Goal: Answer question/provide support: Share knowledge or assist other users

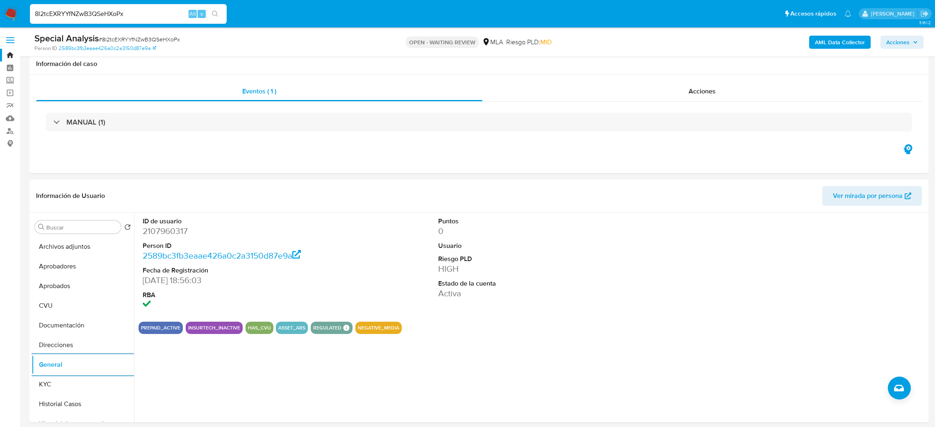
select select "10"
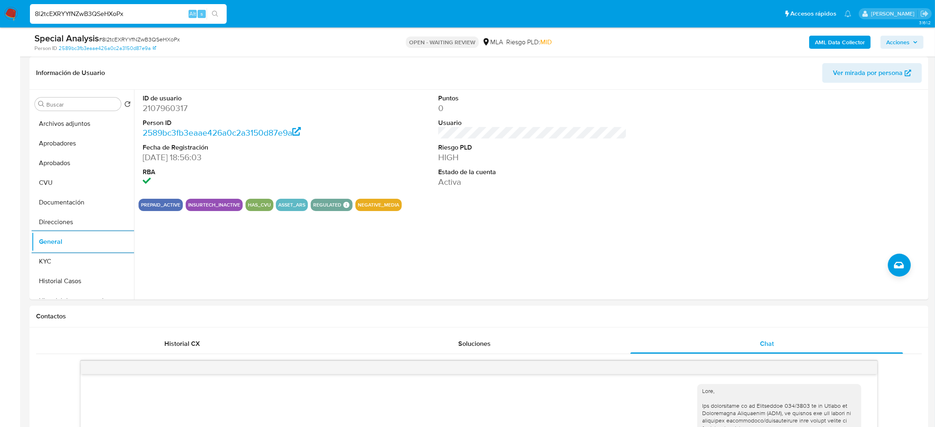
scroll to position [294, 0]
drag, startPoint x: 111, startPoint y: 16, endPoint x: 0, endPoint y: 14, distance: 111.1
click at [0, 14] on nav "Pausado Ver notificaciones 8l2tcEXRYYfNZwB3QSeHXoPx Alt s Accesos rápidos Presi…" at bounding box center [467, 13] width 935 height 27
paste input "ek1LpKdeNZaumtoaP1bCasI8"
type input "ek1LpKdeNZaumtoaP1bCasI8"
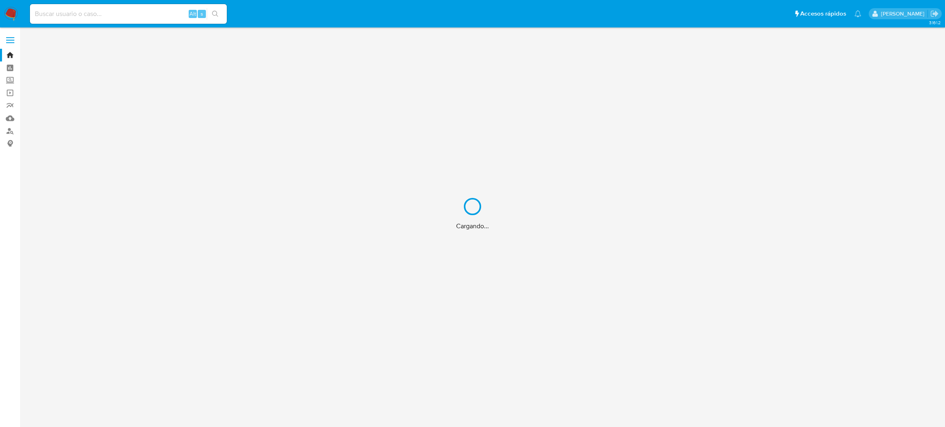
click at [123, 11] on div "Cargando..." at bounding box center [472, 213] width 945 height 427
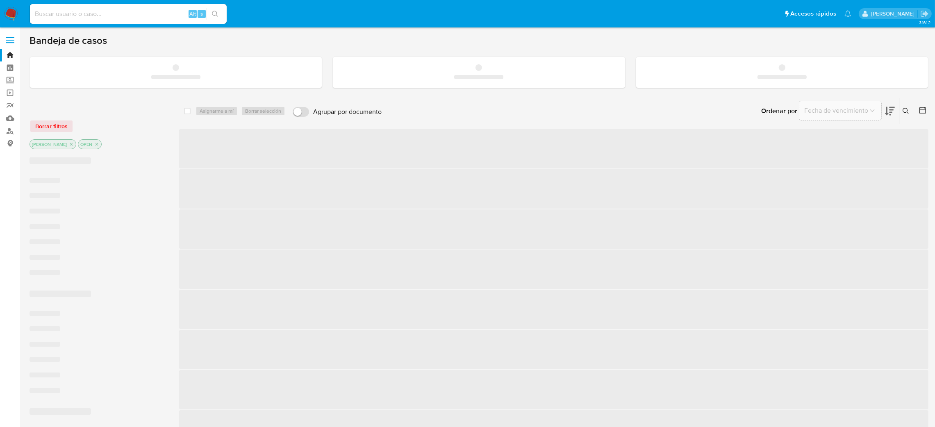
click at [123, 11] on input at bounding box center [128, 14] width 197 height 11
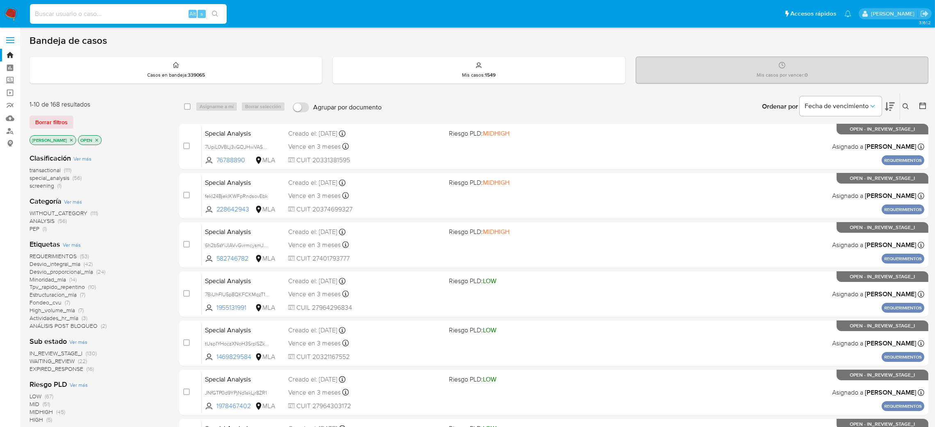
paste input "ek1LpKdeNZaumtoaP1bCasI8"
type input "ek1LpKdeNZaumtoaP1bCasI8"
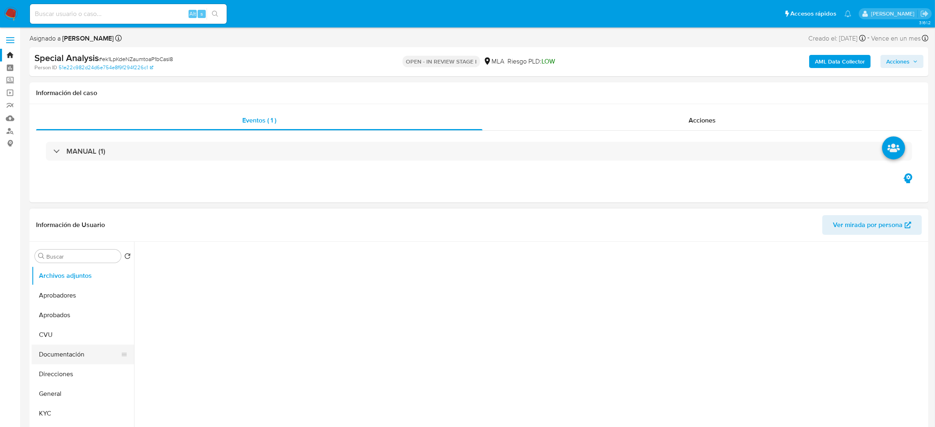
select select "10"
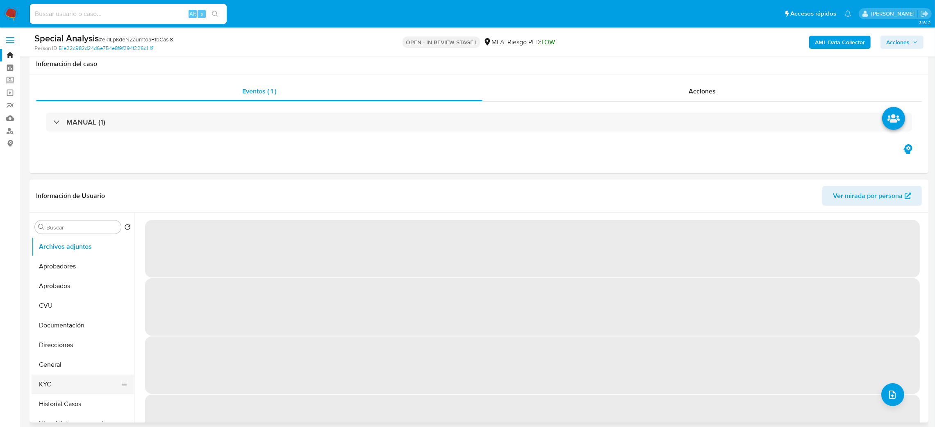
scroll to position [61, 0]
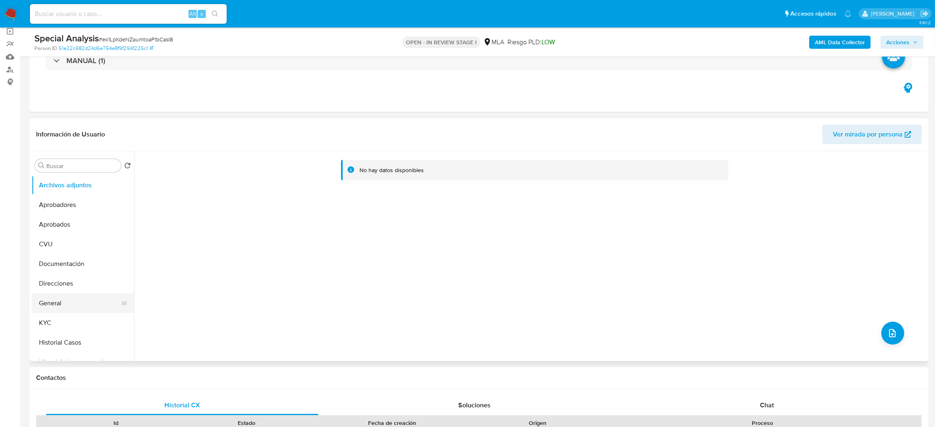
click at [59, 307] on button "General" at bounding box center [80, 304] width 96 height 20
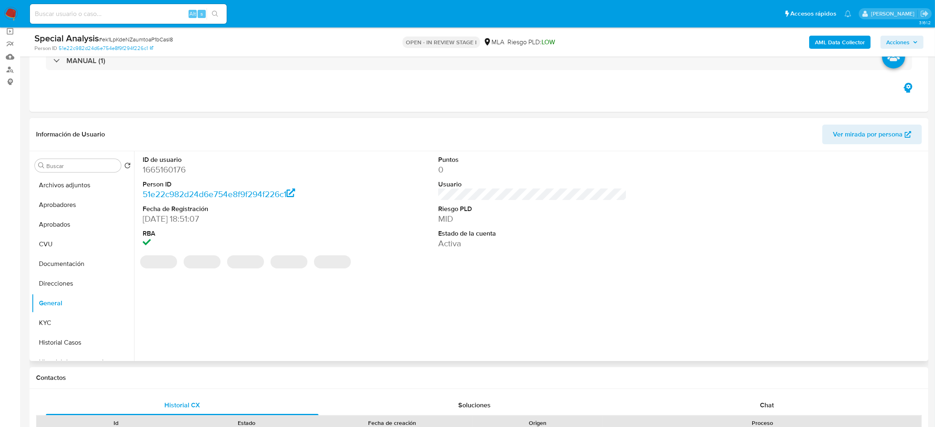
click at [162, 172] on dd "1665160176" at bounding box center [237, 169] width 189 height 11
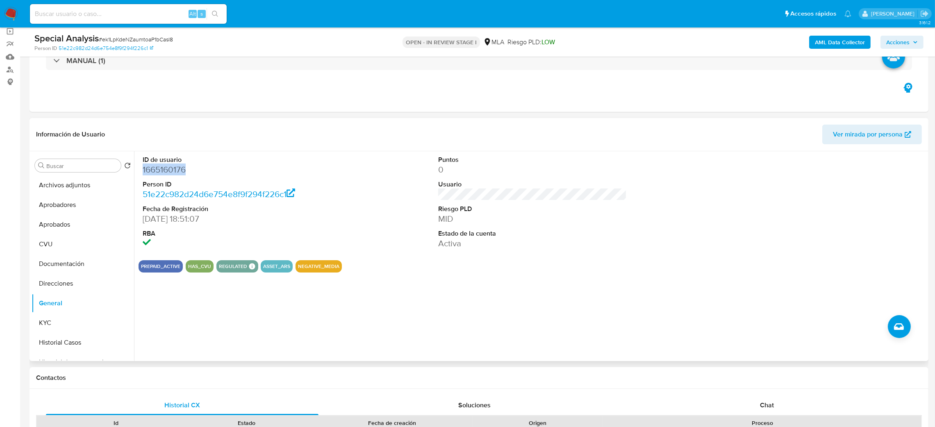
copy dd "1665160176"
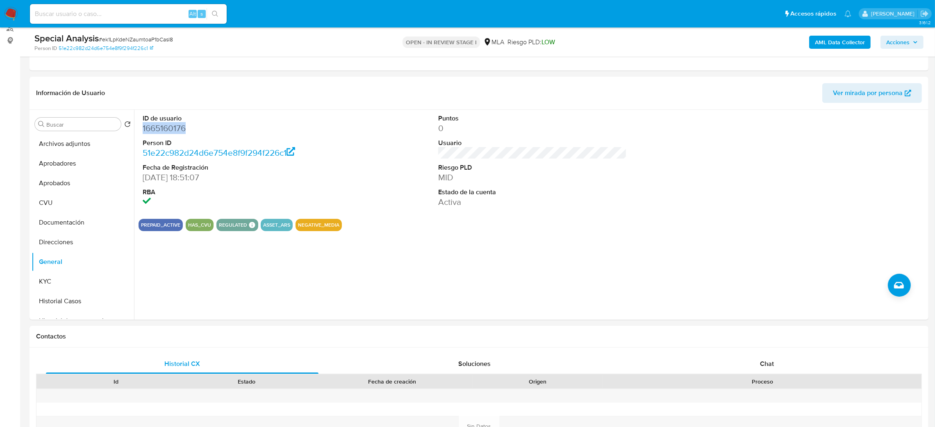
scroll to position [246, 0]
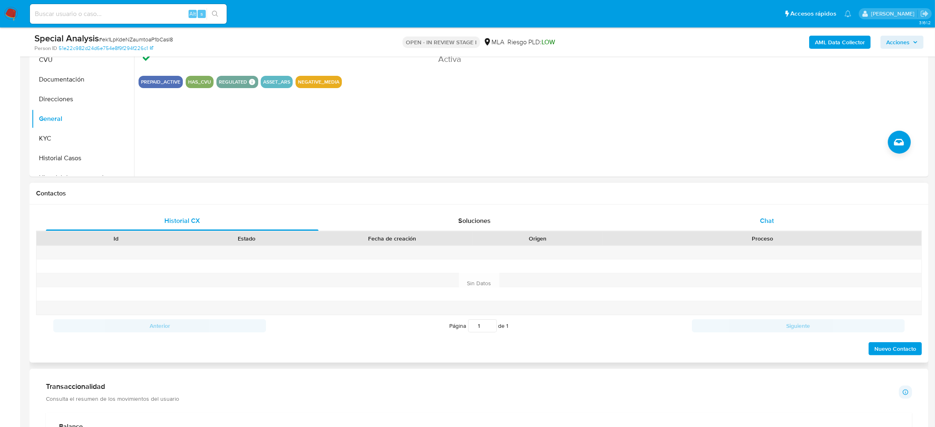
click at [861, 213] on div "Chat" at bounding box center [767, 221] width 273 height 20
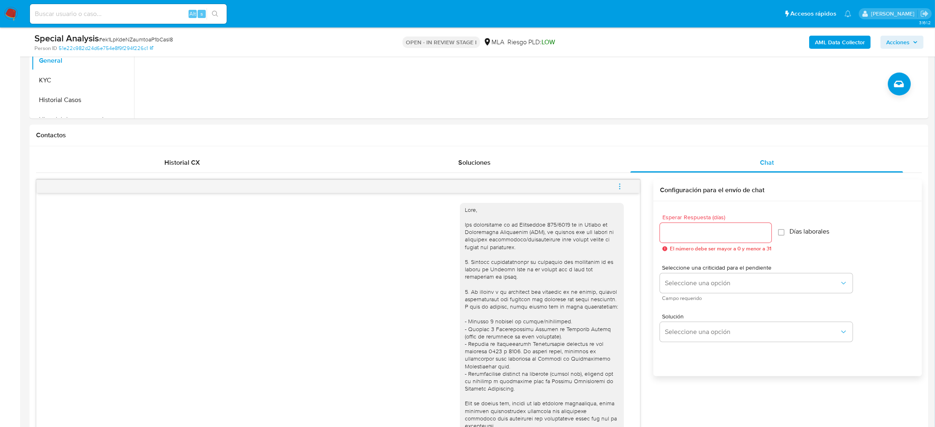
scroll to position [184, 0]
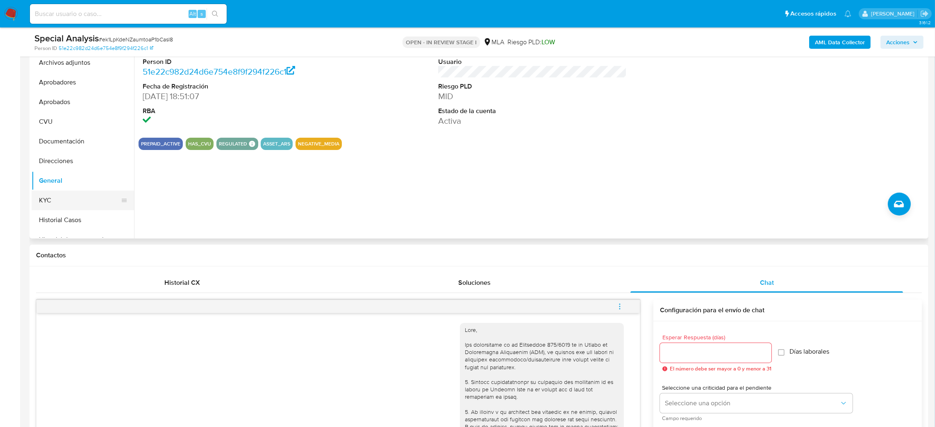
click at [83, 198] on button "KYC" at bounding box center [80, 201] width 96 height 20
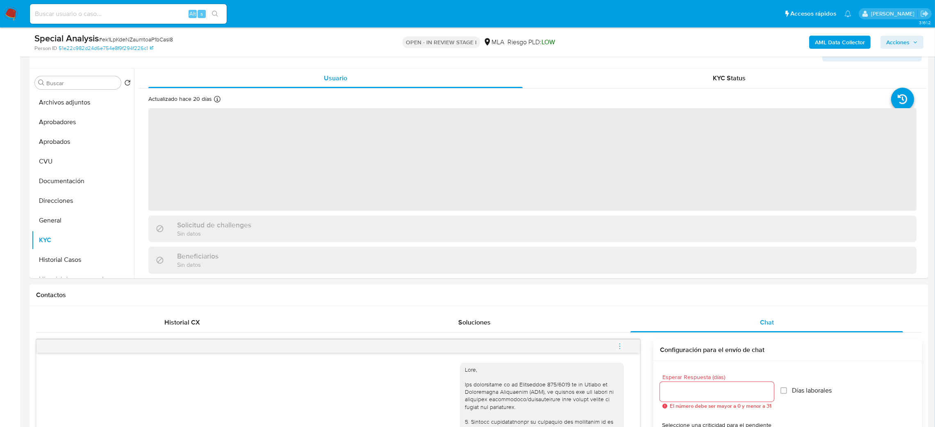
scroll to position [123, 0]
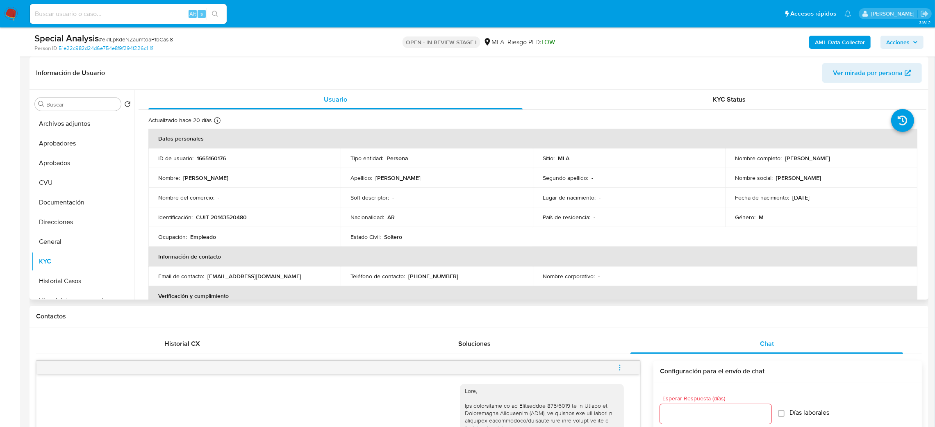
click at [234, 217] on p "CUIT 20143520480" at bounding box center [221, 217] width 51 height 7
copy p "20143520480"
click at [215, 229] on td "Ocupación : Empleado" at bounding box center [244, 237] width 192 height 20
drag, startPoint x: 216, startPoint y: 219, endPoint x: 242, endPoint y: 218, distance: 26.7
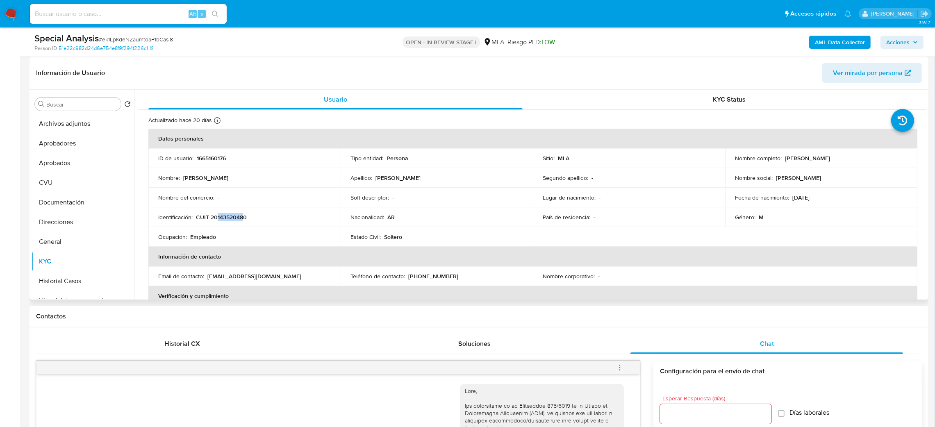
click at [242, 218] on p "CUIT 20143520480" at bounding box center [221, 217] width 51 height 7
copy p "14352048"
click at [111, 36] on span "# ek1LpKdeNZaumtoaP1bCasI8" at bounding box center [136, 39] width 74 height 8
copy span "ek1LpKdeNZaumtoaP1bCasI8"
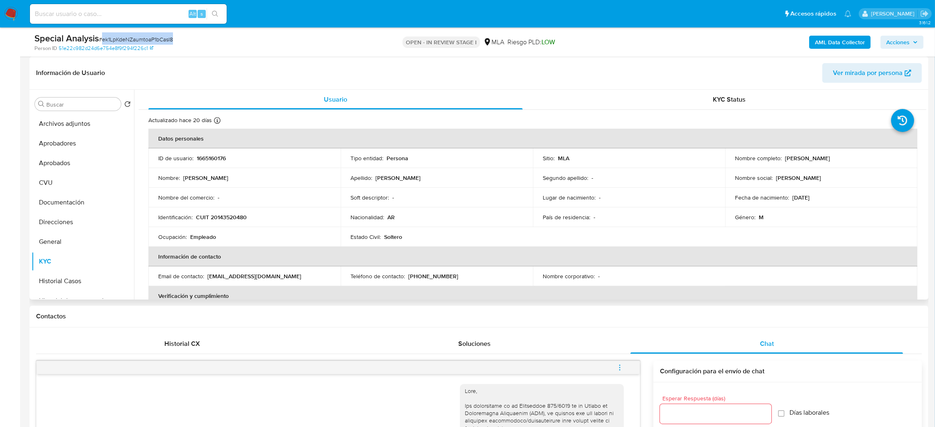
drag, startPoint x: 781, startPoint y: 162, endPoint x: 867, endPoint y: 162, distance: 85.3
click at [867, 162] on div "Nombre completo : Jose Antonio Rodriguez" at bounding box center [821, 158] width 173 height 7
copy div "Jose Antonio Rodriguez"
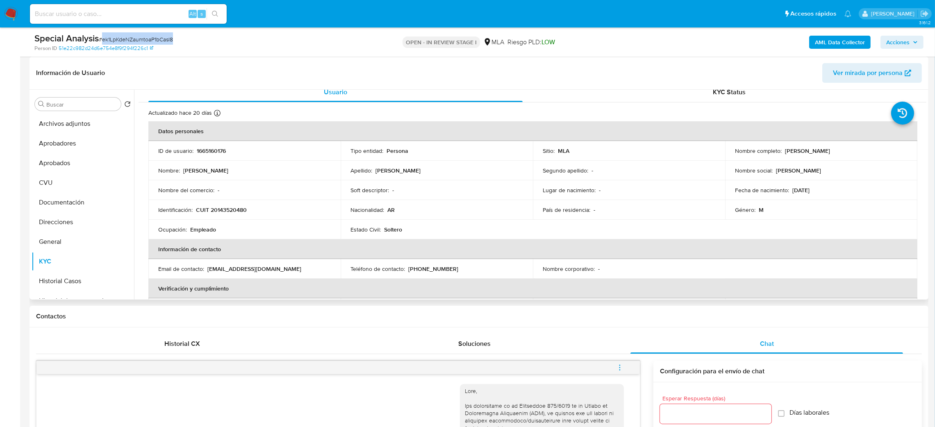
scroll to position [0, 0]
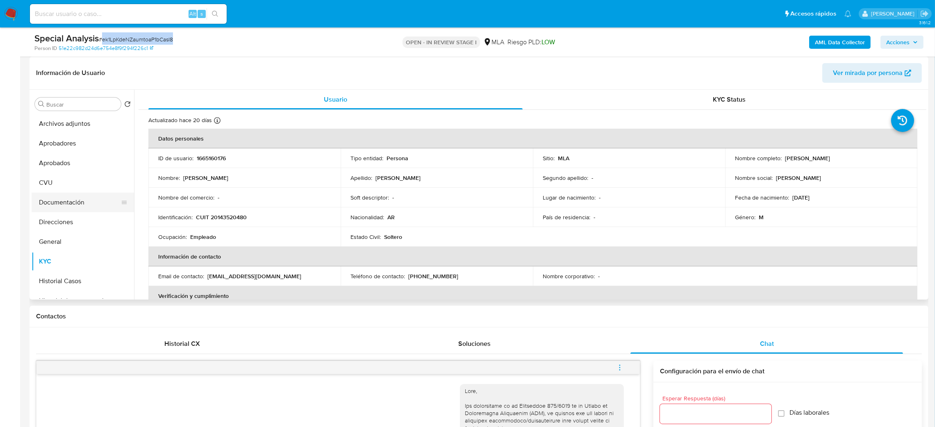
click at [51, 205] on button "Documentación" at bounding box center [80, 203] width 96 height 20
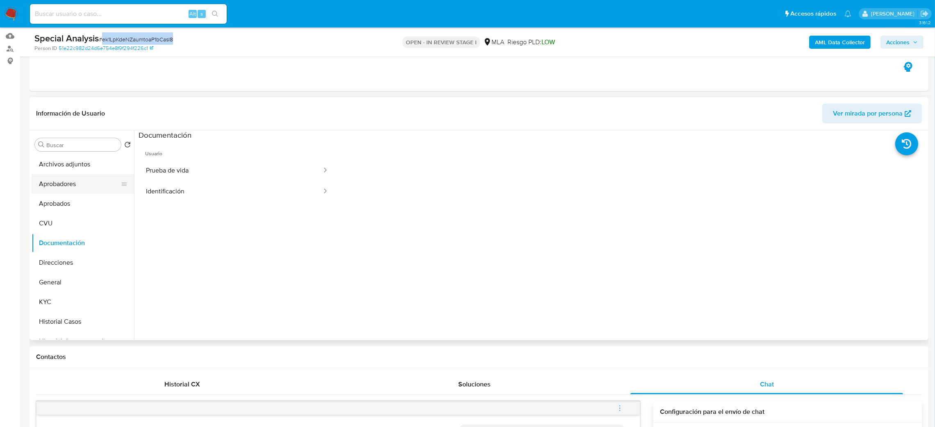
scroll to position [61, 0]
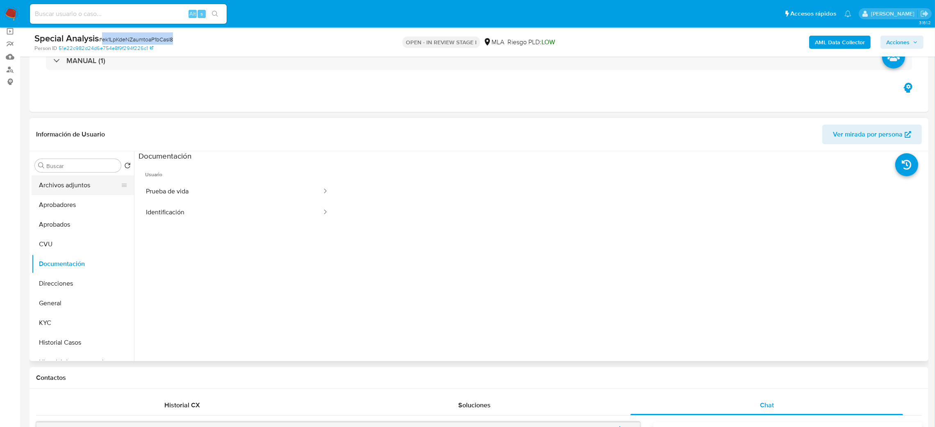
click at [64, 189] on button "Archivos adjuntos" at bounding box center [80, 185] width 96 height 20
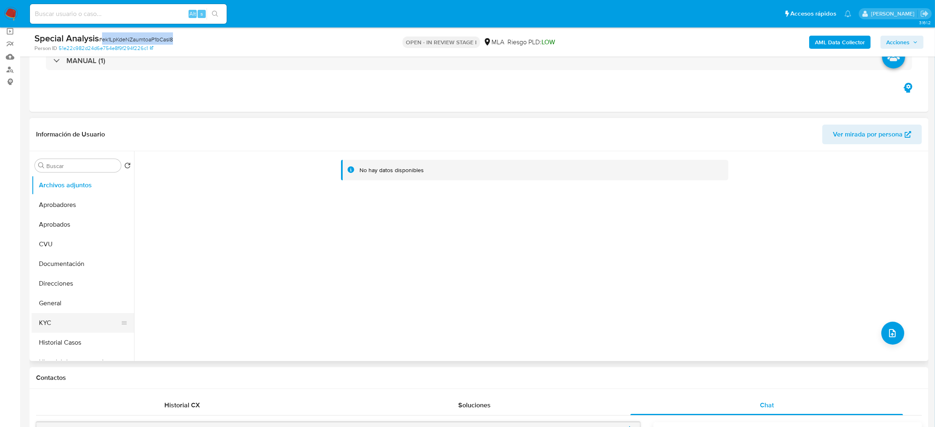
click at [45, 316] on button "KYC" at bounding box center [80, 323] width 96 height 20
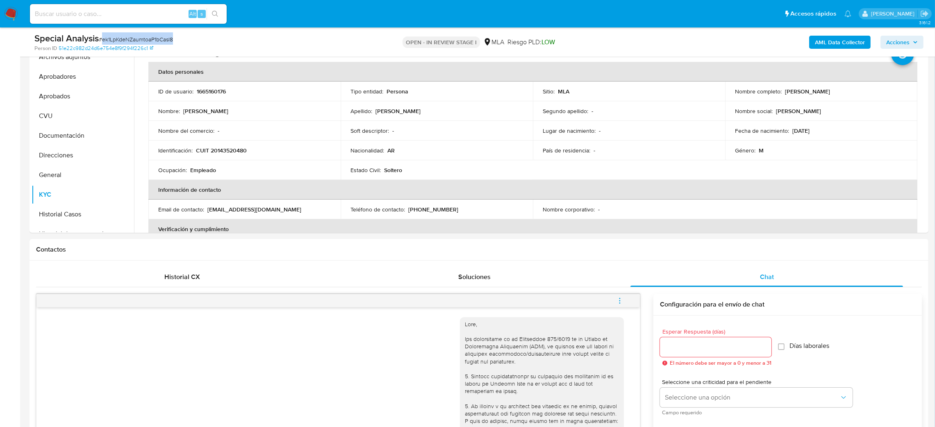
scroll to position [184, 0]
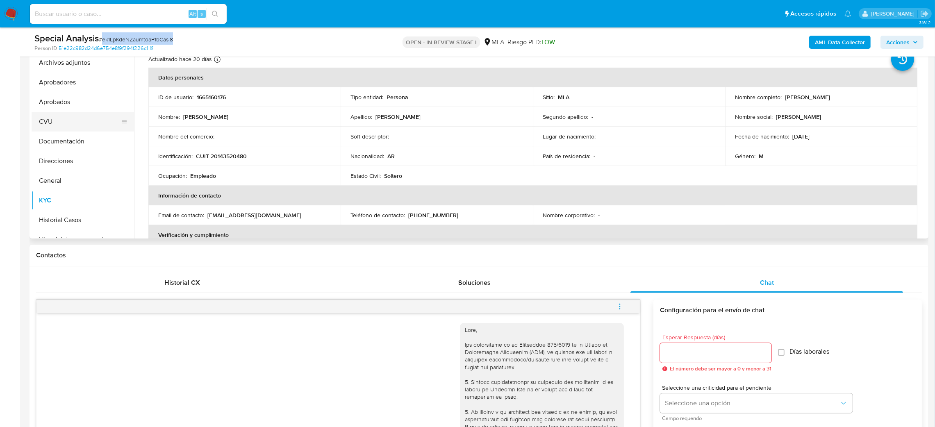
click at [53, 126] on button "CVU" at bounding box center [80, 122] width 96 height 20
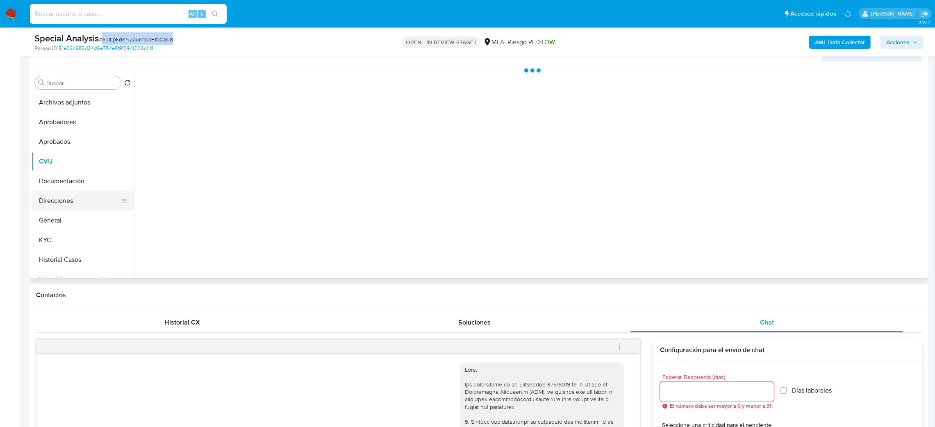
scroll to position [123, 0]
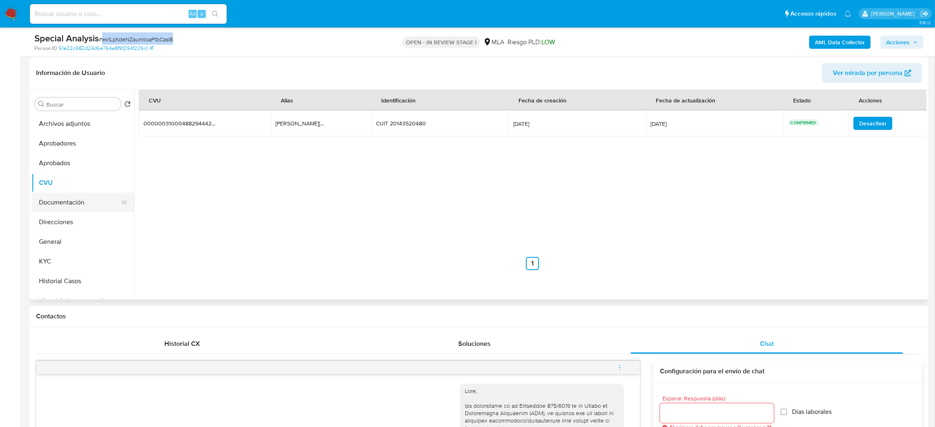
click at [60, 201] on button "Documentación" at bounding box center [80, 203] width 96 height 20
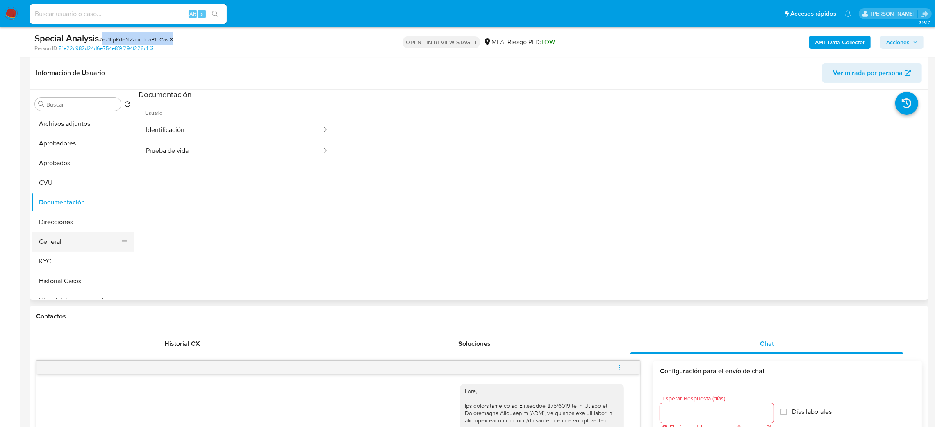
click at [75, 242] on button "General" at bounding box center [80, 242] width 96 height 20
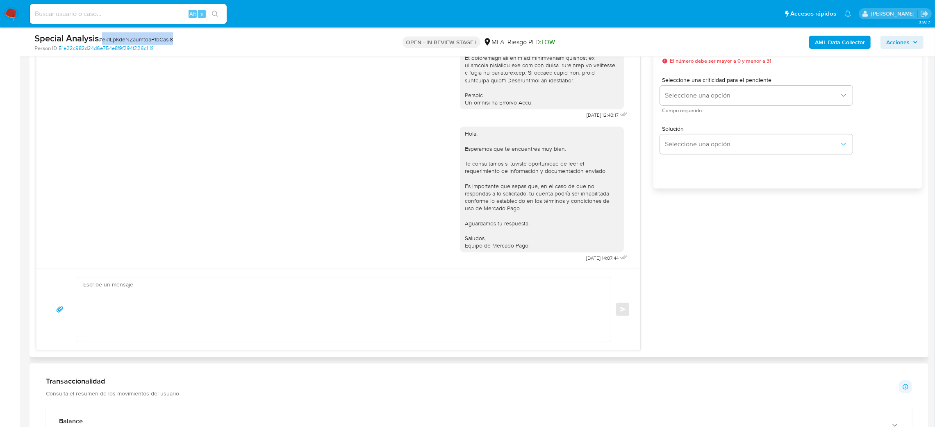
scroll to position [351, 0]
drag, startPoint x: 569, startPoint y: 118, endPoint x: 591, endPoint y: 119, distance: 22.2
copy span "30/07/2025"
drag, startPoint x: 564, startPoint y: 257, endPoint x: 592, endPoint y: 262, distance: 28.3
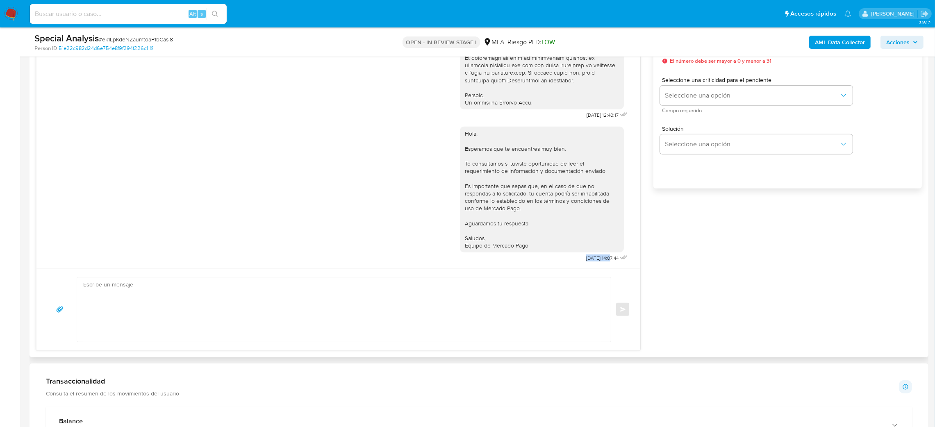
click at [592, 262] on div "Hola, Esperamos que te encuentres muy bien. Te consultamos si tuviste oportunid…" at bounding box center [545, 192] width 170 height 143
copy span "19/09/2025"
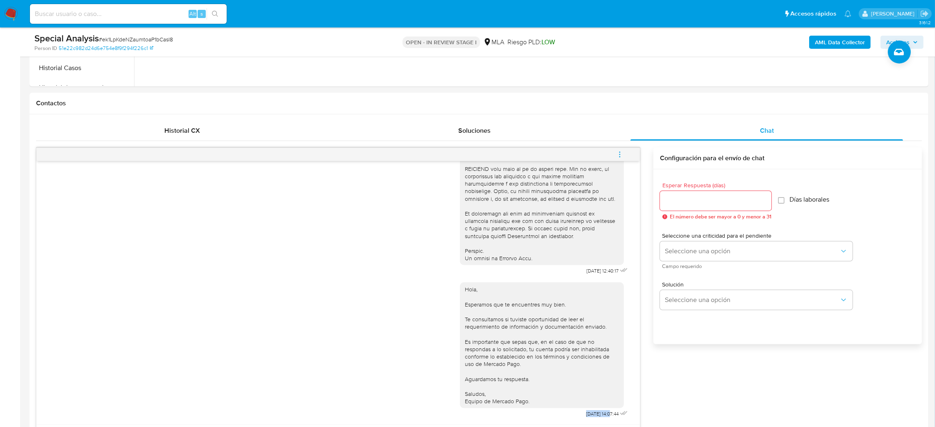
scroll to position [184, 0]
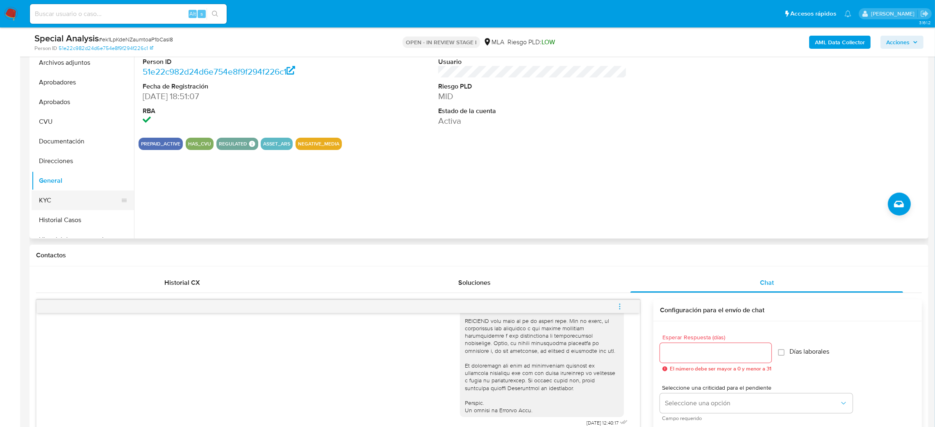
click at [55, 198] on button "KYC" at bounding box center [80, 201] width 96 height 20
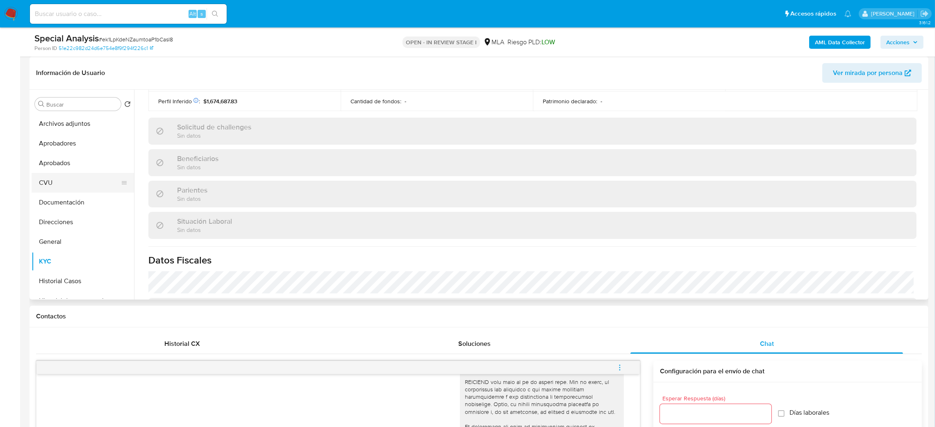
scroll to position [117, 0]
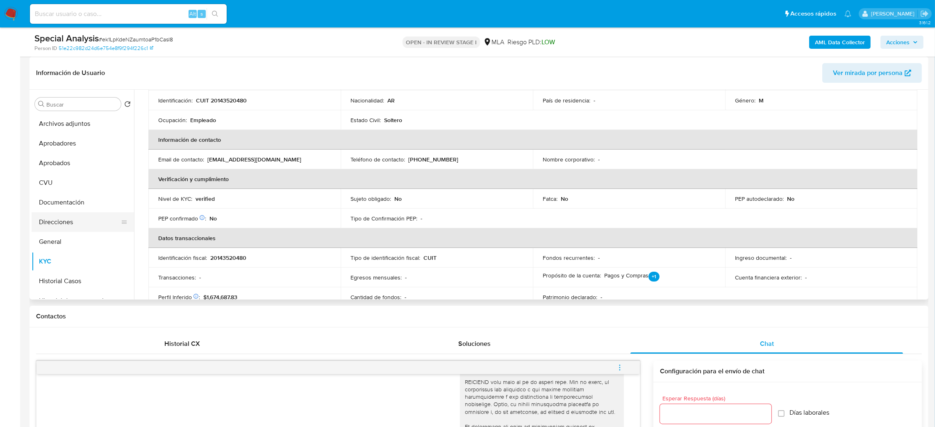
click at [70, 223] on button "Direcciones" at bounding box center [80, 222] width 96 height 20
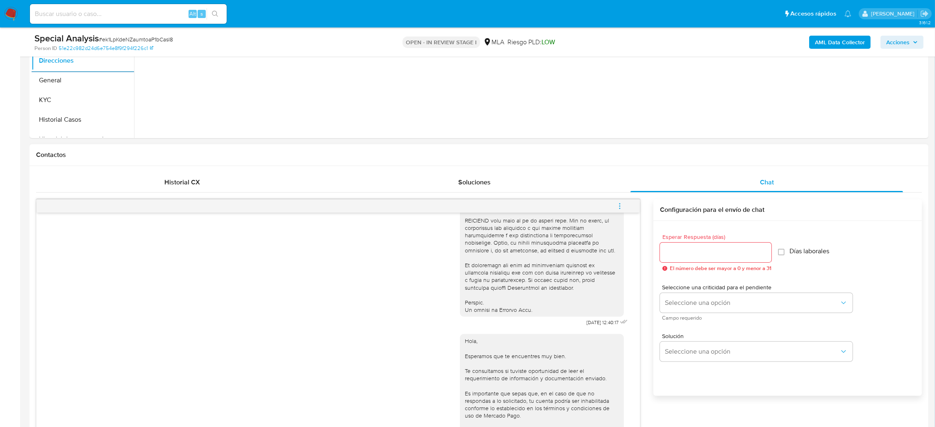
scroll to position [307, 0]
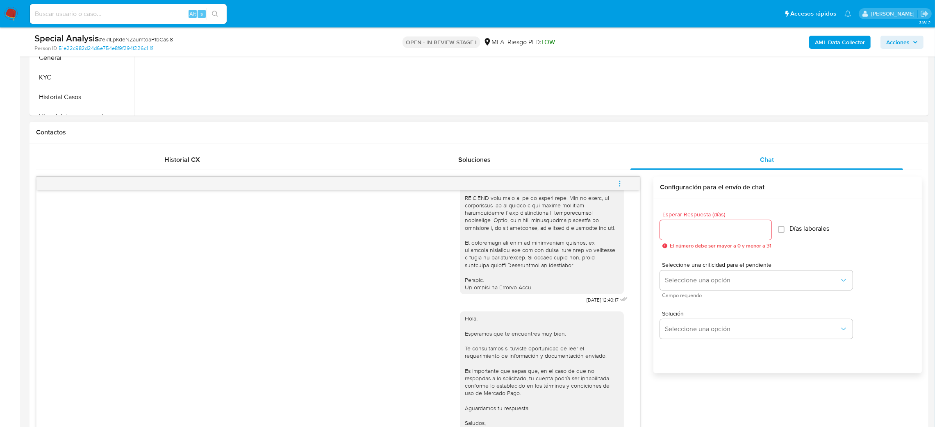
click at [618, 184] on icon "menu-action" at bounding box center [619, 183] width 7 height 7
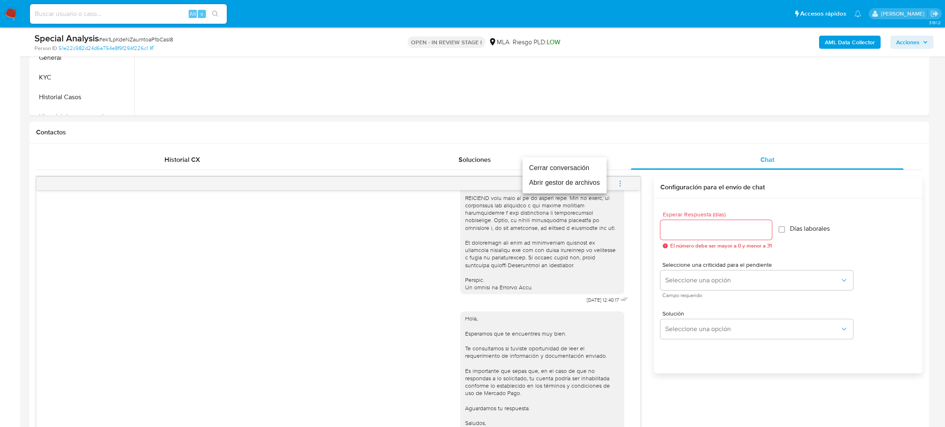
click at [552, 164] on li "Cerrar conversación" at bounding box center [564, 168] width 84 height 15
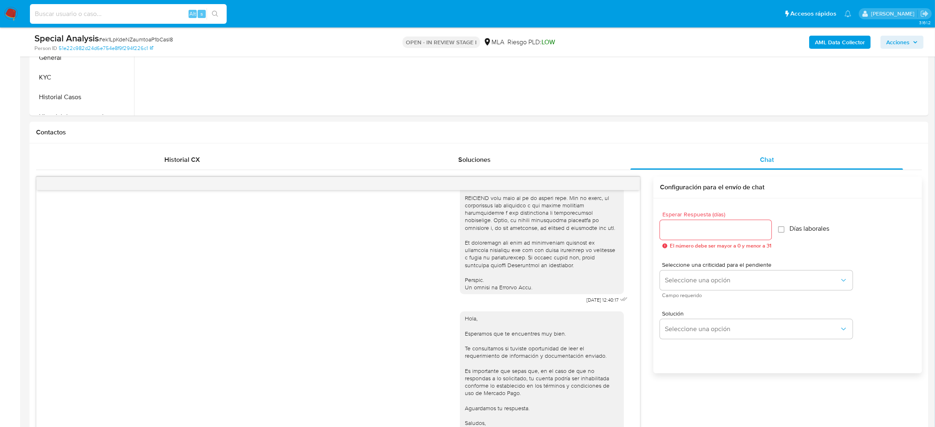
click at [132, 14] on input at bounding box center [128, 14] width 197 height 11
paste input "lFIfky7cCN6YRTcfsd4lLuub"
type input "lFIfky7cCN6YRTcfsd4lLuub"
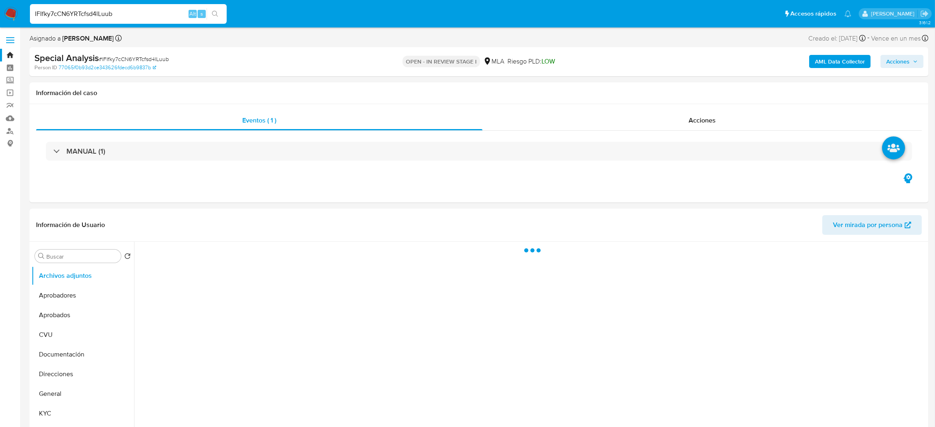
select select "10"
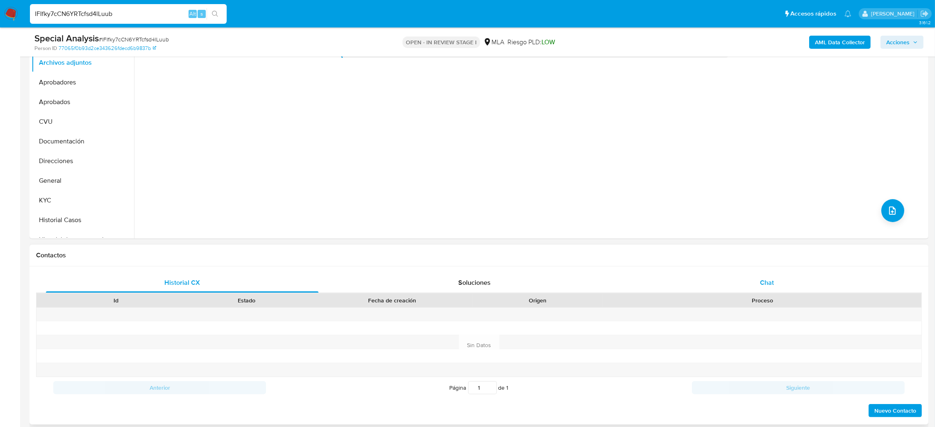
click at [729, 282] on div "Chat" at bounding box center [767, 283] width 273 height 20
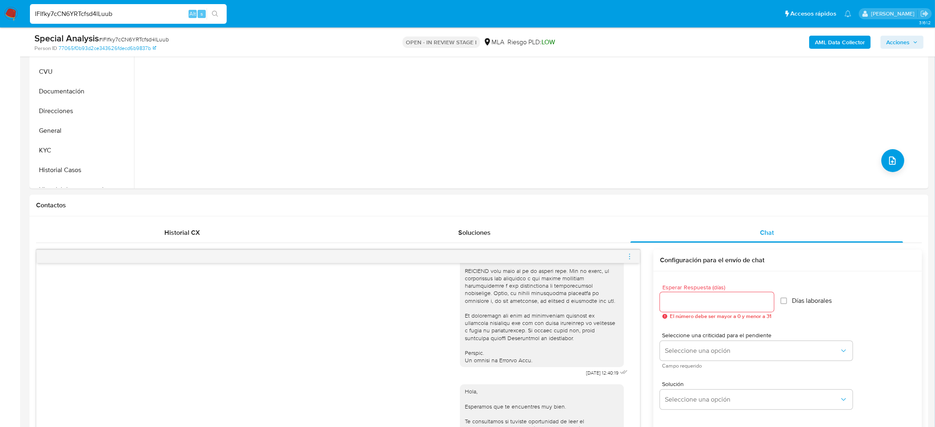
scroll to position [123, 0]
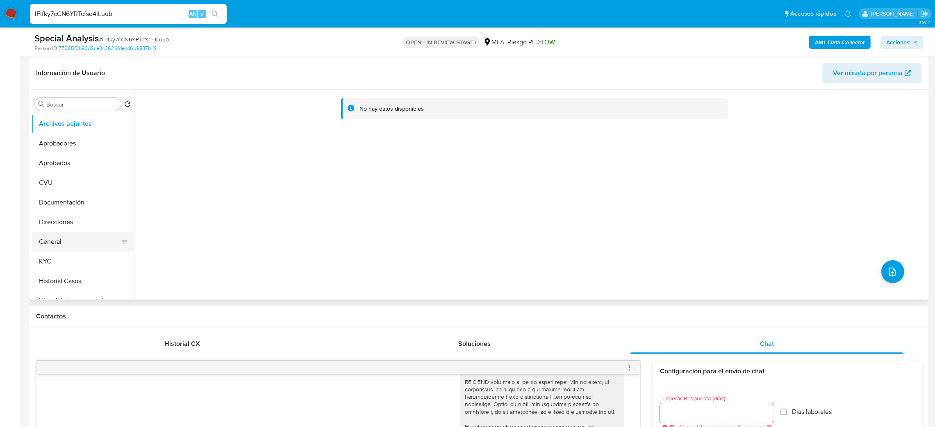
click at [71, 240] on button "General" at bounding box center [80, 242] width 96 height 20
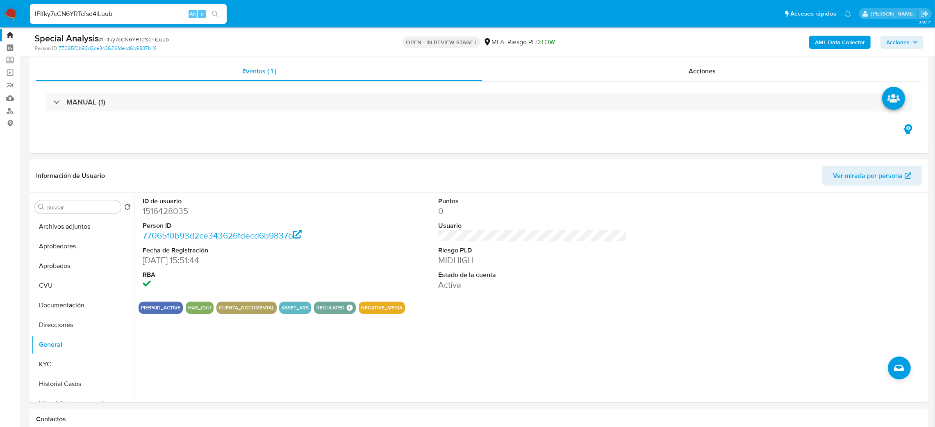
scroll to position [0, 0]
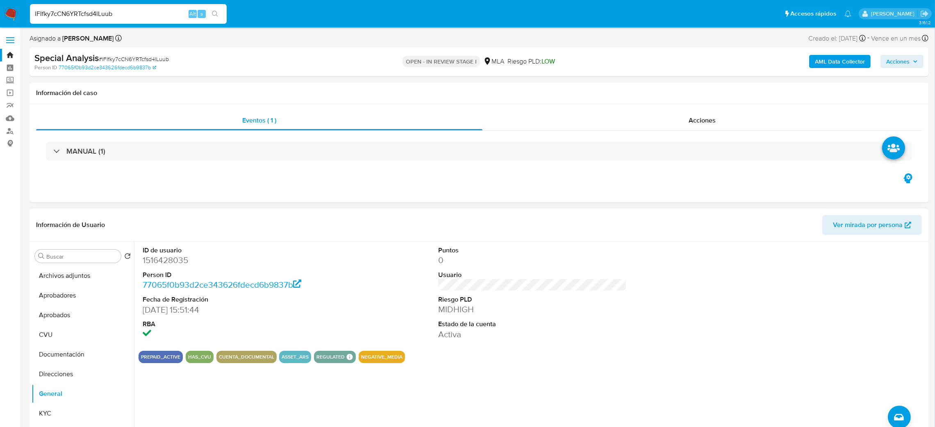
click at [149, 272] on dt "Person ID" at bounding box center [237, 275] width 189 height 9
click at [154, 266] on dd "1516428035" at bounding box center [237, 260] width 189 height 11
copy dd "1516428035"
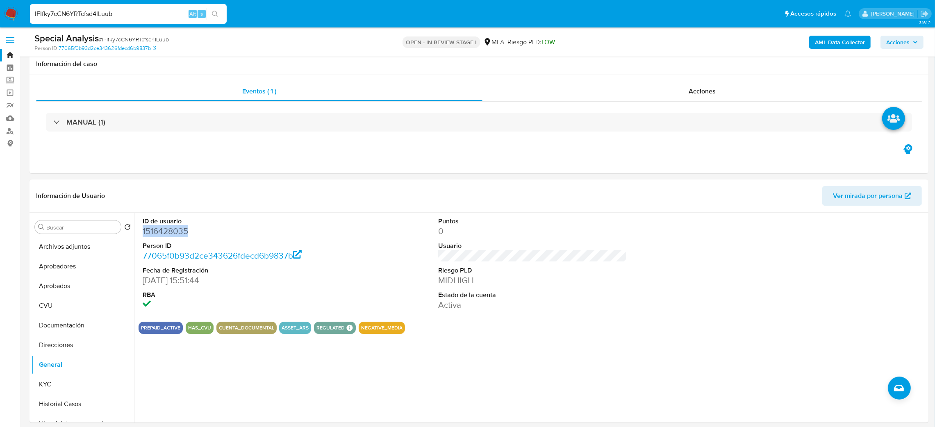
scroll to position [61, 0]
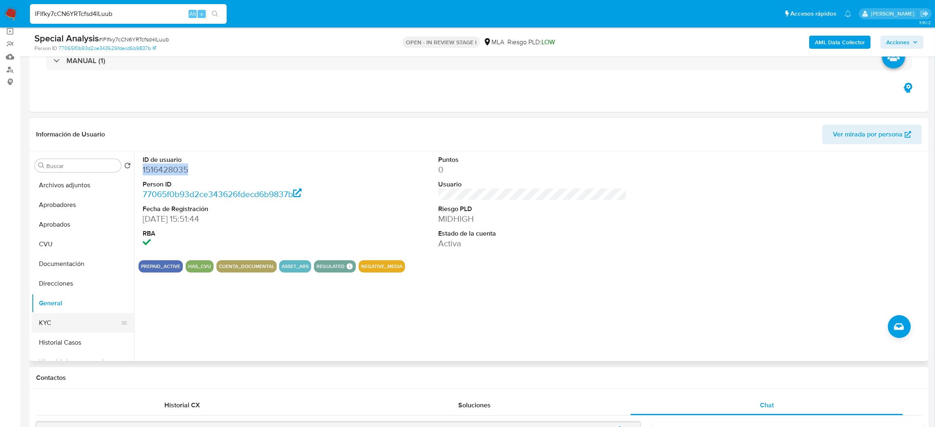
click at [55, 315] on button "KYC" at bounding box center [80, 323] width 96 height 20
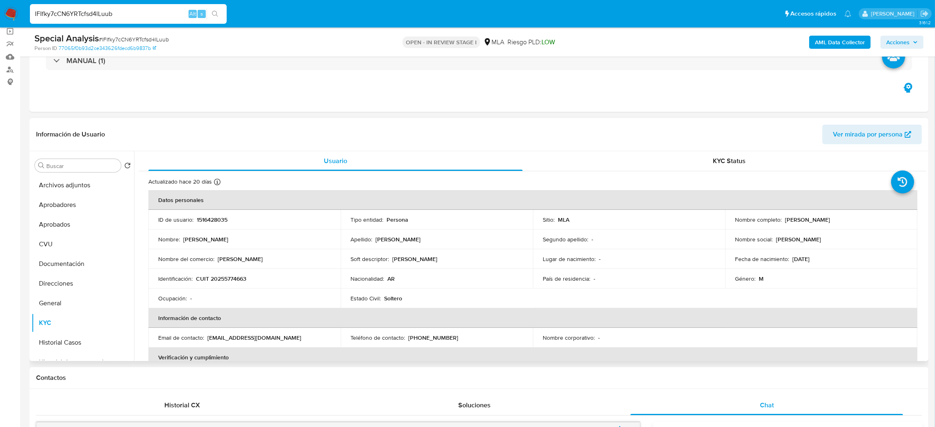
drag, startPoint x: 241, startPoint y: 282, endPoint x: 225, endPoint y: 284, distance: 16.5
click at [240, 282] on p "CUIT 20255774663" at bounding box center [221, 278] width 50 height 7
click at [225, 284] on td "Identificación : CUIT 20255774663" at bounding box center [244, 279] width 192 height 20
click at [221, 280] on p "CUIT 20255774663" at bounding box center [221, 278] width 50 height 7
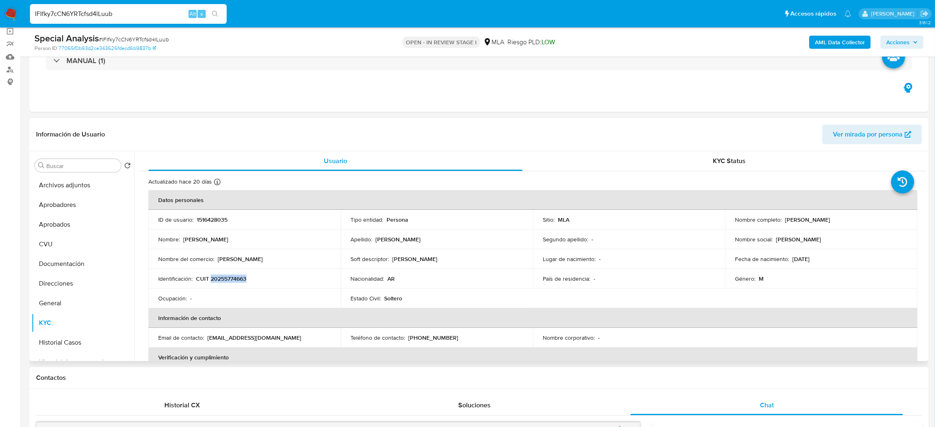
copy p "20255774663"
click at [228, 278] on p "CUIT 20255774663" at bounding box center [221, 278] width 50 height 7
drag, startPoint x: 217, startPoint y: 280, endPoint x: 245, endPoint y: 280, distance: 27.5
click at [245, 280] on p "CUIT 20255774663" at bounding box center [221, 278] width 50 height 7
copy p "25577466"
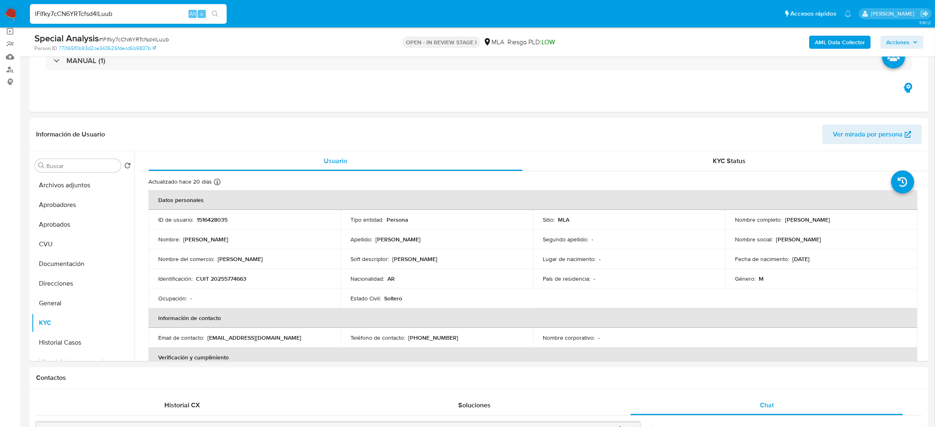
click at [144, 32] on div "Special Analysis # lFIfky7cCN6YRTcfsd4lLuub Person ID 77065f0b93d2ce343626fdecd…" at bounding box center [479, 41] width 899 height 29
click at [146, 36] on span "# lFIfky7cCN6YRTcfsd4lLuub" at bounding box center [134, 39] width 70 height 8
drag, startPoint x: 337, startPoint y: 255, endPoint x: 313, endPoint y: 260, distance: 25.2
click at [337, 255] on td "Nombre del comercio : Marcelo Martinez" at bounding box center [244, 259] width 192 height 20
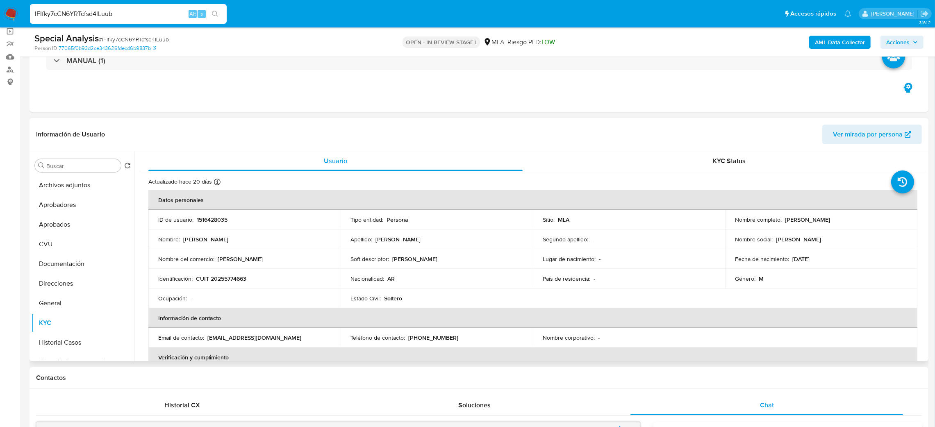
click at [244, 280] on p "CUIT 20255774663" at bounding box center [221, 278] width 50 height 7
click at [260, 277] on div "Identificación : CUIT 20255774663" at bounding box center [244, 278] width 173 height 7
click at [211, 275] on p "CUIT 20255774663" at bounding box center [221, 278] width 50 height 7
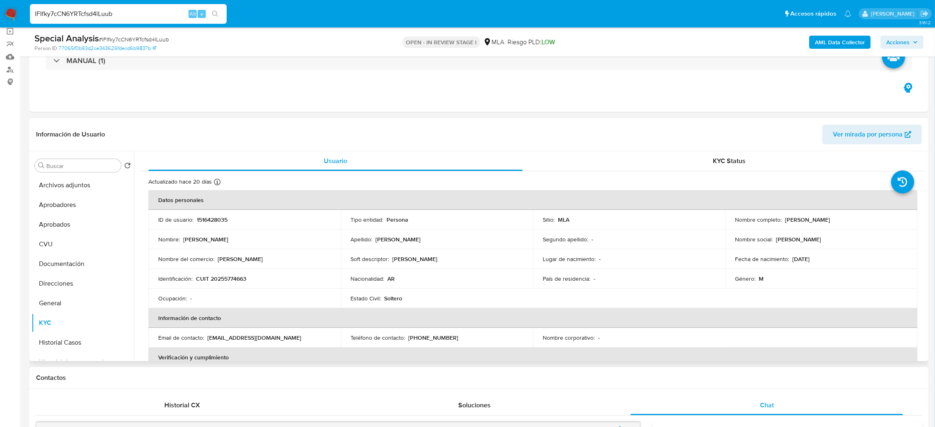
click at [230, 289] on td "Ocupación : -" at bounding box center [244, 299] width 192 height 20
click at [224, 278] on p "CUIT 20255774663" at bounding box center [221, 278] width 50 height 7
click at [63, 242] on button "CVU" at bounding box center [80, 245] width 96 height 20
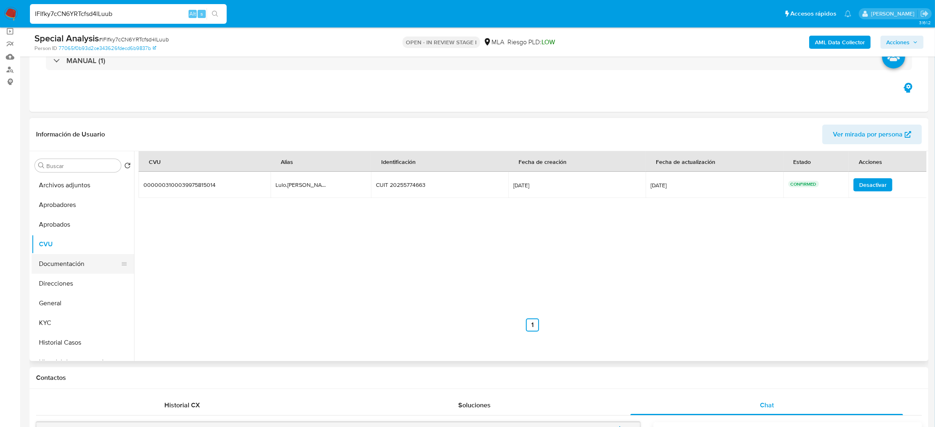
click at [77, 263] on button "Documentación" at bounding box center [80, 264] width 96 height 20
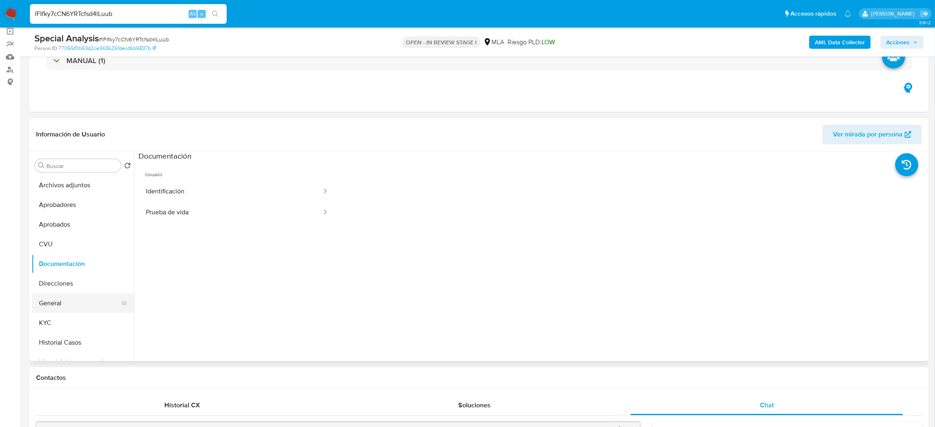
click at [83, 302] on button "General" at bounding box center [80, 304] width 96 height 20
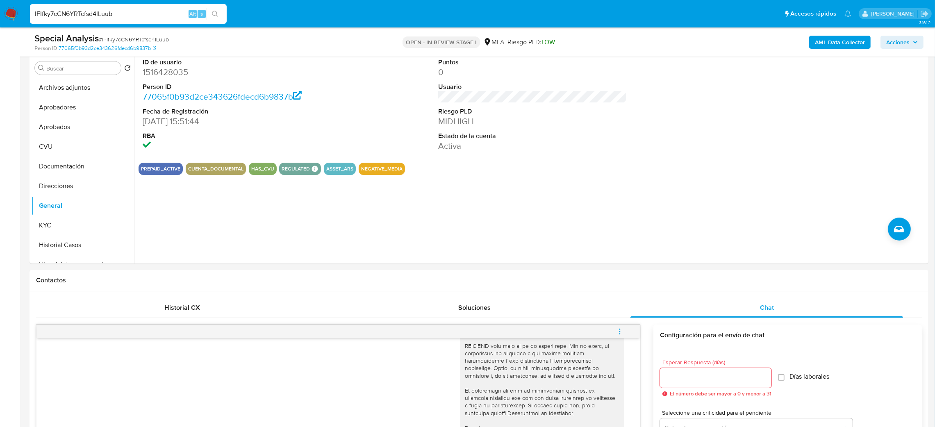
scroll to position [307, 0]
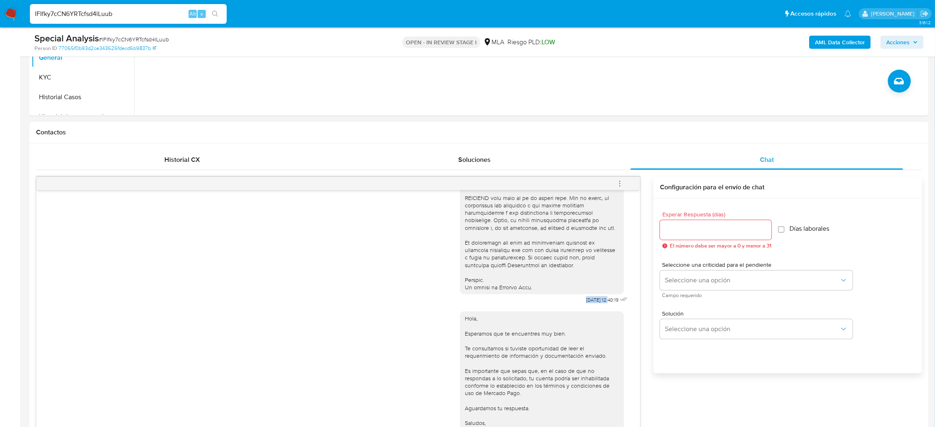
drag, startPoint x: 564, startPoint y: 294, endPoint x: 592, endPoint y: 295, distance: 27.5
click at [592, 295] on div "30/07/2025 12:40:19" at bounding box center [545, 81] width 170 height 449
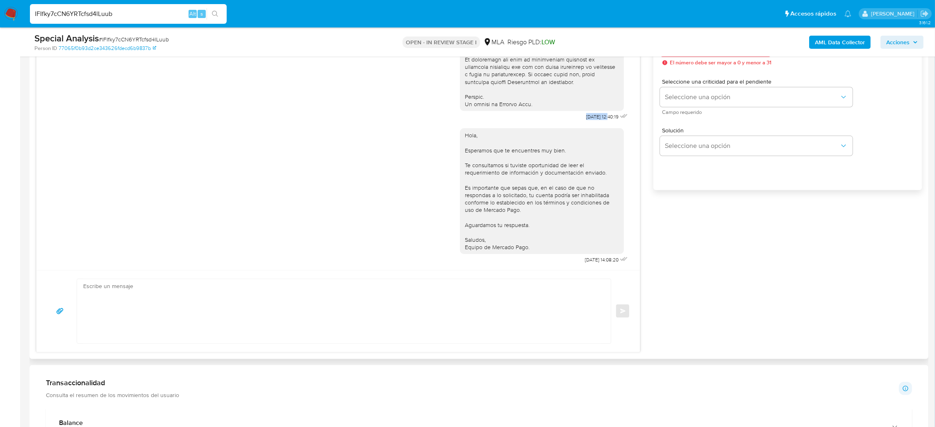
scroll to position [492, 0]
drag, startPoint x: 559, startPoint y: 260, endPoint x: 591, endPoint y: 263, distance: 32.1
click at [591, 263] on div "Hola, Esperamos que te encuentres muy bien. Te consultamos si tuviste oportunid…" at bounding box center [545, 192] width 170 height 143
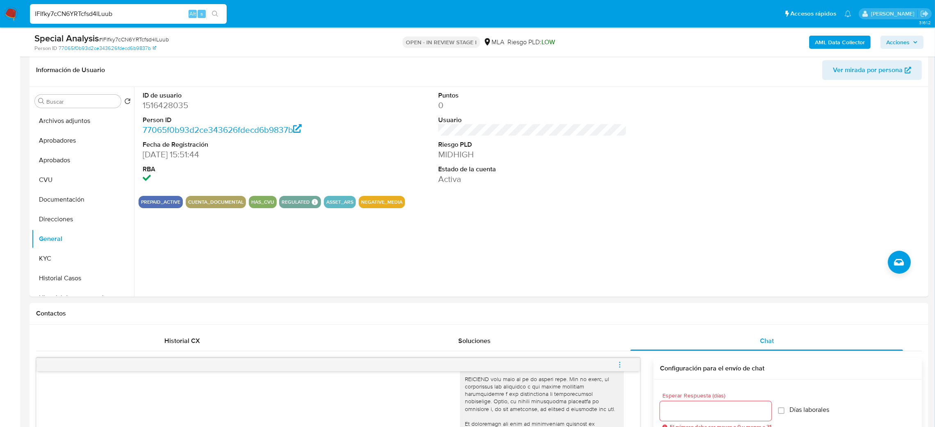
scroll to position [123, 0]
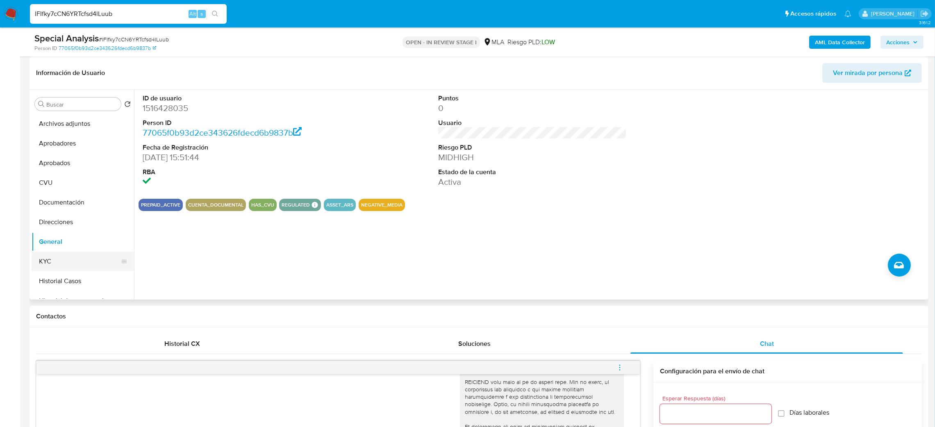
click at [67, 252] on button "KYC" at bounding box center [80, 262] width 96 height 20
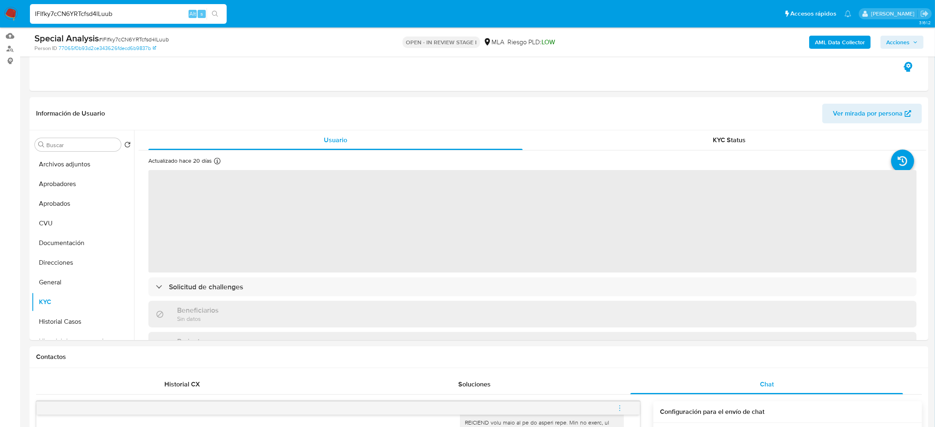
scroll to position [61, 0]
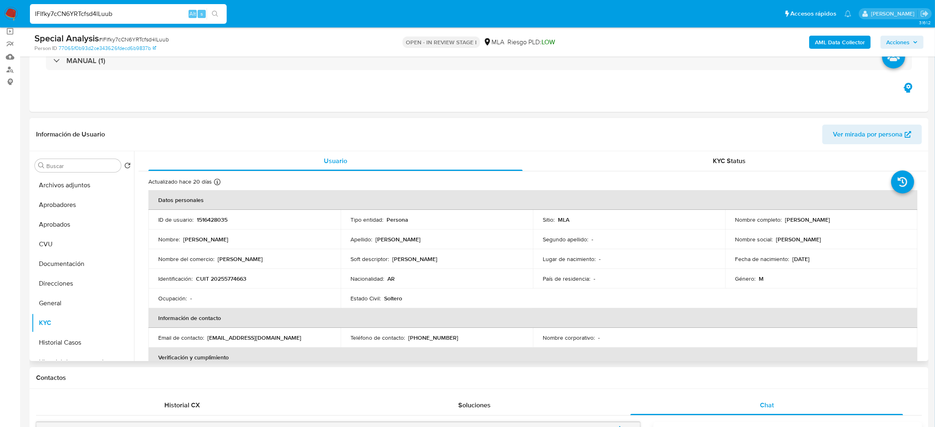
drag, startPoint x: 782, startPoint y: 219, endPoint x: 860, endPoint y: 223, distance: 78.0
click at [860, 223] on div "Nombre completo : Marcelo Martinez" at bounding box center [821, 219] width 173 height 7
click at [86, 258] on button "Documentación" at bounding box center [80, 264] width 96 height 20
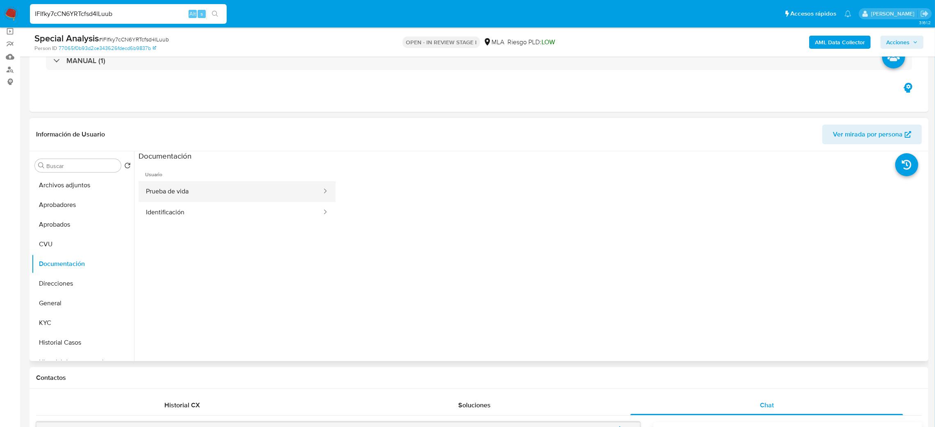
click at [245, 199] on button "Prueba de vida" at bounding box center [231, 191] width 184 height 21
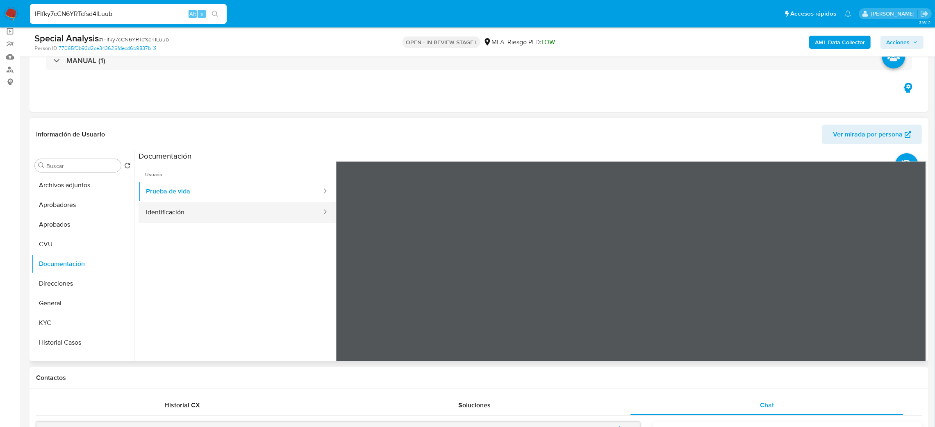
click at [248, 215] on button "Identificación" at bounding box center [231, 212] width 184 height 21
click at [80, 321] on button "KYC" at bounding box center [80, 323] width 96 height 20
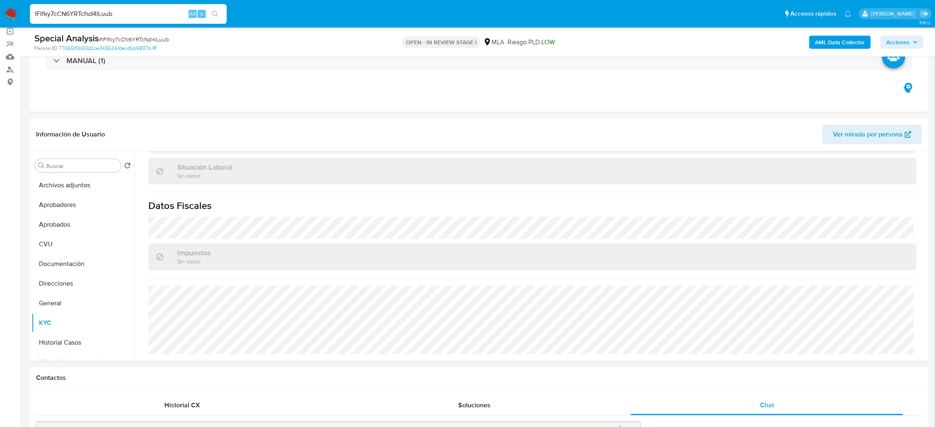
scroll to position [113, 0]
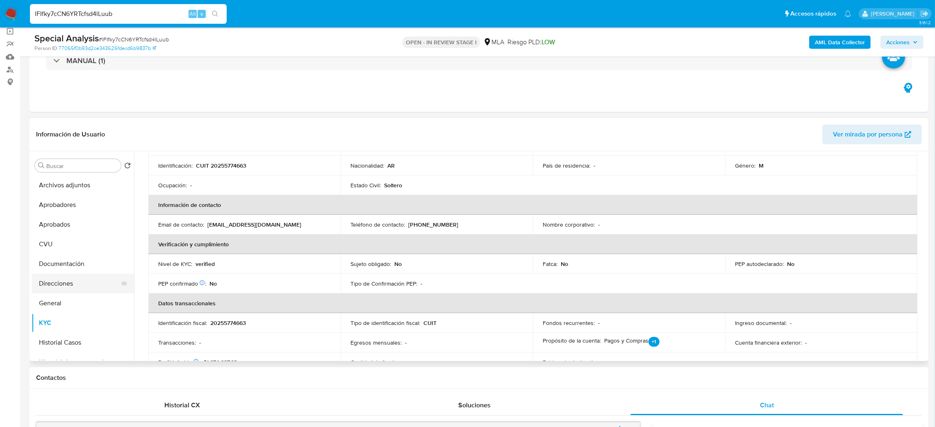
click at [81, 282] on button "Direcciones" at bounding box center [80, 284] width 96 height 20
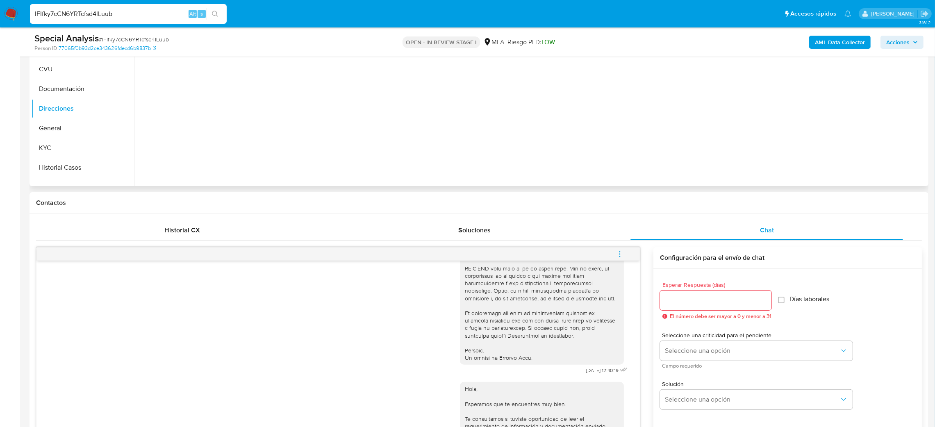
scroll to position [61, 0]
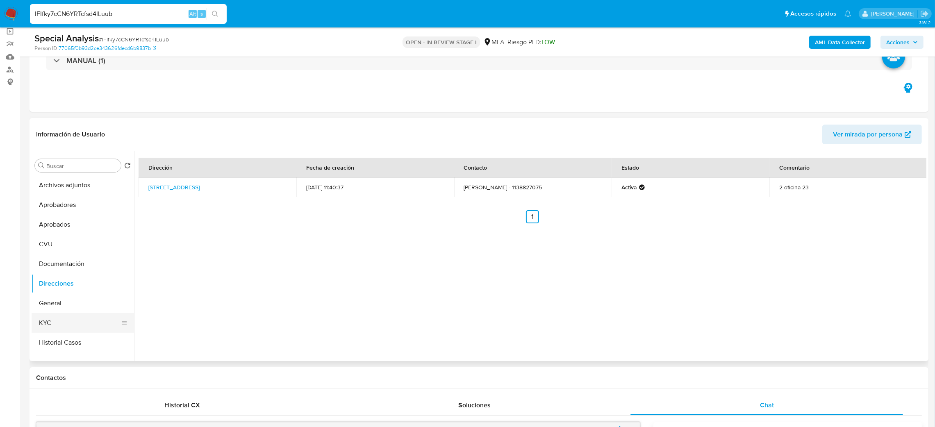
click at [74, 321] on button "KYC" at bounding box center [80, 323] width 96 height 20
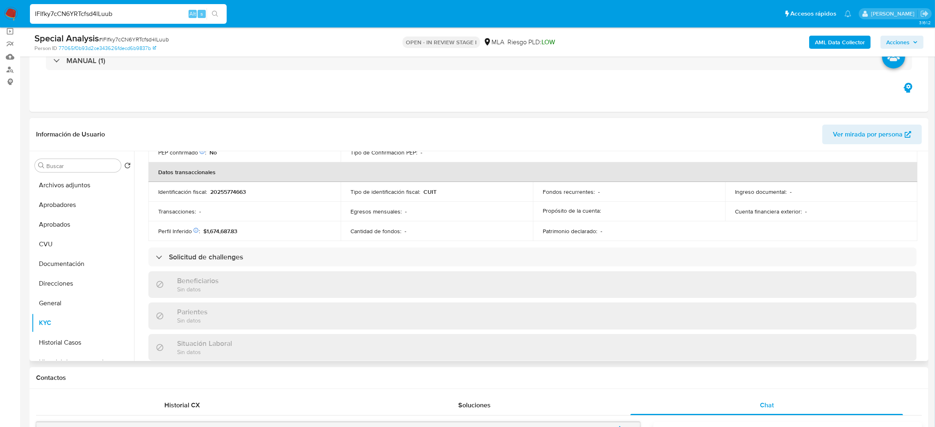
scroll to position [421, 0]
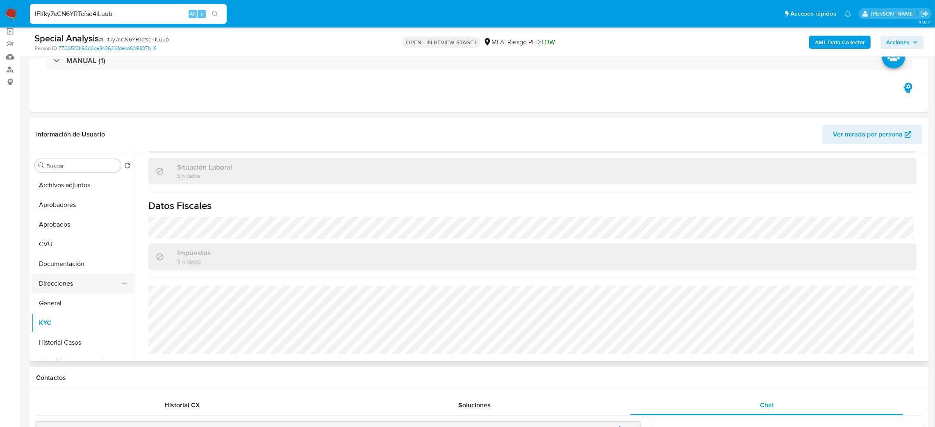
click at [83, 285] on button "Direcciones" at bounding box center [80, 284] width 96 height 20
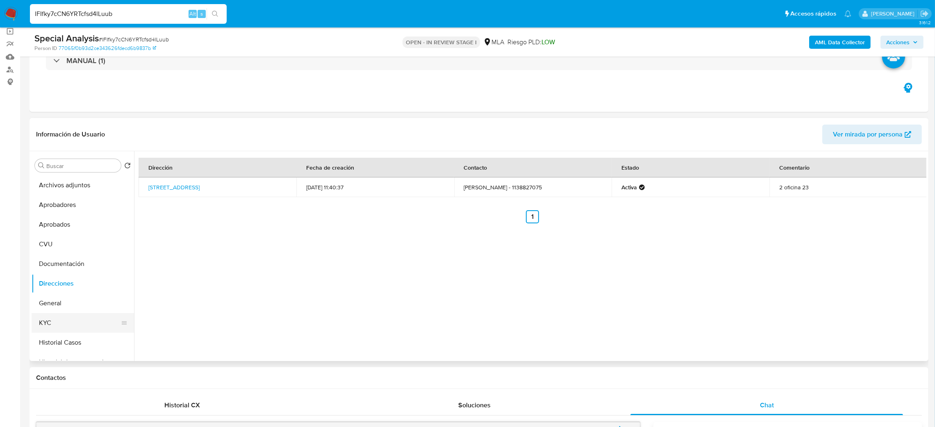
click at [82, 325] on button "KYC" at bounding box center [80, 323] width 96 height 20
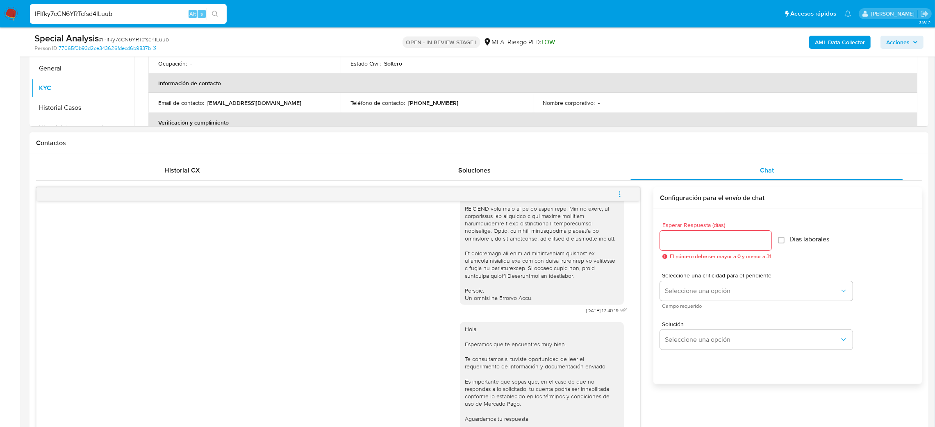
scroll to position [307, 0]
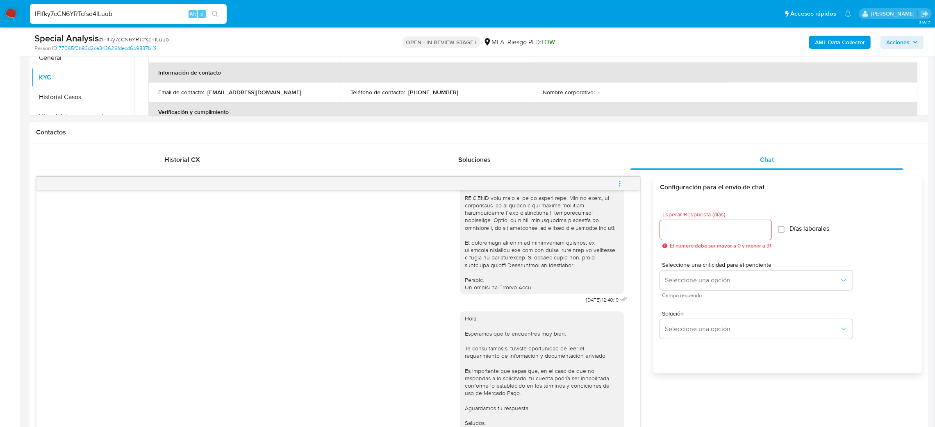
click at [617, 181] on icon "menu-action" at bounding box center [619, 183] width 7 height 7
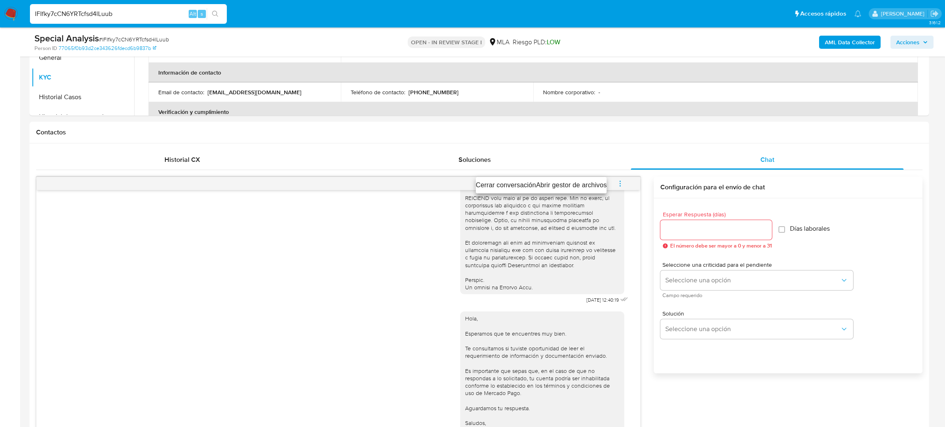
click at [499, 183] on li "Cerrar conversación" at bounding box center [506, 185] width 60 height 10
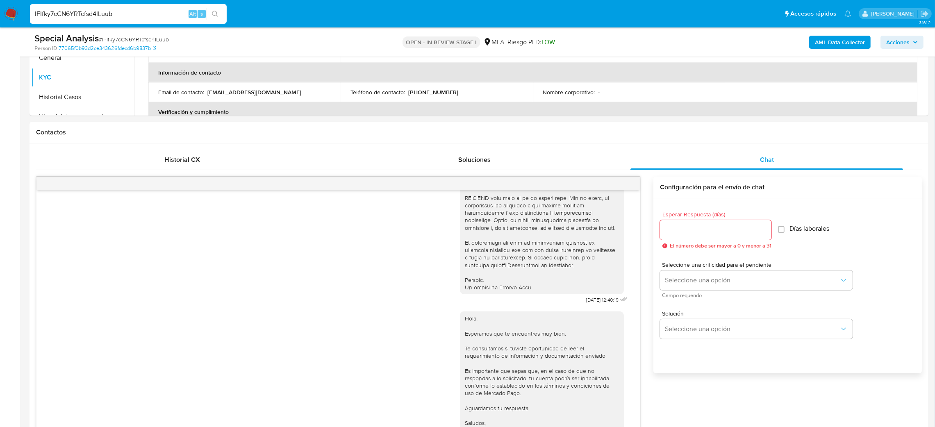
drag, startPoint x: 153, startPoint y: 17, endPoint x: 0, endPoint y: 20, distance: 152.9
click at [0, 20] on nav "Pausado Ver notificaciones lFIfky7cCN6YRTcfsd4lLuub Alt s Accesos rápidos Presi…" at bounding box center [467, 13] width 935 height 27
paste input "3oQPnUAEwzcJL4bU06XzUon6"
type input "3oQPnUAEwzcJL4bU06XzUon6"
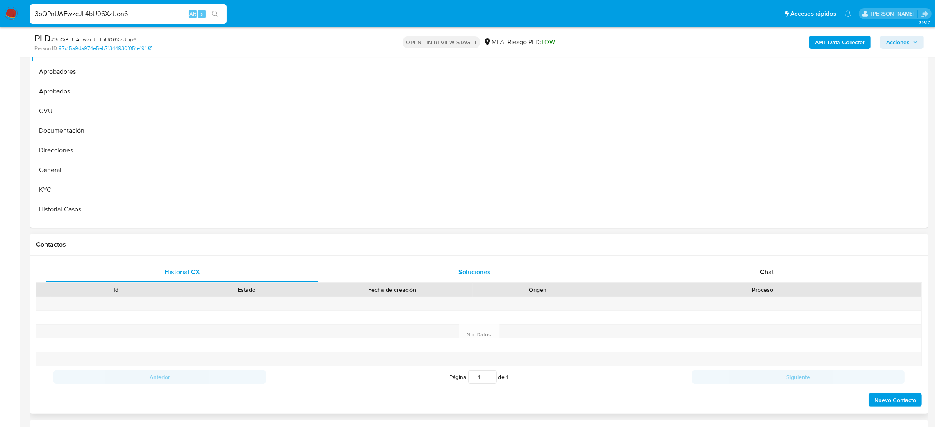
scroll to position [246, 0]
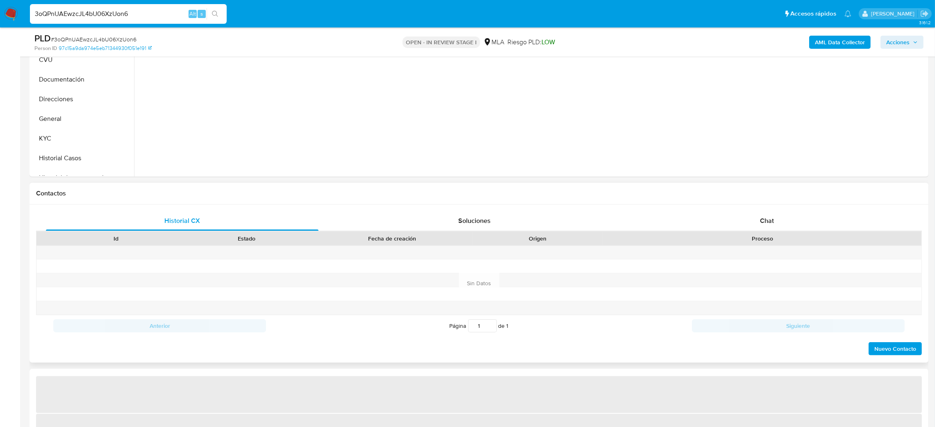
select select "10"
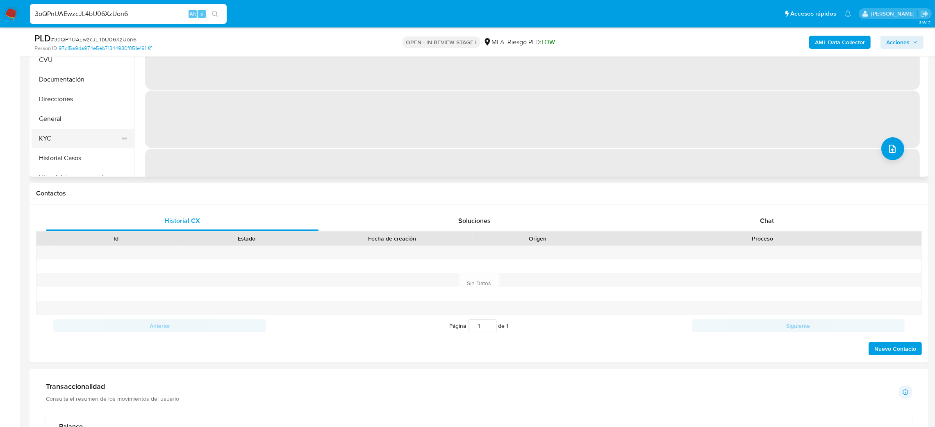
click at [51, 131] on button "KYC" at bounding box center [80, 139] width 96 height 20
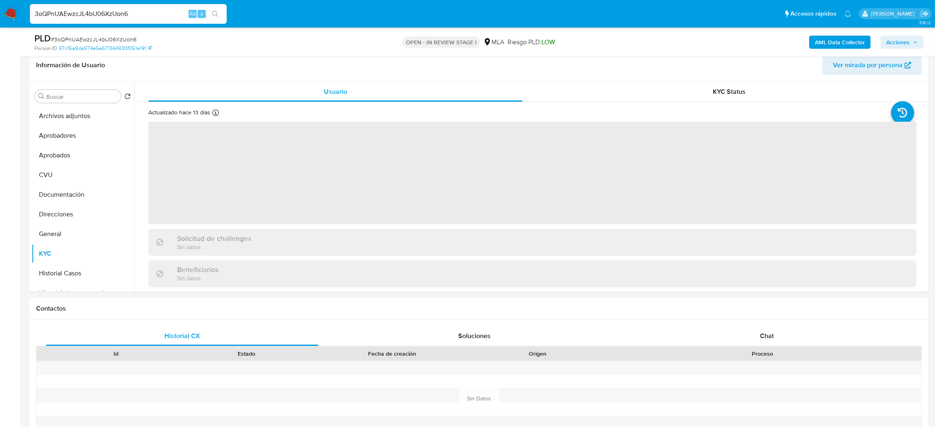
scroll to position [123, 0]
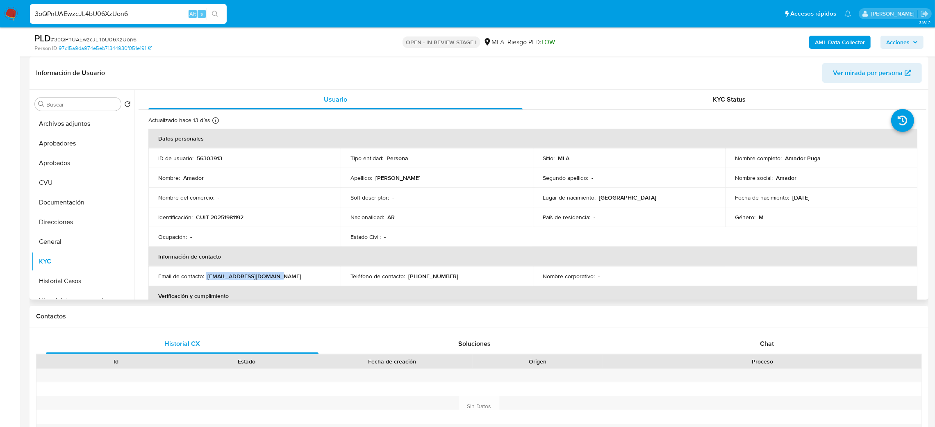
drag, startPoint x: 205, startPoint y: 277, endPoint x: 332, endPoint y: 276, distance: 126.3
click at [332, 276] on td "Email de contacto : amadorpuga@yahoo.com.ar" at bounding box center [244, 276] width 192 height 20
drag, startPoint x: 137, startPoint y: 11, endPoint x: 0, endPoint y: 11, distance: 137.3
click at [0, 11] on nav "Pausado Ver notificaciones 3oQPnUAEwzcJL4bU06XzUon6 Alt s Accesos rápidos Presi…" at bounding box center [467, 13] width 935 height 27
paste input "QwXeCqMUXrwiDClHckU7O3D2"
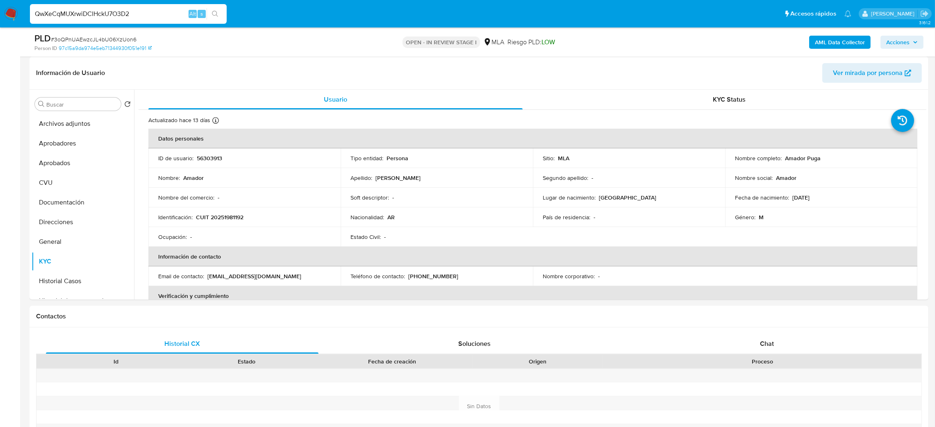
type input "QwXeCqMUXrwiDClHckU7O3D2"
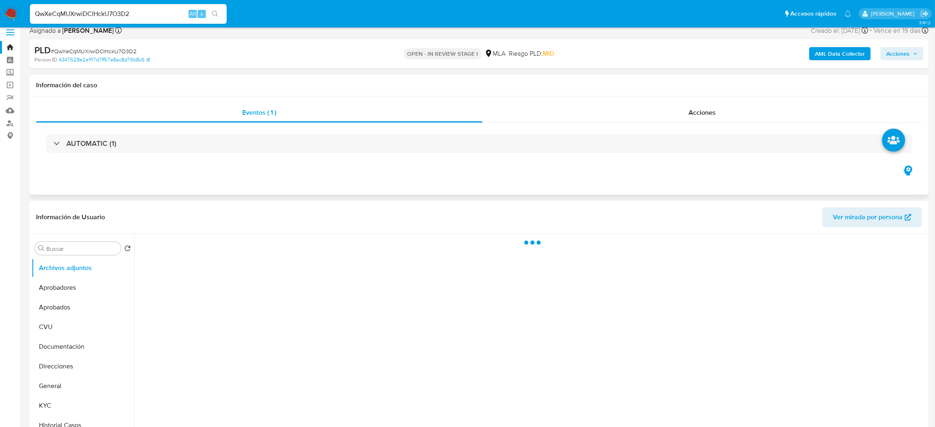
scroll to position [61, 0]
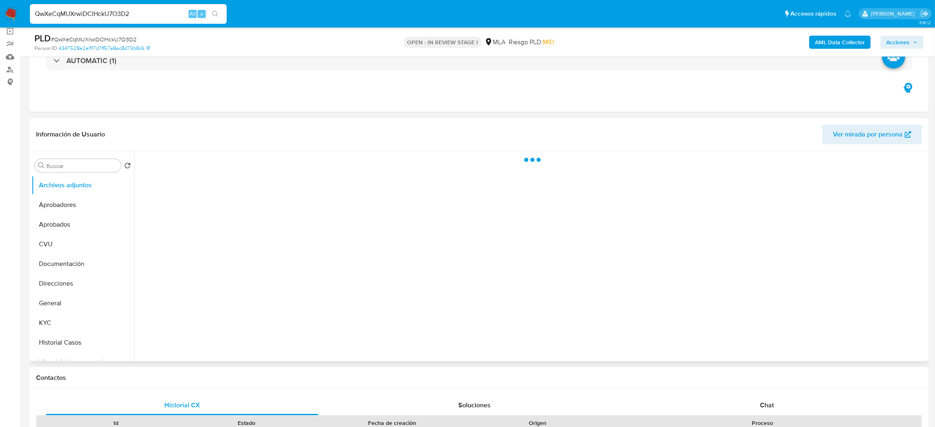
select select "10"
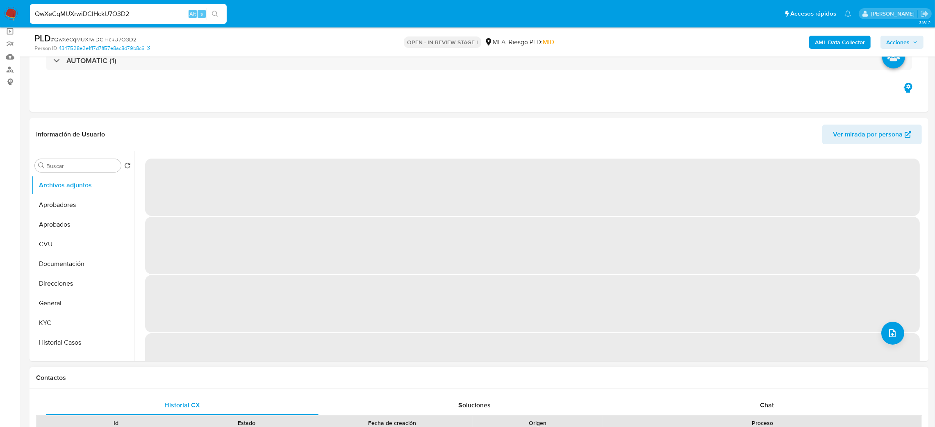
drag, startPoint x: 788, startPoint y: 407, endPoint x: 756, endPoint y: 385, distance: 39.2
click at [788, 408] on div "Chat" at bounding box center [767, 406] width 273 height 20
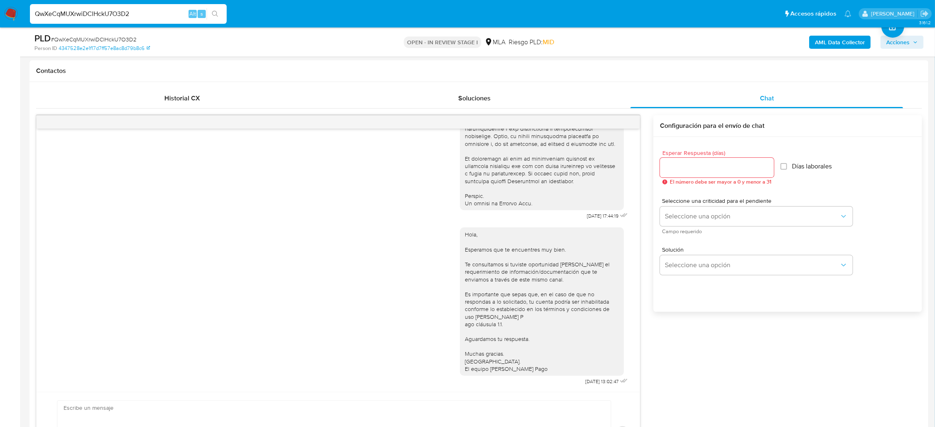
scroll to position [184, 0]
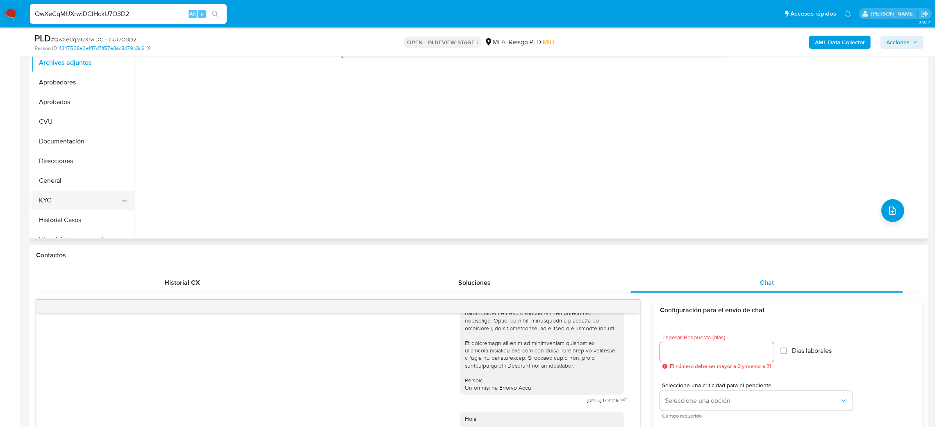
click at [57, 203] on button "KYC" at bounding box center [80, 201] width 96 height 20
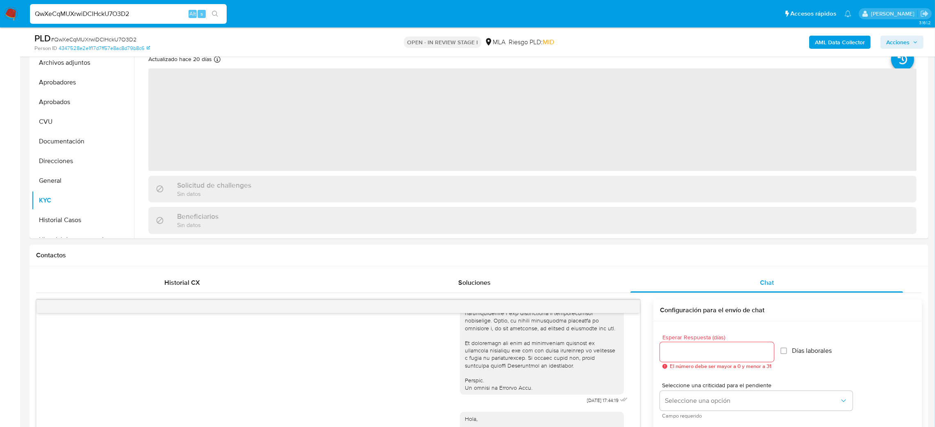
scroll to position [123, 0]
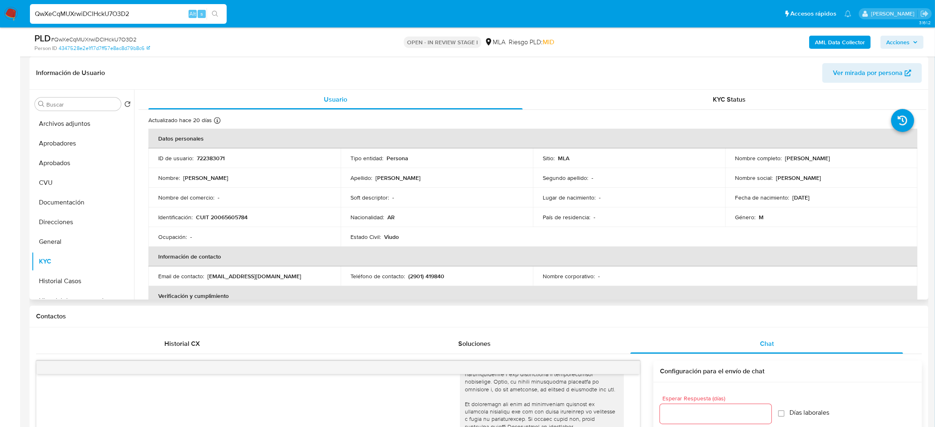
drag, startPoint x: 207, startPoint y: 279, endPoint x: 330, endPoint y: 278, distance: 122.6
click at [330, 278] on div "Email de contacto : rodolfomariosilva@hotmail.com" at bounding box center [244, 276] width 173 height 7
drag, startPoint x: 137, startPoint y: 14, endPoint x: 0, endPoint y: 21, distance: 137.1
click at [0, 21] on nav "Pausado Ver notificaciones QwXeCqMUXrwiDClHckU7O3D2 Alt s Accesos rápidos Presi…" at bounding box center [467, 13] width 935 height 27
paste input "w60IzXSs0joaWRhH6GtUu5he"
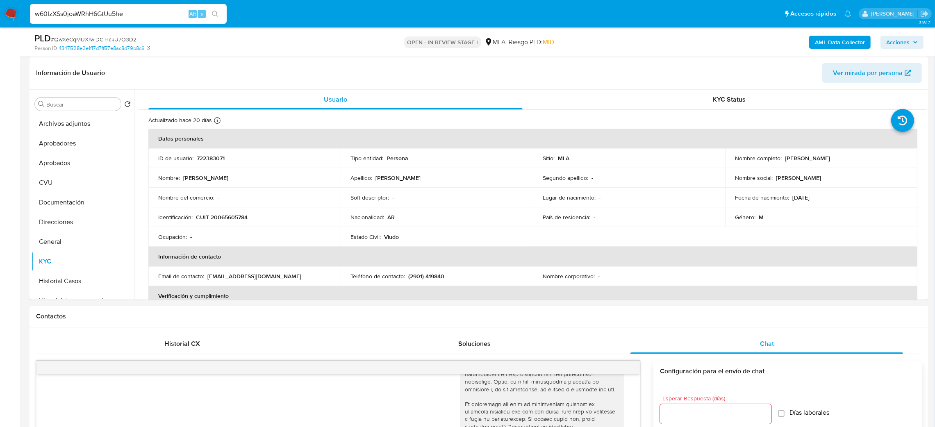
type input "w60IzXSs0joaWRhH6GtUu5he"
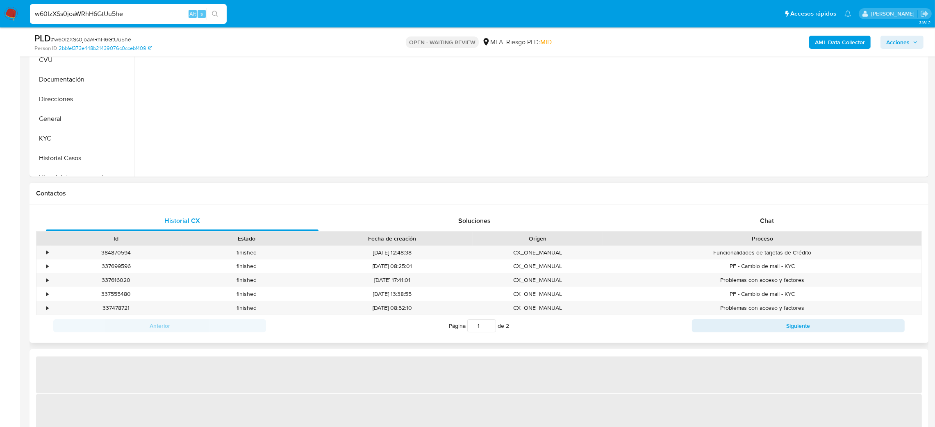
drag, startPoint x: 774, startPoint y: 216, endPoint x: 746, endPoint y: 209, distance: 28.3
click at [774, 216] on div "Chat" at bounding box center [767, 221] width 273 height 20
select select "10"
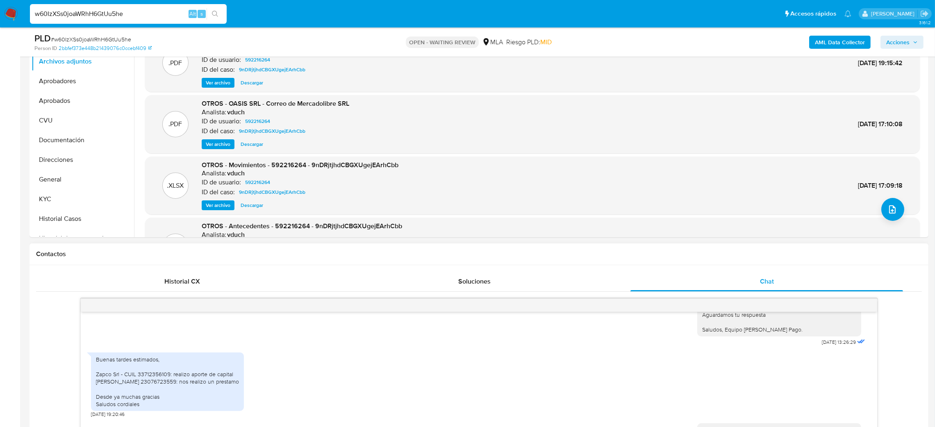
scroll to position [184, 0]
drag, startPoint x: 47, startPoint y: 24, endPoint x: 0, endPoint y: 24, distance: 47.1
click at [0, 24] on nav "Pausado Ver notificaciones w60IzXSs0joaWRhH6GtUu5he Alt s Accesos rápidos Presi…" at bounding box center [467, 13] width 935 height 27
paste input "dSdmpnkSPoQXHAh6YNOrSRo9"
type input "dSdmpnkSPoQXHAh6YNOrSRo9"
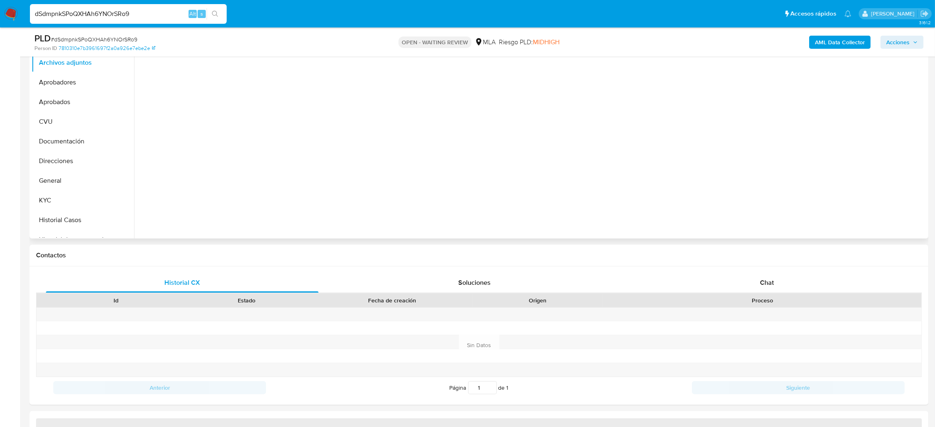
select select "10"
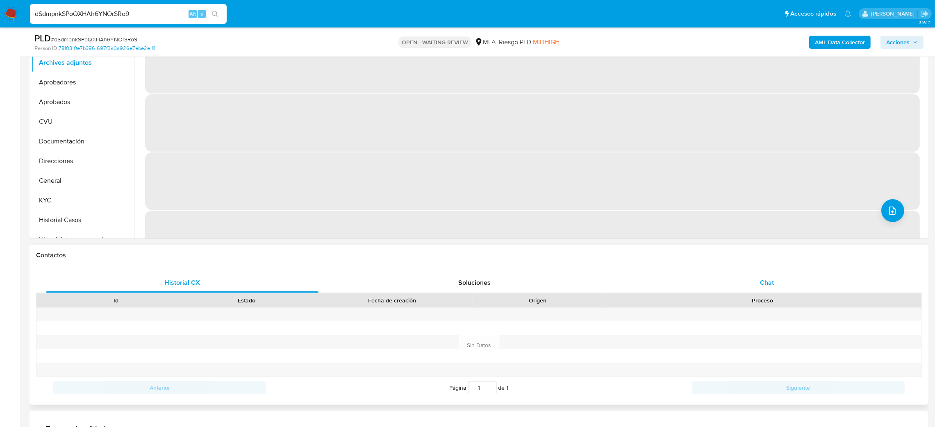
click at [759, 282] on div "Chat" at bounding box center [767, 283] width 273 height 20
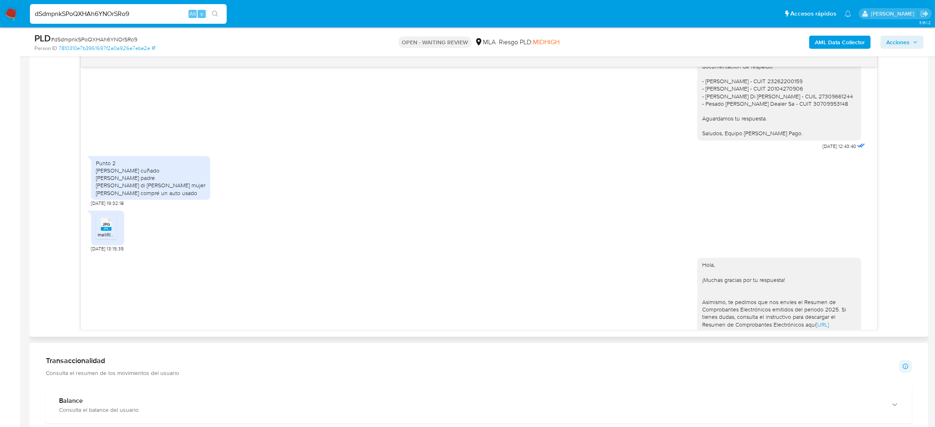
scroll to position [669, 0]
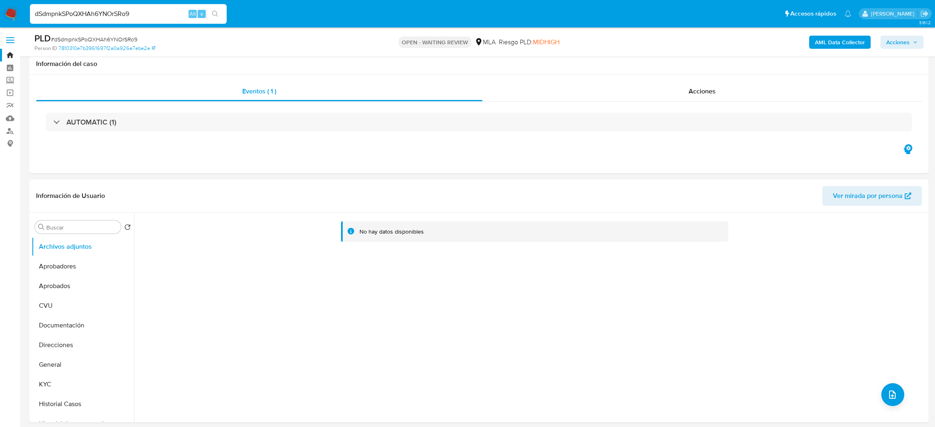
select select "10"
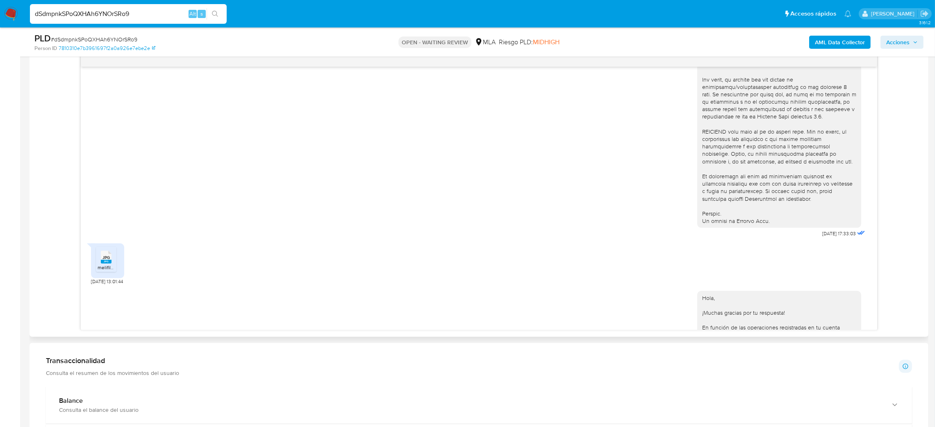
scroll to position [369, 0]
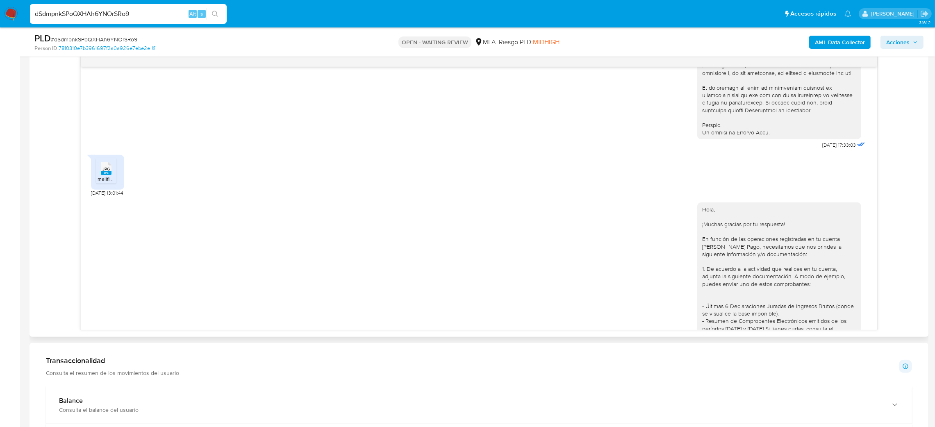
click at [107, 172] on span "JPG" at bounding box center [105, 168] width 7 height 5
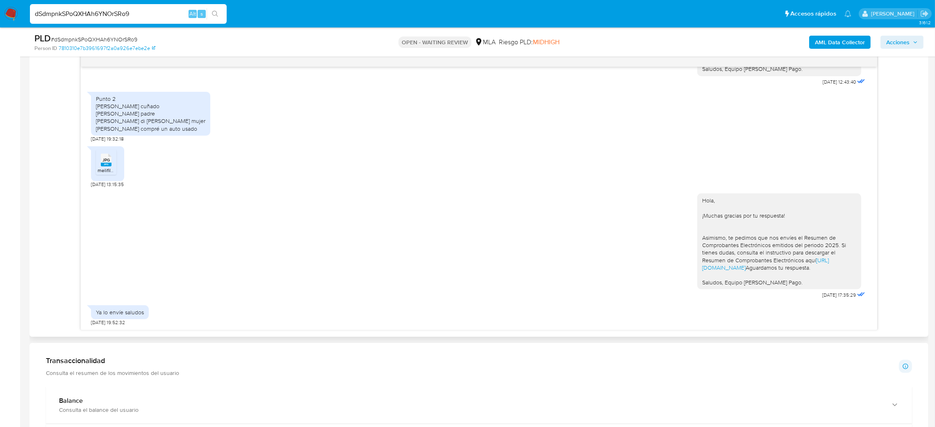
scroll to position [792, 0]
click at [106, 163] on rect at bounding box center [106, 165] width 11 height 4
click at [0, 220] on aside "Bandeja Tablero Screening Búsqueda en Listas Watchlist Herramientas Operaciones…" at bounding box center [10, 273] width 20 height 1407
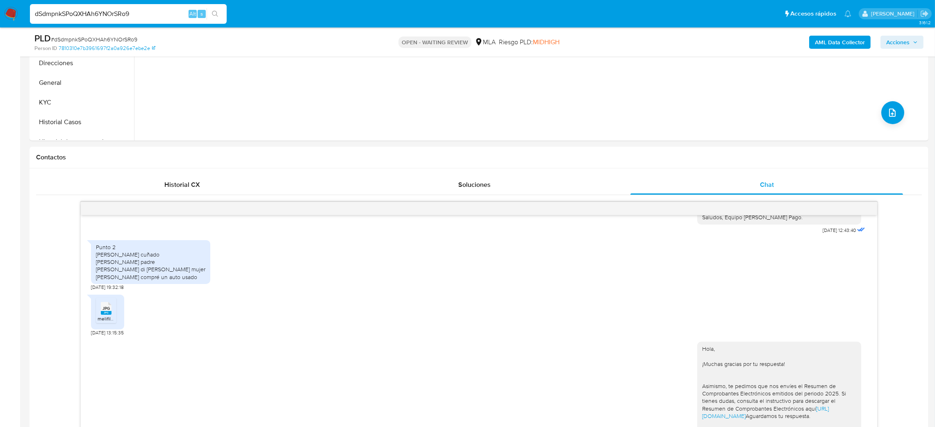
scroll to position [123, 0]
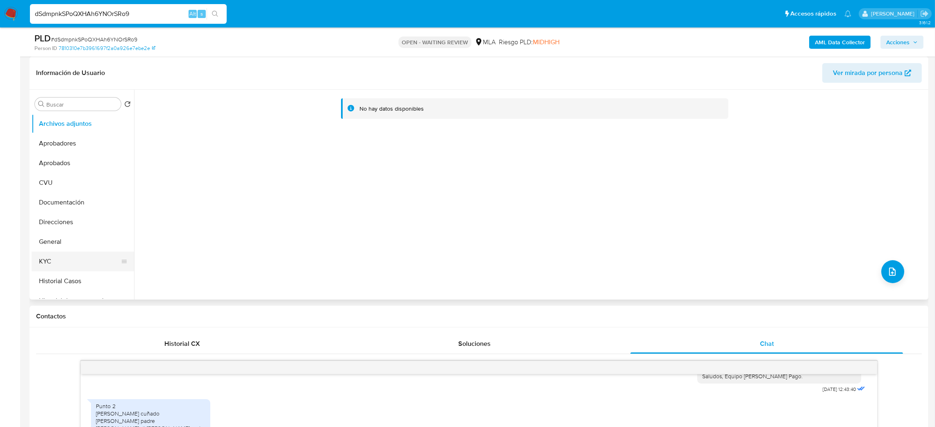
click at [62, 252] on button "KYC" at bounding box center [80, 262] width 96 height 20
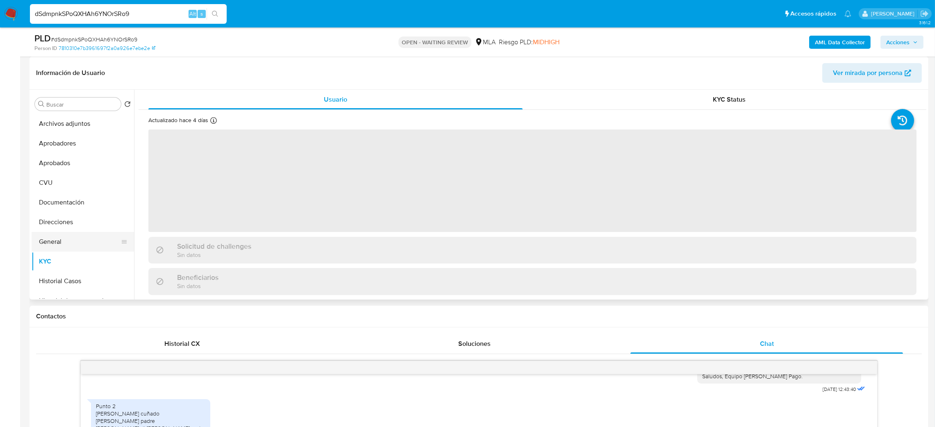
click at [53, 245] on button "General" at bounding box center [80, 242] width 96 height 20
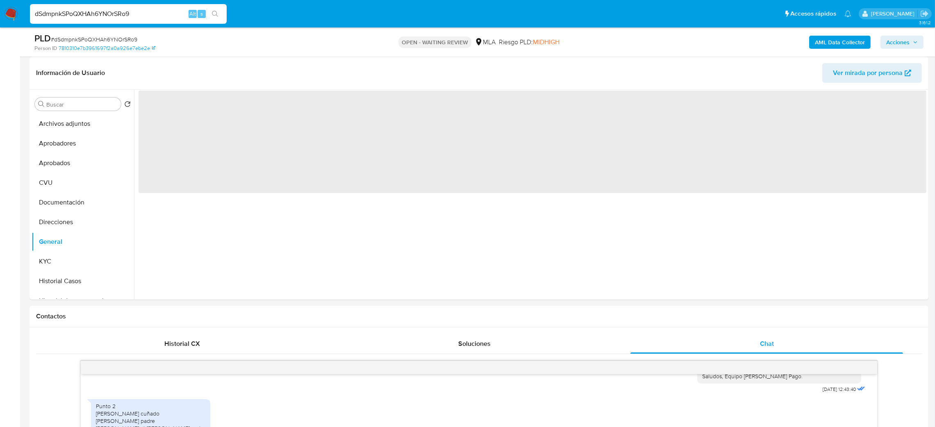
scroll to position [61, 0]
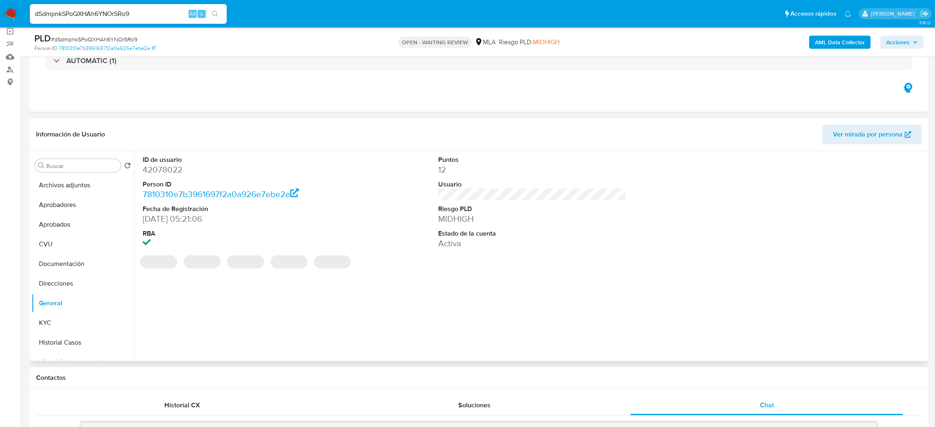
click at [167, 166] on dd "42078022" at bounding box center [237, 169] width 189 height 11
copy dd "42078022"
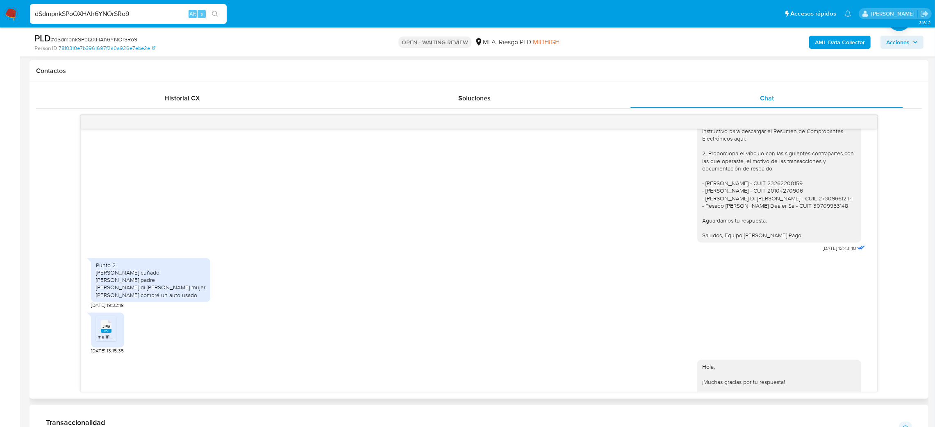
scroll to position [731, 0]
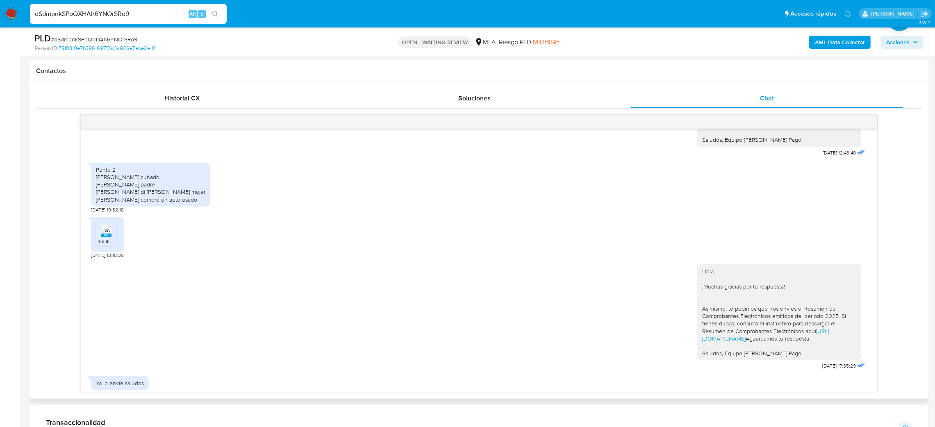
click at [102, 234] on span "JPG" at bounding box center [105, 230] width 7 height 5
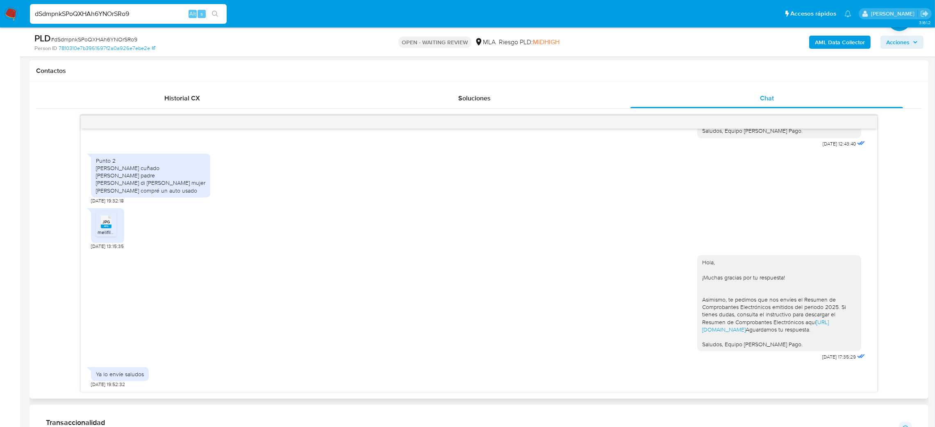
scroll to position [792, 0]
drag, startPoint x: 140, startPoint y: 18, endPoint x: 0, endPoint y: 25, distance: 140.0
click at [0, 25] on nav "Pausado Ver notificaciones dSdmpnkSPoQXHAh6YNOrSRo9 Alt s Accesos rápidos Presi…" at bounding box center [467, 13] width 935 height 27
paste input "w60IzXSs0joaWRhH6GtUu5he"
type input "w60IzXSs0joaWRhH6GtUu5he"
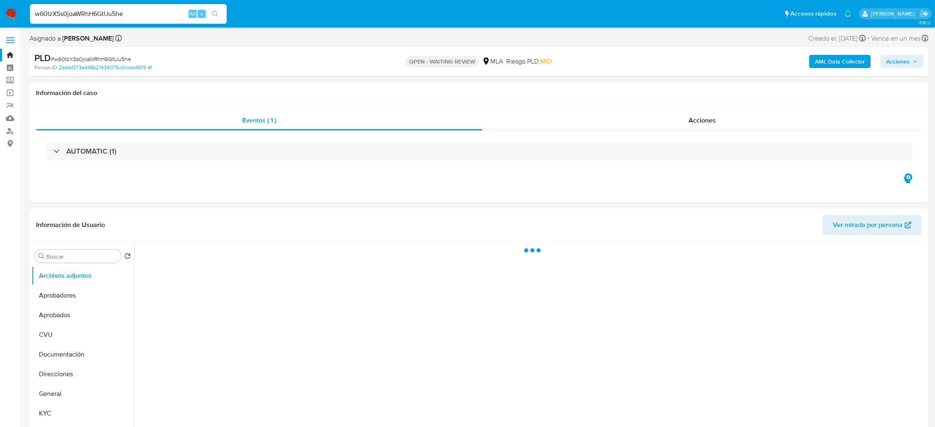
select select "10"
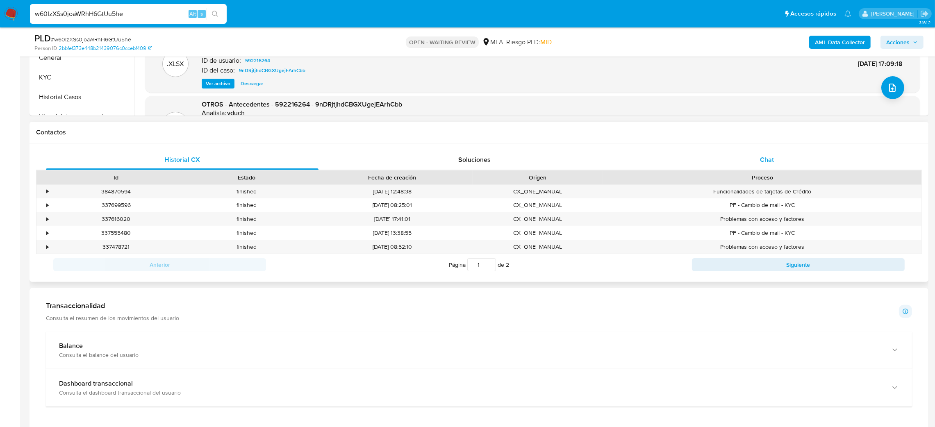
drag, startPoint x: 774, startPoint y: 156, endPoint x: 741, endPoint y: 156, distance: 32.8
click at [774, 156] on div "Chat" at bounding box center [767, 160] width 273 height 20
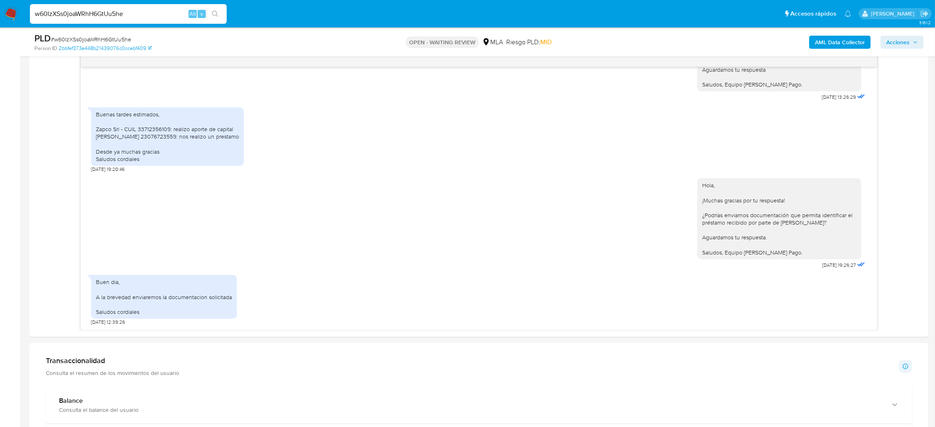
scroll to position [184, 0]
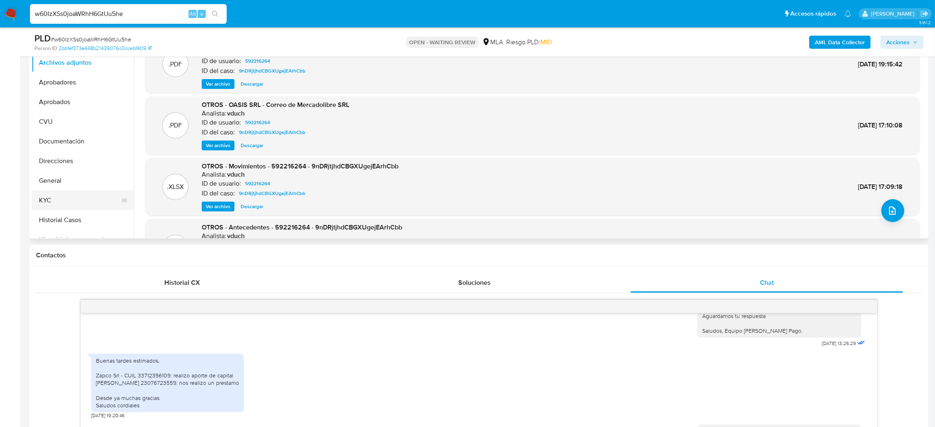
click at [68, 196] on button "KYC" at bounding box center [80, 201] width 96 height 20
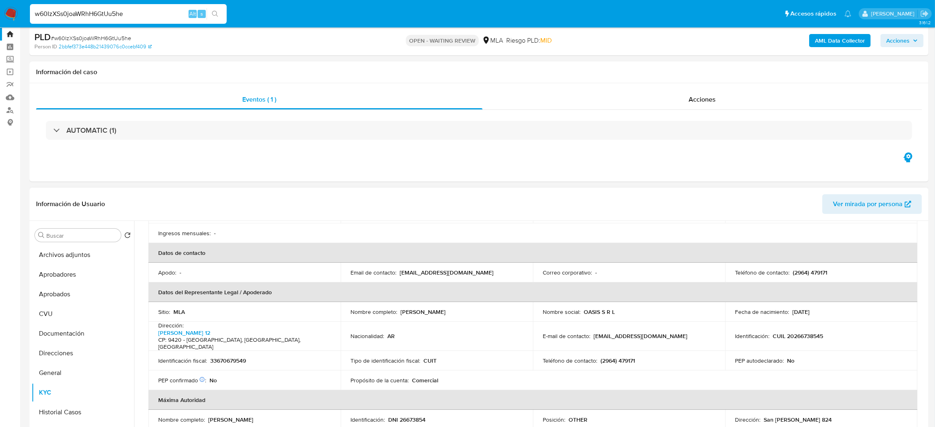
scroll to position [0, 0]
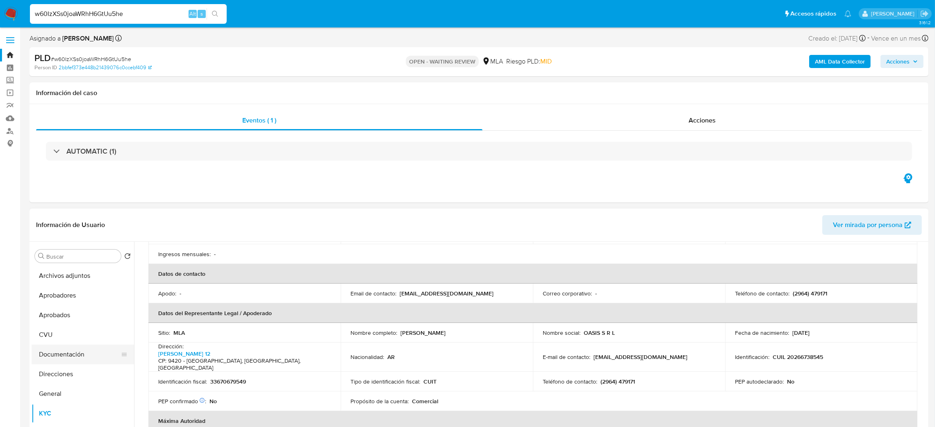
click at [64, 355] on button "Documentación" at bounding box center [80, 355] width 96 height 20
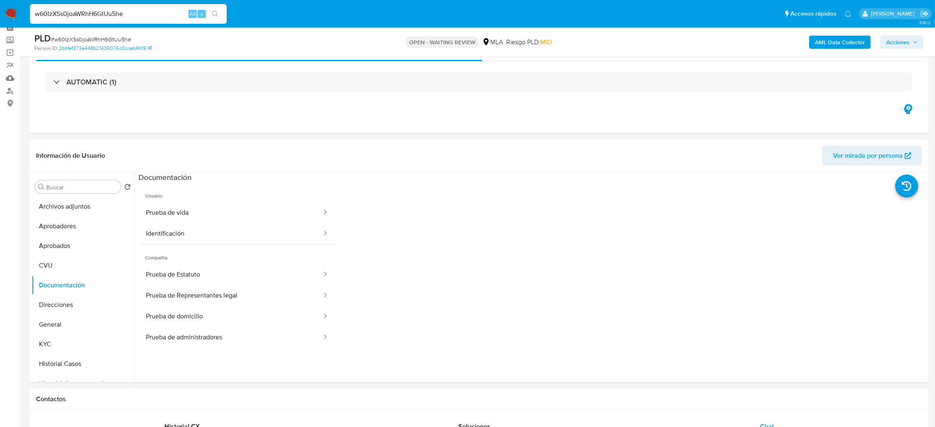
scroll to position [61, 0]
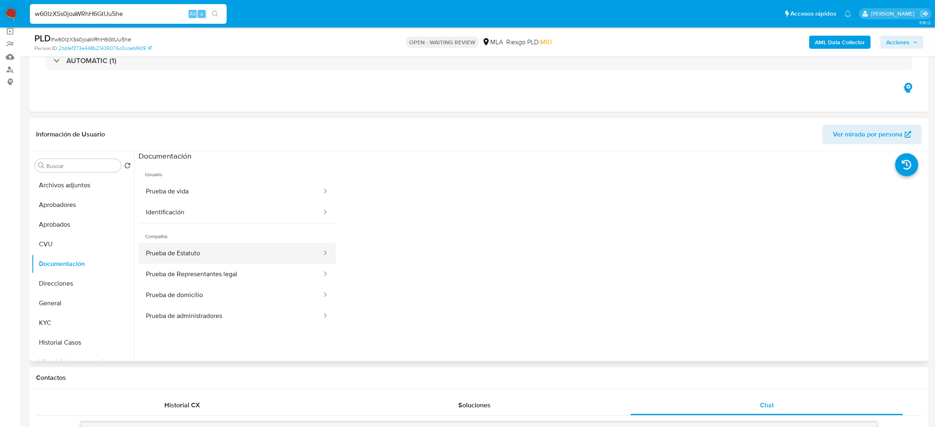
click at [218, 246] on button "Prueba de Estatuto" at bounding box center [231, 253] width 184 height 21
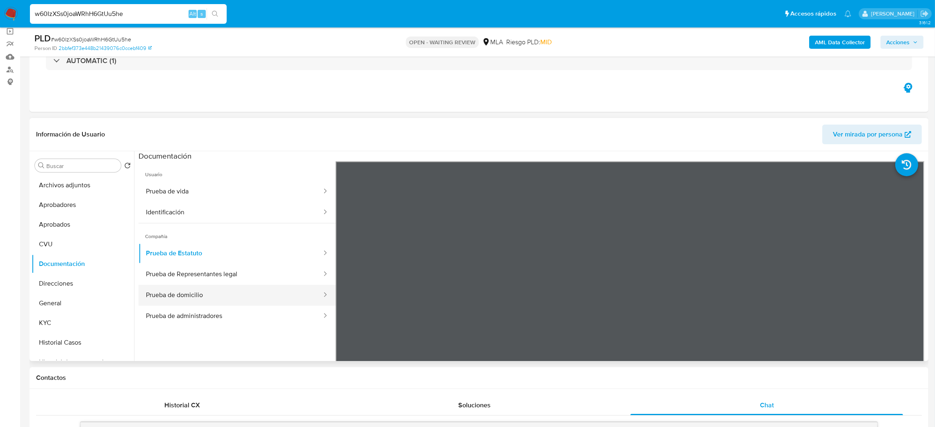
click at [230, 285] on button "Prueba de domicilio" at bounding box center [231, 295] width 184 height 21
click at [225, 280] on button "Prueba de Representantes legal" at bounding box center [231, 274] width 184 height 21
click at [219, 310] on button "Prueba de administradores" at bounding box center [231, 316] width 184 height 21
click at [200, 292] on button "Prueba de domicilio" at bounding box center [231, 295] width 184 height 21
click at [190, 266] on button "Prueba de Representantes legal" at bounding box center [231, 274] width 184 height 21
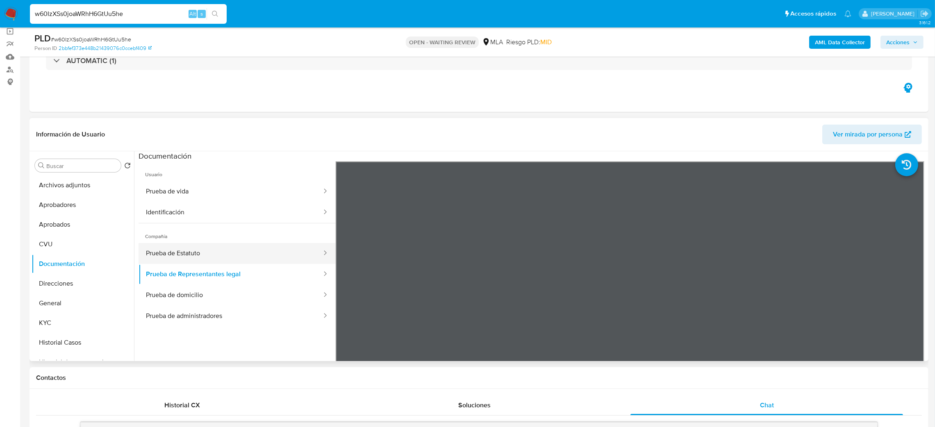
click at [216, 255] on button "Prueba de Estatuto" at bounding box center [231, 253] width 184 height 21
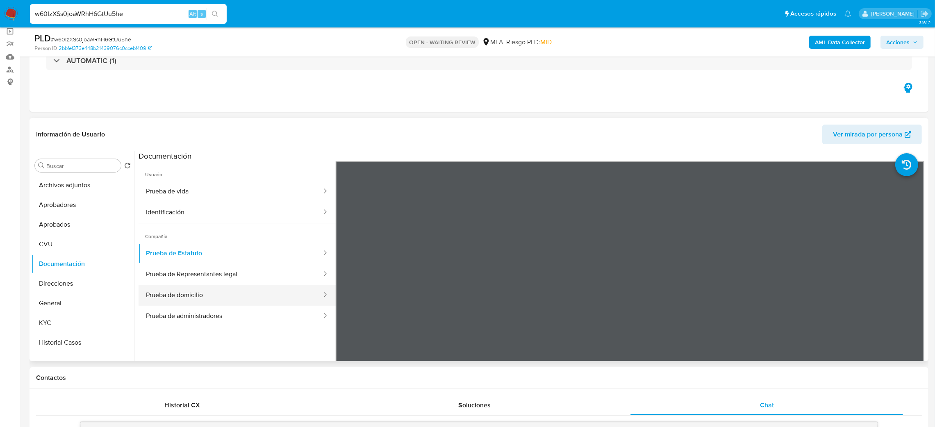
click at [257, 299] on button "Prueba de domicilio" at bounding box center [231, 295] width 184 height 21
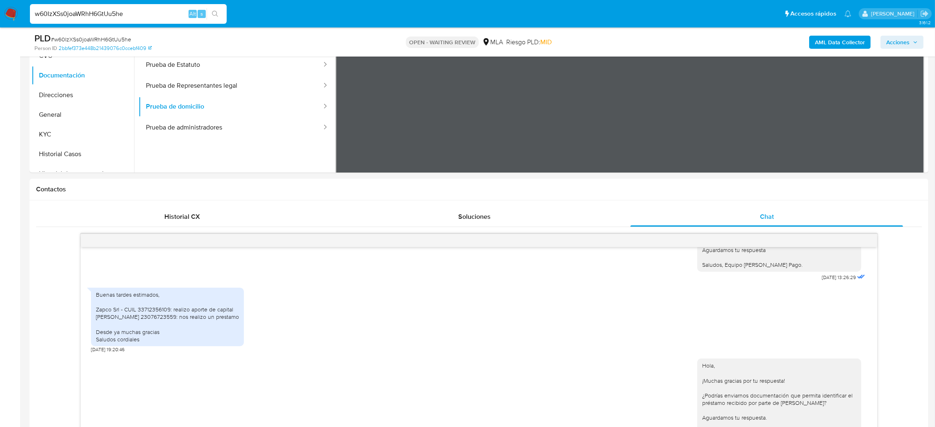
scroll to position [307, 0]
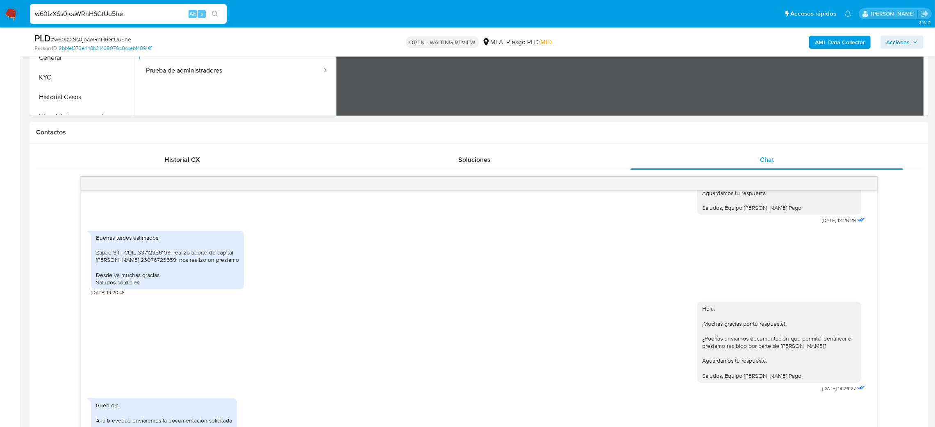
click at [102, 39] on span "# w60IzXSs0joaWRhH6GtUu5he" at bounding box center [91, 39] width 80 height 8
copy span "w60IzXSs0joaWRhH6GtUu5he"
click at [2, 5] on nav "Pausado Ver notificaciones w60IzXSs0joaWRhH6GtUu5he Alt s Accesos rápidos Presi…" at bounding box center [467, 13] width 935 height 27
click at [11, 11] on img at bounding box center [11, 14] width 14 height 14
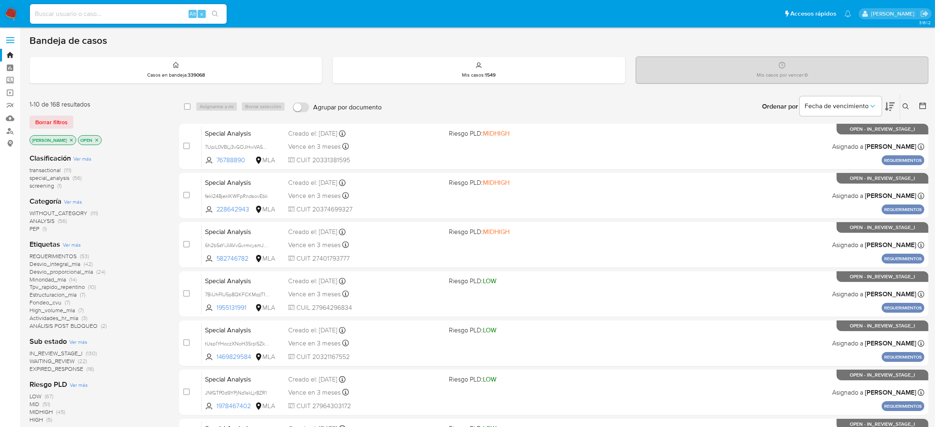
click at [906, 107] on icon at bounding box center [906, 106] width 7 height 7
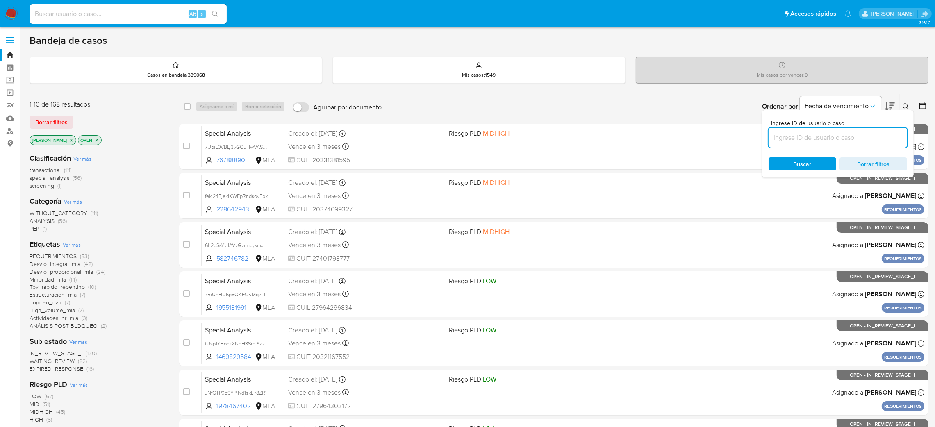
click at [828, 139] on input at bounding box center [838, 137] width 139 height 11
type input "w60IzXSs0joaWRhH6GtUu5he"
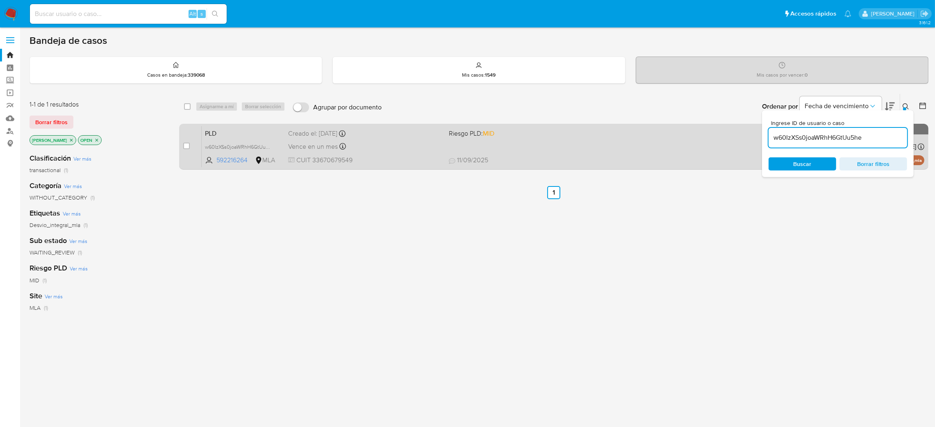
drag, startPoint x: 187, startPoint y: 142, endPoint x: 198, endPoint y: 127, distance: 18.4
click at [187, 143] on input "checkbox" at bounding box center [186, 146] width 7 height 7
checkbox input "true"
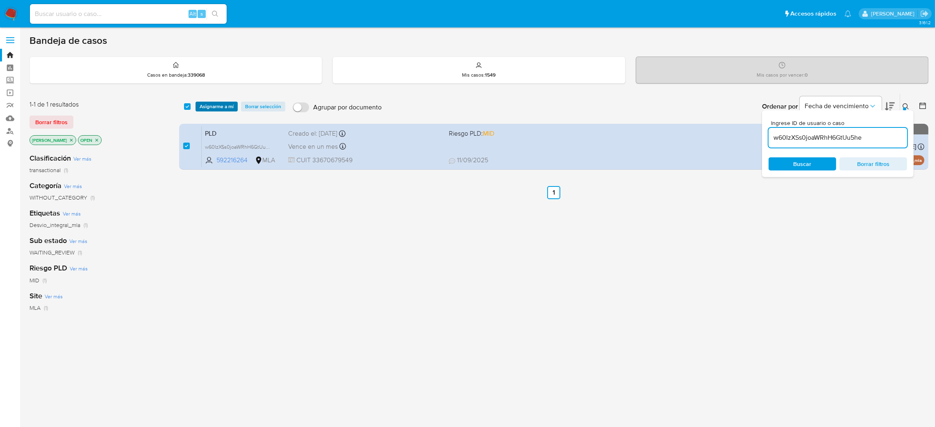
click at [207, 107] on span "Asignarme a mí" at bounding box center [217, 106] width 34 height 8
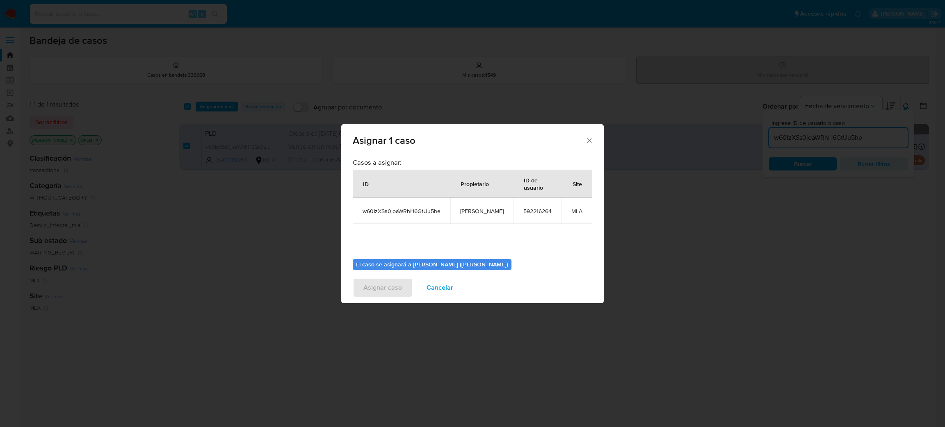
click at [479, 208] on span "[PERSON_NAME]" at bounding box center [481, 210] width 43 height 7
copy span "[PERSON_NAME]"
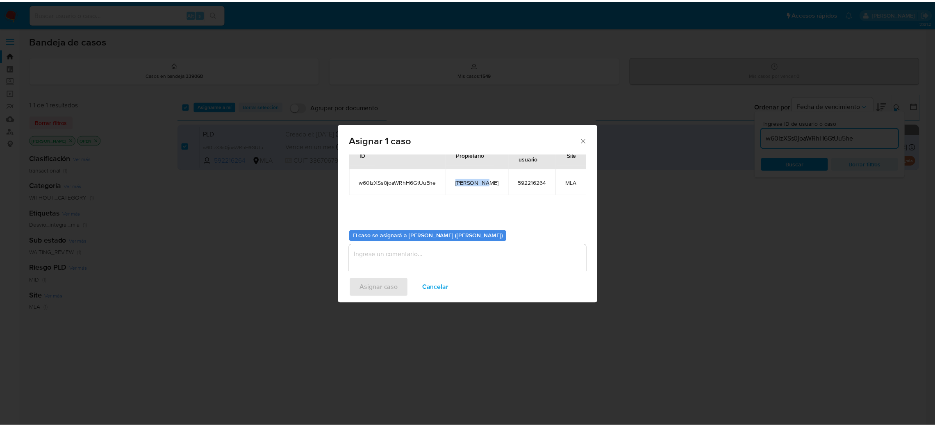
scroll to position [42, 0]
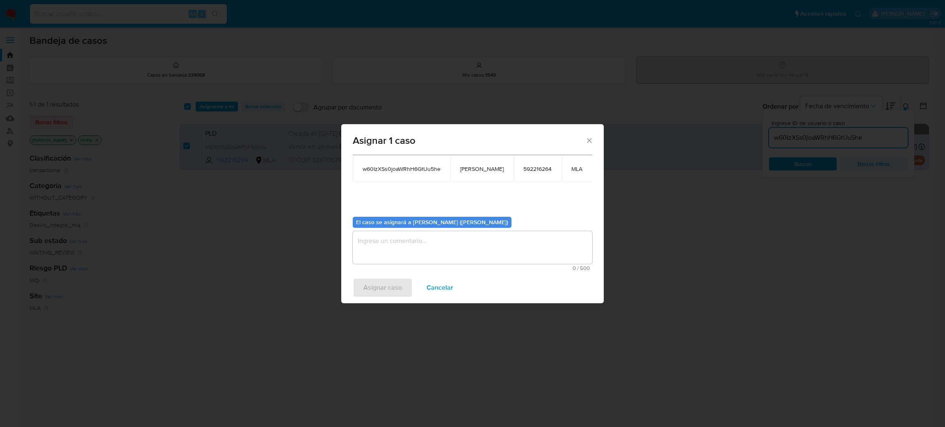
click at [429, 251] on textarea "assign-modal" at bounding box center [472, 247] width 239 height 33
paste textarea "[PERSON_NAME]"
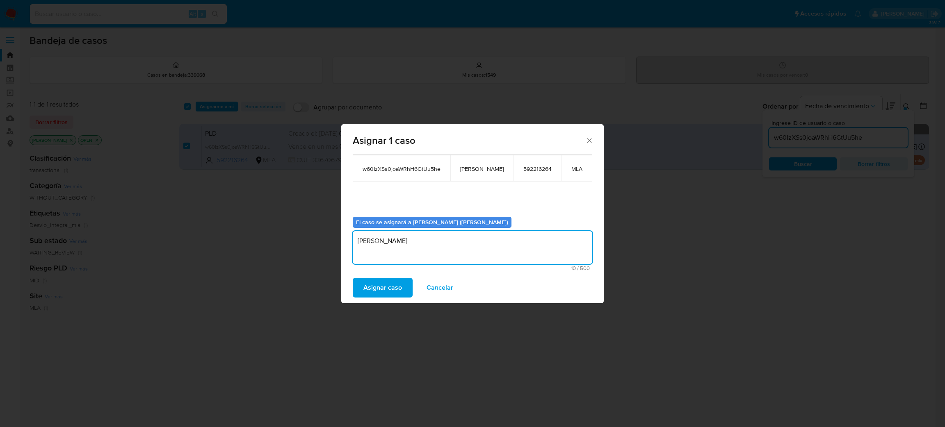
type textarea "[PERSON_NAME]"
click at [391, 298] on div "Asignar caso Cancelar" at bounding box center [472, 287] width 262 height 31
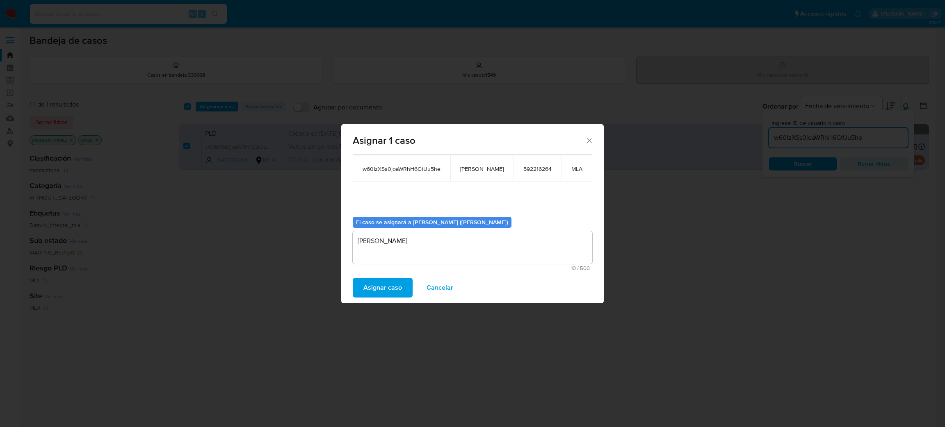
click at [381, 281] on span "Asignar caso" at bounding box center [382, 288] width 39 height 18
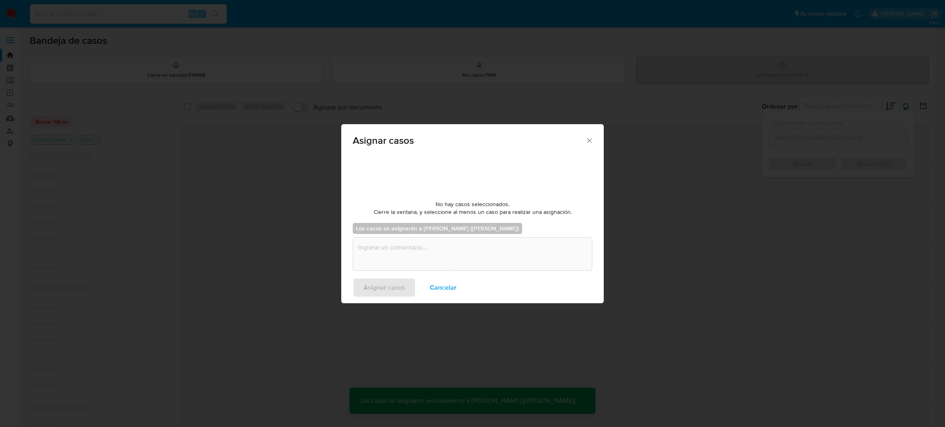
checkbox input "false"
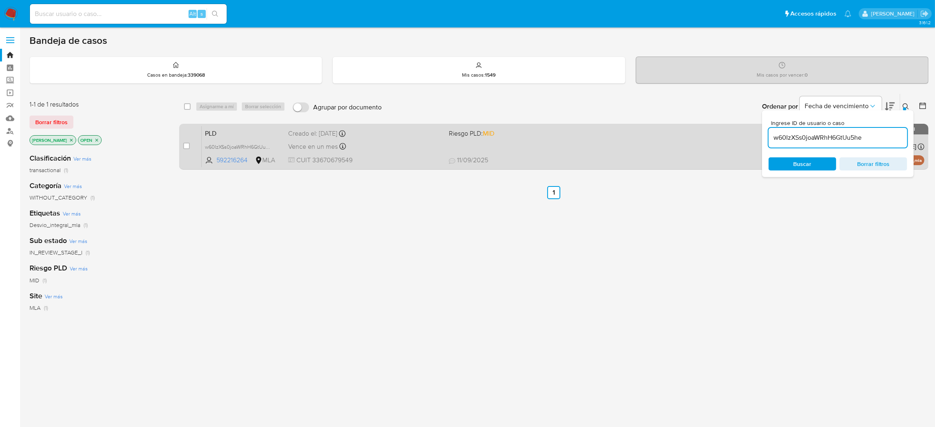
click at [392, 150] on div "Vence en un mes Vence el 29/10/2025 12:43:38" at bounding box center [365, 146] width 154 height 11
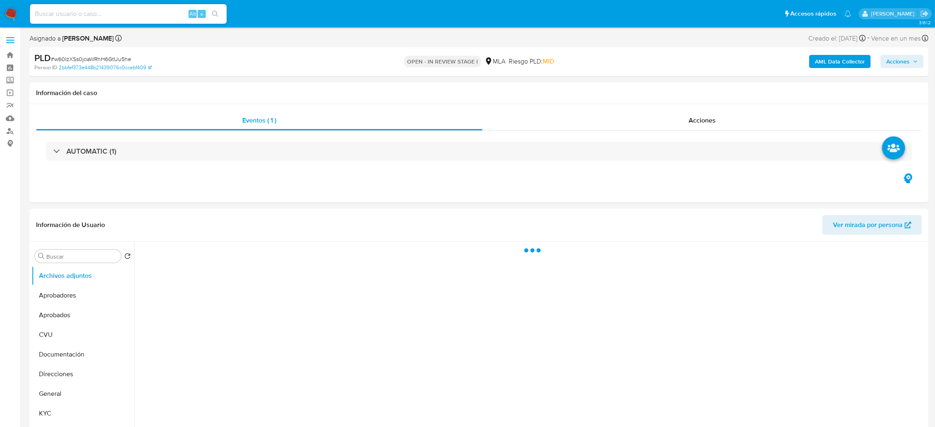
select select "10"
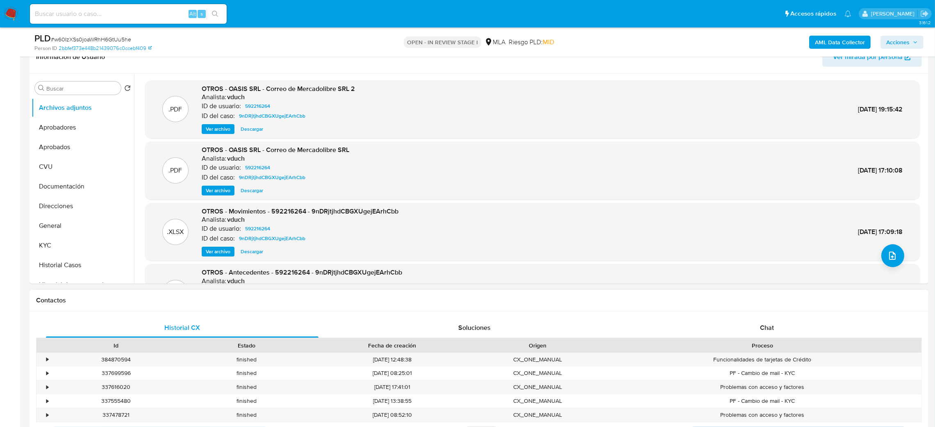
scroll to position [246, 0]
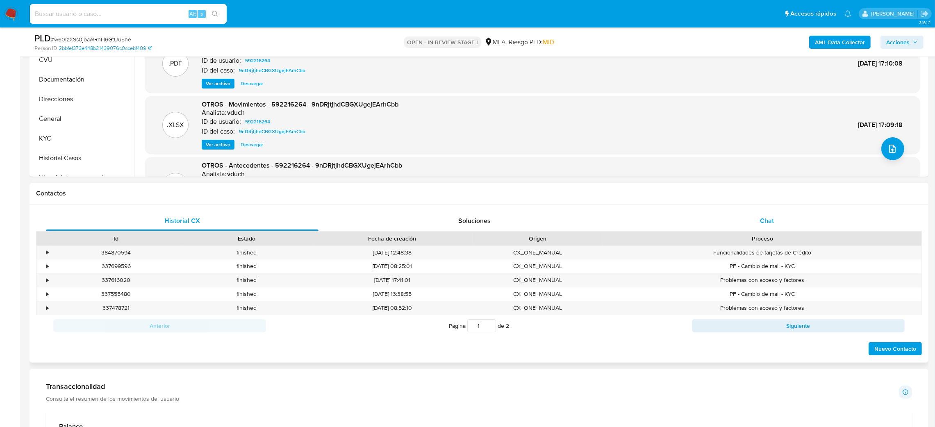
click at [771, 211] on div "Historial CX Soluciones Chat Id Estado Fecha de creación Origen Proceso • 38487…" at bounding box center [479, 284] width 899 height 158
click at [766, 223] on span "Chat" at bounding box center [767, 220] width 14 height 9
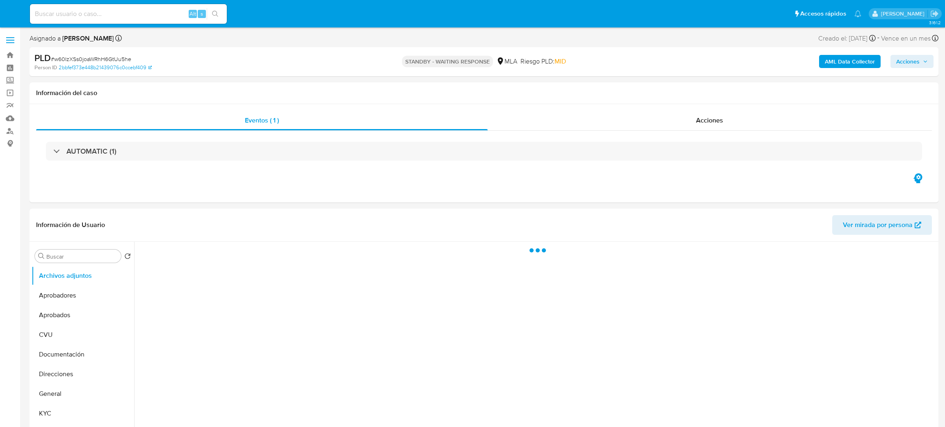
select select "10"
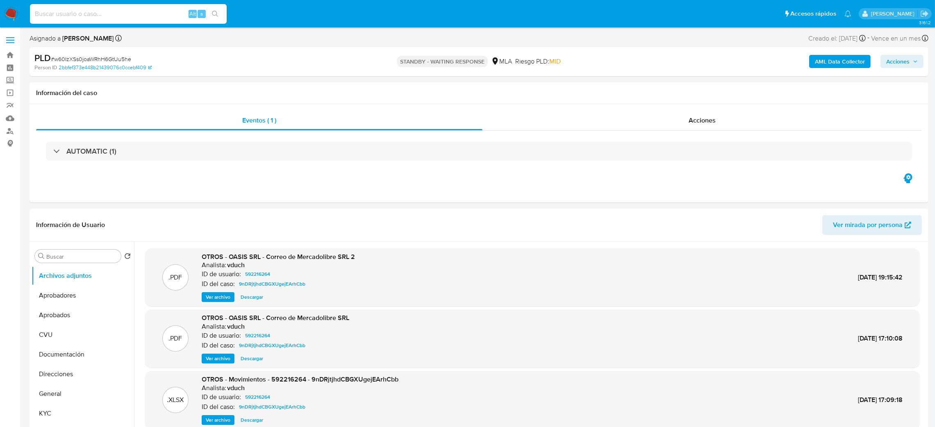
click at [178, 13] on input at bounding box center [128, 14] width 197 height 11
paste input "PCXM1RHtNh0Cr1ct2xuIgs7q"
type input "PCXM1RHtNh0Cr1ct2xuIgs7q"
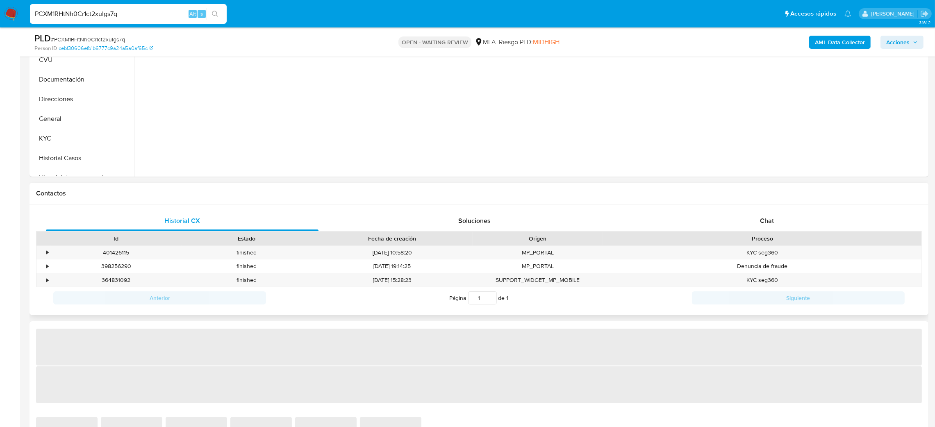
select select "10"
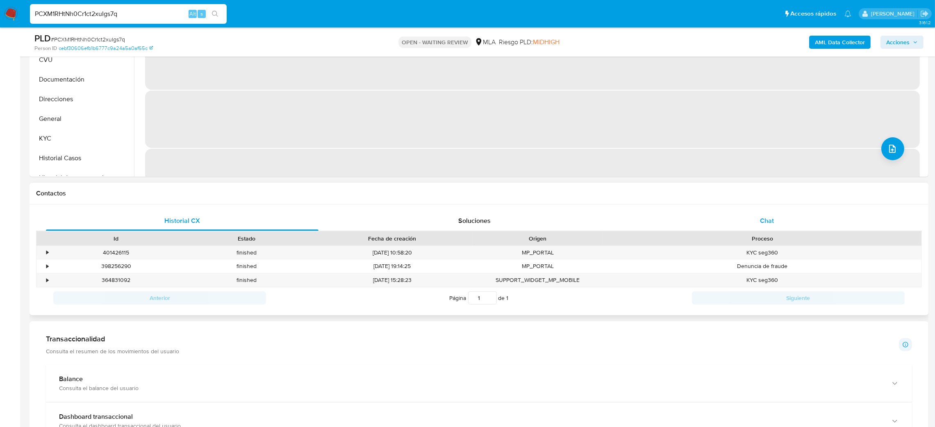
click at [779, 227] on div "Chat" at bounding box center [767, 221] width 273 height 20
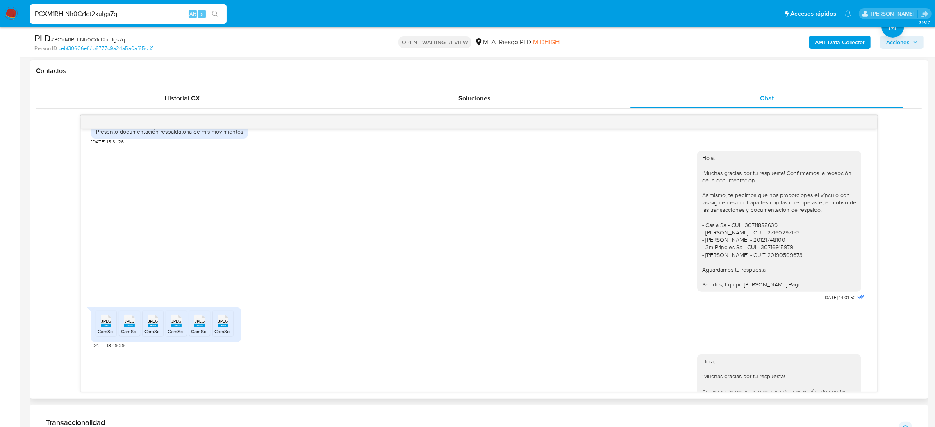
scroll to position [755, 0]
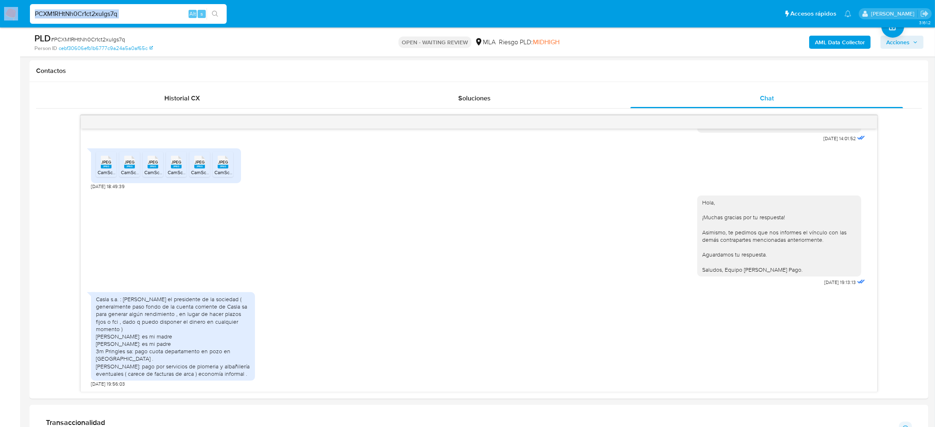
drag, startPoint x: 137, startPoint y: 6, endPoint x: 13, endPoint y: 21, distance: 124.8
click at [11, 21] on nav "Pausado Ver notificaciones PCXM1RHtNh0Cr1ct2xuIgs7q Alt s Accesos rápidos Presi…" at bounding box center [467, 13] width 935 height 27
click at [120, 16] on input "PCXM1RHtNh0Cr1ct2xuIgs7q" at bounding box center [128, 14] width 197 height 11
drag, startPoint x: 120, startPoint y: 15, endPoint x: 4, endPoint y: 29, distance: 116.9
click at [4, 29] on div "Pausado Ver notificaciones PCXM1RHtNh0Cr1ct2xuIgs7q Alt s Accesos rápidos Presi…" at bounding box center [467, 327] width 935 height 1392
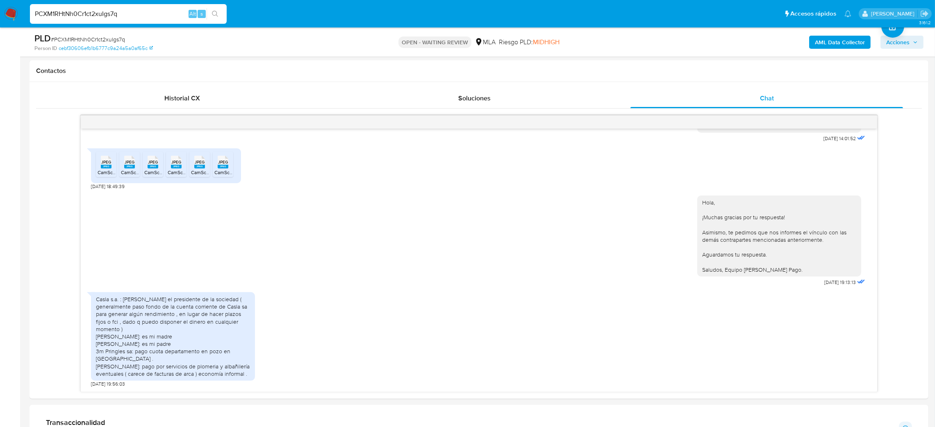
paste input "g3rgGWqKHSZf8au39KBr2HM7"
type input "g3rgGWqKHSZf8au39KBr2HM7"
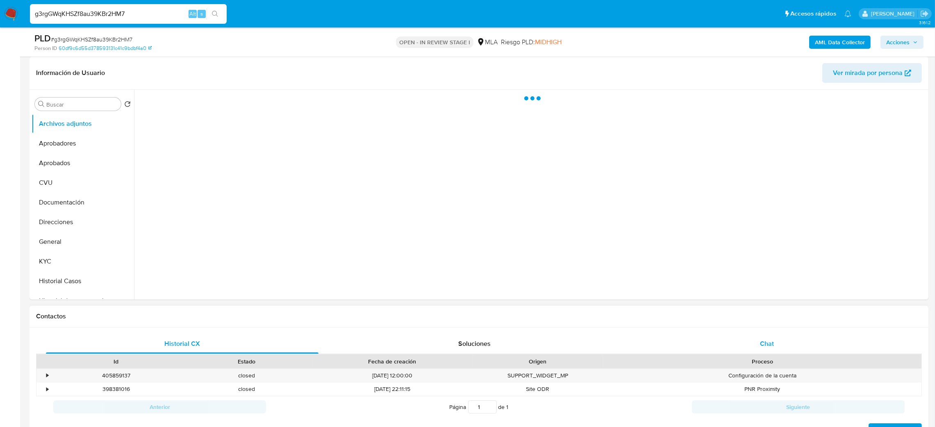
select select "10"
click at [788, 349] on div "Chat" at bounding box center [767, 344] width 273 height 20
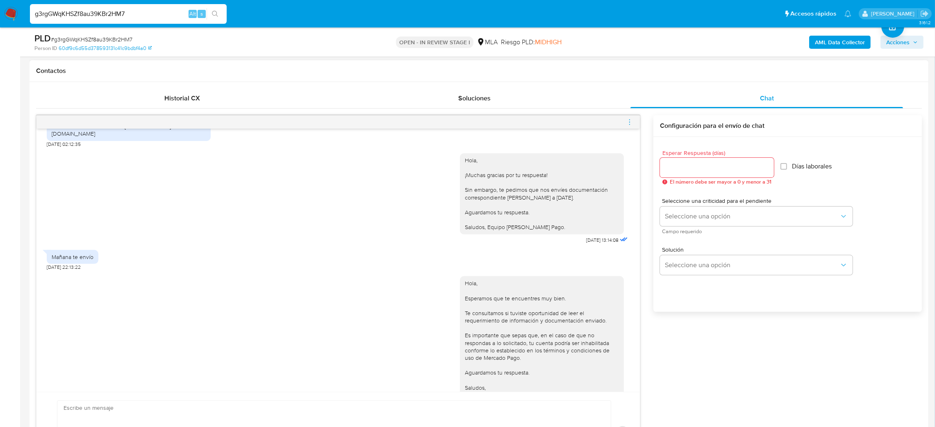
scroll to position [1658, 0]
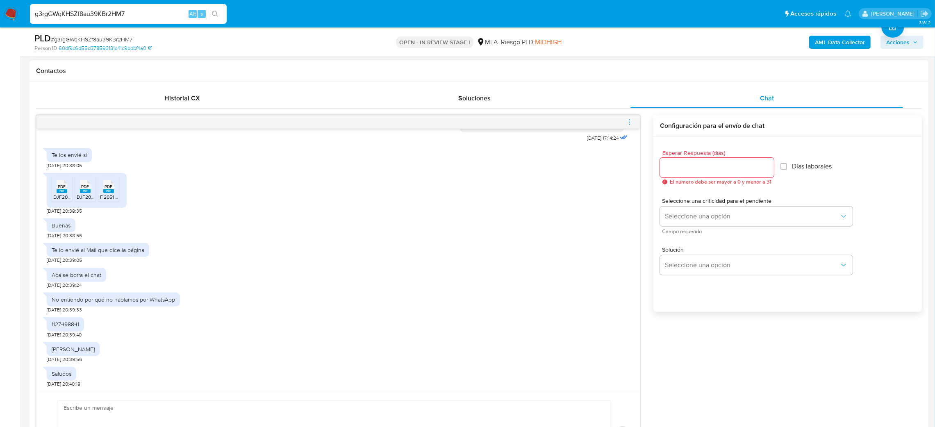
click at [55, 197] on span "DJF2002V250-248484961-1758124350276.pdf" at bounding box center [104, 197] width 102 height 7
click at [77, 194] on div "PDF PDF" at bounding box center [85, 186] width 17 height 16
click at [104, 195] on span "F.2051 - DJ IVA - SIMPLE.pdf" at bounding box center [130, 197] width 61 height 7
drag, startPoint x: 146, startPoint y: 16, endPoint x: 0, endPoint y: 17, distance: 146.0
click at [0, 17] on nav "Pausado Ver notificaciones g3rgGWqKHSZf8au39KBr2HM7 Alt s Accesos rápidos Presi…" at bounding box center [467, 13] width 935 height 27
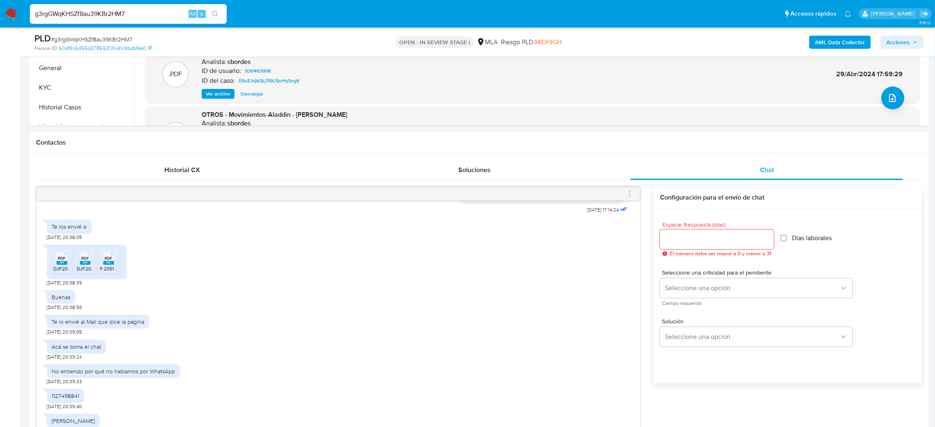
scroll to position [123, 0]
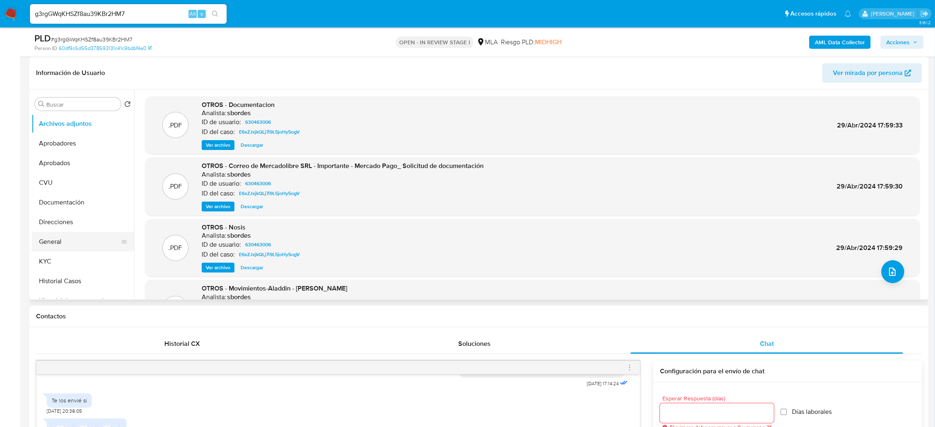
click at [88, 247] on button "General" at bounding box center [80, 242] width 96 height 20
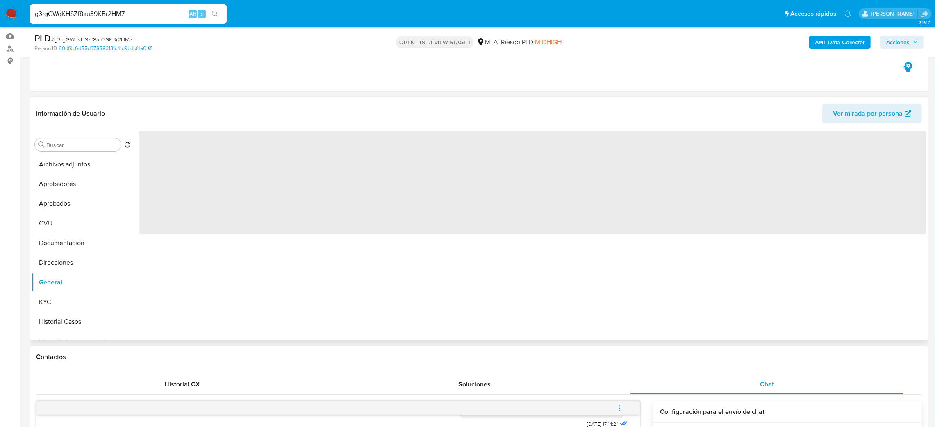
scroll to position [61, 0]
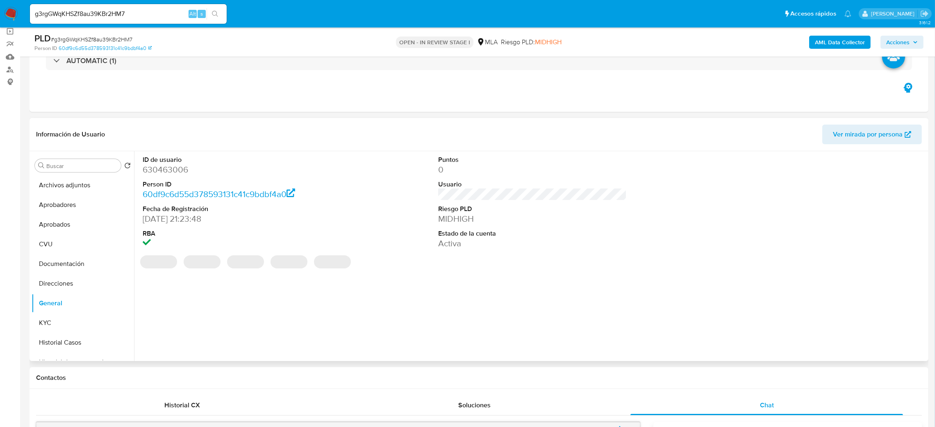
click at [155, 172] on dd "630463006" at bounding box center [237, 169] width 189 height 11
copy dd "630463006"
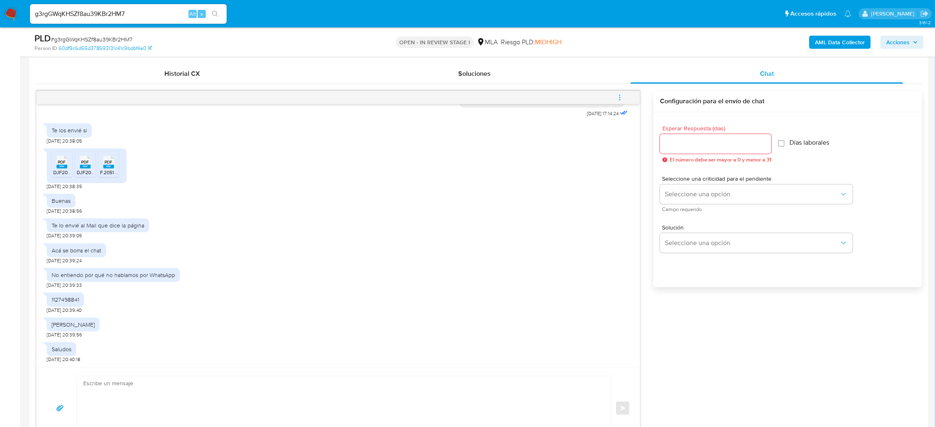
scroll to position [430, 0]
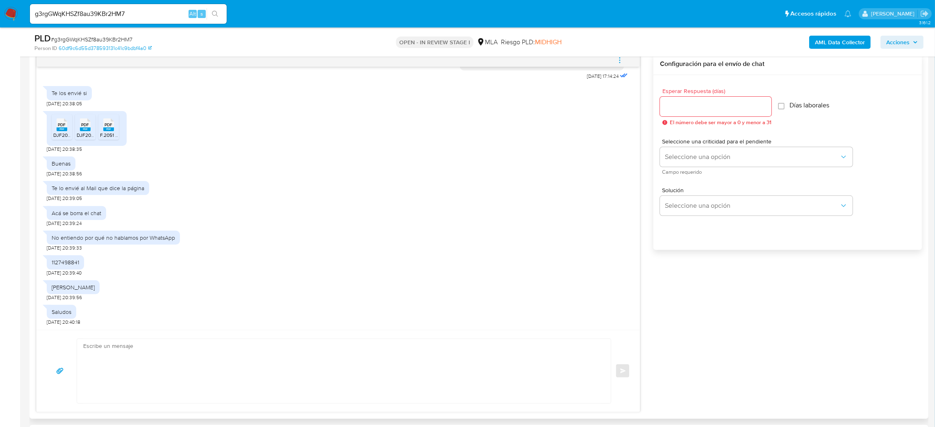
click at [59, 131] on rect at bounding box center [62, 129] width 11 height 4
drag, startPoint x: 85, startPoint y: 131, endPoint x: 108, endPoint y: 132, distance: 23.0
click at [85, 131] on rect at bounding box center [85, 129] width 11 height 4
drag, startPoint x: 109, startPoint y: 132, endPoint x: 35, endPoint y: 133, distance: 73.8
click at [109, 132] on icon "PDF" at bounding box center [108, 125] width 11 height 14
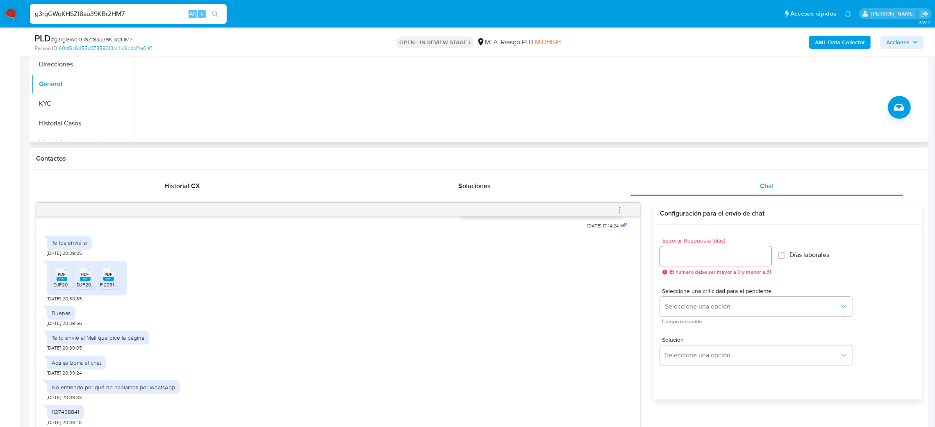
scroll to position [61, 0]
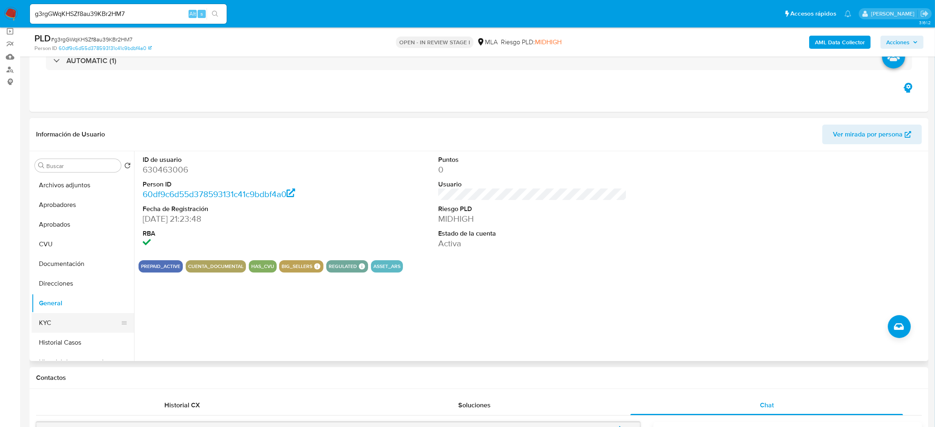
drag, startPoint x: 56, startPoint y: 337, endPoint x: 60, endPoint y: 330, distance: 8.3
click at [57, 337] on button "Historial Casos" at bounding box center [83, 343] width 102 height 20
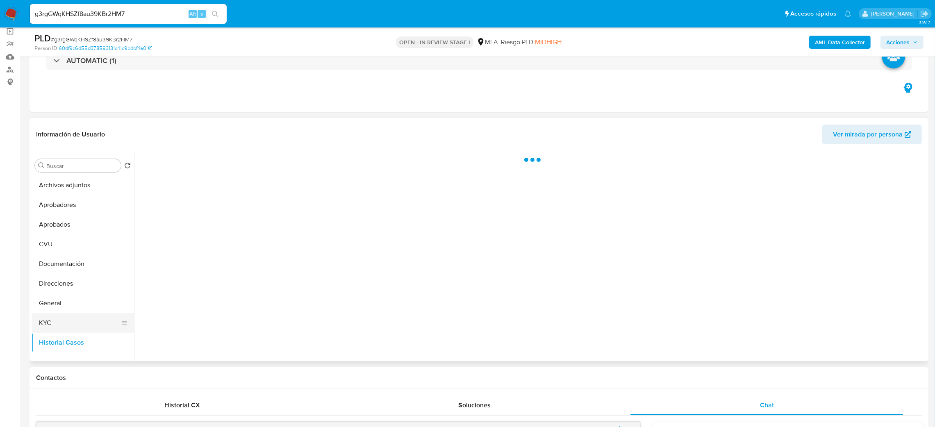
click at [61, 328] on button "KYC" at bounding box center [80, 323] width 96 height 20
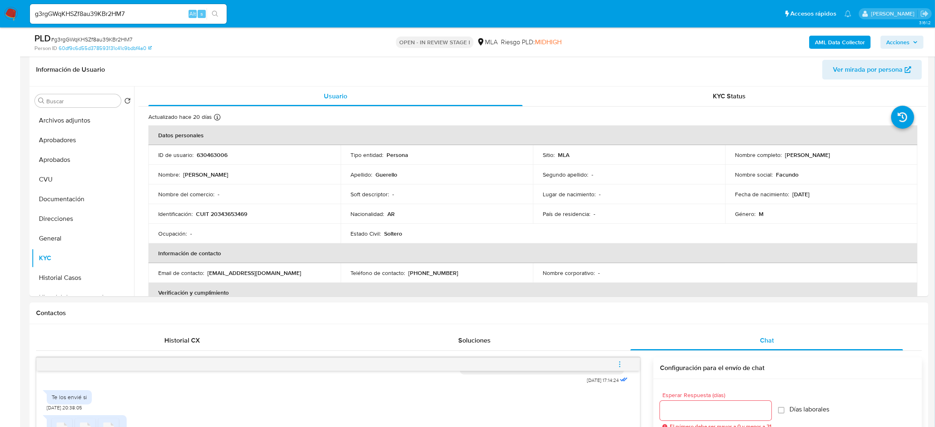
scroll to position [123, 0]
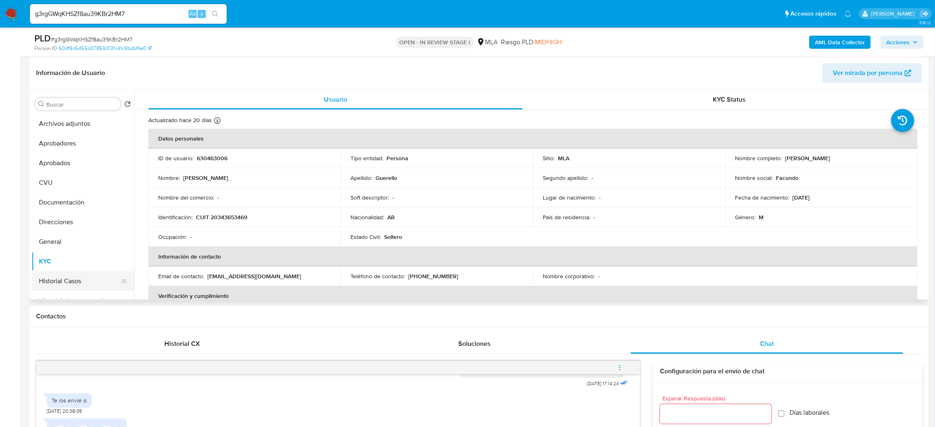
click at [73, 271] on button "Historial Casos" at bounding box center [80, 281] width 96 height 20
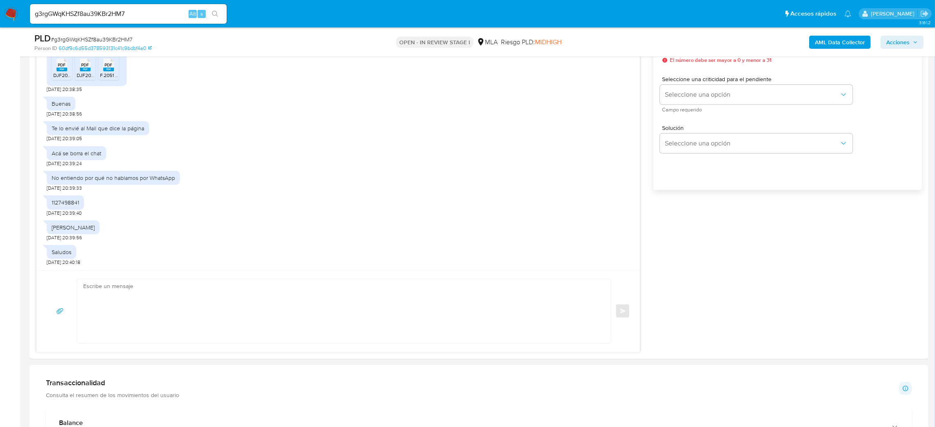
scroll to position [492, 0]
click at [147, 312] on textarea at bounding box center [341, 310] width 517 height 64
paste textarea "Hola, ¡Muchas gracias por tu respuesta! Confirmamos la recepción de la document…"
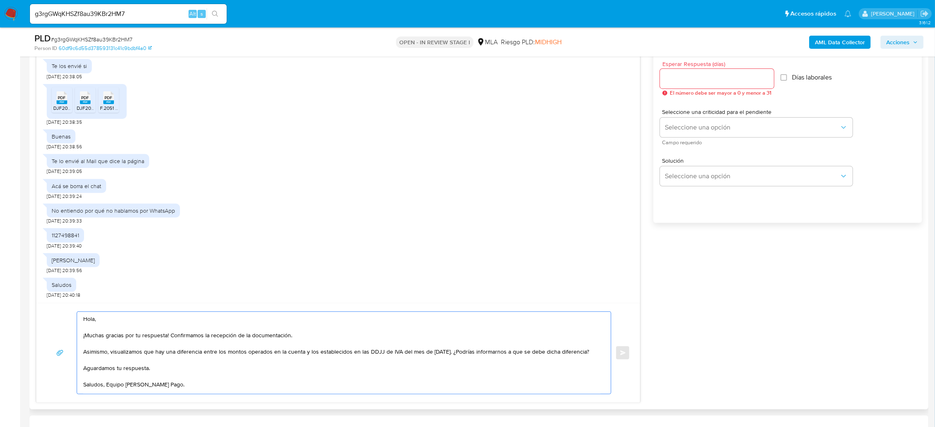
scroll to position [430, 0]
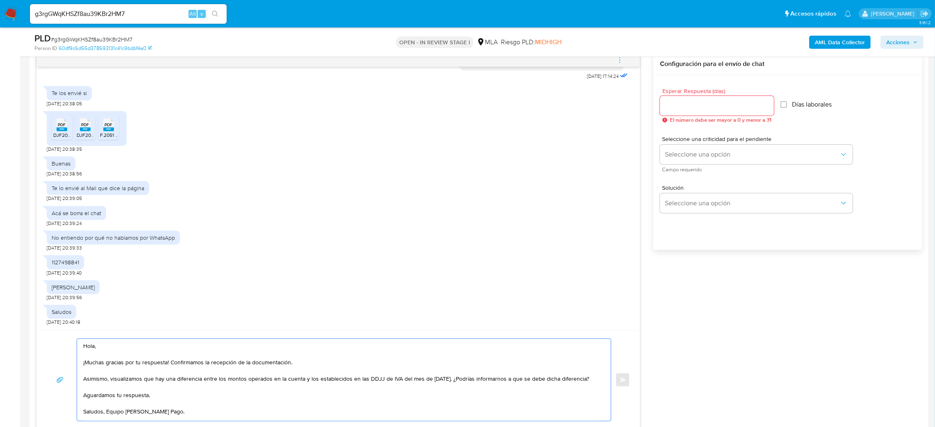
type textarea "Hola, ¡Muchas gracias por tu respuesta! Confirmamos la recepción de la document…"
click at [682, 107] on input "Esperar Respuesta (días)" at bounding box center [717, 105] width 114 height 11
type input "2"
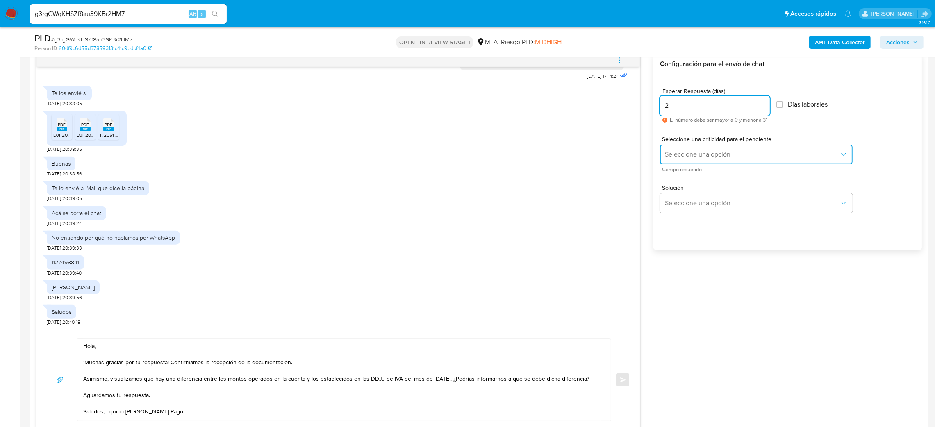
click at [684, 159] on button "Seleccione una opción" at bounding box center [756, 155] width 193 height 20
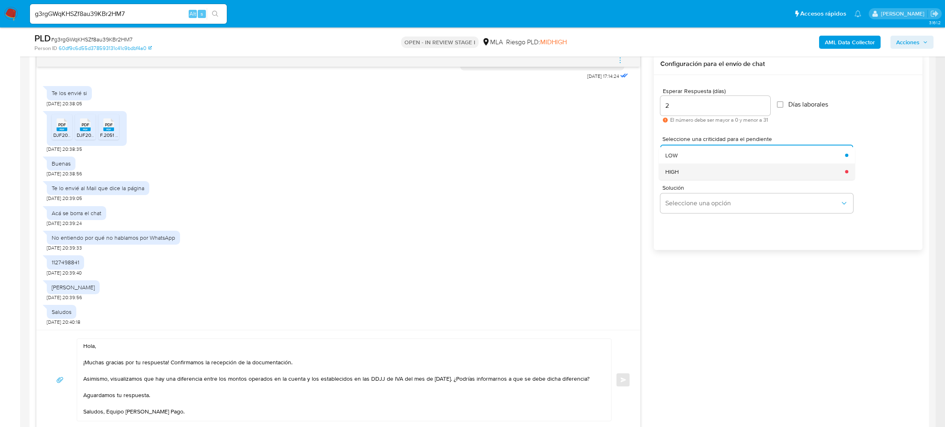
click at [684, 176] on div "HIGH" at bounding box center [752, 172] width 175 height 16
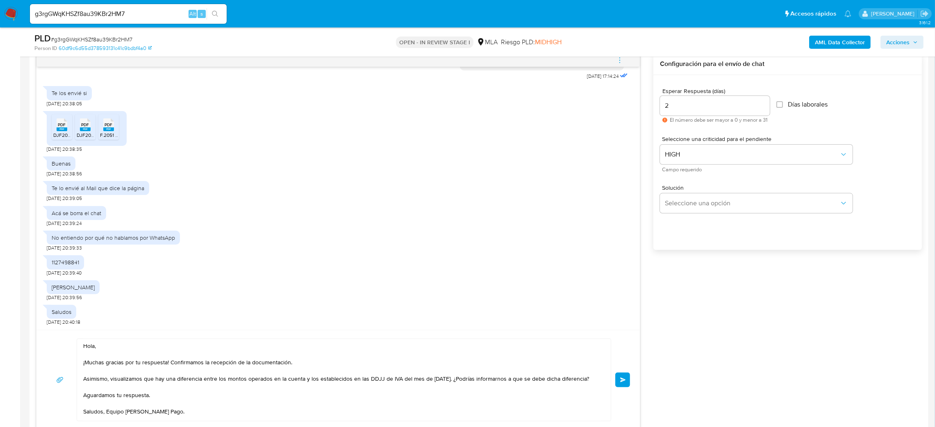
click at [622, 376] on button "Enviar" at bounding box center [622, 380] width 15 height 15
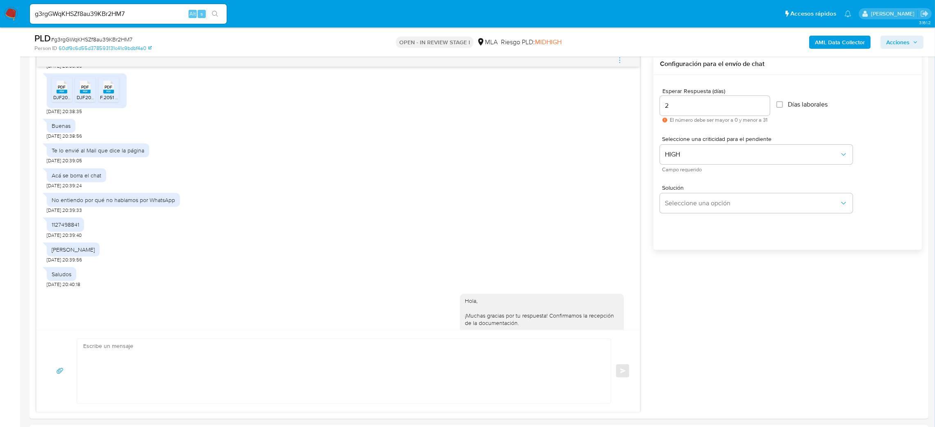
scroll to position [1786, 0]
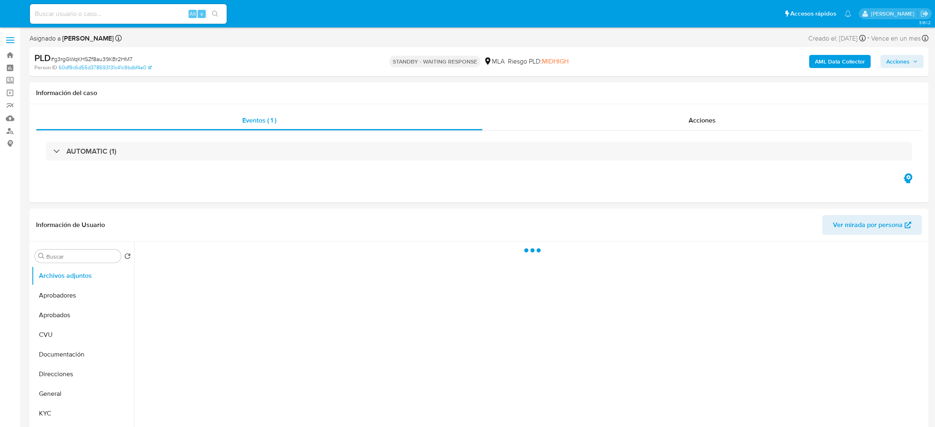
select select "10"
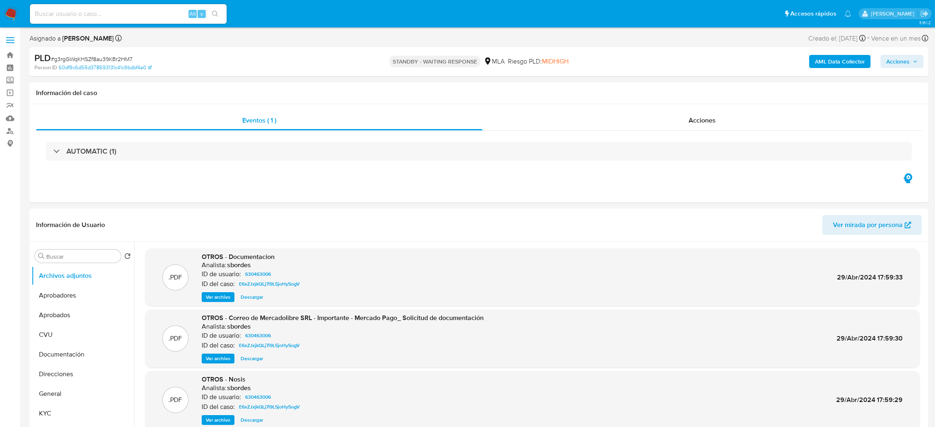
click at [116, 17] on input at bounding box center [128, 14] width 197 height 11
paste input "64yYmsPCKzCqLcYHB3bD5xNs"
type input "64yYmsPCKzCqLcYHB3bD5xNs"
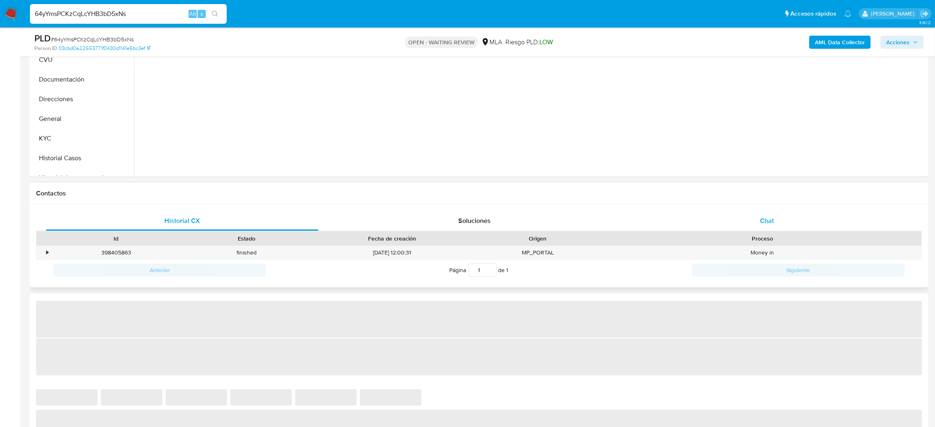
click at [754, 227] on div "Chat" at bounding box center [767, 221] width 273 height 20
select select "10"
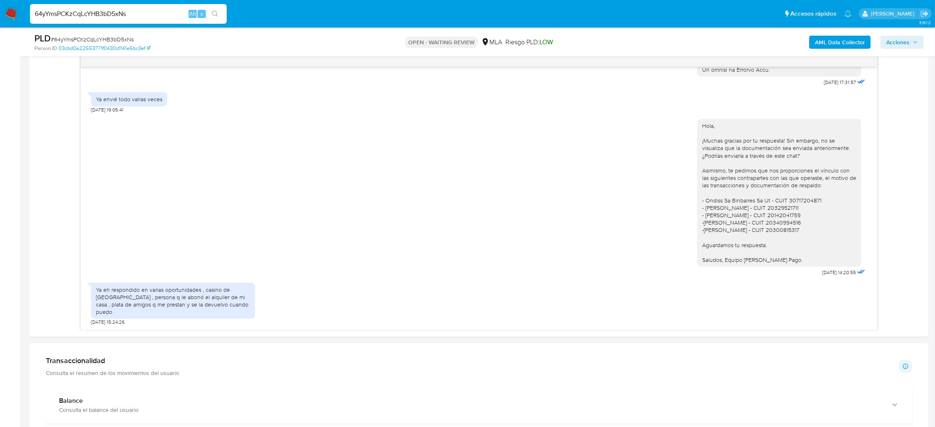
scroll to position [123, 0]
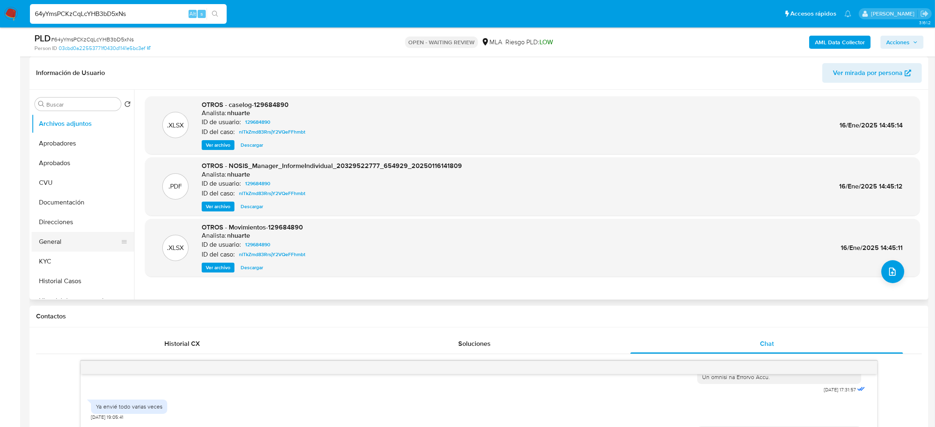
click at [67, 238] on button "General" at bounding box center [80, 242] width 96 height 20
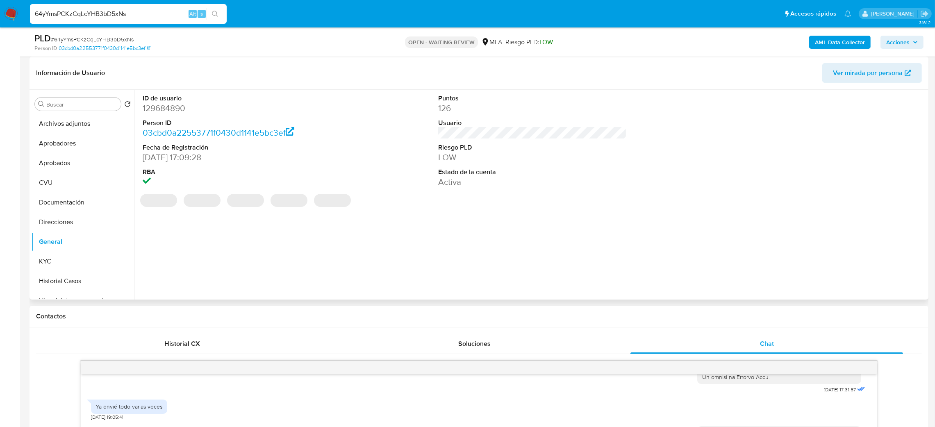
click at [158, 100] on dt "ID de usuario" at bounding box center [237, 98] width 189 height 9
click at [166, 107] on dd "129684890" at bounding box center [237, 107] width 189 height 11
copy dd "129684890"
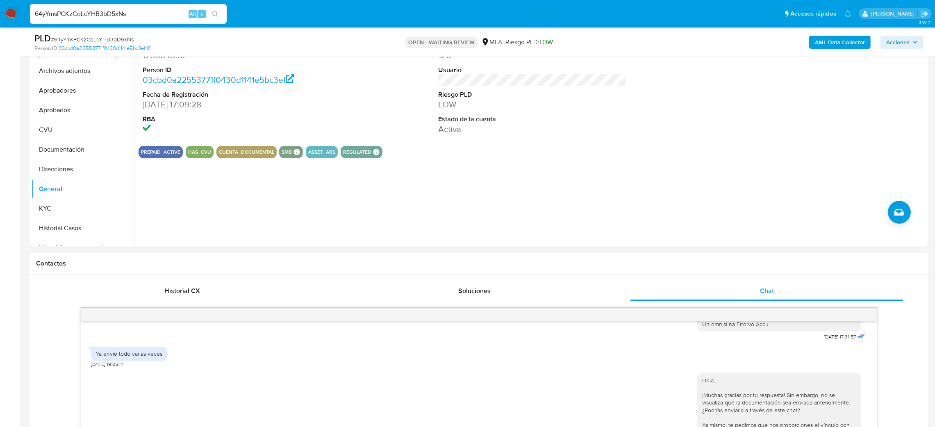
scroll to position [61, 0]
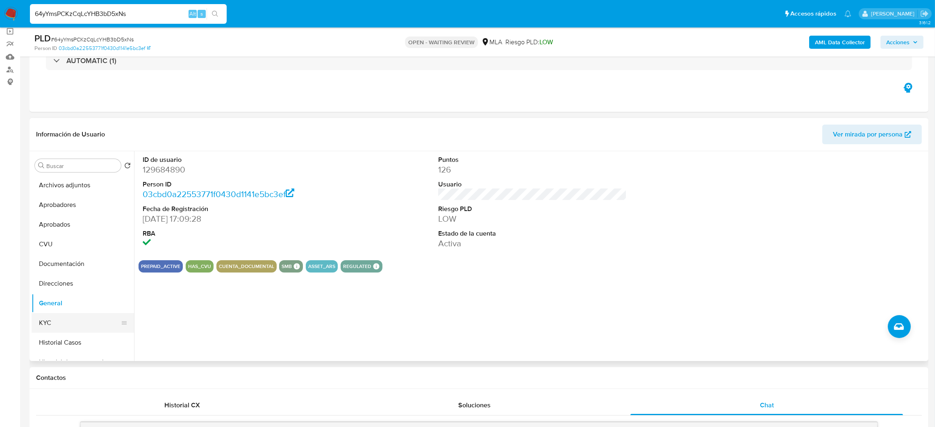
click at [65, 324] on button "KYC" at bounding box center [80, 323] width 96 height 20
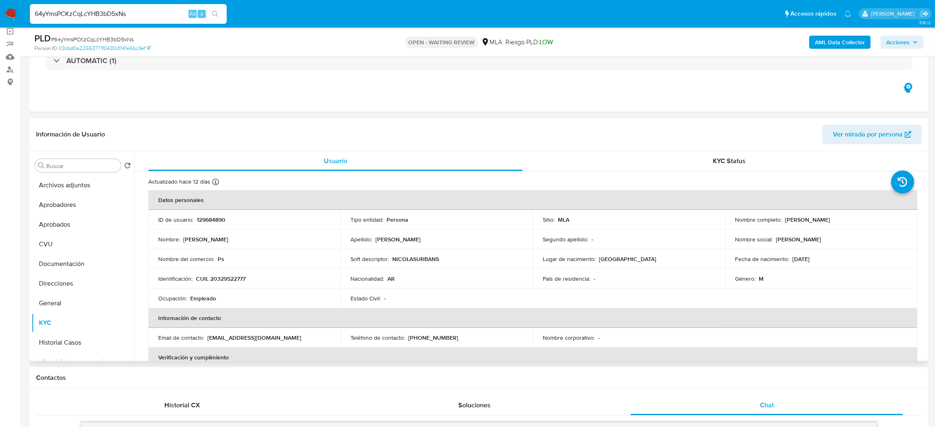
click at [236, 280] on p "CUIL 20329522777" at bounding box center [221, 278] width 50 height 7
copy p "20329522777"
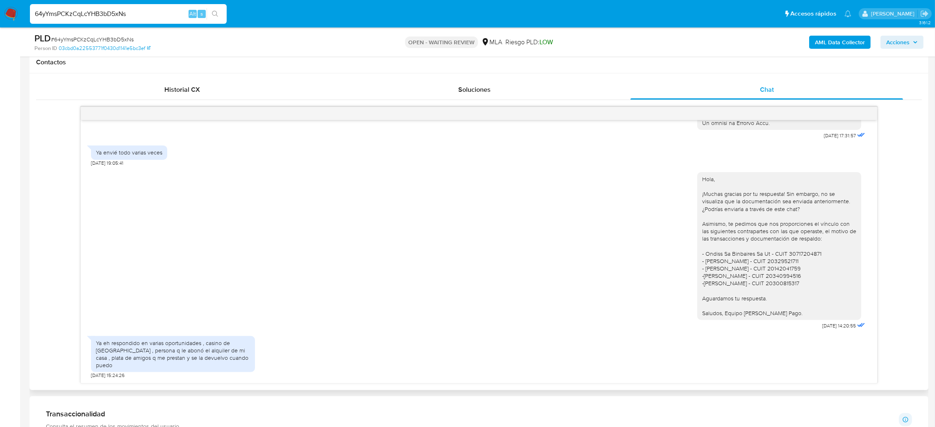
scroll to position [430, 0]
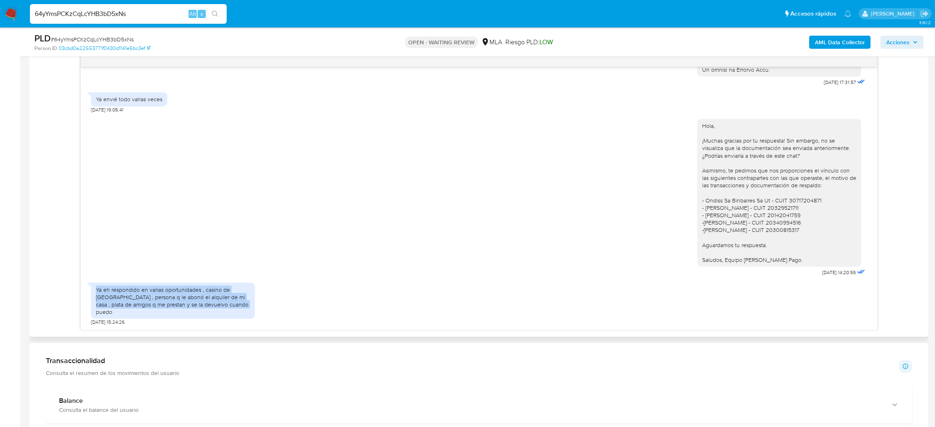
drag, startPoint x: 237, startPoint y: 314, endPoint x: 89, endPoint y: 295, distance: 149.7
click at [91, 295] on div "Ya eh respondido en varias oportunidades , casino de Buenos Aires , persona q l…" at bounding box center [173, 301] width 164 height 36
copy div "Ya eh respondido en varias oportunidades , casino de Buenos Aires , persona q l…"
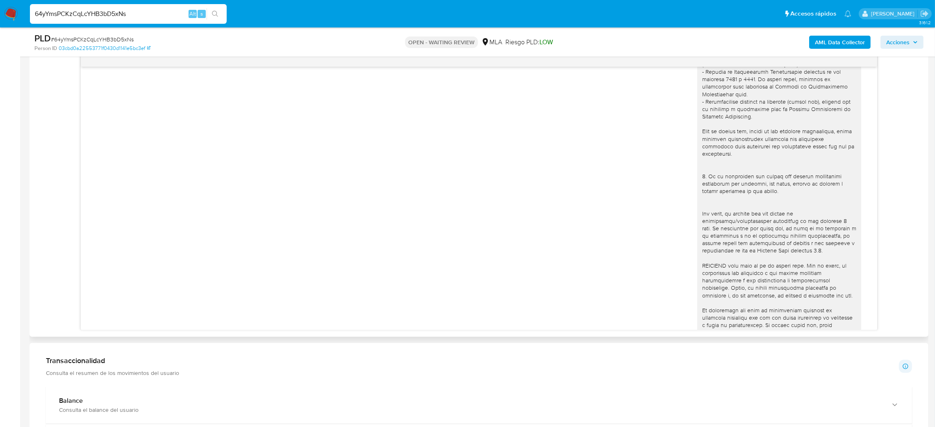
scroll to position [453, 0]
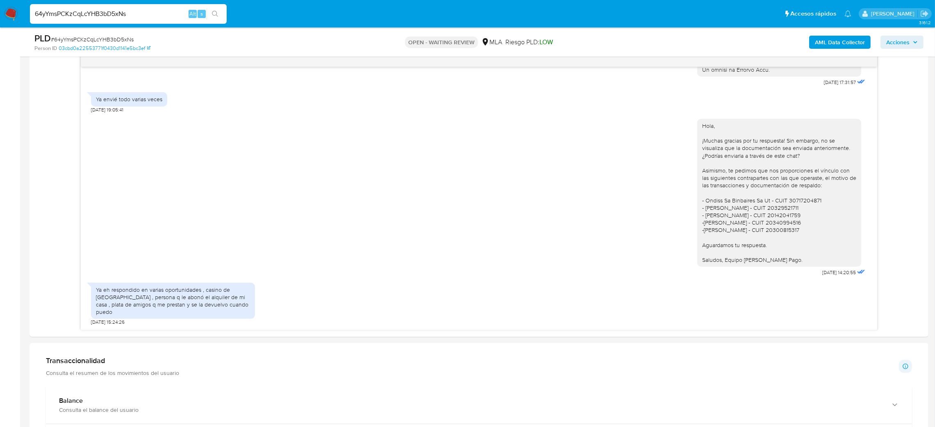
click at [0, 245] on aside "Bandeja Tablero Screening Búsqueda en Listas Watchlist Herramientas Operaciones…" at bounding box center [10, 305] width 20 height 1471
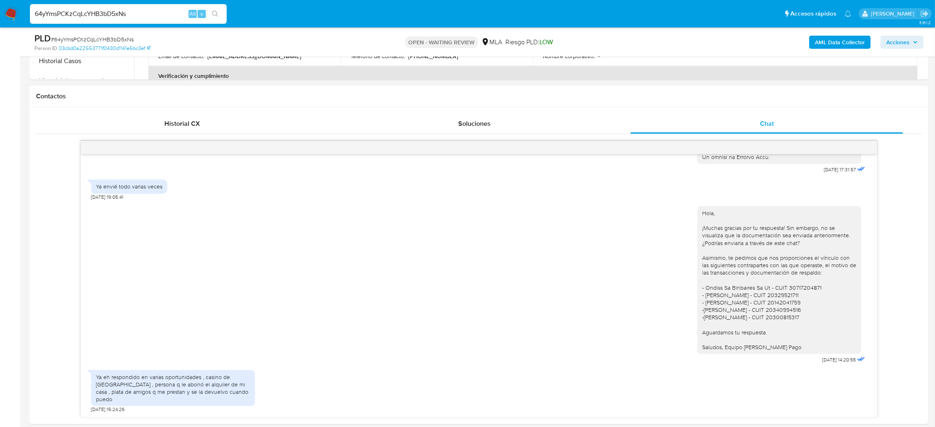
scroll to position [246, 0]
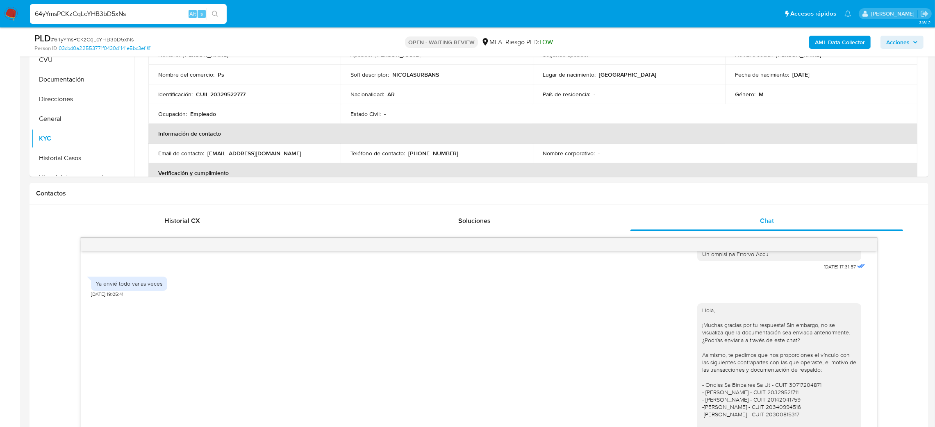
click at [116, 36] on span "# 64yYmsPCKzCqLcYHB3bD5xNs" at bounding box center [92, 39] width 83 height 8
copy span "64yYmsPCKzCqLcYHB3bD5xNs"
click at [9, 14] on img at bounding box center [11, 14] width 14 height 14
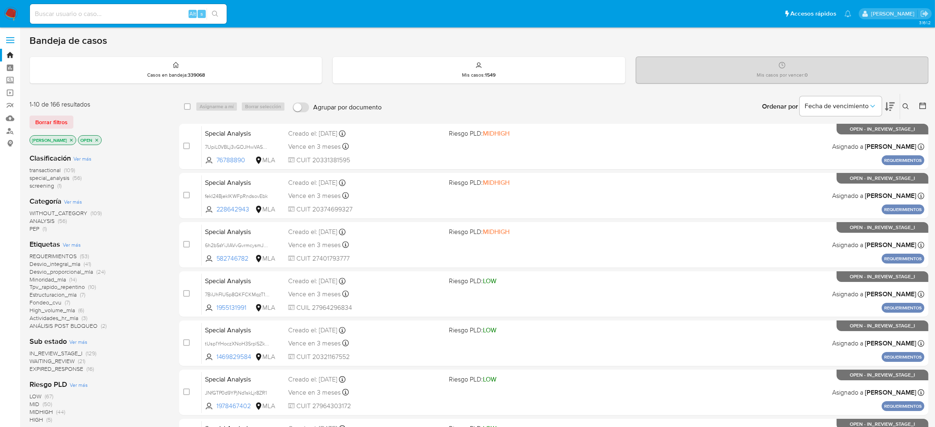
click at [905, 107] on icon at bounding box center [906, 106] width 7 height 7
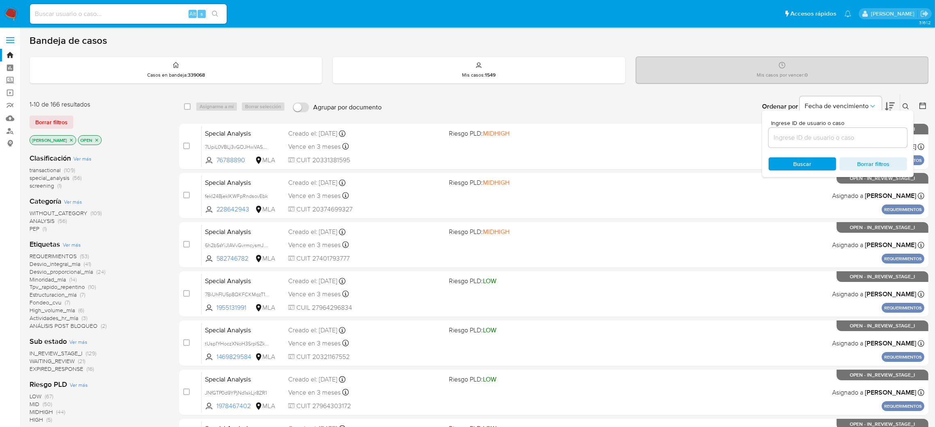
click at [803, 139] on input at bounding box center [838, 137] width 139 height 11
type input "64yYmsPCKzCqLcYHB3bD5xNs"
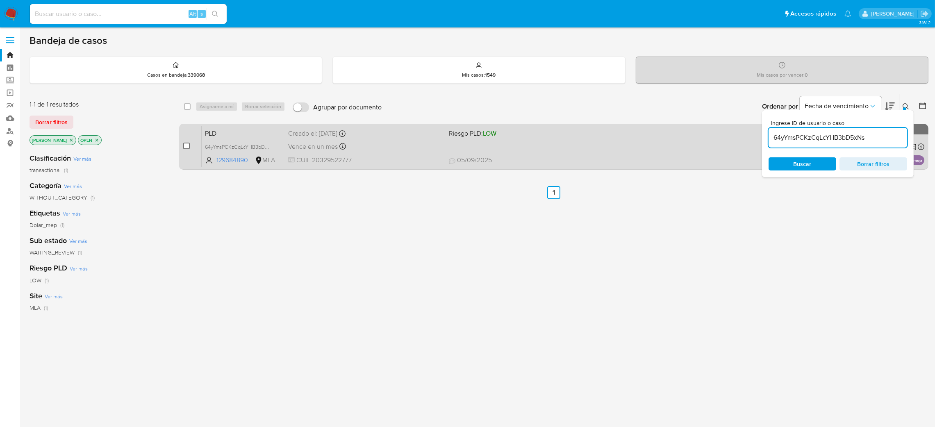
click at [181, 150] on div "case-item-checkbox No es posible asignar el caso PLD 64yYmsPCKzCqLcYHB3bD5xNs 1…" at bounding box center [553, 147] width 749 height 46
click at [190, 147] on span at bounding box center [186, 146] width 7 height 7
click at [185, 144] on input "checkbox" at bounding box center [186, 146] width 7 height 7
checkbox input "true"
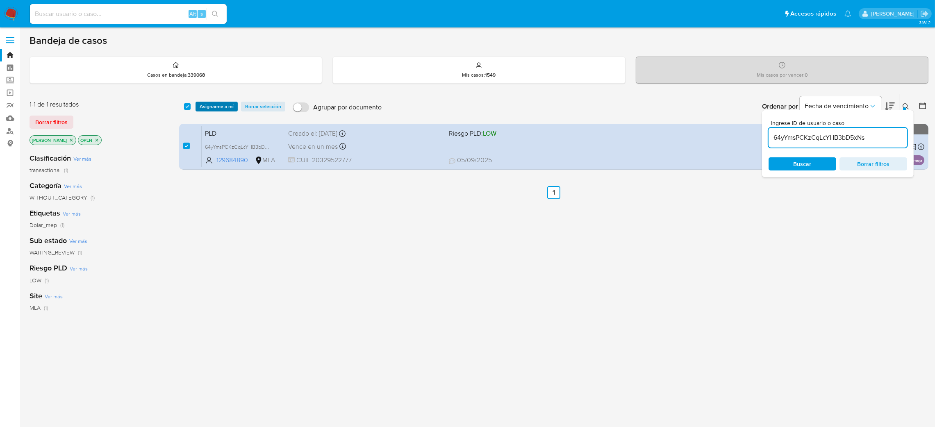
click at [214, 104] on span "Asignarme a mí" at bounding box center [217, 106] width 34 height 8
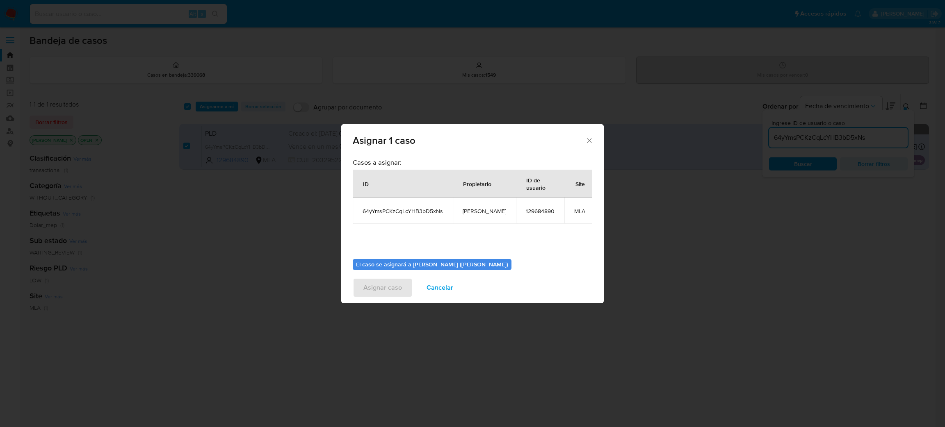
click at [473, 209] on span "[PERSON_NAME]" at bounding box center [483, 210] width 43 height 7
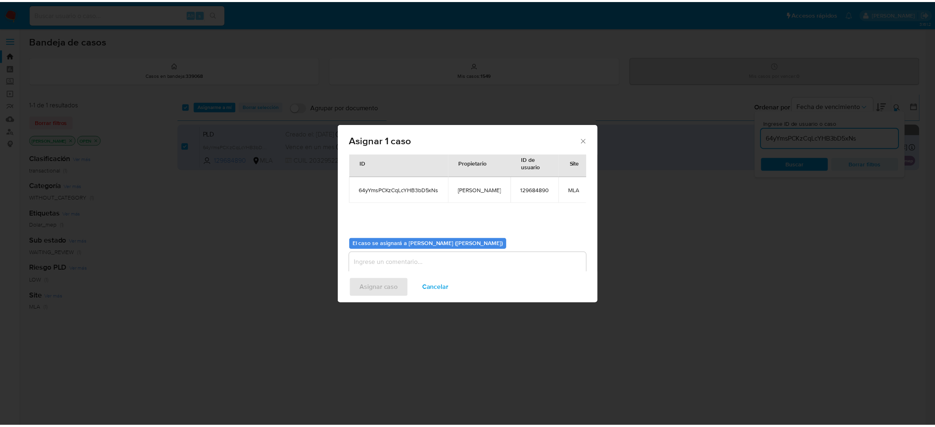
scroll to position [42, 0]
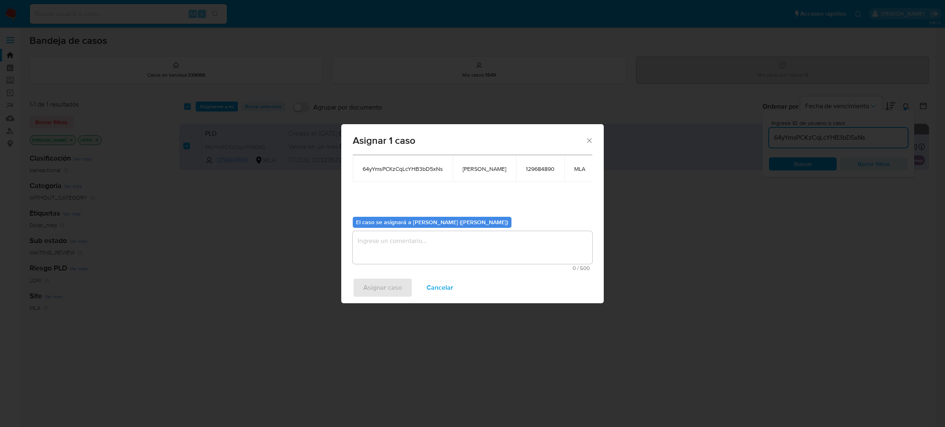
click at [422, 243] on textarea "assign-modal" at bounding box center [472, 247] width 239 height 33
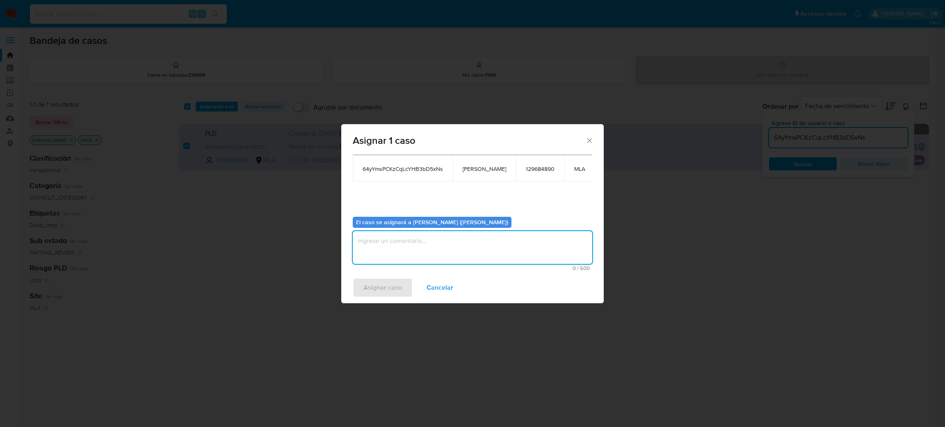
paste textarea "[PERSON_NAME]"
type textarea "[PERSON_NAME]"
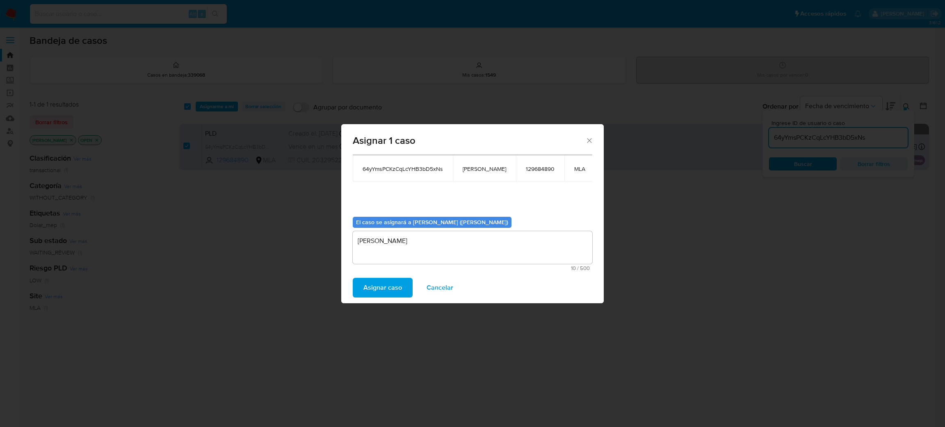
click at [389, 285] on span "Asignar caso" at bounding box center [382, 288] width 39 height 18
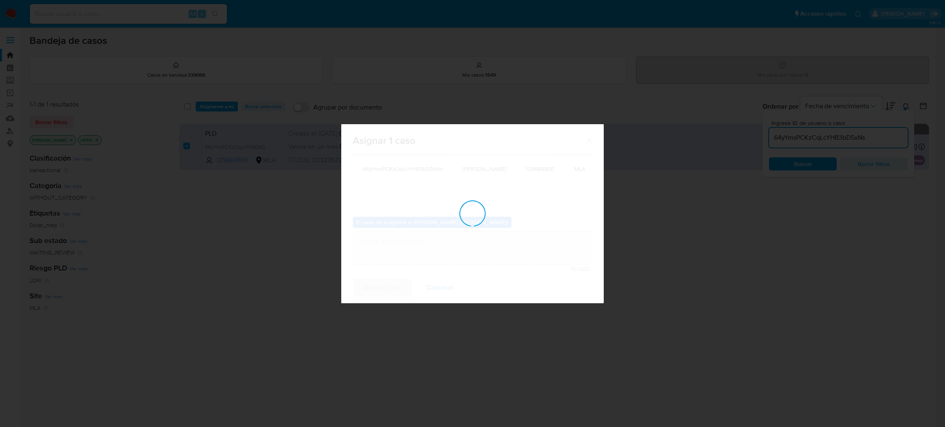
checkbox input "false"
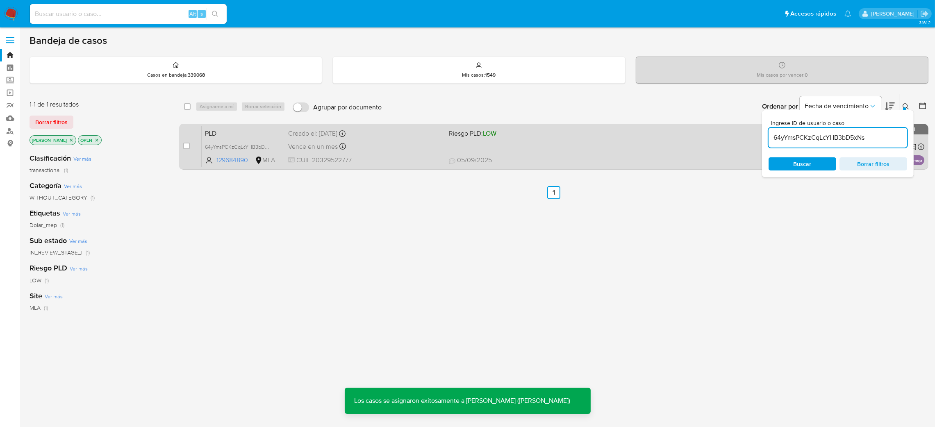
click at [389, 147] on div "Vence en un mes Vence el [DATE] 12:06:05" at bounding box center [365, 146] width 154 height 11
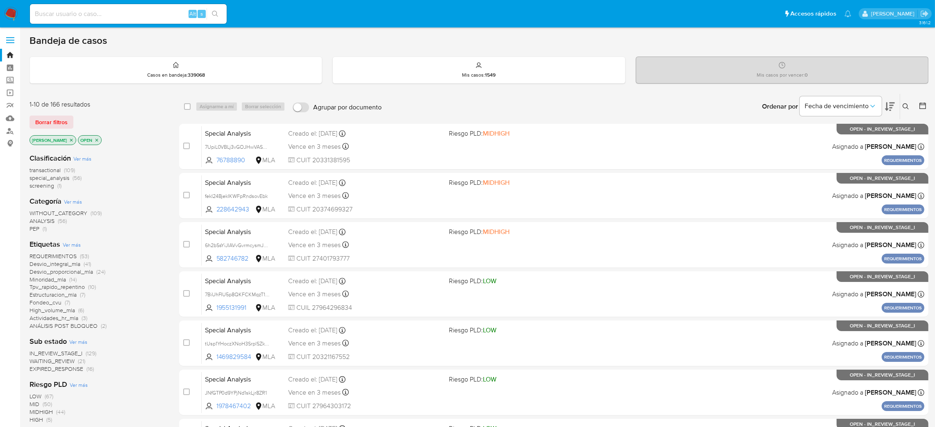
click at [629, 104] on icon at bounding box center [906, 106] width 7 height 7
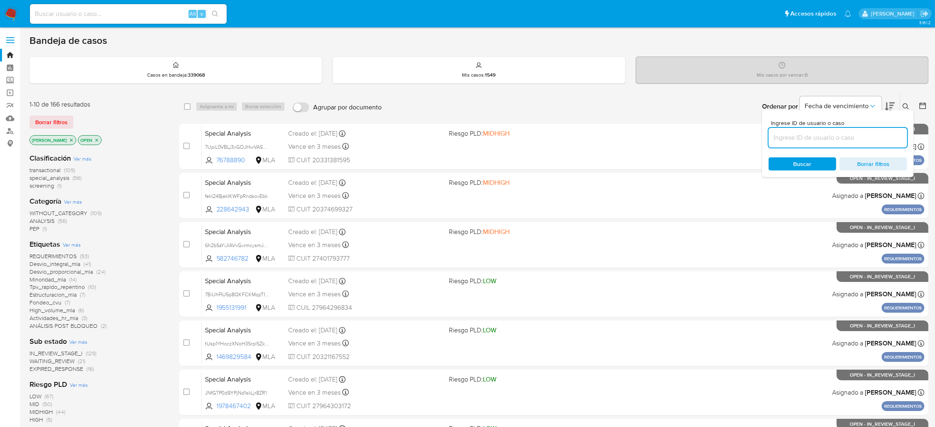
click at [629, 139] on input at bounding box center [838, 137] width 139 height 11
type input "64yYmsPCKzCqLcYHB3bD5xNs"
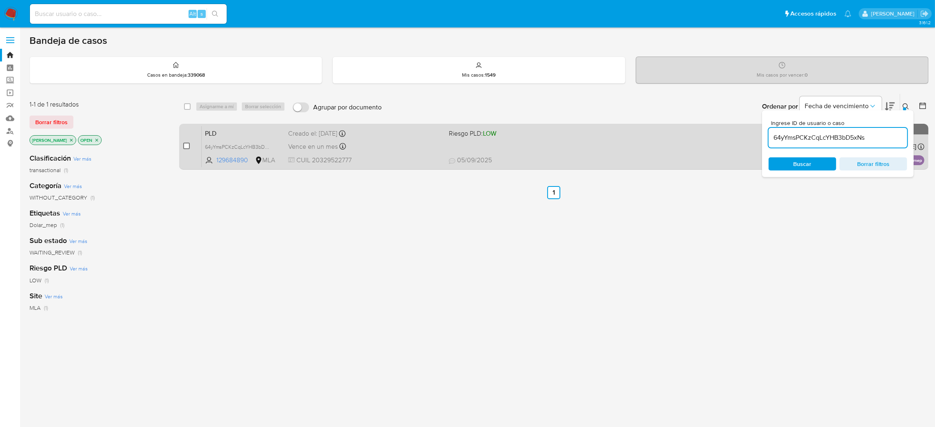
click at [188, 145] on input "checkbox" at bounding box center [186, 146] width 7 height 7
checkbox input "true"
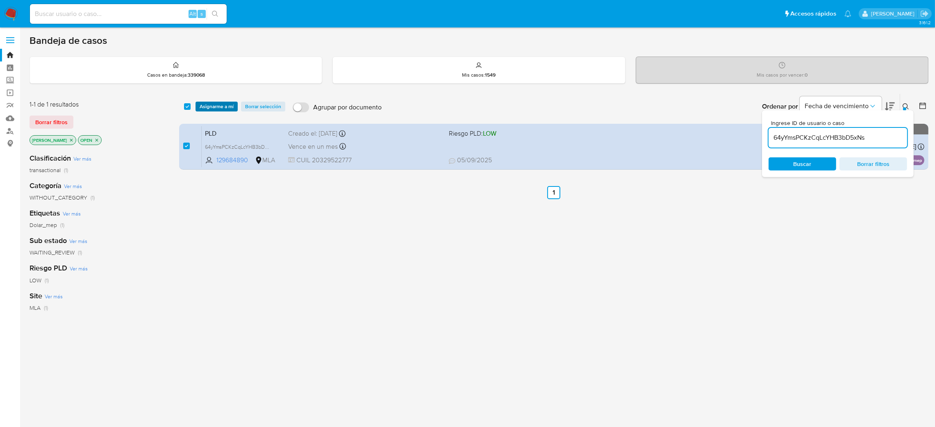
click at [207, 107] on span "Asignarme a mí" at bounding box center [217, 106] width 34 height 8
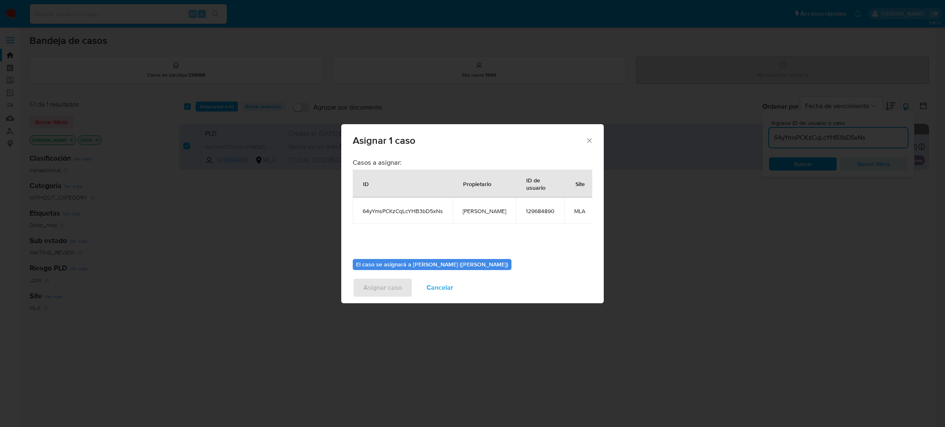
click at [483, 210] on span "[PERSON_NAME]" at bounding box center [483, 210] width 43 height 7
copy span "[PERSON_NAME]"
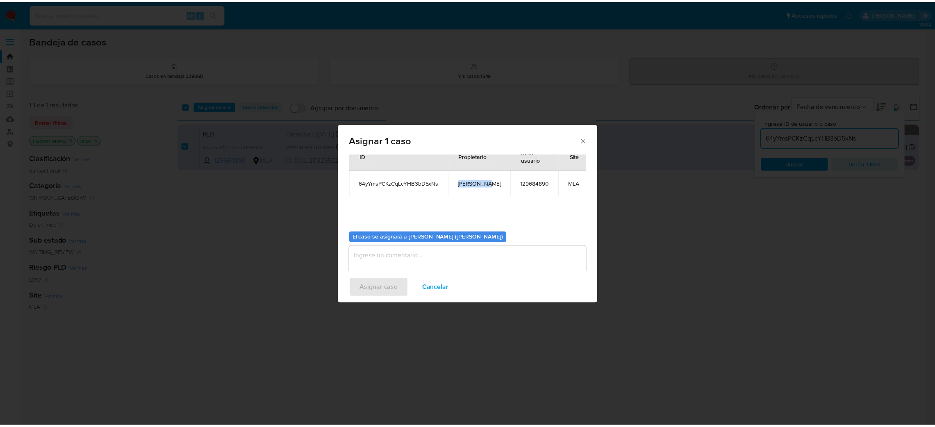
scroll to position [42, 0]
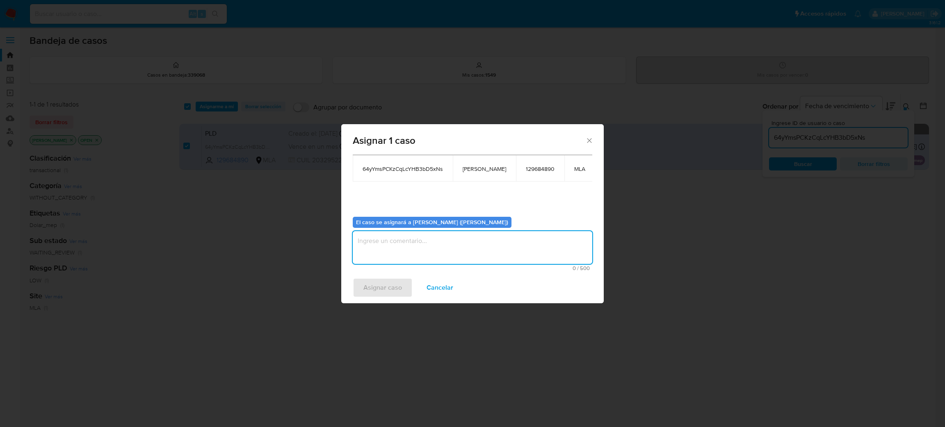
click at [420, 250] on textarea "assign-modal" at bounding box center [472, 247] width 239 height 33
paste textarea "[PERSON_NAME]"
type textarea "[PERSON_NAME]"
click at [387, 285] on span "Asignar caso" at bounding box center [382, 288] width 39 height 18
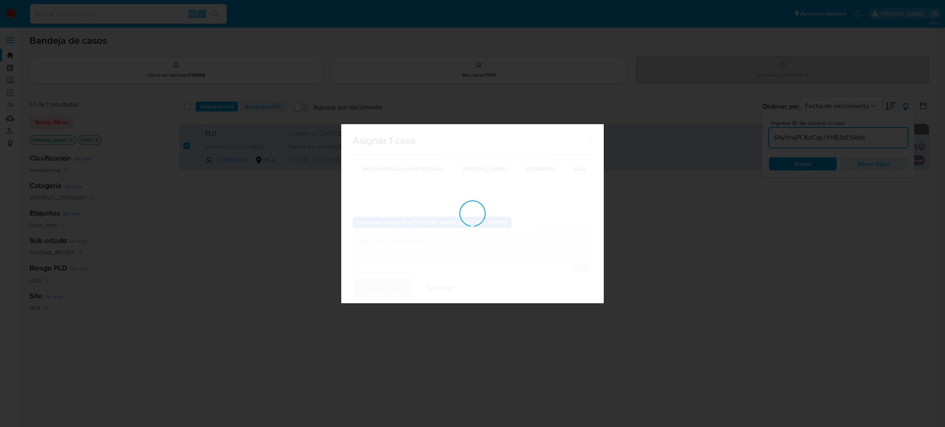
checkbox input "false"
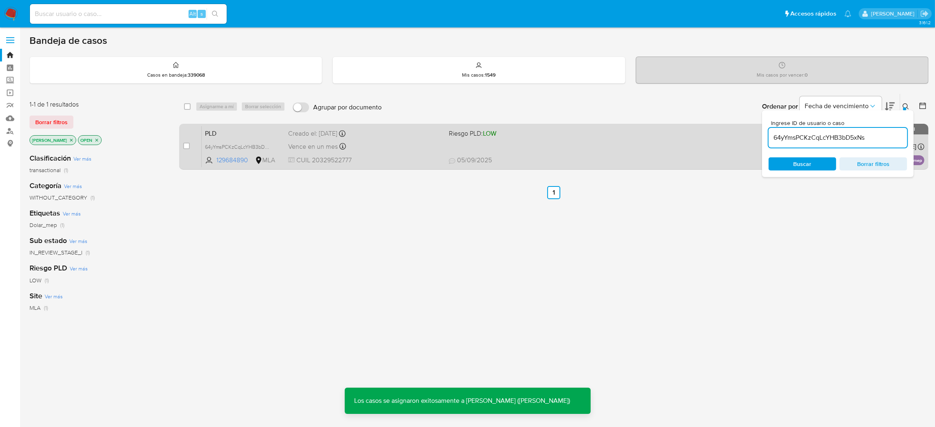
click at [259, 131] on span "PLD" at bounding box center [243, 132] width 77 height 11
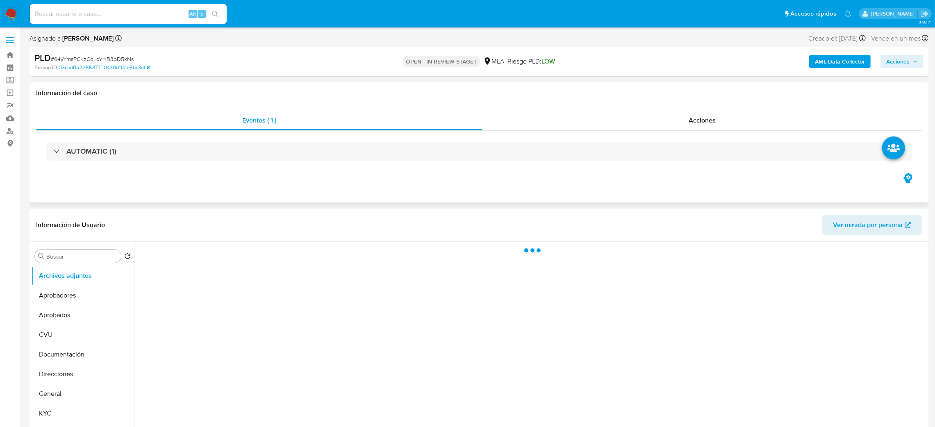
select select "10"
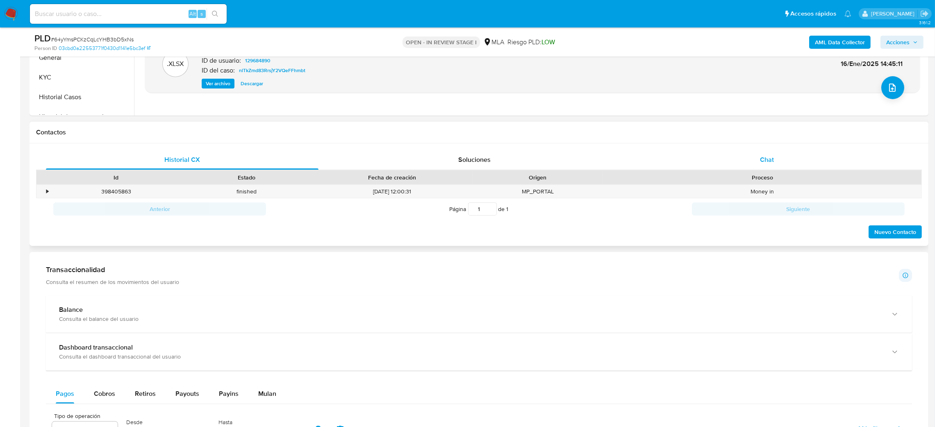
click at [797, 162] on div "Chat" at bounding box center [767, 160] width 273 height 20
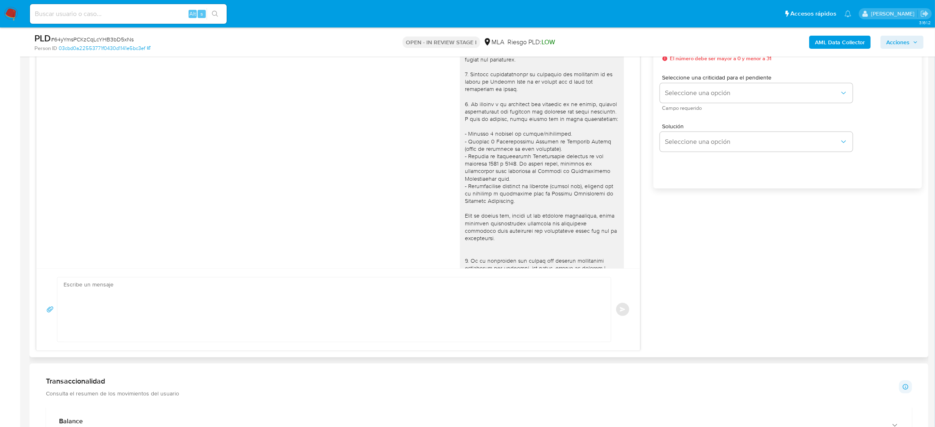
scroll to position [453, 0]
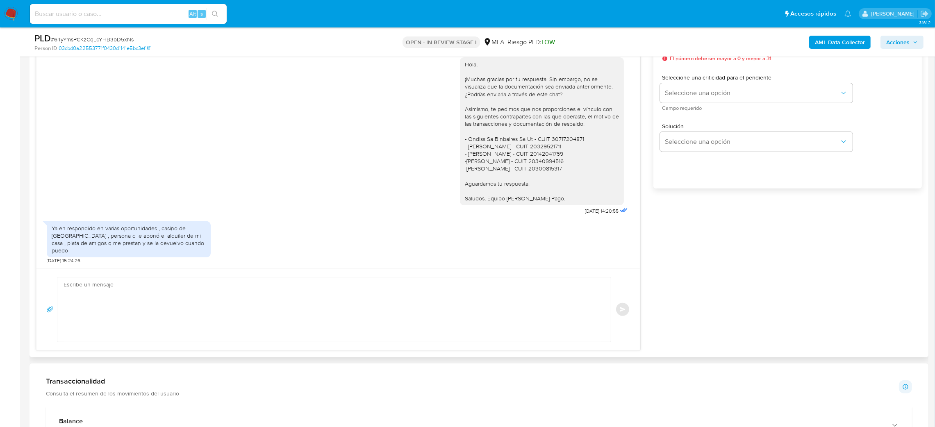
click at [107, 294] on textarea at bounding box center [332, 310] width 537 height 64
paste textarea "Hola, Muchas gracias por la respuesta. Analizamos tu caso y notamos que la info…"
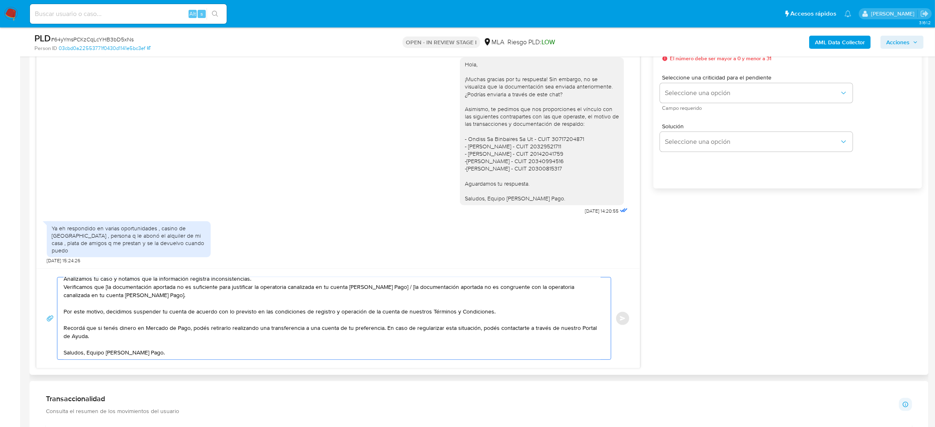
scroll to position [0, 0]
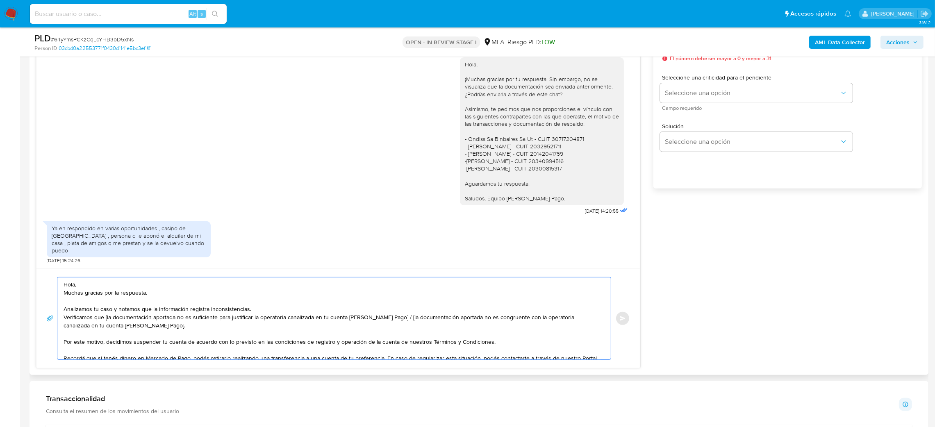
drag, startPoint x: 156, startPoint y: 335, endPoint x: 390, endPoint y: 320, distance: 234.6
click at [390, 320] on textarea "Hola, Muchas gracias por la respuesta. Analizamos tu caso y notamos que la info…" at bounding box center [332, 319] width 537 height 82
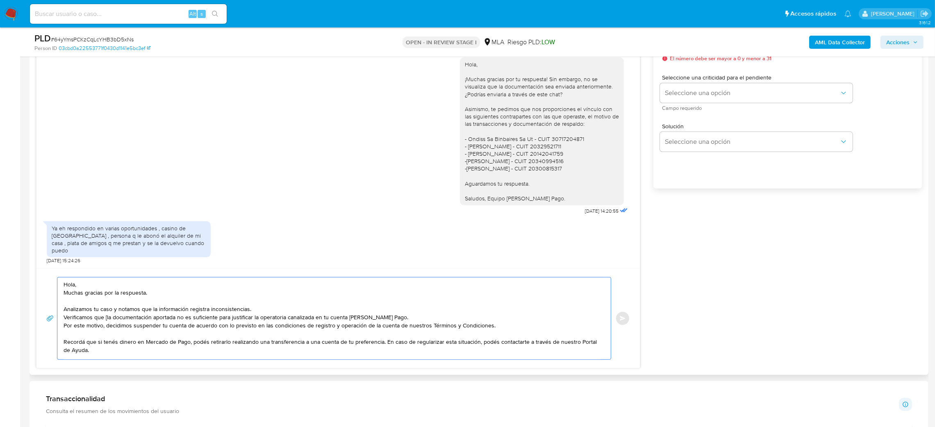
click at [107, 321] on textarea "Hola, Muchas gracias por la respuesta. Analizamos tu caso y notamos que la info…" at bounding box center [332, 319] width 537 height 82
click at [65, 330] on textarea "Hola, Muchas gracias por la respuesta. Analizamos tu caso y notamos que la info…" at bounding box center [332, 319] width 537 height 82
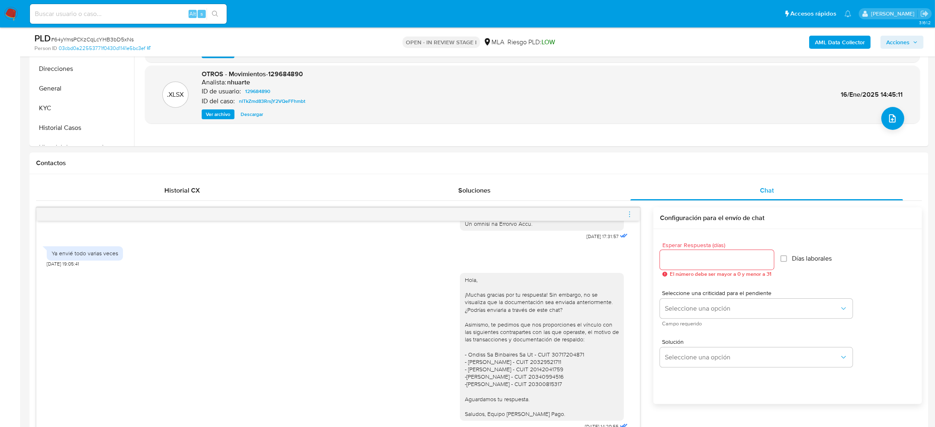
scroll to position [123, 0]
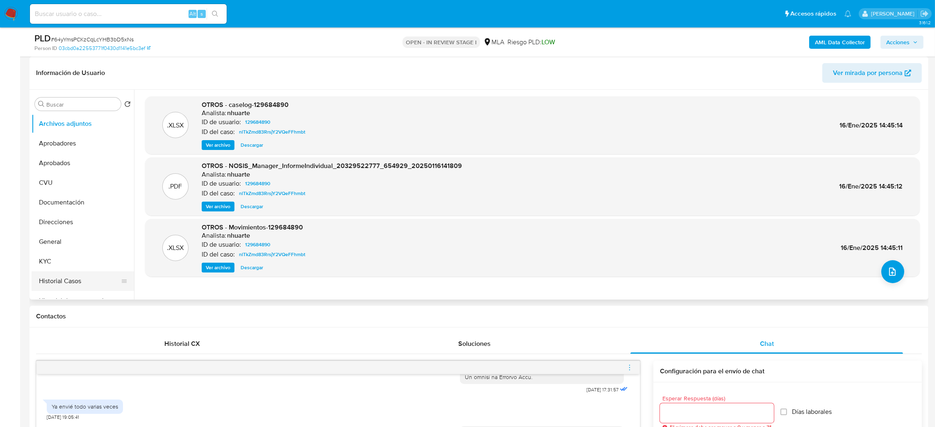
type textarea "Hola, Muchas gracias por la respuesta. Analizamos tu caso y notamos que la info…"
click at [86, 290] on button "Historial Casos" at bounding box center [80, 281] width 96 height 20
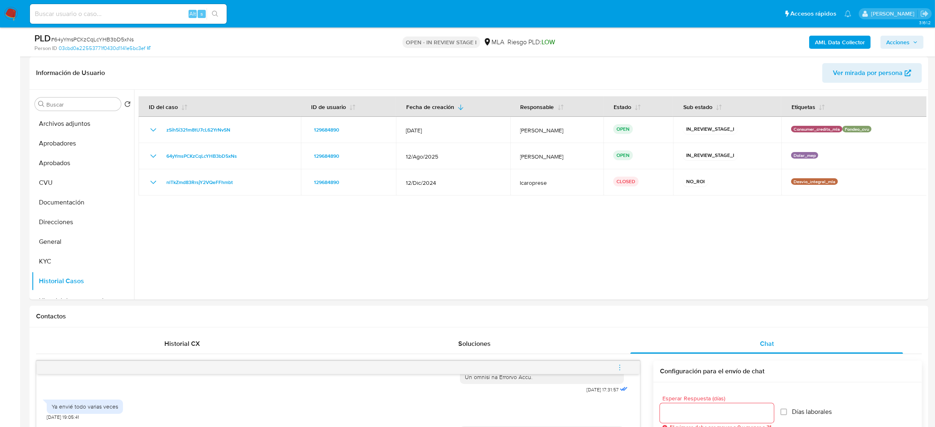
click at [83, 248] on button "General" at bounding box center [80, 242] width 96 height 20
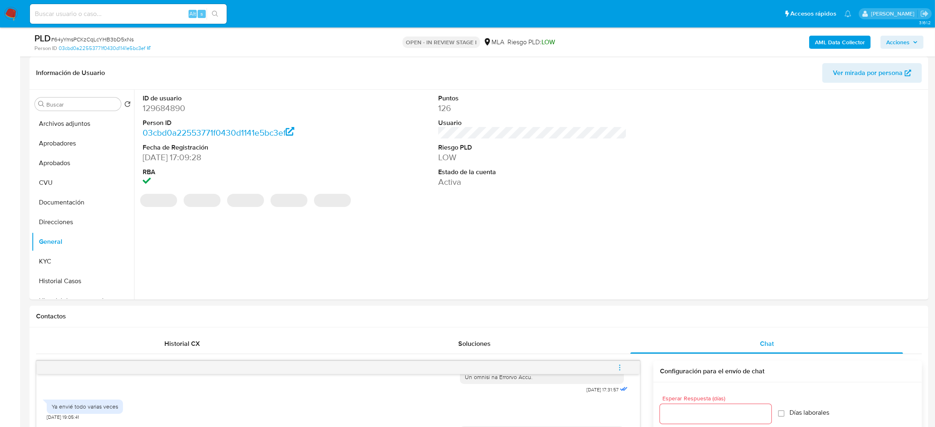
click at [171, 107] on dd "129684890" at bounding box center [237, 107] width 189 height 11
copy dd "129684890"
click at [87, 40] on span "# 64yYmsPCKzCqLcYHB3bD5xNs" at bounding box center [92, 39] width 83 height 8
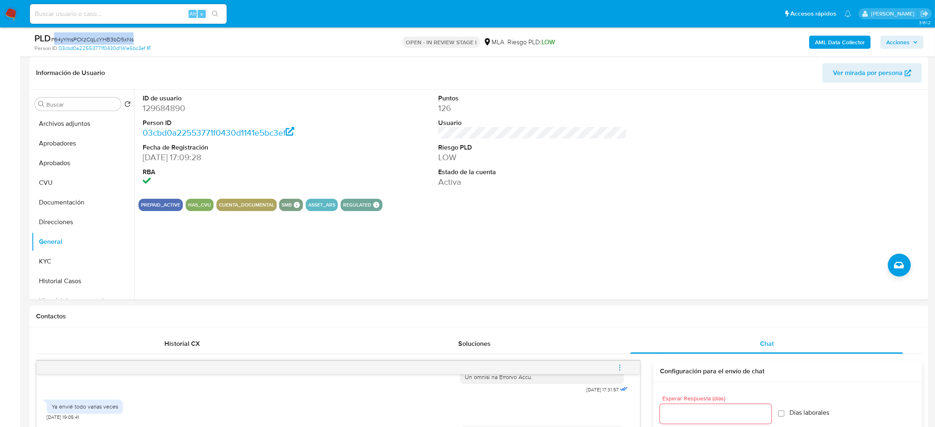
click at [87, 40] on span "# 64yYmsPCKzCqLcYHB3bD5xNs" at bounding box center [92, 39] width 83 height 8
copy span "64yYmsPCKzCqLcYHB3bD5xNs"
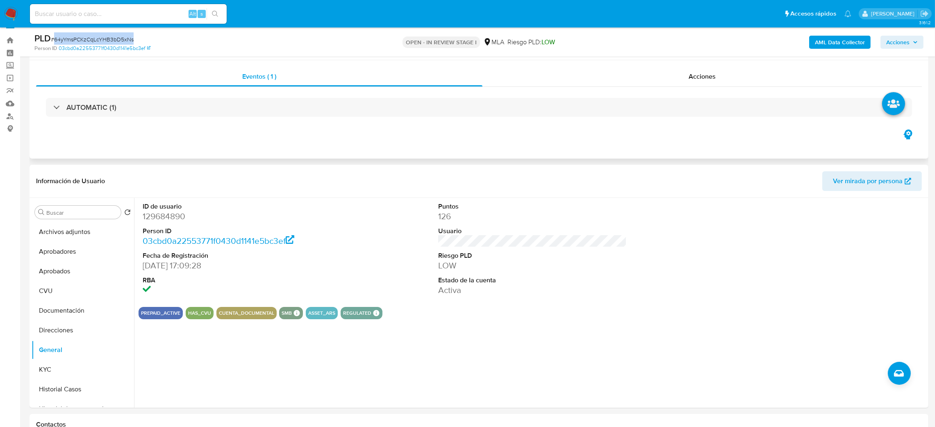
scroll to position [0, 0]
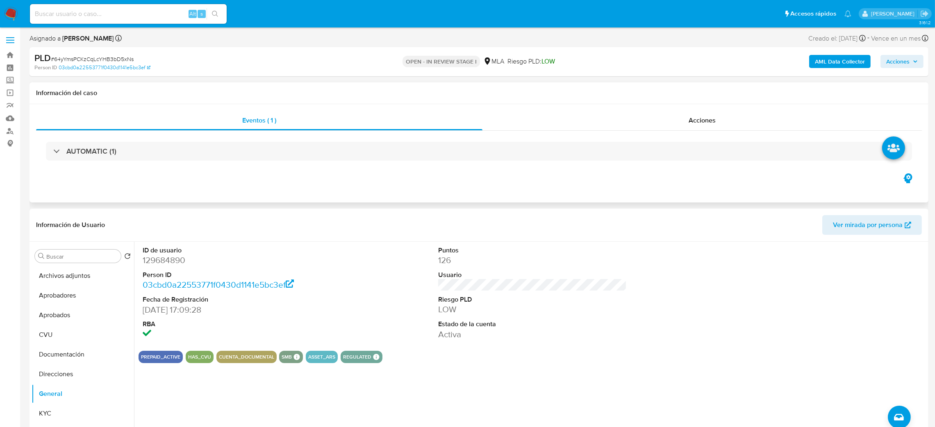
click at [159, 141] on div "AUTOMATIC (1)" at bounding box center [479, 151] width 886 height 41
click at [55, 376] on button "Historial Casos" at bounding box center [80, 372] width 96 height 20
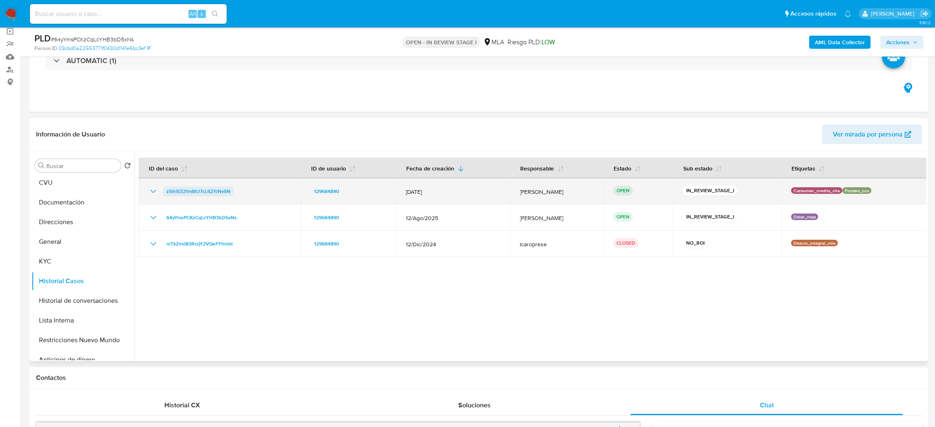
drag, startPoint x: 253, startPoint y: 196, endPoint x: 163, endPoint y: 191, distance: 89.5
click at [163, 191] on div "zSih5i321m8tU7cL62YrNvSN" at bounding box center [219, 192] width 143 height 10
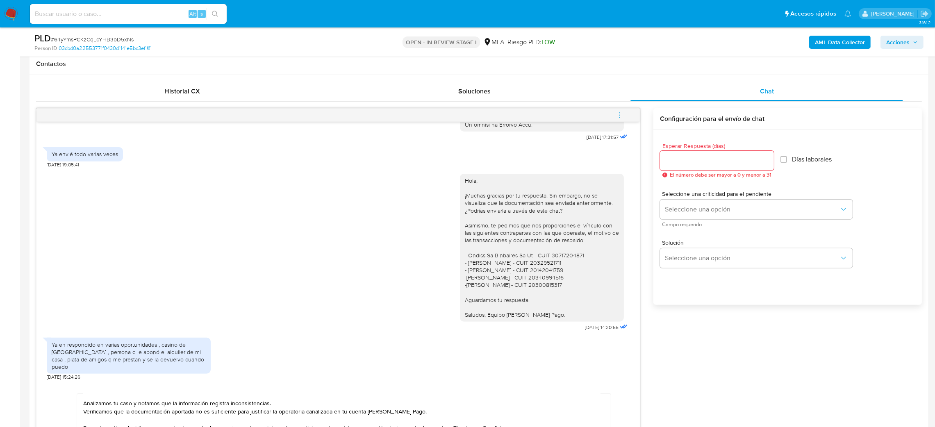
scroll to position [369, 0]
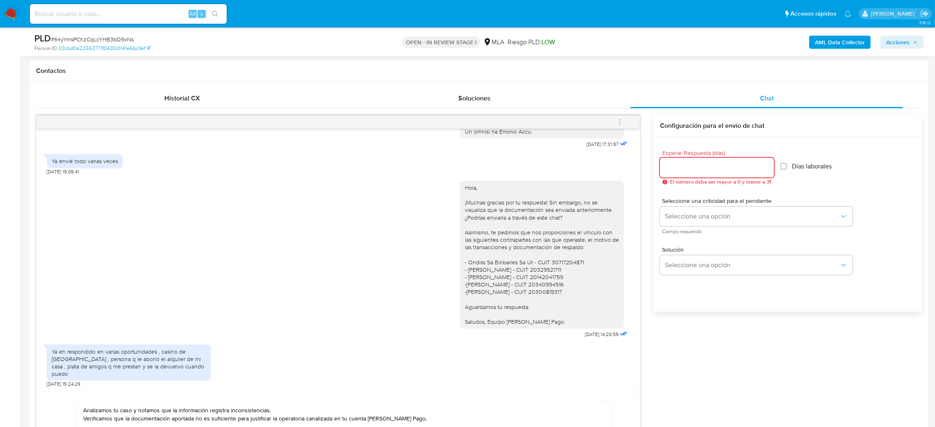
click at [668, 166] on input "Esperar Respuesta (días)" at bounding box center [717, 167] width 114 height 11
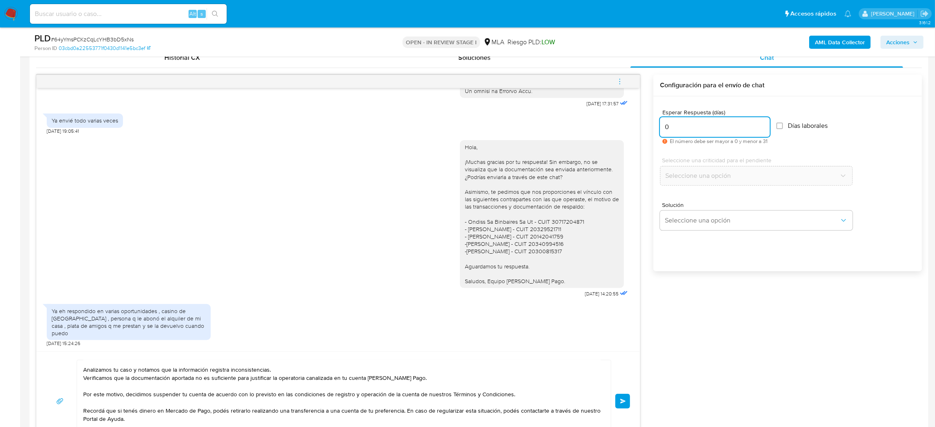
scroll to position [430, 0]
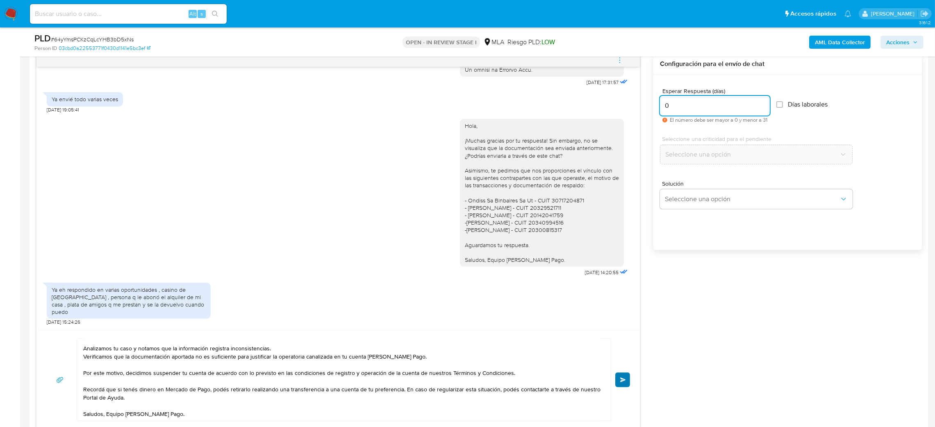
type input "0"
click at [619, 380] on button "Enviar" at bounding box center [622, 380] width 15 height 15
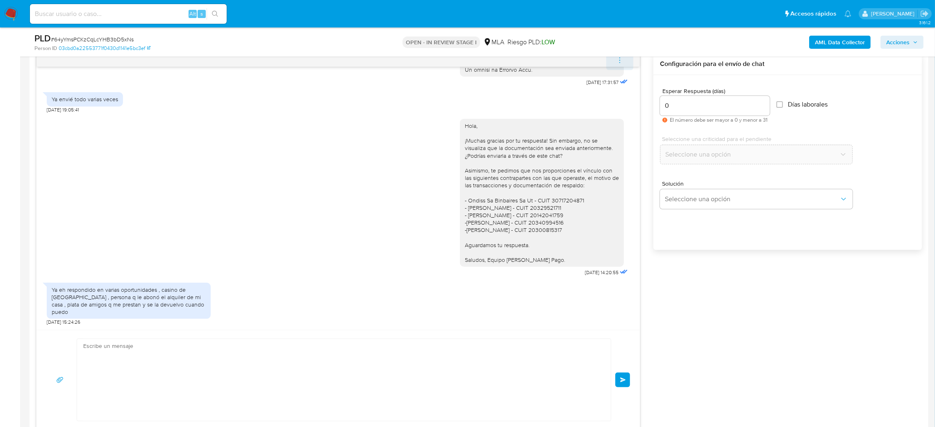
scroll to position [619, 0]
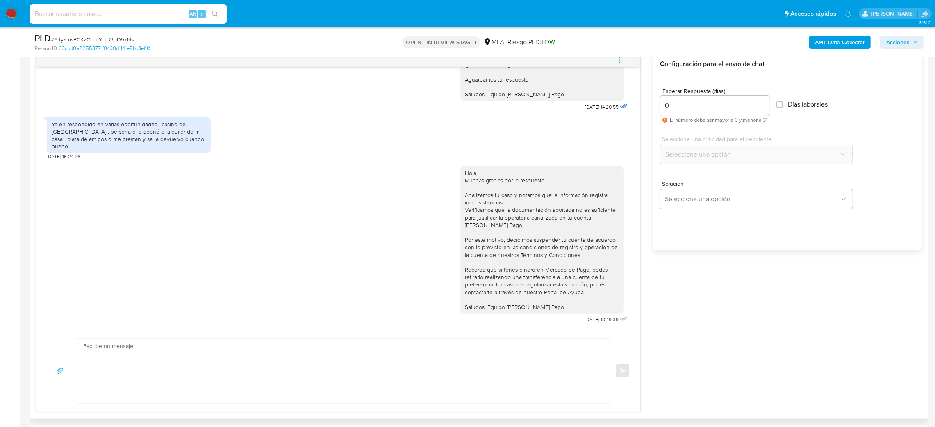
click at [620, 58] on icon "menu-action" at bounding box center [619, 60] width 7 height 7
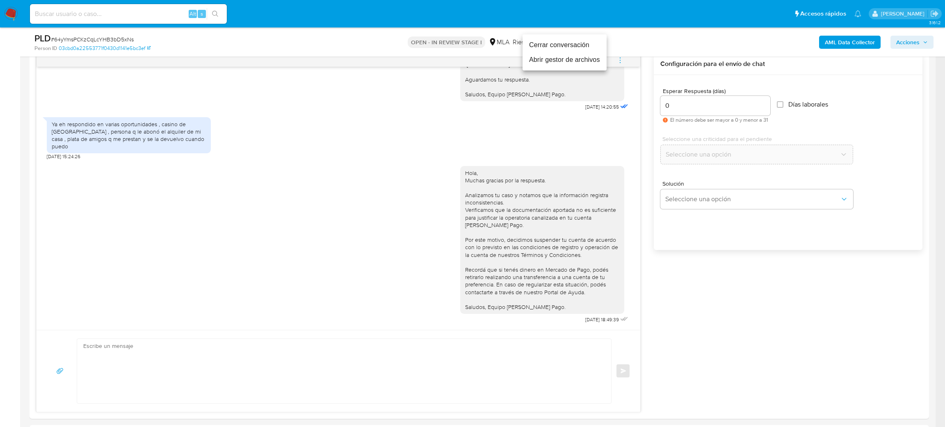
click at [553, 43] on li "Cerrar conversación" at bounding box center [564, 45] width 84 height 15
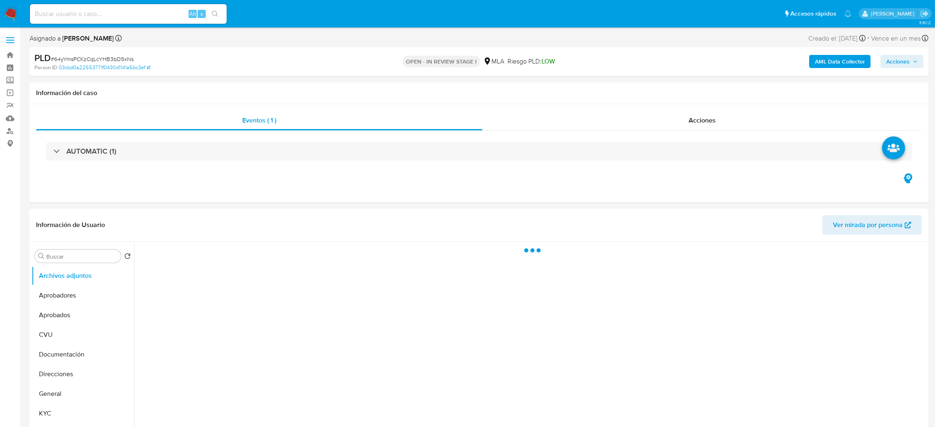
select select "10"
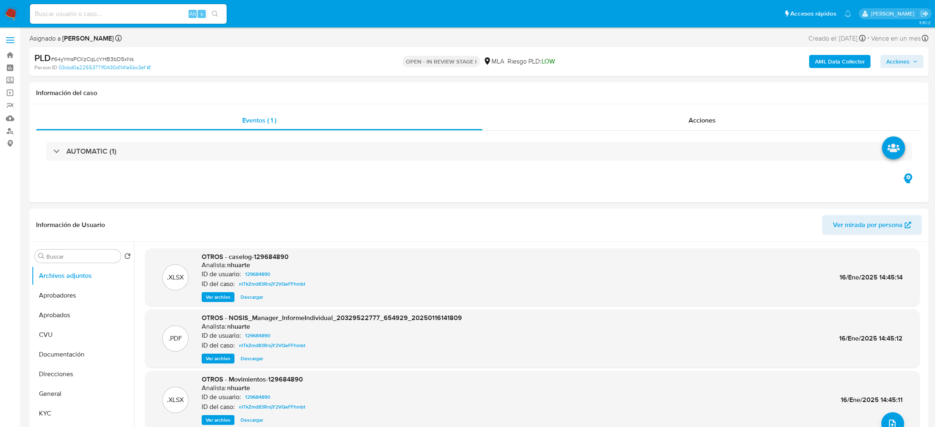
click at [827, 57] on b "AML Data Collector" at bounding box center [840, 61] width 50 height 13
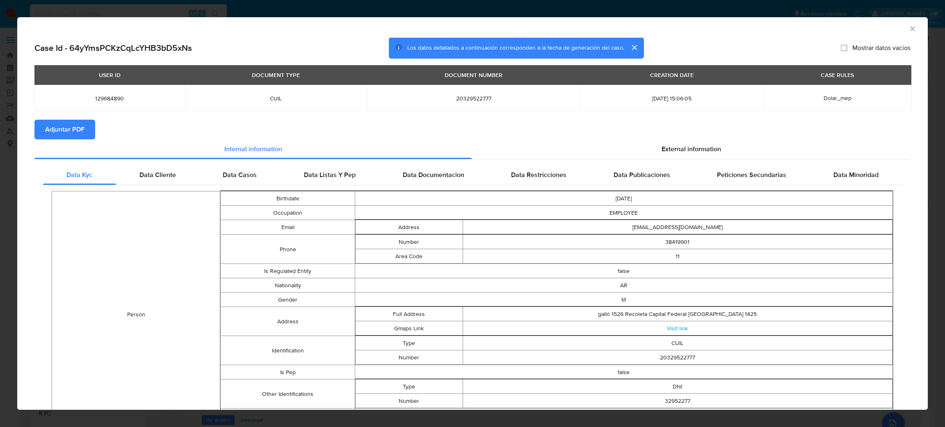
click at [84, 135] on button "Adjuntar PDF" at bounding box center [64, 130] width 61 height 20
click at [910, 27] on icon "Cerrar ventana" at bounding box center [912, 28] width 5 height 5
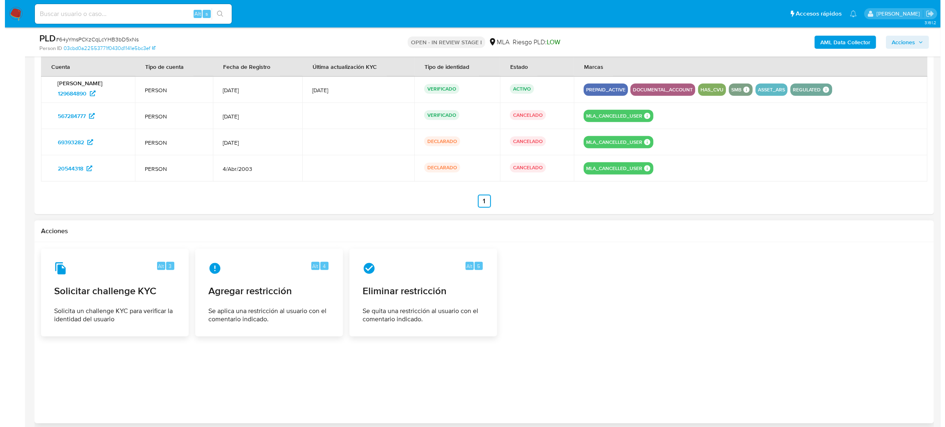
scroll to position [1040, 0]
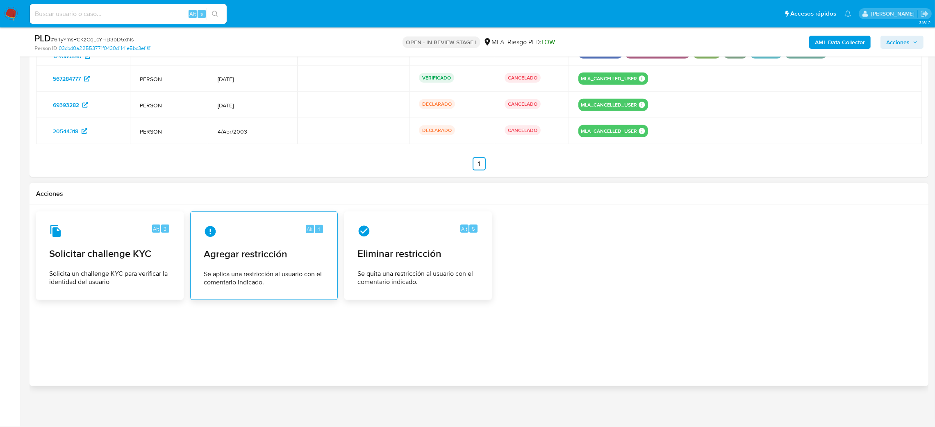
click at [222, 248] on div "Alt 4 Agregar restricción Se aplica una restricción al usuario con el comentari…" at bounding box center [264, 256] width 134 height 75
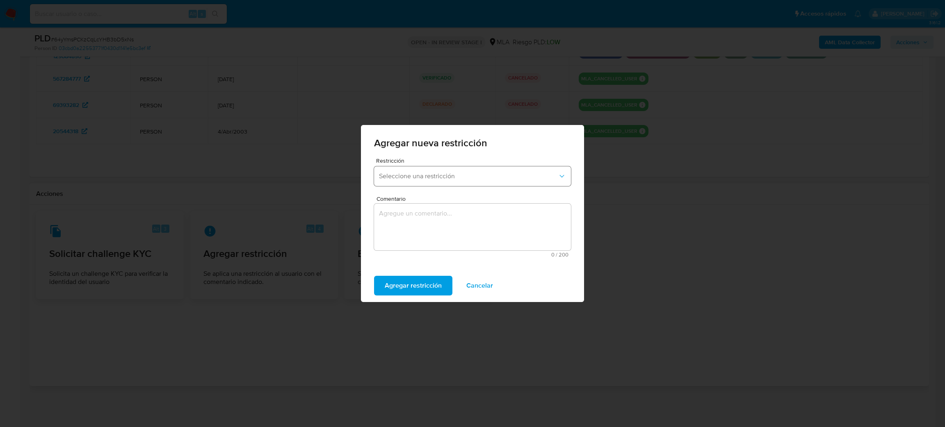
click at [407, 174] on span "Seleccione una restricción" at bounding box center [468, 176] width 179 height 8
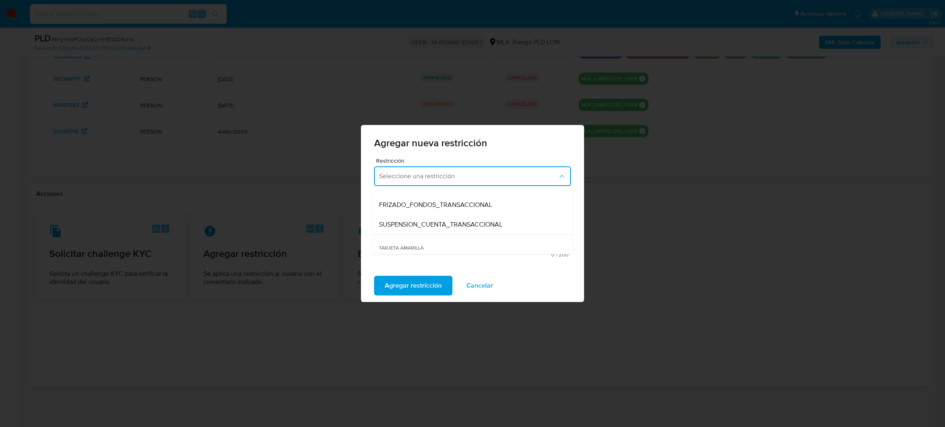
scroll to position [95, 0]
click at [477, 221] on span "SUSPENSION_CUENTA_TRANSACCIONAL" at bounding box center [440, 221] width 123 height 8
click at [483, 173] on span "SUSPENSION_CUENTA_TRANSACCIONAL" at bounding box center [468, 176] width 179 height 8
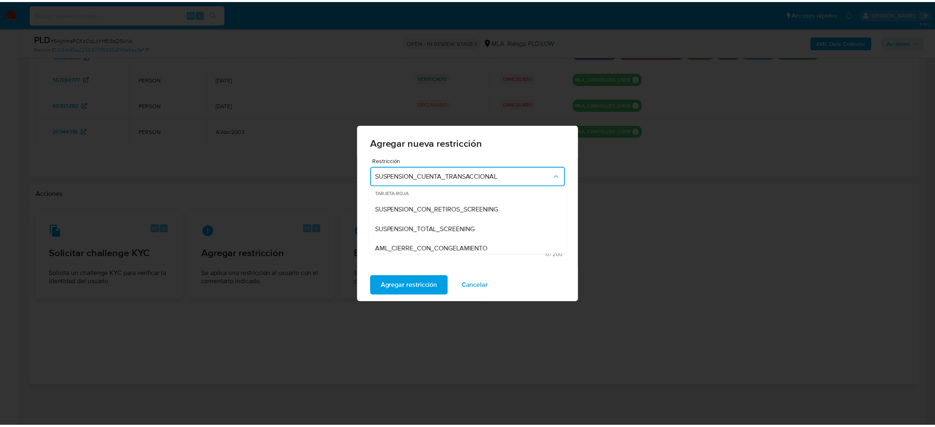
scroll to position [0, 0]
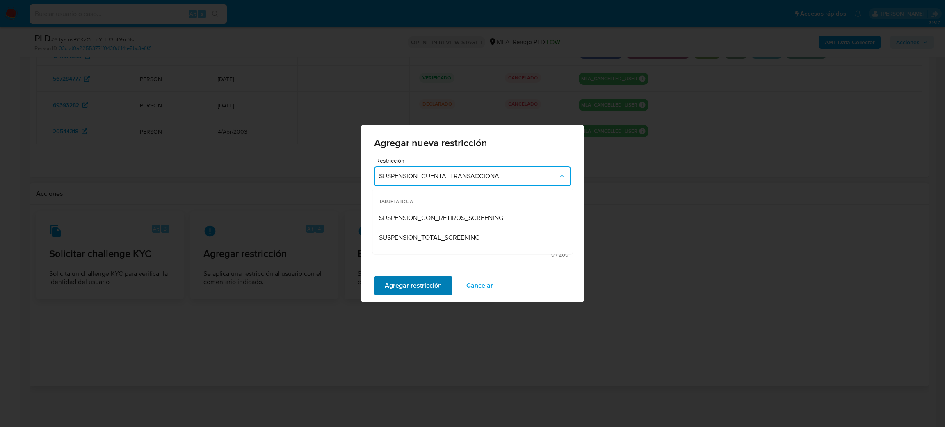
click at [408, 284] on span "Agregar restricción" at bounding box center [413, 286] width 57 height 18
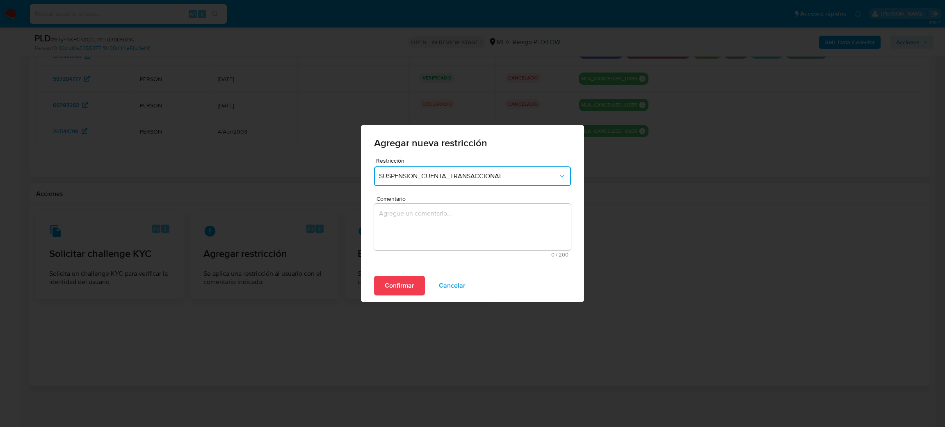
click at [407, 236] on textarea "Comentario" at bounding box center [472, 227] width 197 height 47
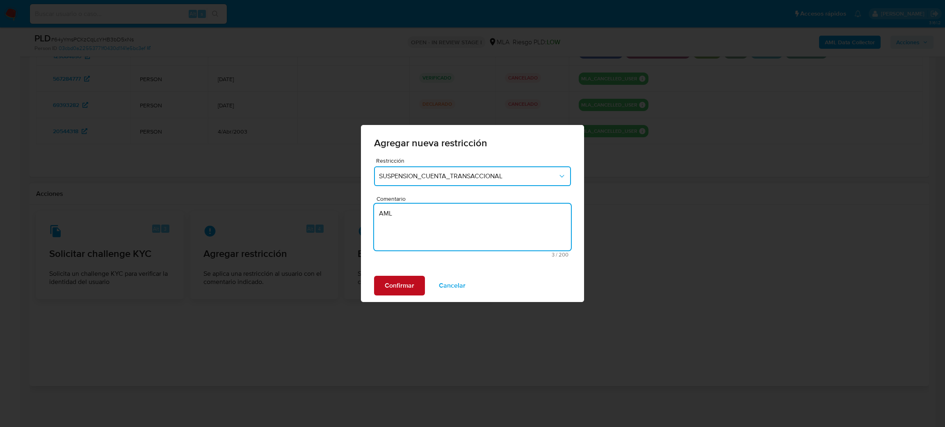
type textarea "AML"
click at [395, 285] on span "Confirmar" at bounding box center [400, 286] width 30 height 18
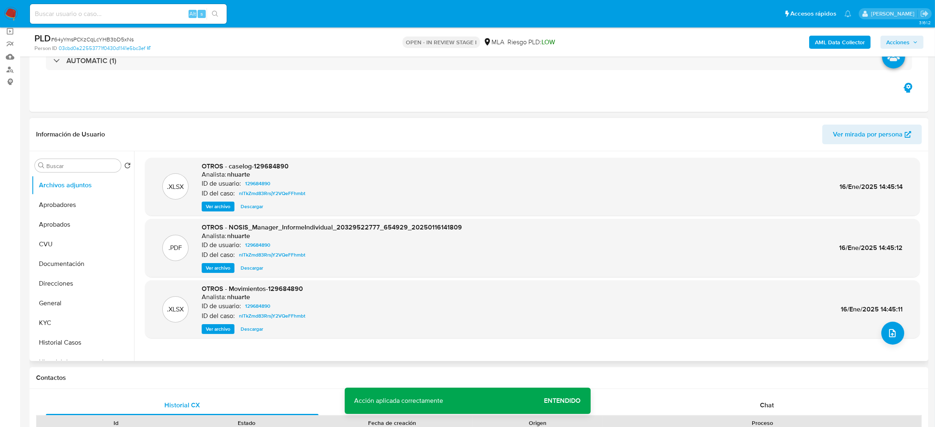
scroll to position [61, 0]
click at [85, 338] on button "Restricciones Nuevo Mundo" at bounding box center [80, 340] width 96 height 20
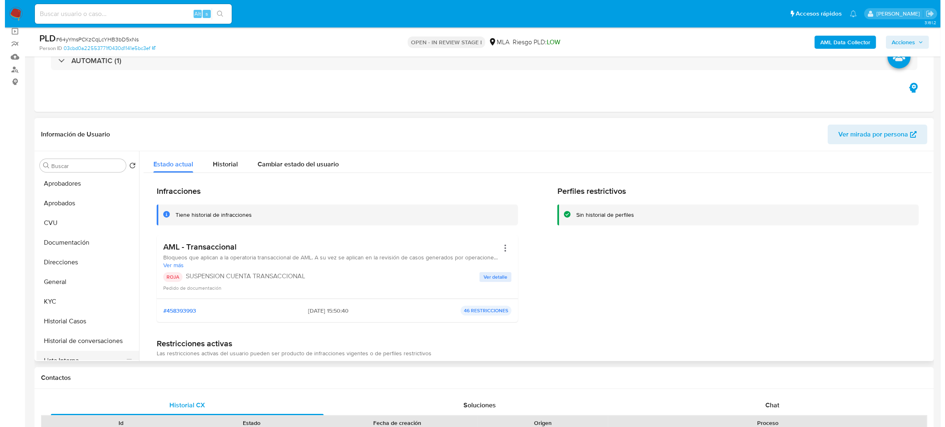
scroll to position [0, 0]
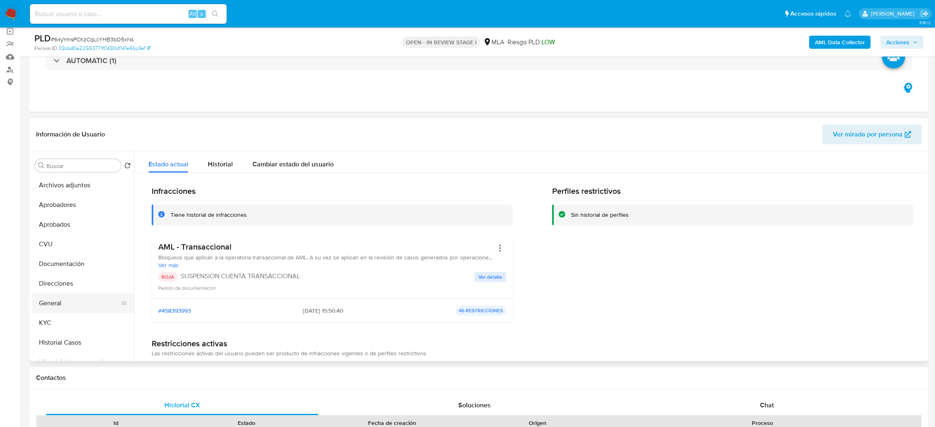
click at [72, 294] on button "General" at bounding box center [80, 304] width 96 height 20
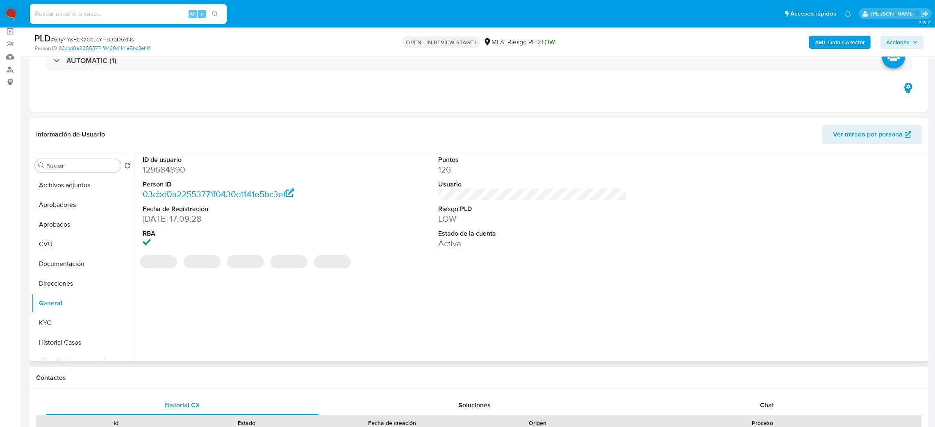
click at [172, 166] on dd "129684890" at bounding box center [237, 169] width 189 height 11
copy dd "129684890"
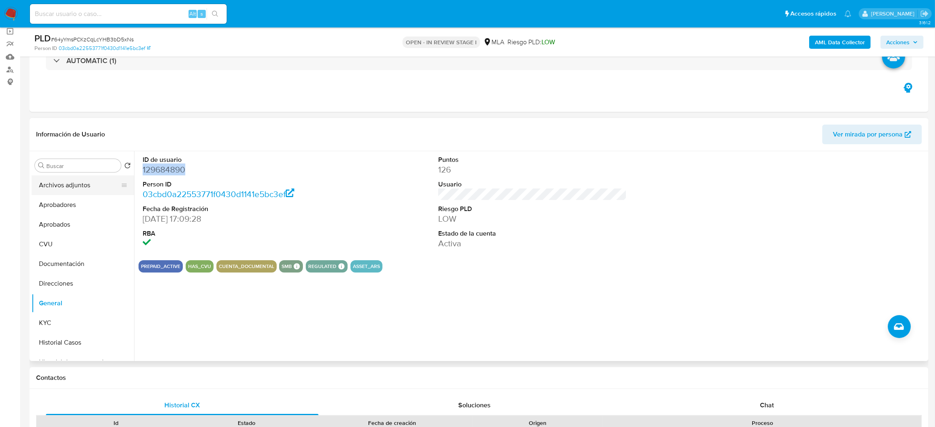
click at [50, 180] on button "Archivos adjuntos" at bounding box center [80, 185] width 96 height 20
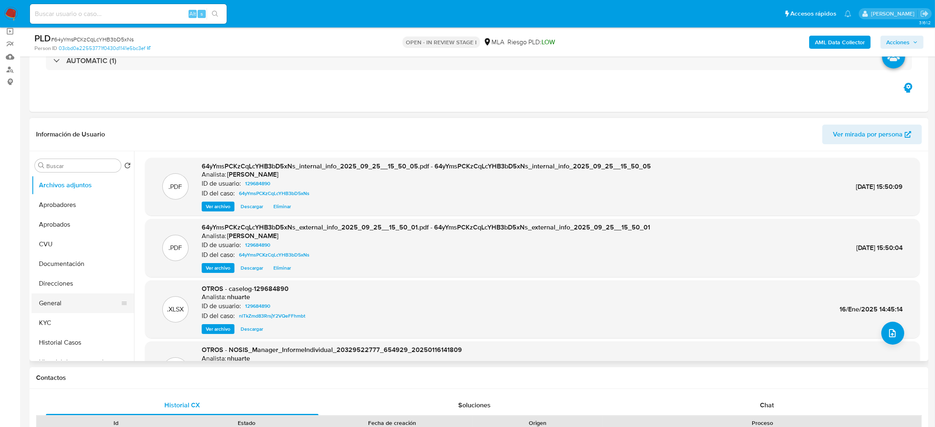
click at [41, 300] on button "General" at bounding box center [80, 304] width 96 height 20
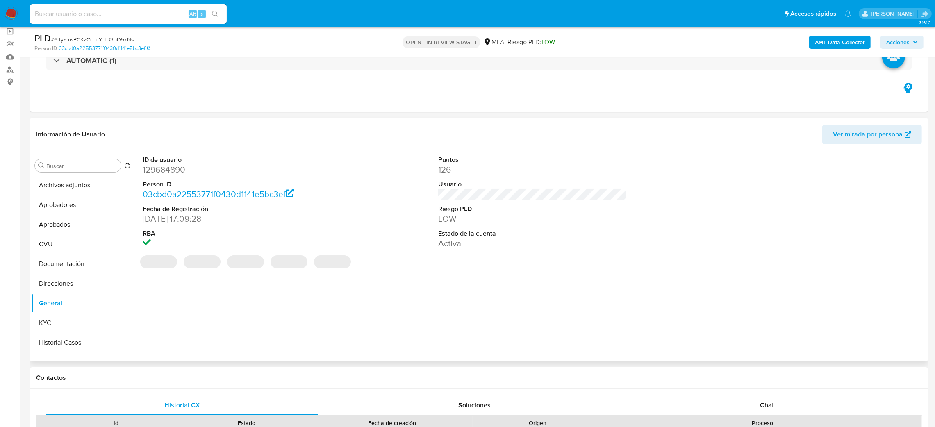
click at [155, 168] on dd "129684890" at bounding box center [237, 169] width 189 height 11
copy dd "129684890"
click at [80, 183] on button "Archivos adjuntos" at bounding box center [80, 185] width 96 height 20
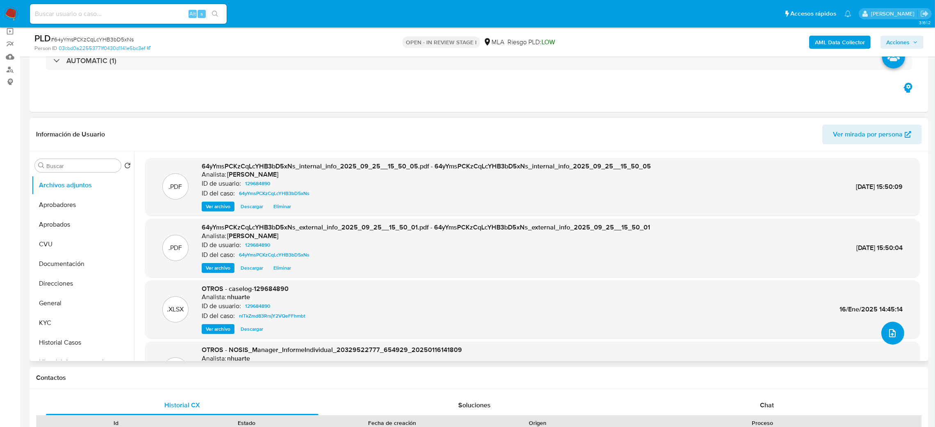
click at [881, 327] on button "upload-file" at bounding box center [892, 333] width 23 height 23
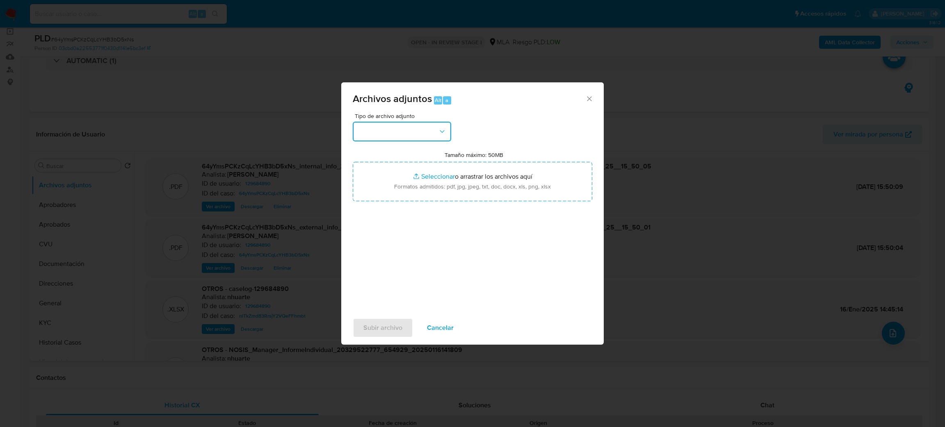
click at [400, 127] on button "button" at bounding box center [402, 132] width 98 height 20
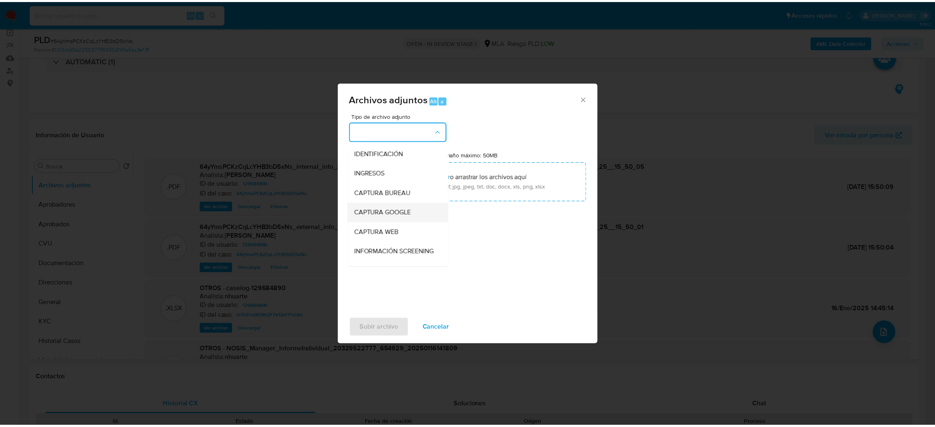
scroll to position [61, 0]
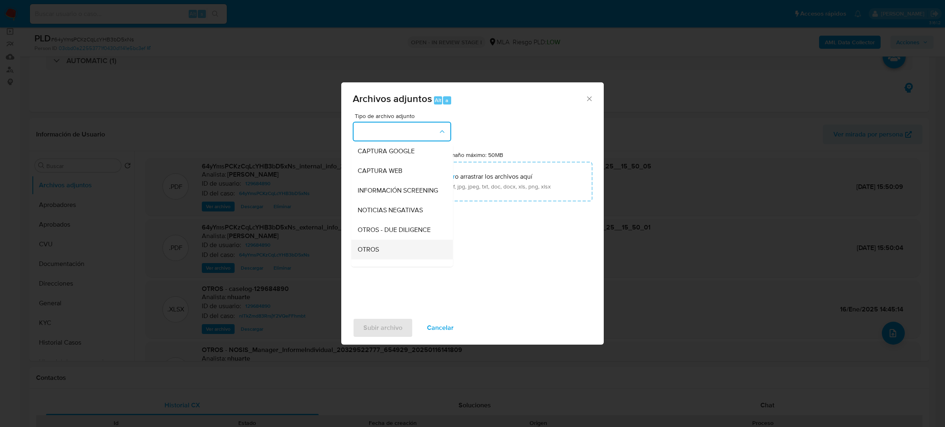
click at [383, 260] on div "OTROS" at bounding box center [399, 250] width 84 height 20
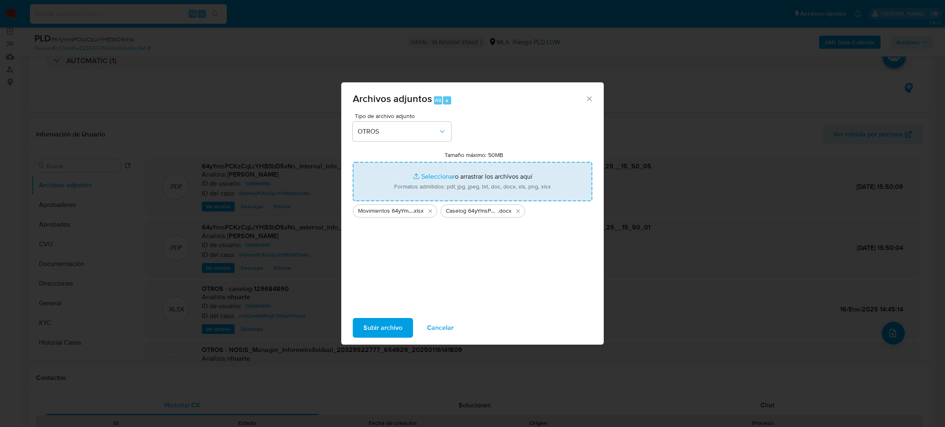
type input "C:\fakepath\NOSIS_Manager_InformeIndividual_20329522777_654924_20250905111302.p…"
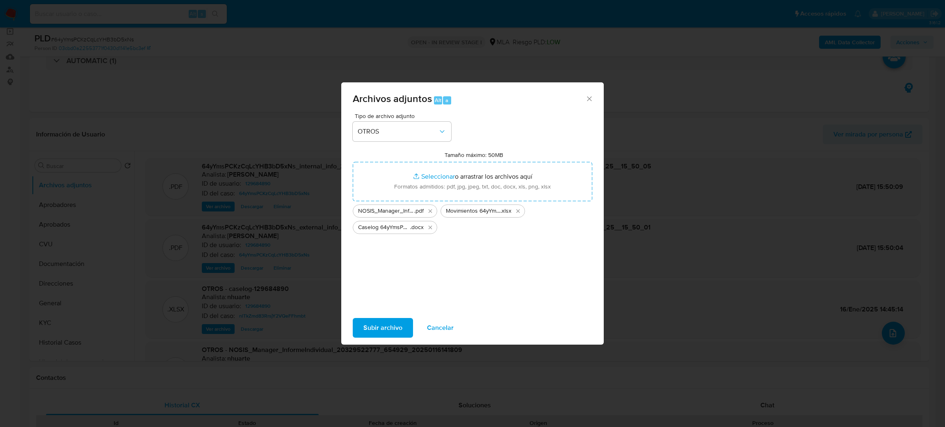
click at [366, 326] on span "Subir archivo" at bounding box center [382, 328] width 39 height 18
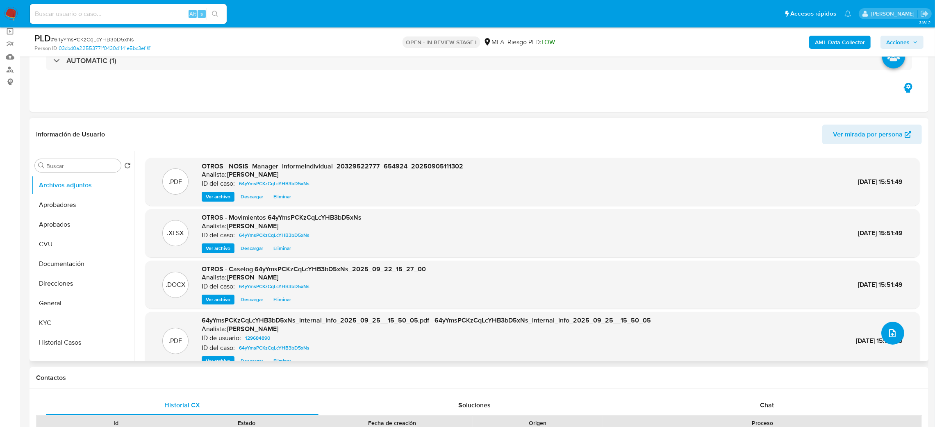
scroll to position [39, 0]
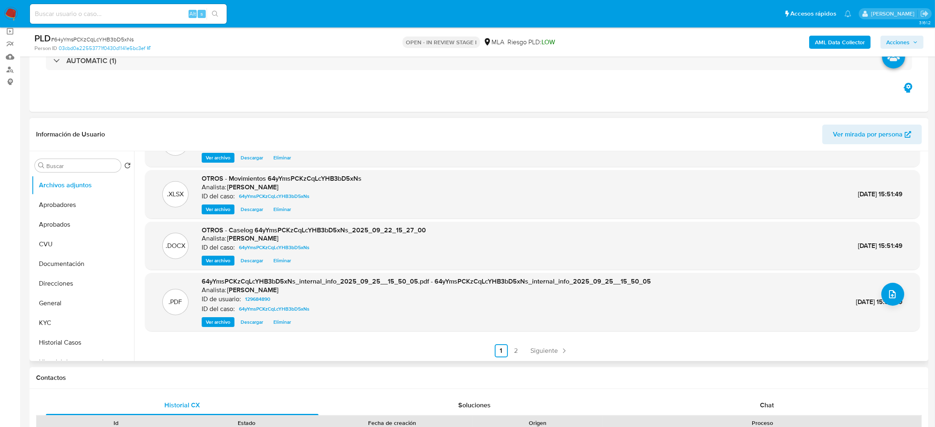
click at [515, 360] on div ".PDF OTROS - NOSIS_Manager_InformeIndividual_20329522777_654924_20250905111302 …" at bounding box center [530, 256] width 792 height 210
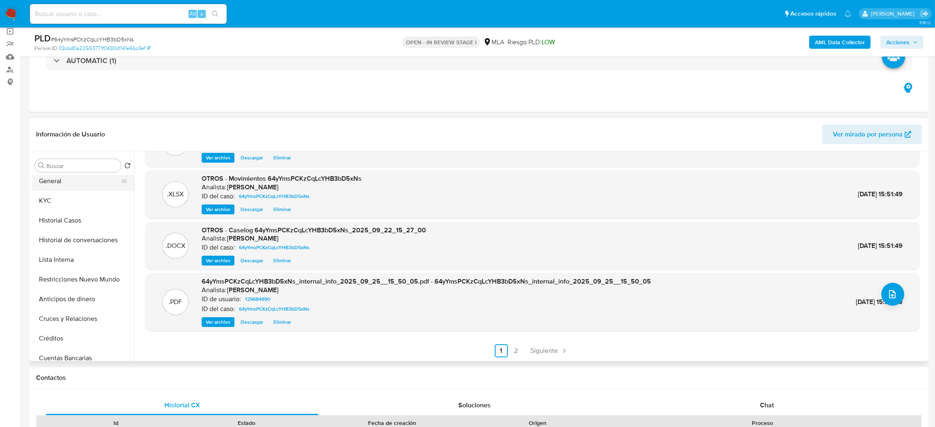
scroll to position [123, 0]
click at [76, 282] on button "Restricciones Nuevo Mundo" at bounding box center [80, 279] width 96 height 20
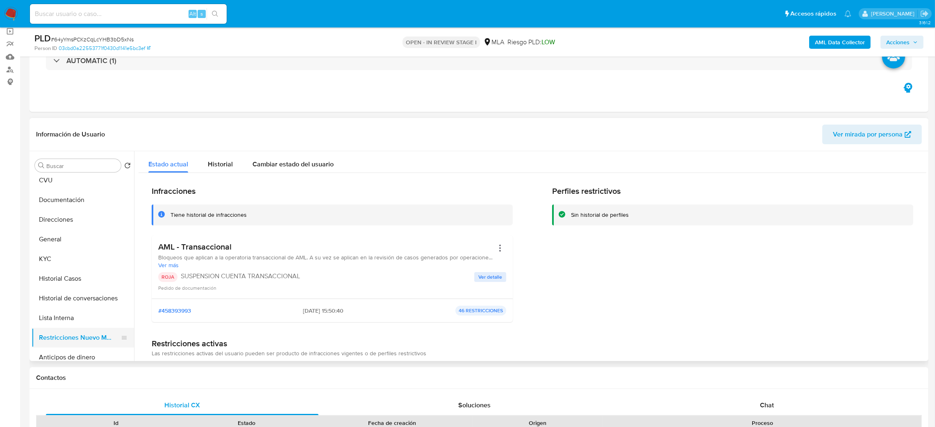
scroll to position [0, 0]
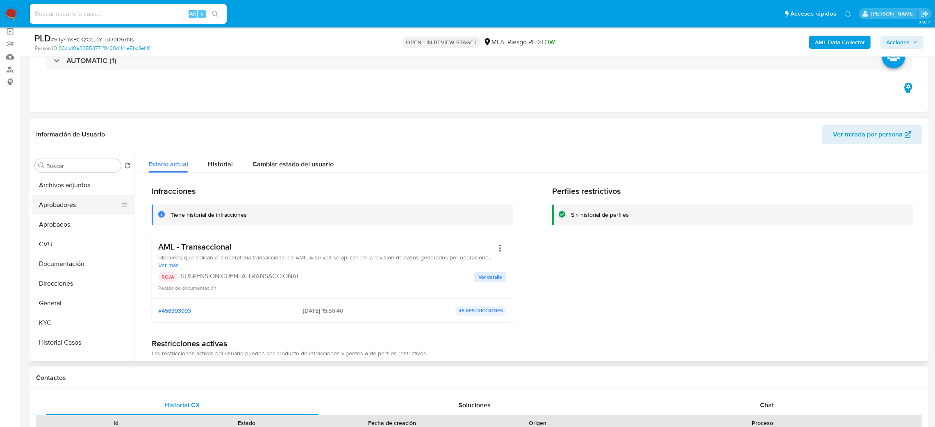
click at [82, 203] on button "Aprobadores" at bounding box center [80, 205] width 96 height 20
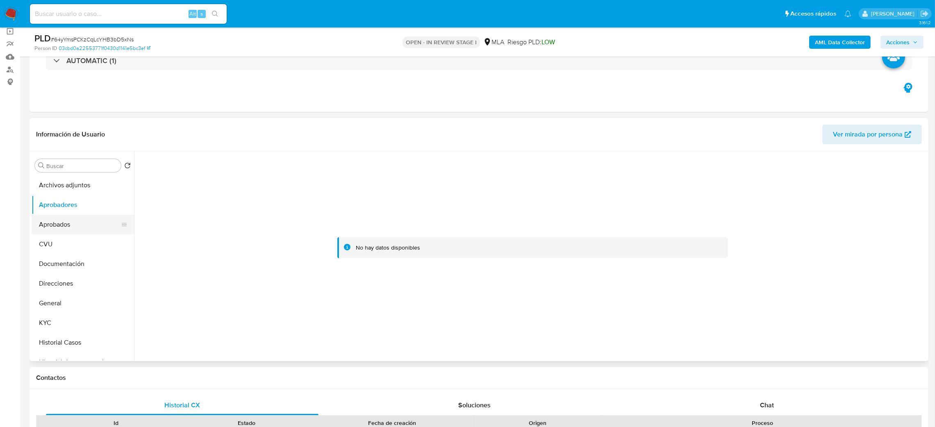
click at [78, 221] on button "Aprobados" at bounding box center [80, 225] width 96 height 20
click at [65, 191] on button "Archivos adjuntos" at bounding box center [80, 185] width 96 height 20
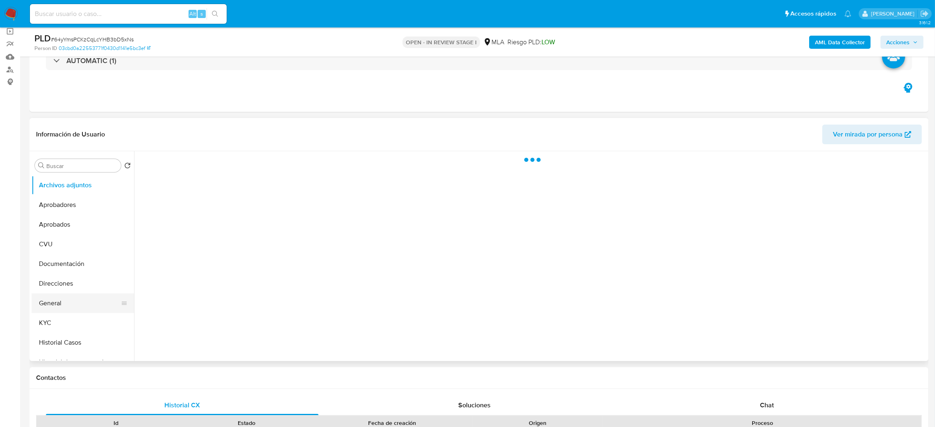
click at [68, 297] on button "General" at bounding box center [80, 304] width 96 height 20
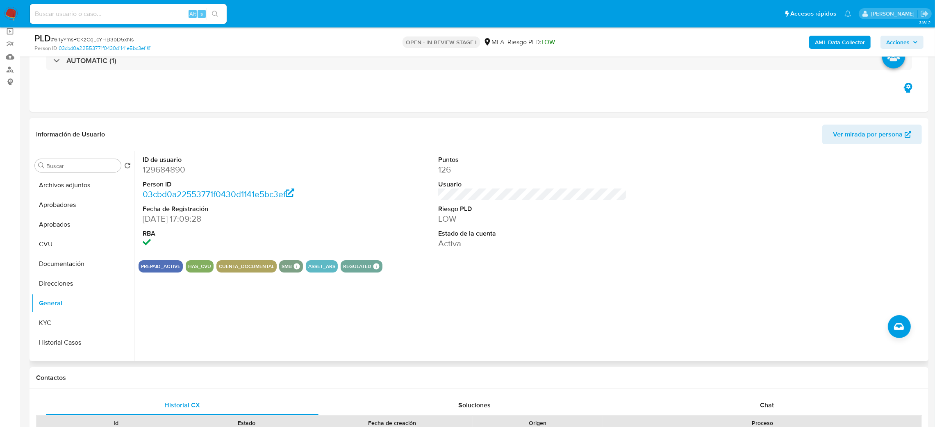
click at [160, 168] on dd "129684890" at bounding box center [237, 169] width 189 height 11
drag, startPoint x: 160, startPoint y: 168, endPoint x: 145, endPoint y: 166, distance: 15.7
click at [145, 166] on dd "129684890" at bounding box center [237, 169] width 189 height 11
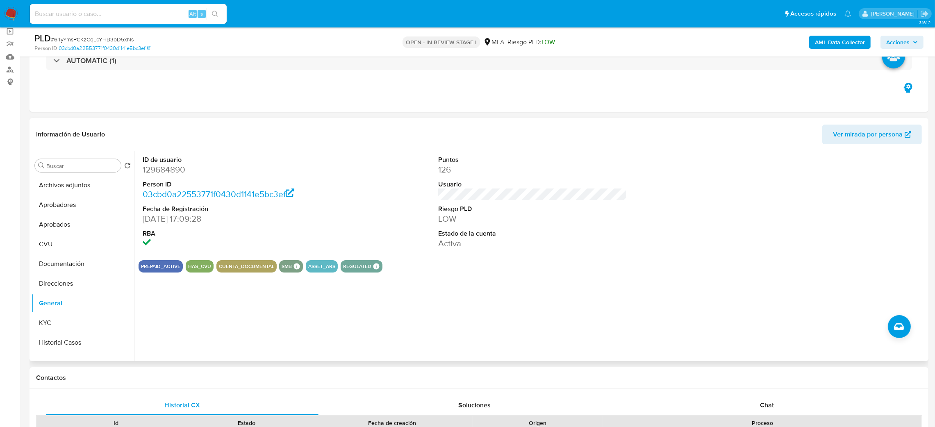
drag, startPoint x: 145, startPoint y: 166, endPoint x: 204, endPoint y: 150, distance: 61.4
click at [217, 141] on header "Información de Usuario Ver mirada por persona" at bounding box center [479, 135] width 886 height 20
click at [172, 175] on dd "129684890" at bounding box center [237, 169] width 189 height 11
copy dd "129684890"
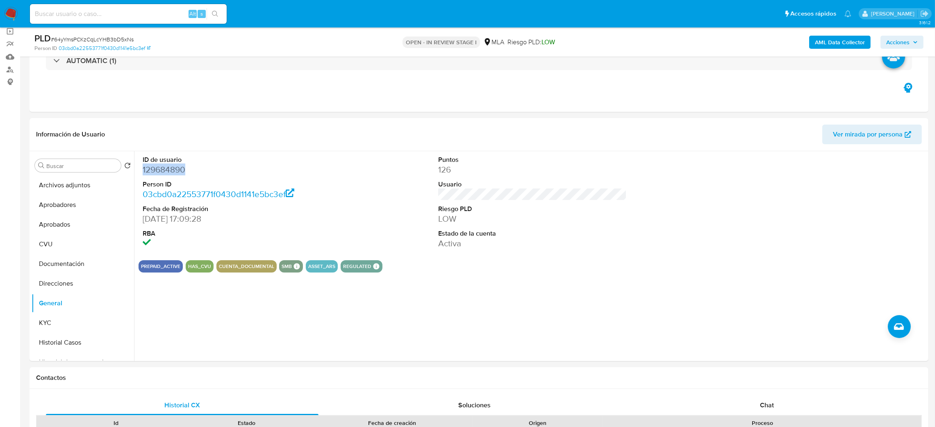
drag, startPoint x: 892, startPoint y: 45, endPoint x: 884, endPoint y: 49, distance: 9.4
click at [892, 45] on span "Acciones" at bounding box center [897, 42] width 23 height 13
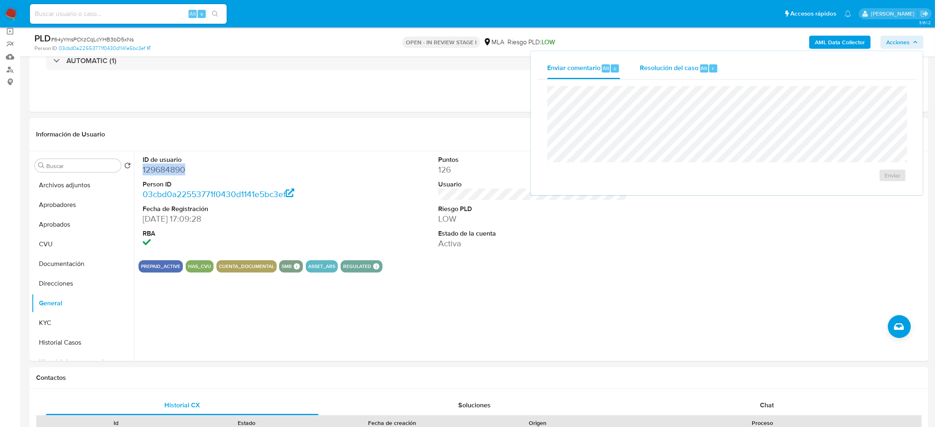
click at [658, 71] on span "Resolución del caso" at bounding box center [669, 67] width 59 height 9
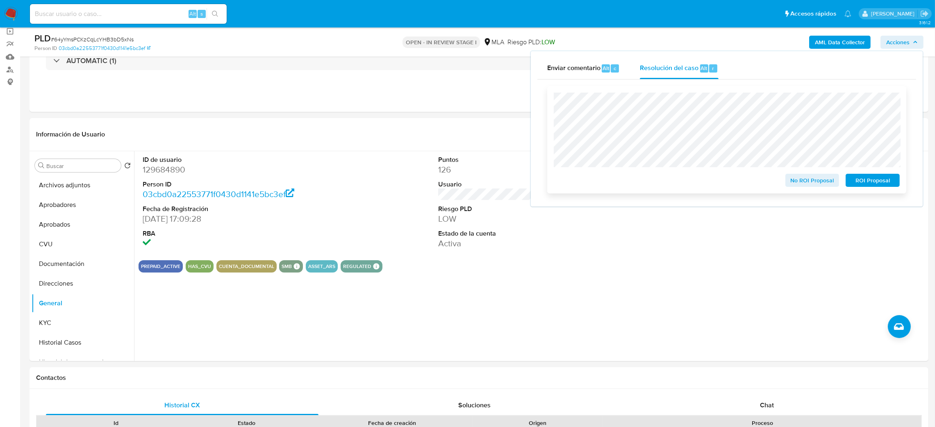
click at [890, 184] on span "ROI Proposal" at bounding box center [873, 180] width 43 height 11
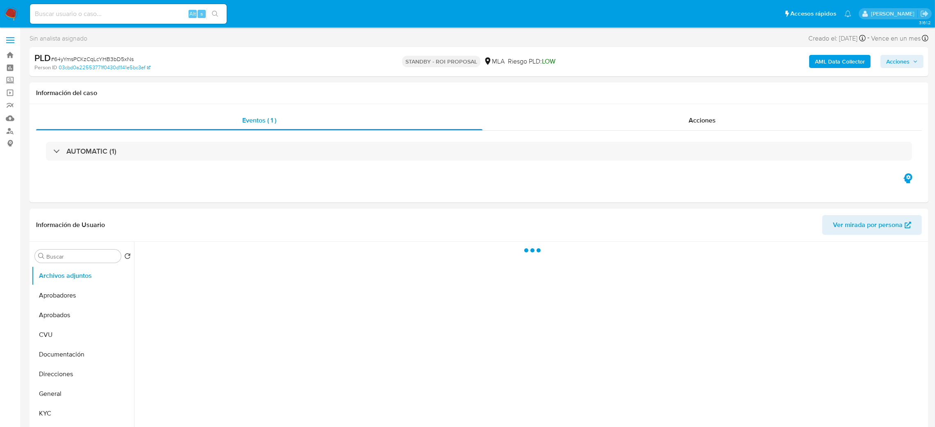
scroll to position [61, 0]
click at [72, 375] on button "Historial Casos" at bounding box center [80, 372] width 96 height 20
select select "10"
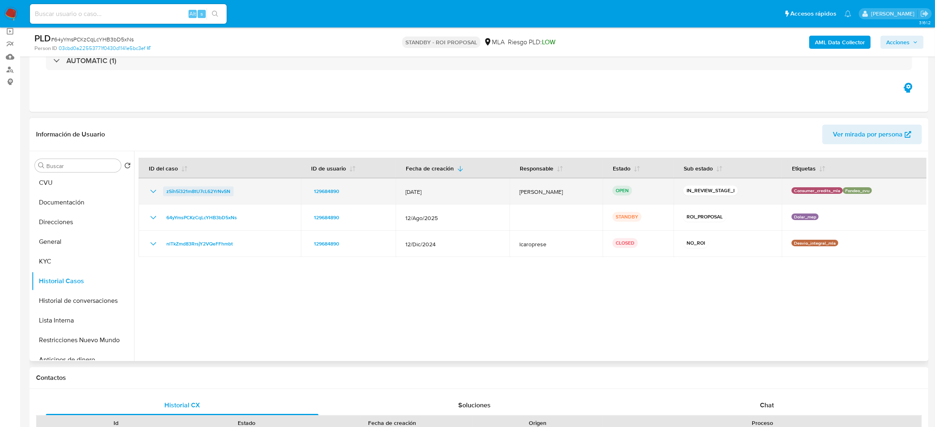
click at [212, 189] on span "zSih5i321m8tU7cL62YrNvSN" at bounding box center [198, 192] width 64 height 10
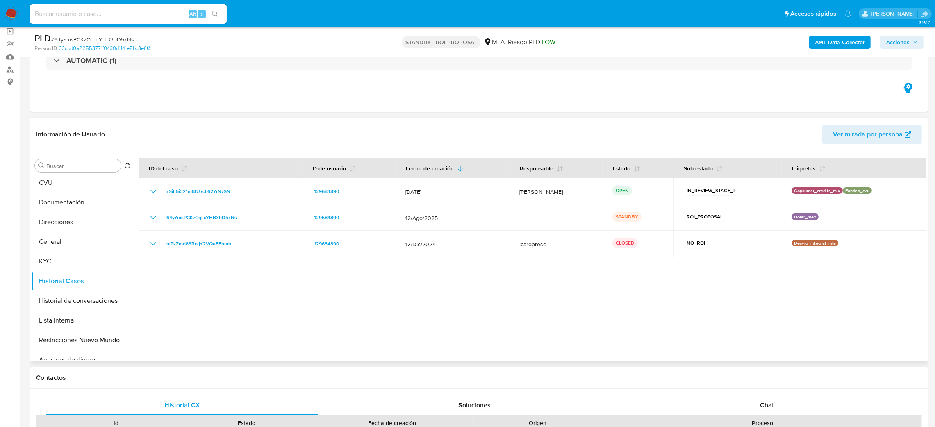
scroll to position [0, 0]
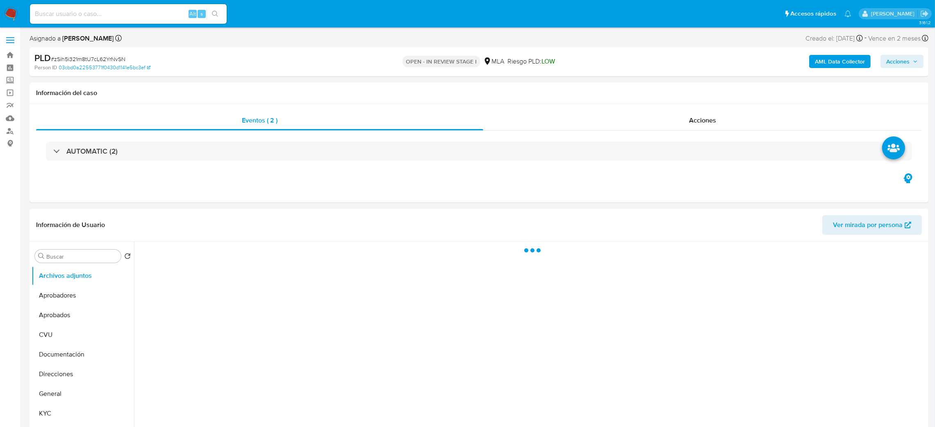
click at [895, 59] on span "Acciones" at bounding box center [897, 61] width 23 height 13
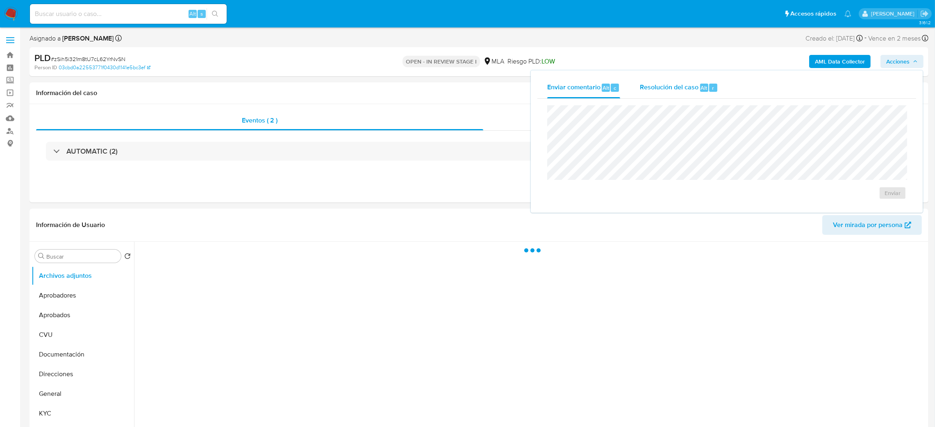
click at [669, 85] on span "Resolución del caso" at bounding box center [669, 87] width 59 height 9
select select "10"
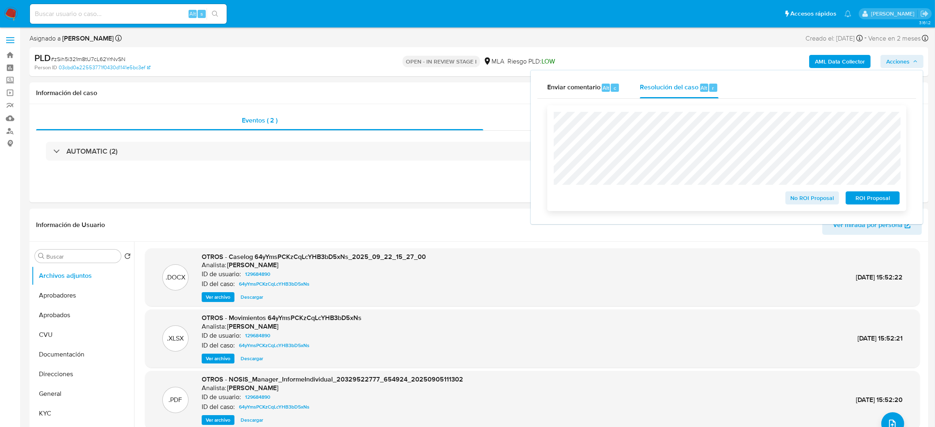
click at [874, 198] on span "ROI Proposal" at bounding box center [873, 197] width 43 height 11
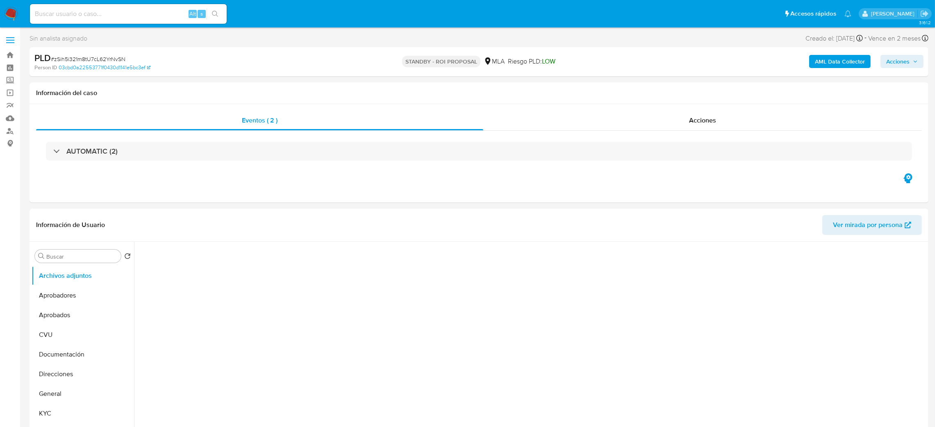
select select "10"
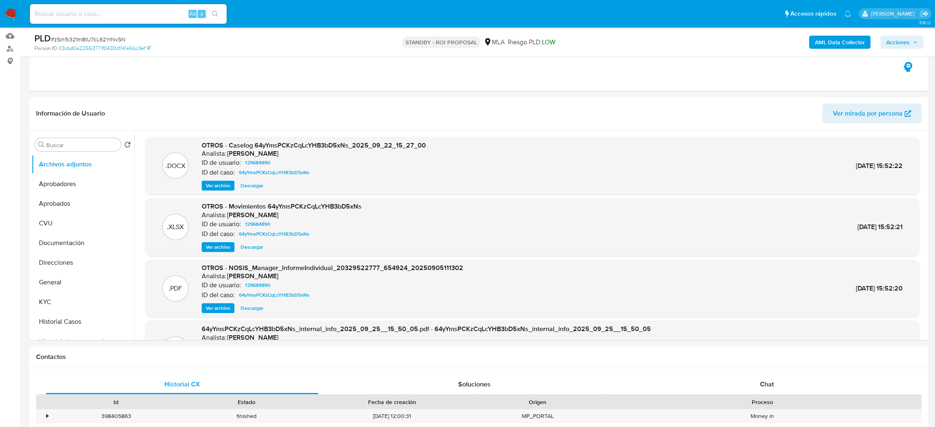
scroll to position [61, 0]
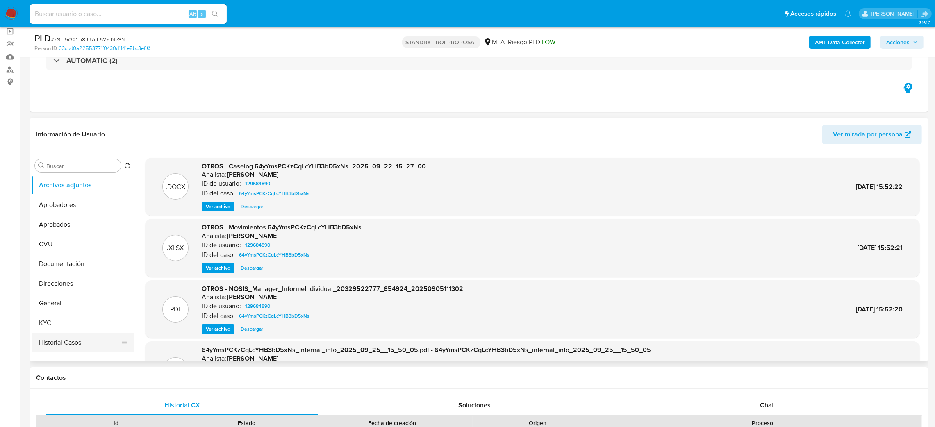
click at [76, 351] on button "Historial Casos" at bounding box center [80, 343] width 96 height 20
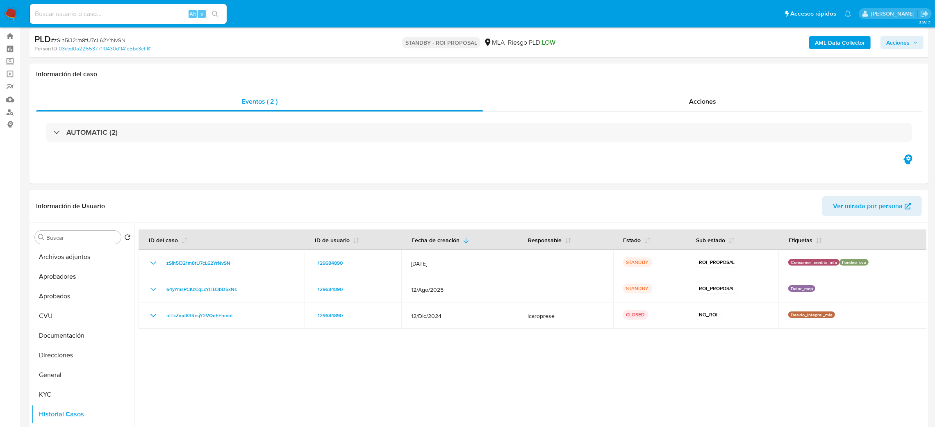
scroll to position [0, 0]
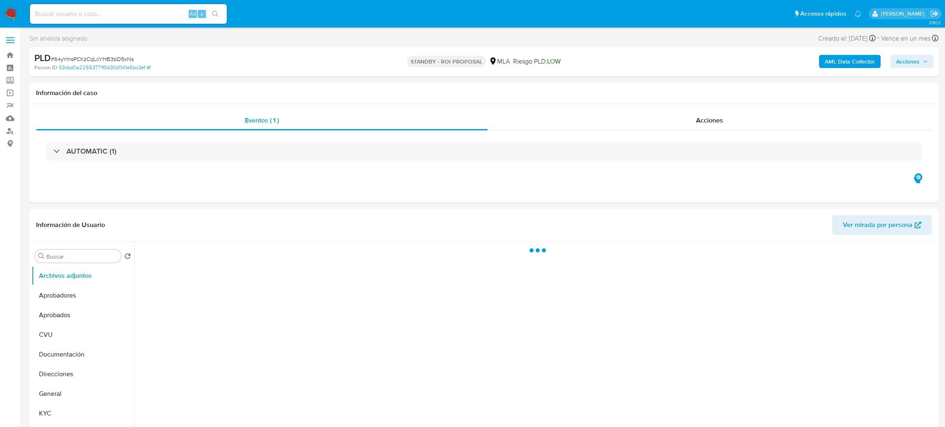
select select "10"
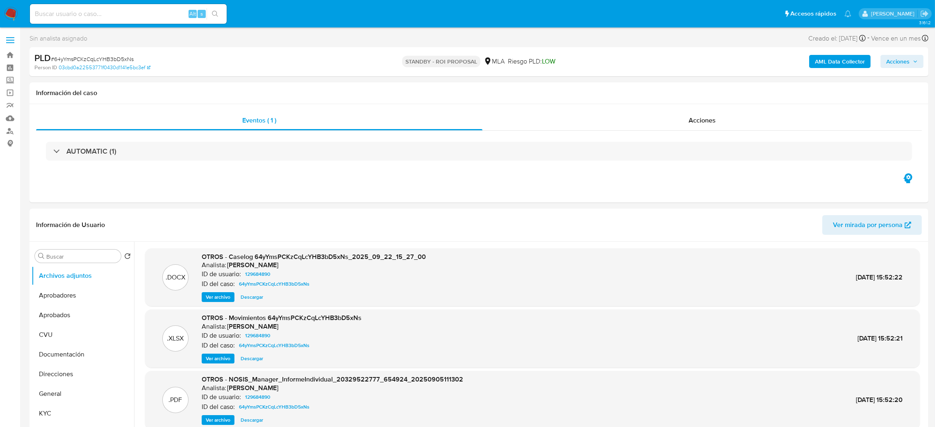
click at [16, 14] on img at bounding box center [11, 14] width 14 height 14
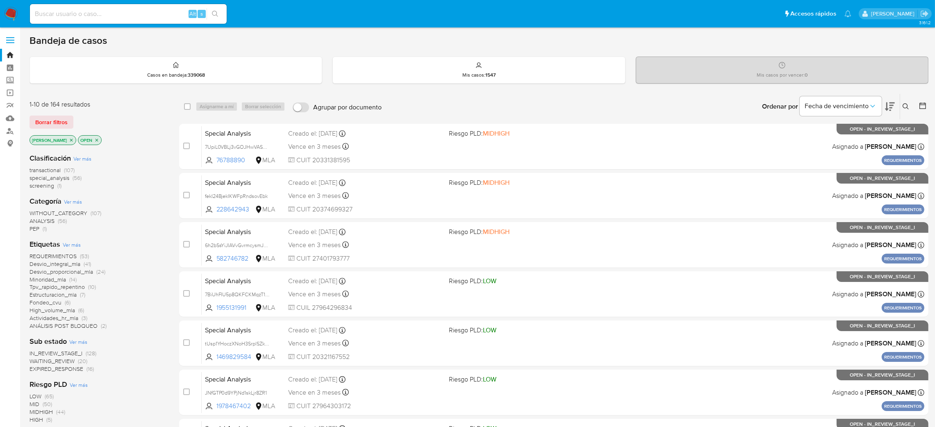
click at [96, 13] on input at bounding box center [128, 14] width 197 height 11
paste input "dSdmpnkSPoQXHAh6YNOrSRo9"
type input "dSdmpnkSPoQXHAh6YNOrSRo9"
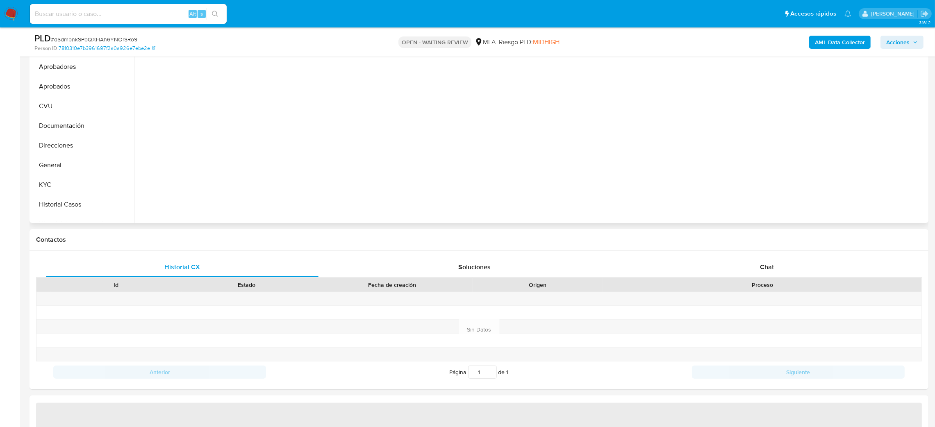
scroll to position [206, 0]
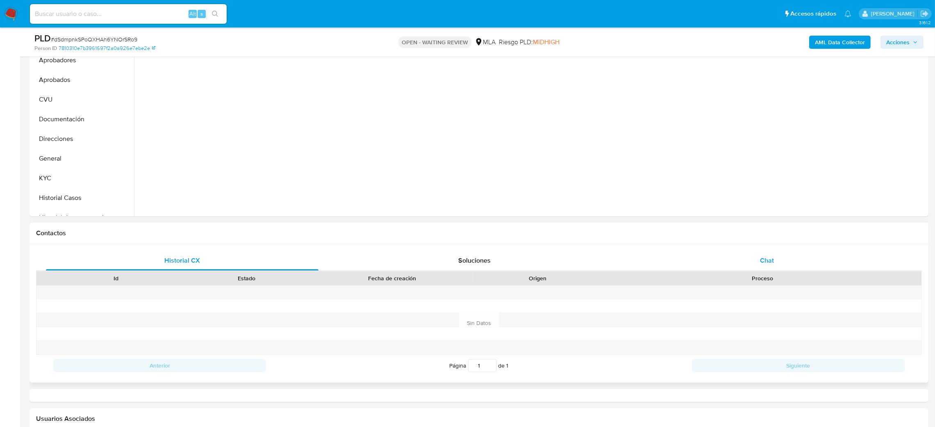
click at [776, 255] on div "Chat" at bounding box center [767, 261] width 273 height 20
select select "10"
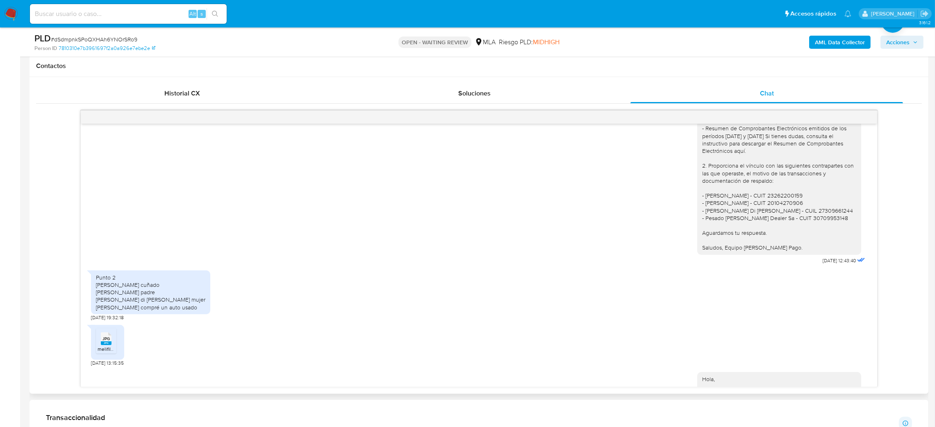
scroll to position [792, 0]
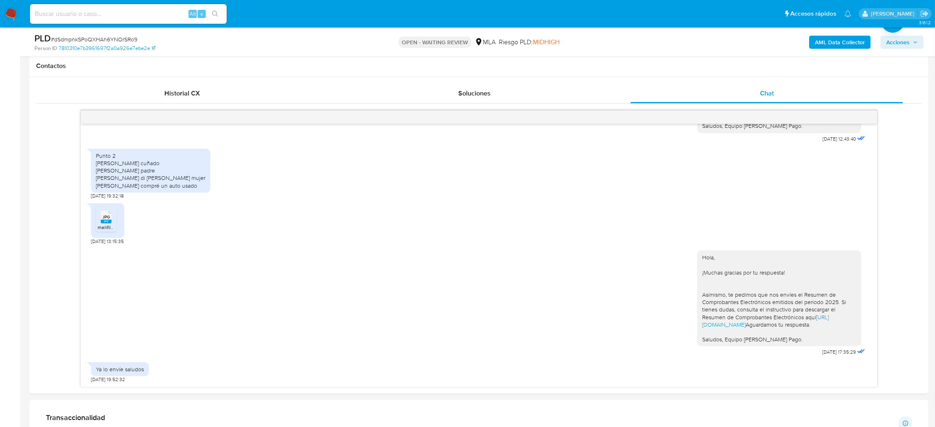
click at [90, 39] on span "# dSdmpnkSPoQXHAh6YNOrSRo9" at bounding box center [94, 39] width 87 height 8
copy span "dSdmpnkSPoQXHAh6YNOrSRo9"
click at [9, 9] on img at bounding box center [11, 14] width 14 height 14
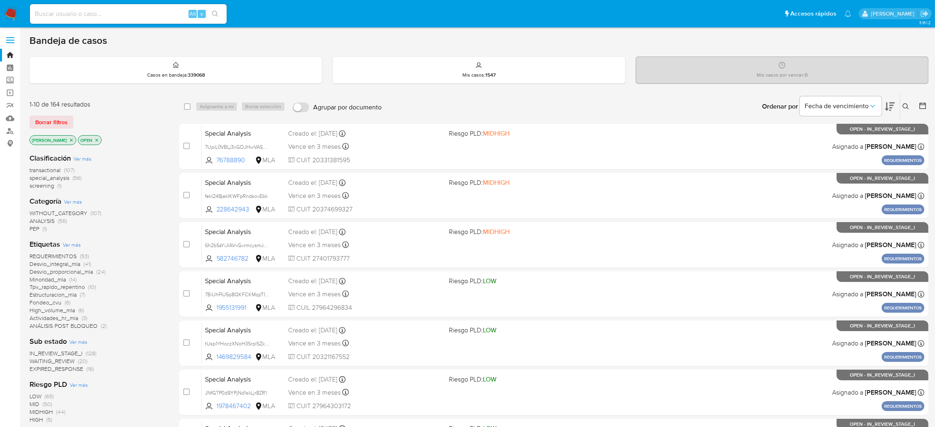
click at [906, 100] on div "Ingrese ID de usuario o caso Buscar Borrar filtros" at bounding box center [907, 106] width 14 height 25
click at [901, 113] on div "Ingrese ID de usuario o caso Buscar Borrar filtros" at bounding box center [907, 106] width 14 height 25
click at [906, 108] on icon at bounding box center [906, 106] width 7 height 7
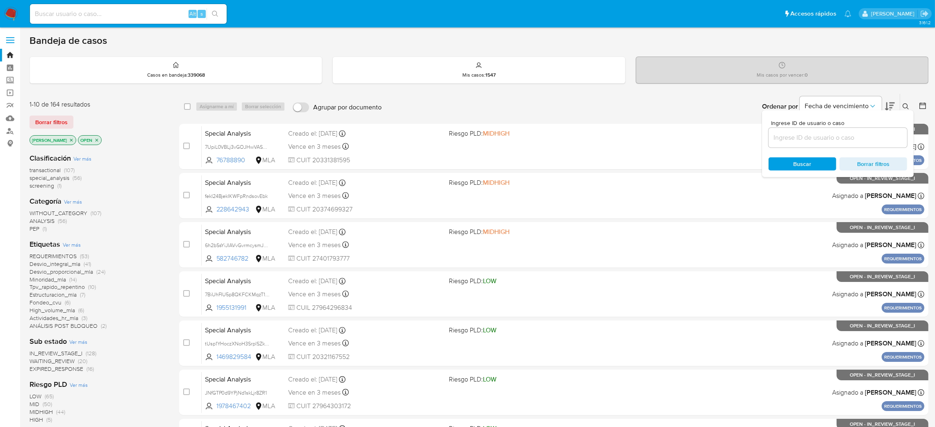
click at [829, 142] on input at bounding box center [838, 137] width 139 height 11
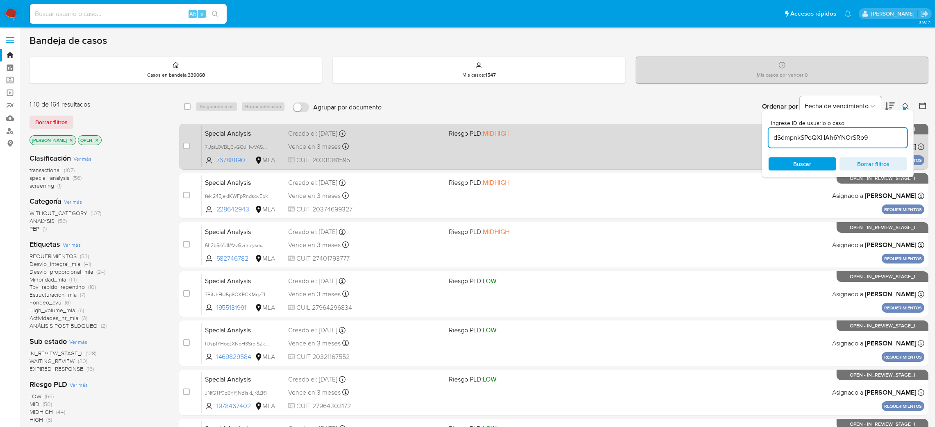
type input "dSdmpnkSPoQXHAh6YNOrSRo9"
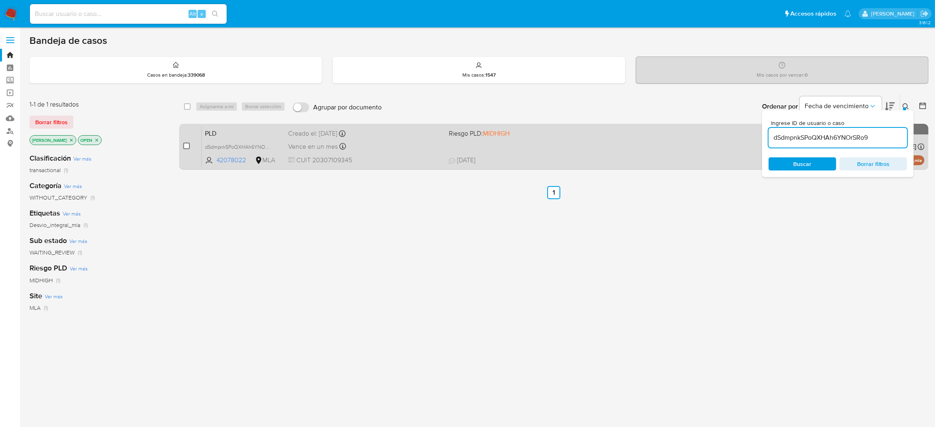
click at [187, 143] on input "checkbox" at bounding box center [186, 146] width 7 height 7
checkbox input "true"
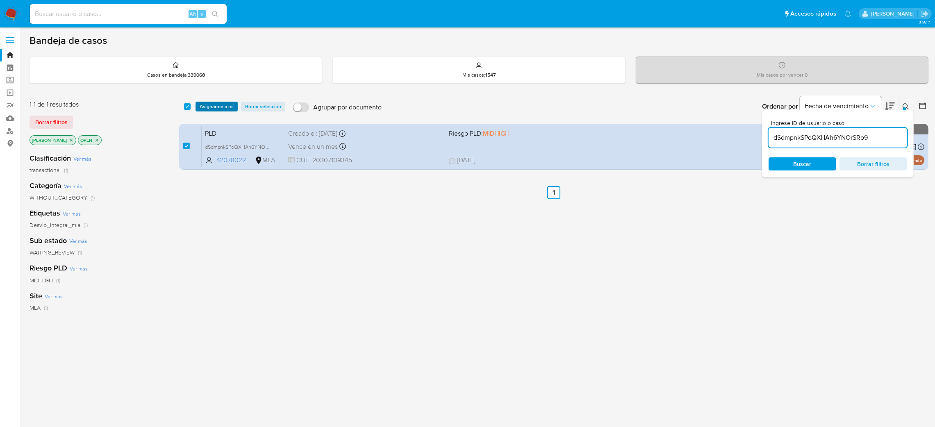
click at [203, 102] on span "Asignarme a mí" at bounding box center [217, 106] width 34 height 8
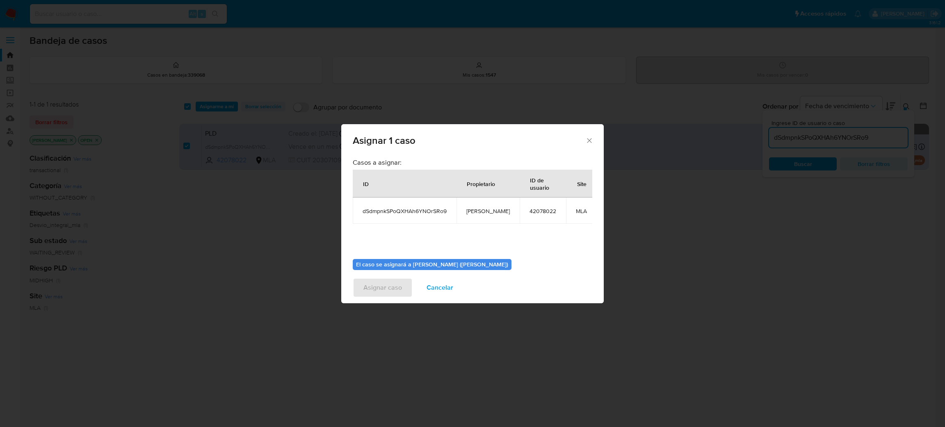
click at [482, 213] on span "[PERSON_NAME]" at bounding box center [487, 210] width 43 height 7
copy span "[PERSON_NAME]"
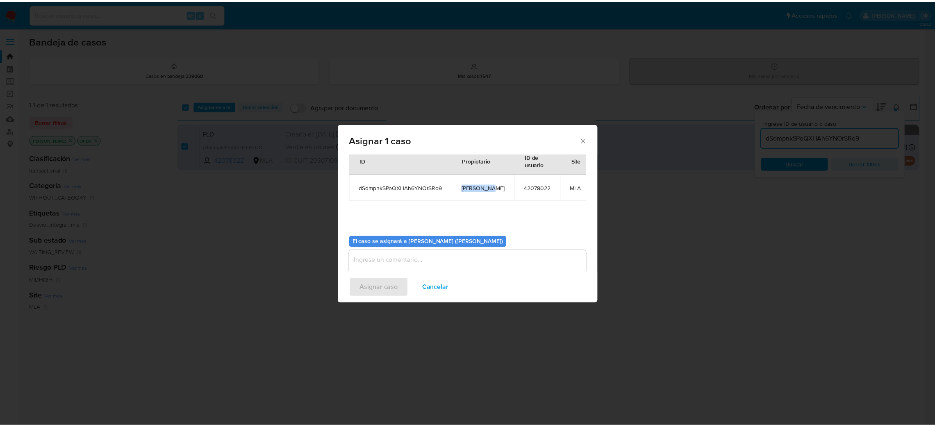
scroll to position [42, 0]
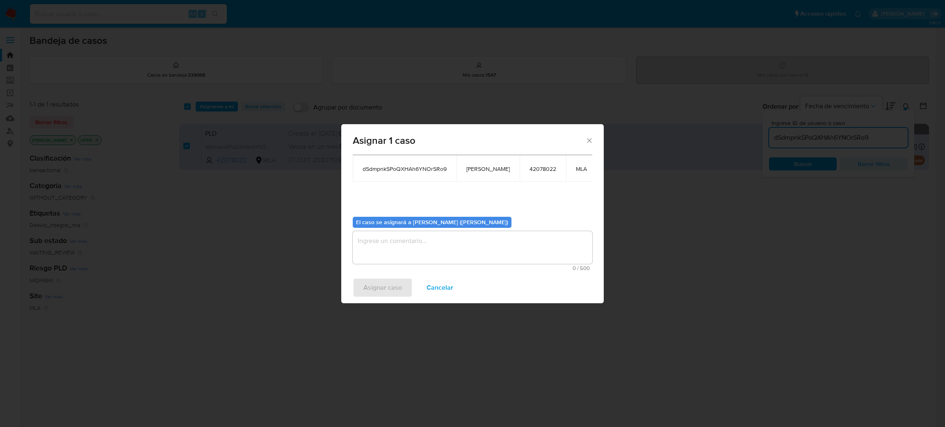
click at [422, 238] on textarea "assign-modal" at bounding box center [472, 247] width 239 height 33
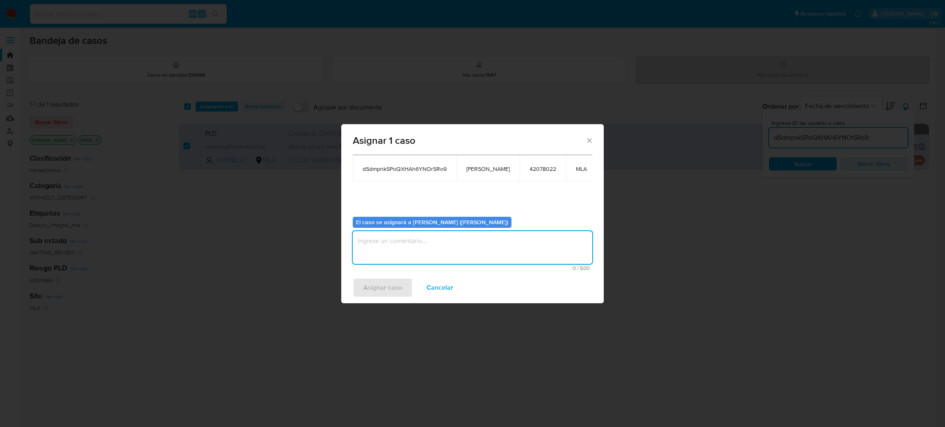
paste textarea "[PERSON_NAME]"
type textarea "[PERSON_NAME]"
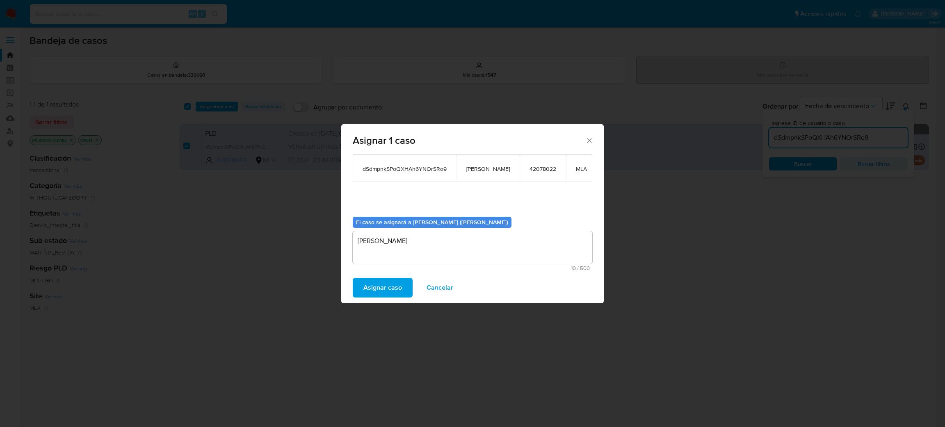
click at [393, 289] on span "Asignar caso" at bounding box center [382, 288] width 39 height 18
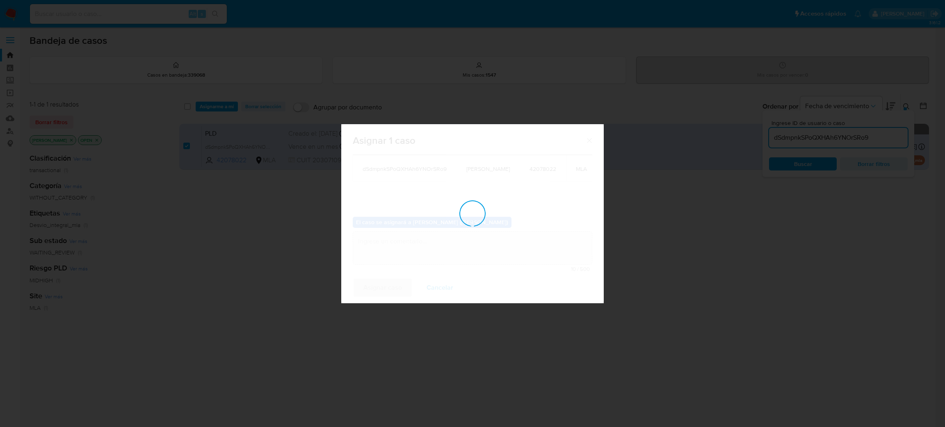
checkbox input "false"
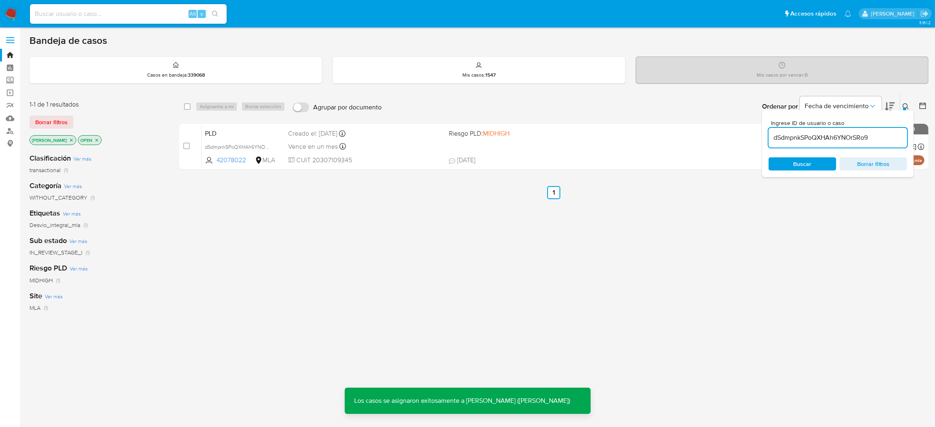
click at [249, 128] on span "PLD" at bounding box center [243, 132] width 77 height 11
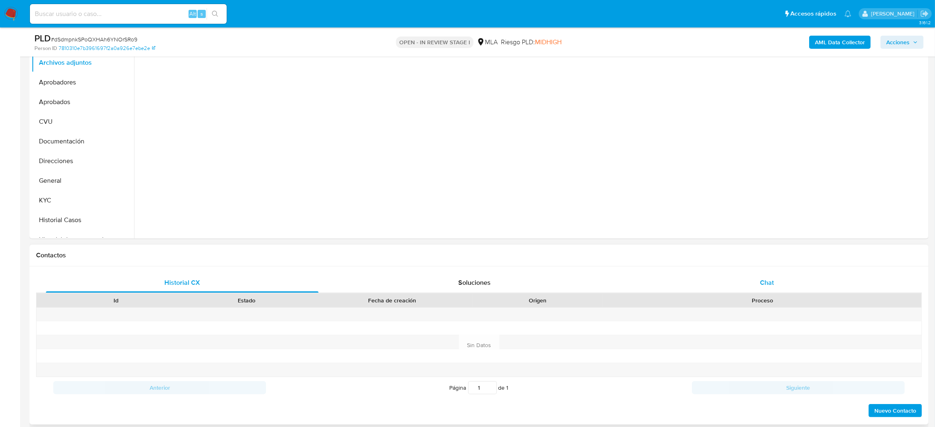
click at [778, 285] on div "Chat" at bounding box center [767, 283] width 273 height 20
select select "10"
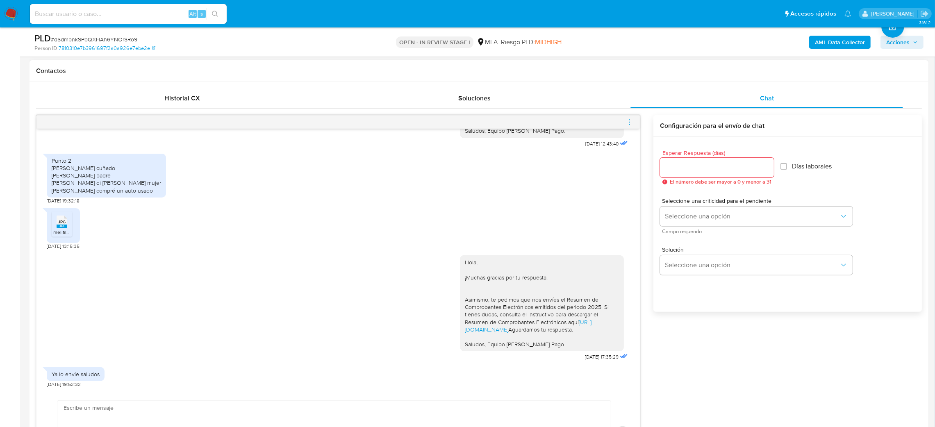
scroll to position [731, 0]
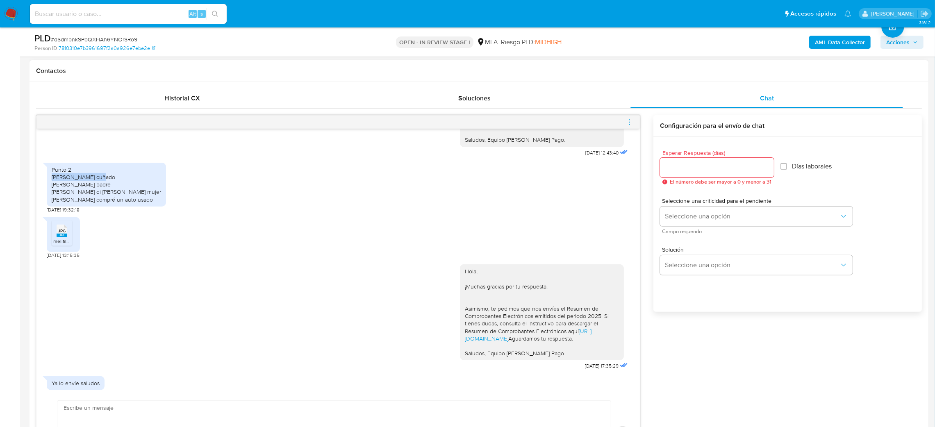
drag, startPoint x: 73, startPoint y: 196, endPoint x: 96, endPoint y: 196, distance: 23.8
click at [96, 196] on div "Punto 2 [PERSON_NAME] cuñado [PERSON_NAME] padre [PERSON_NAME] di [PERSON_NAME]…" at bounding box center [106, 184] width 109 height 37
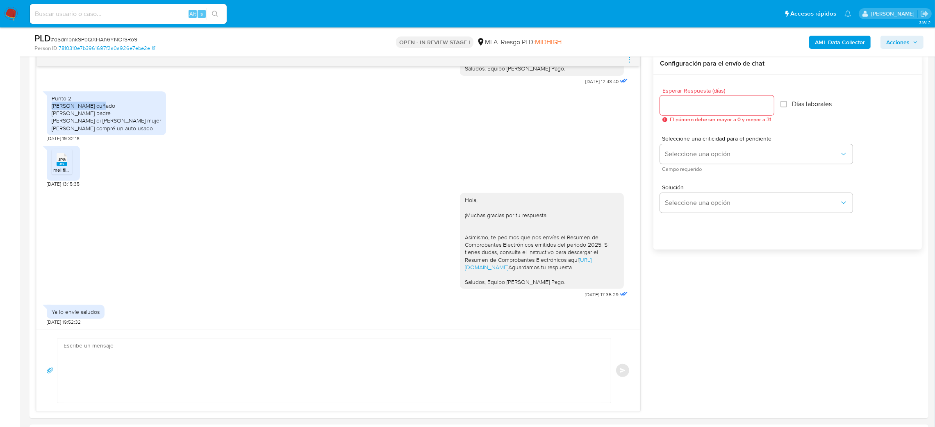
scroll to position [492, 0]
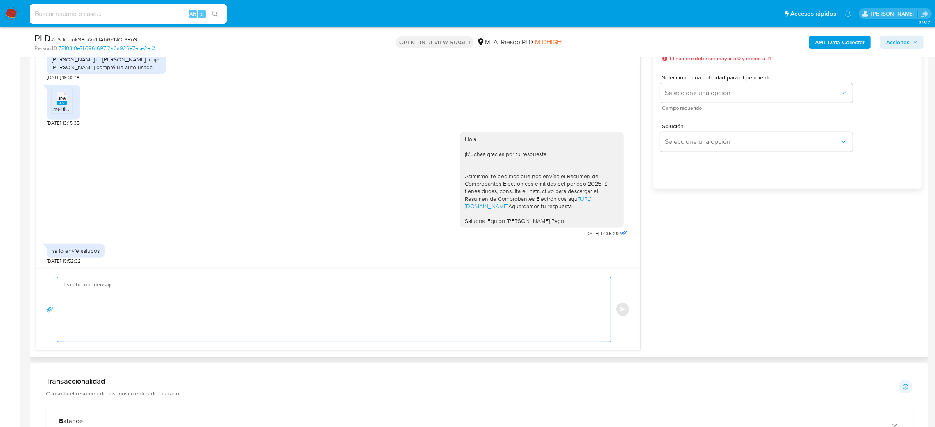
click at [110, 305] on textarea at bounding box center [332, 310] width 537 height 64
paste textarea "Hola, ¡Muchas gracias por tu respuesta! ¿Podrías informarnos el motivo de las o…"
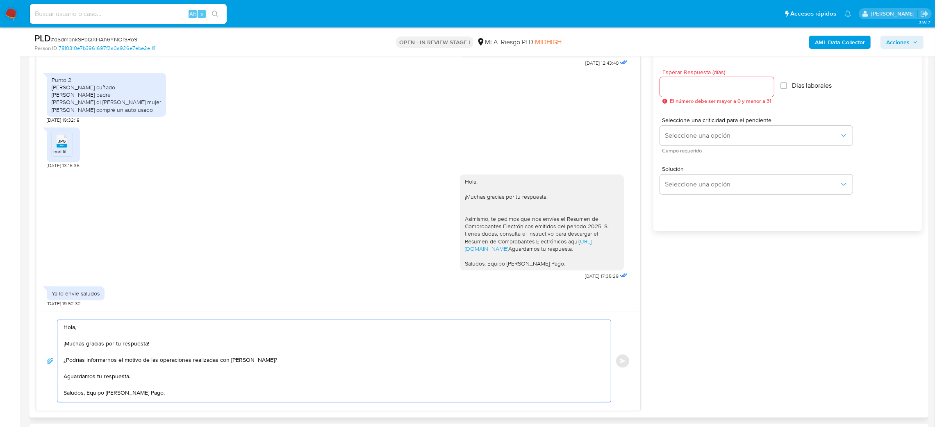
scroll to position [430, 0]
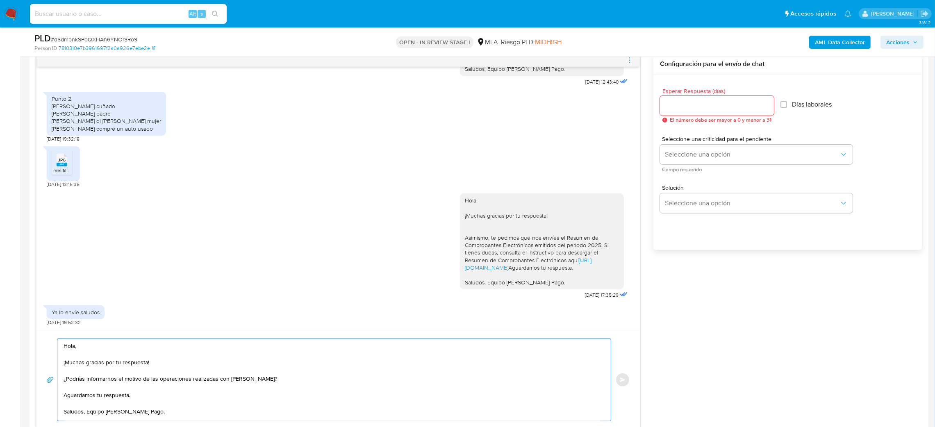
type textarea "Hola, ¡Muchas gracias por tu respuesta! ¿Podrías informarnos el motivo de las o…"
click at [671, 105] on input "Esperar Respuesta (días)" at bounding box center [717, 105] width 114 height 11
type input "2"
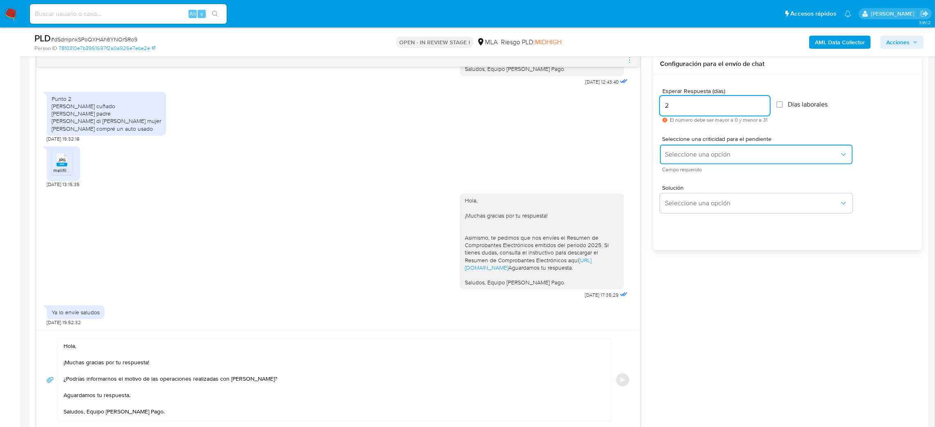
click at [680, 156] on span "Seleccione una opción" at bounding box center [752, 154] width 175 height 8
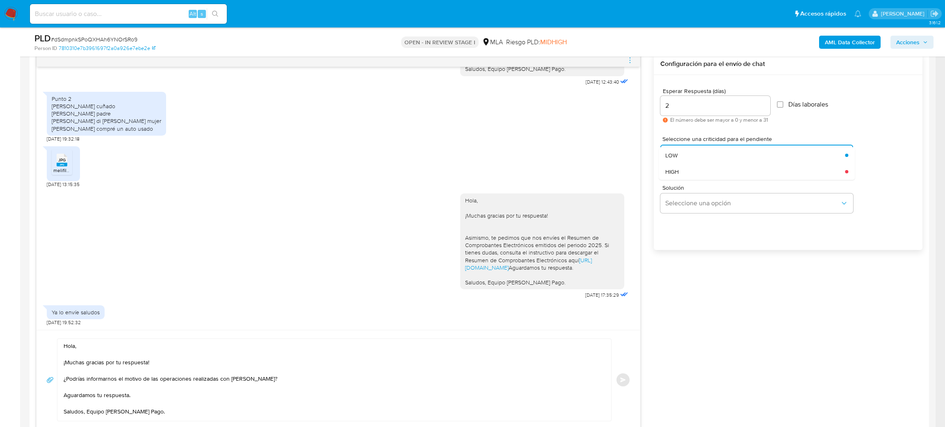
click at [681, 170] on div "HIGH" at bounding box center [752, 172] width 175 height 16
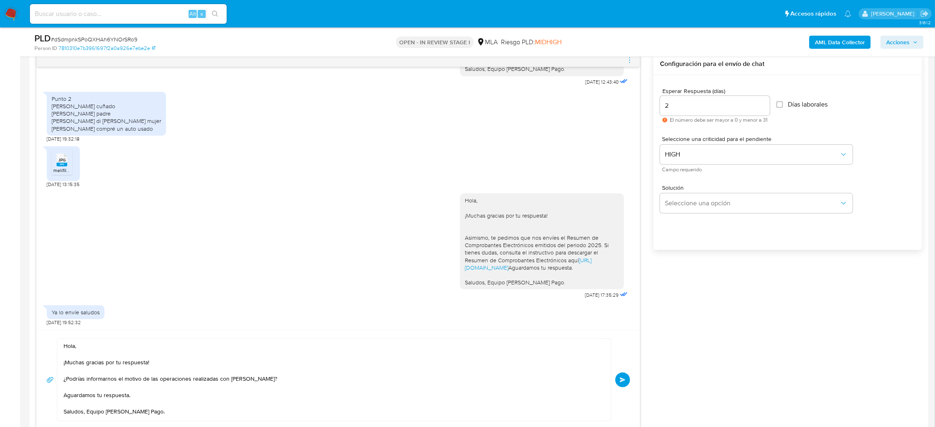
click at [621, 378] on span "Enviar" at bounding box center [623, 380] width 6 height 5
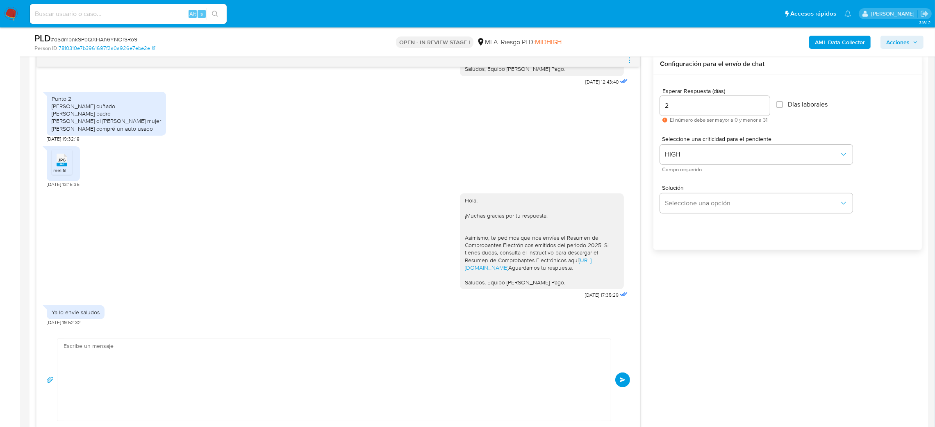
scroll to position [891, 0]
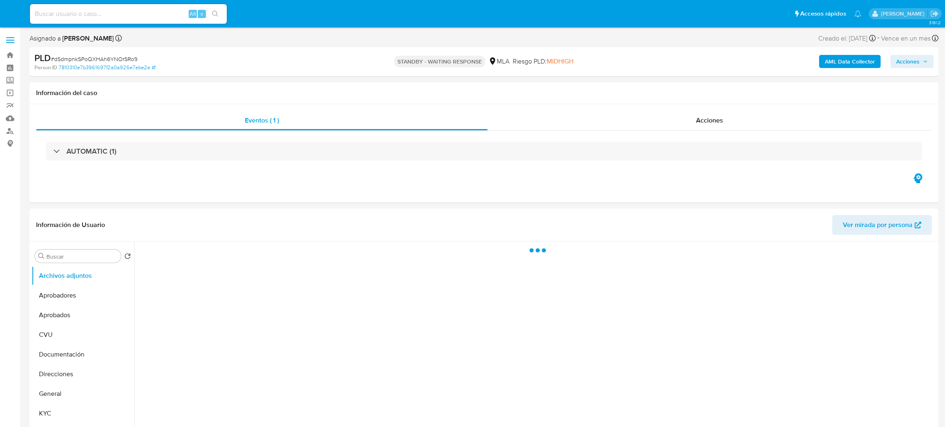
select select "10"
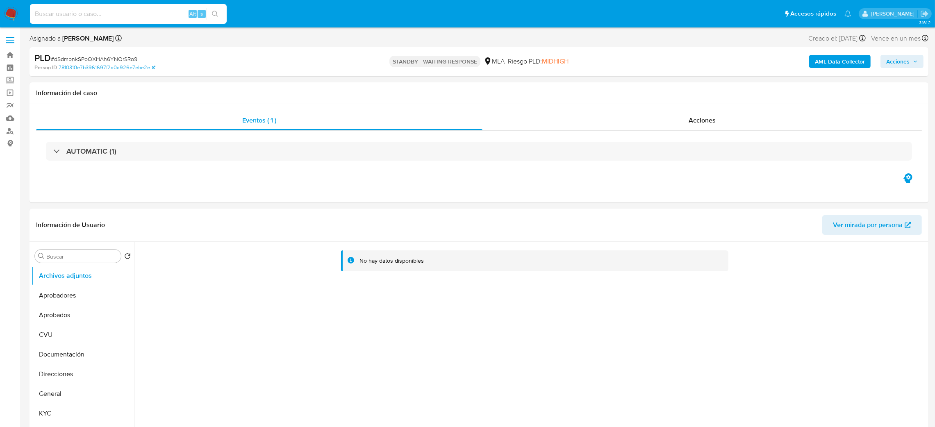
click at [156, 12] on input at bounding box center [128, 14] width 197 height 11
paste input "Ht4DYGqDxTe0cF4I4pmvHaLb"
type input "Ht4DYGqDxTe0cF4I4pmvHaLb"
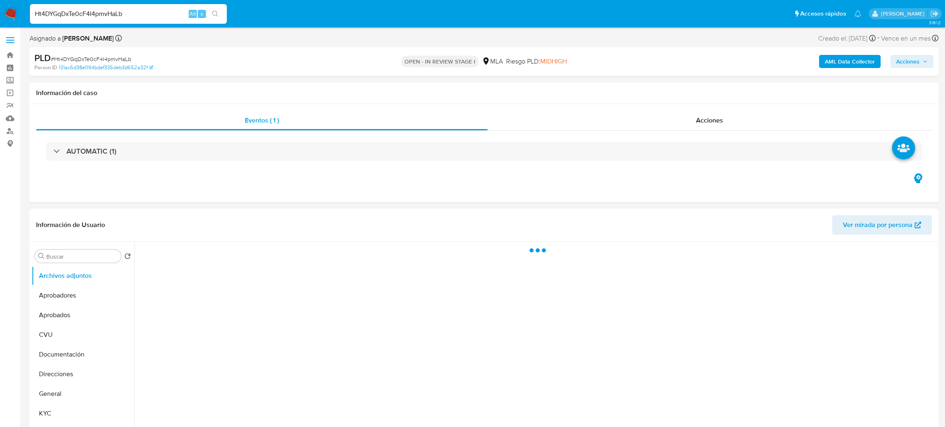
select select "10"
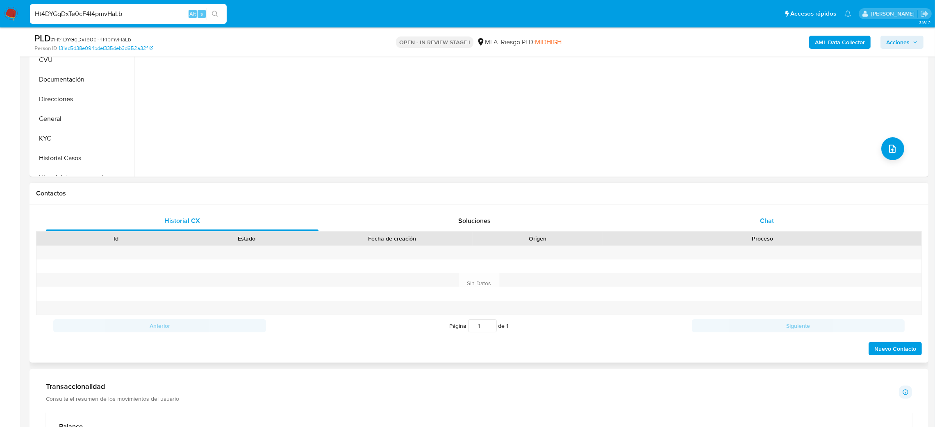
click at [766, 225] on span "Chat" at bounding box center [767, 220] width 14 height 9
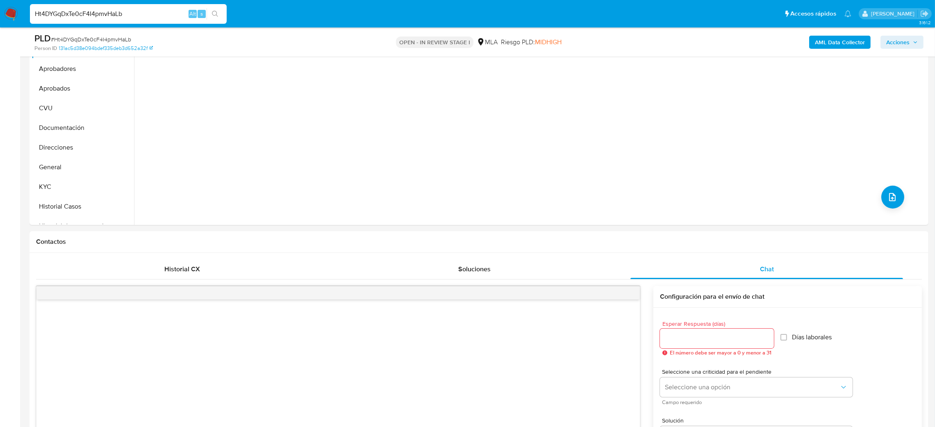
scroll to position [123, 0]
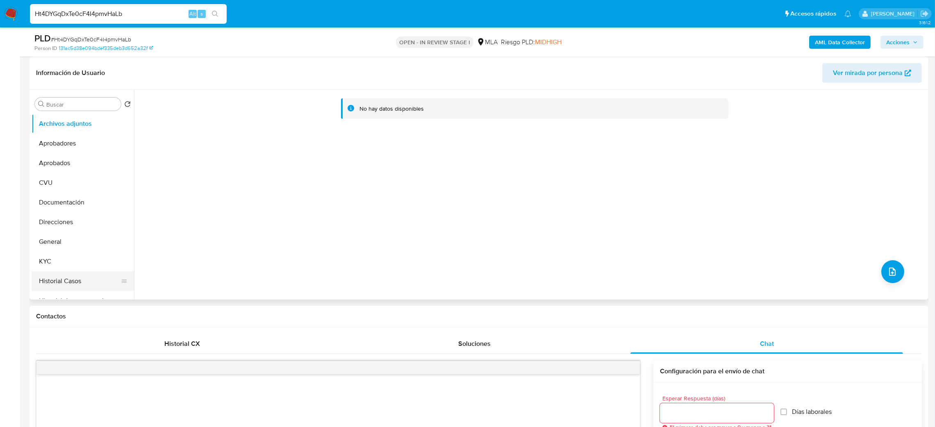
click at [77, 272] on button "Historial Casos" at bounding box center [80, 281] width 96 height 20
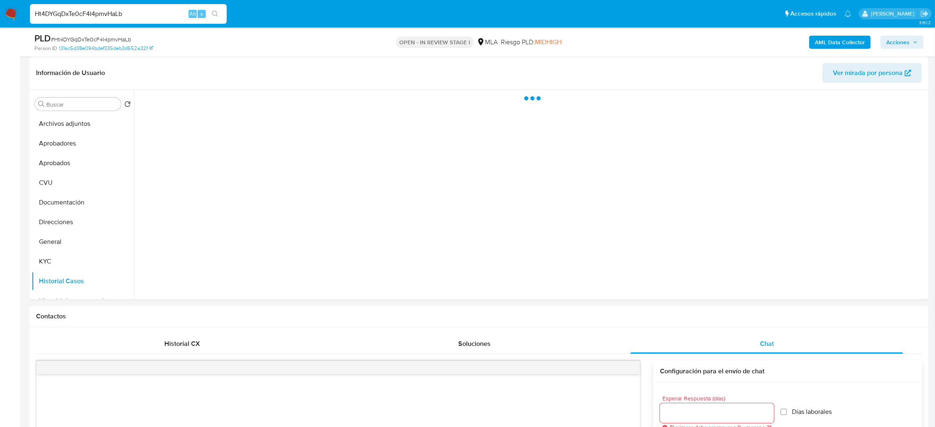
scroll to position [61, 0]
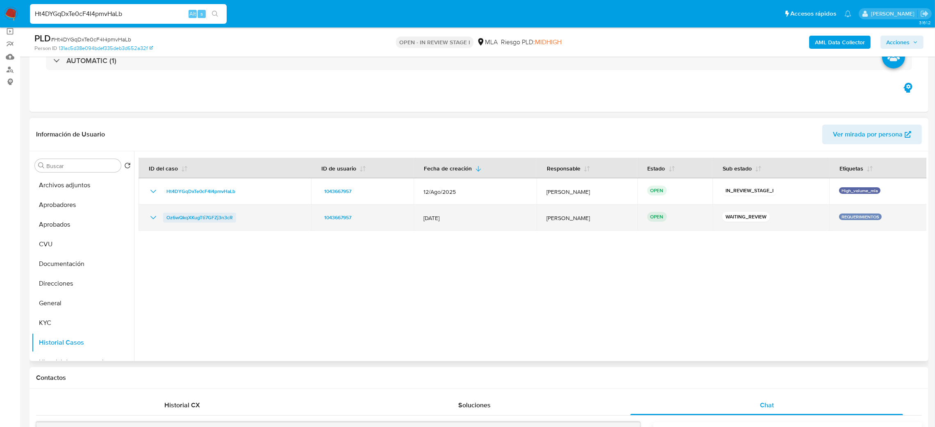
click at [205, 216] on span "Oz6wQkqXKugTti7GFZj3n3cR" at bounding box center [199, 218] width 66 height 10
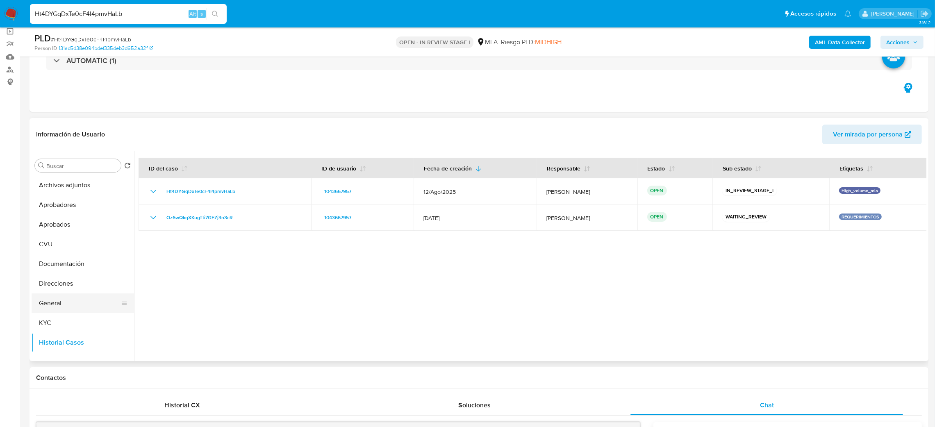
click at [53, 299] on button "General" at bounding box center [80, 304] width 96 height 20
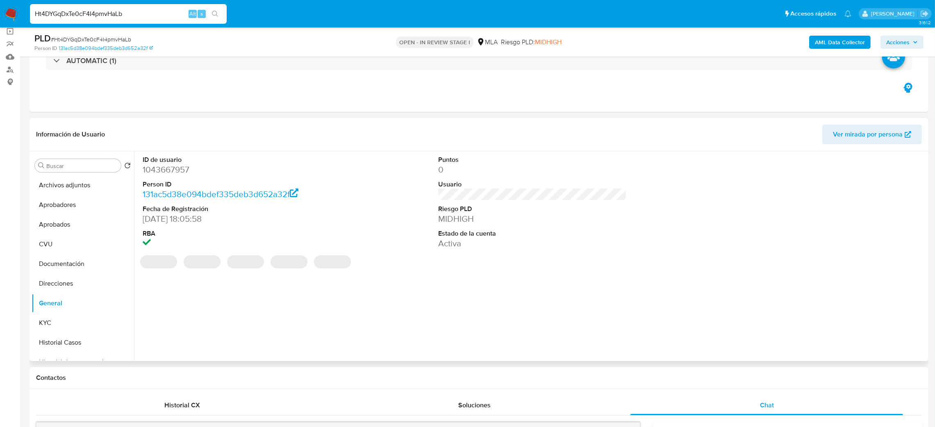
click at [163, 170] on dd "1043667957" at bounding box center [237, 169] width 189 height 11
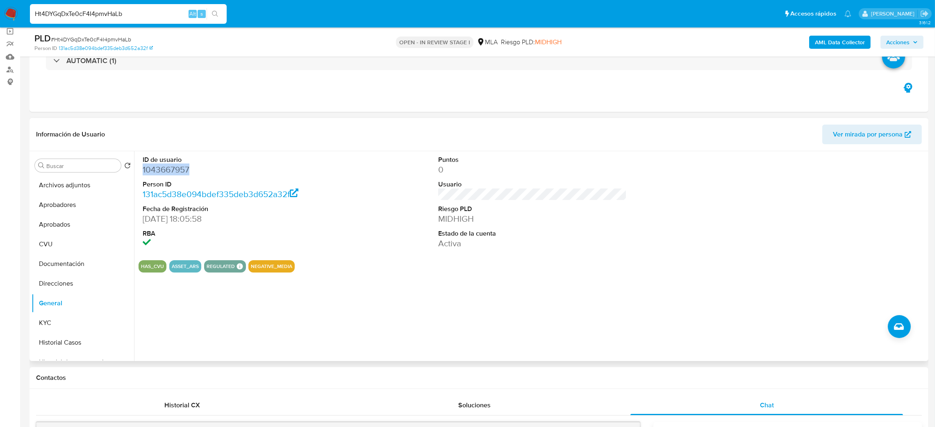
copy dd "1043667957"
click at [77, 322] on button "KYC" at bounding box center [80, 323] width 96 height 20
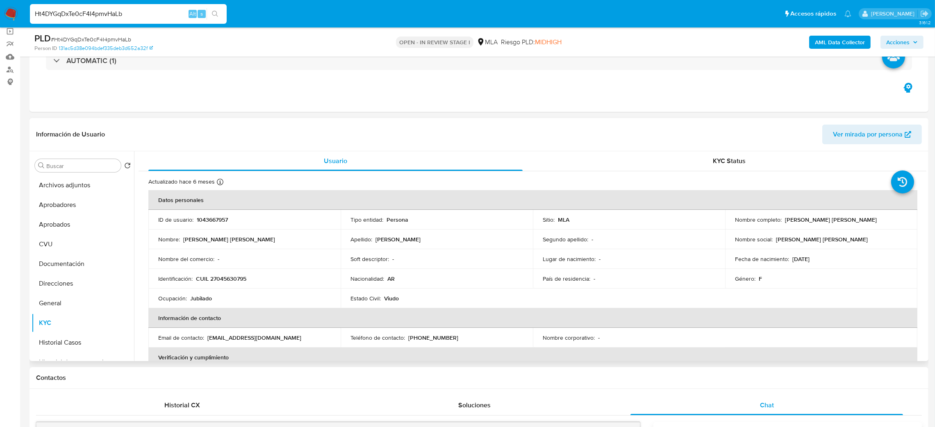
click at [236, 279] on p "CUIL 27045630795" at bounding box center [221, 278] width 50 height 7
copy p "27045630795"
click at [229, 280] on p "CUIL 27045630795" at bounding box center [221, 278] width 50 height 7
drag, startPoint x: 216, startPoint y: 280, endPoint x: 396, endPoint y: 166, distance: 212.5
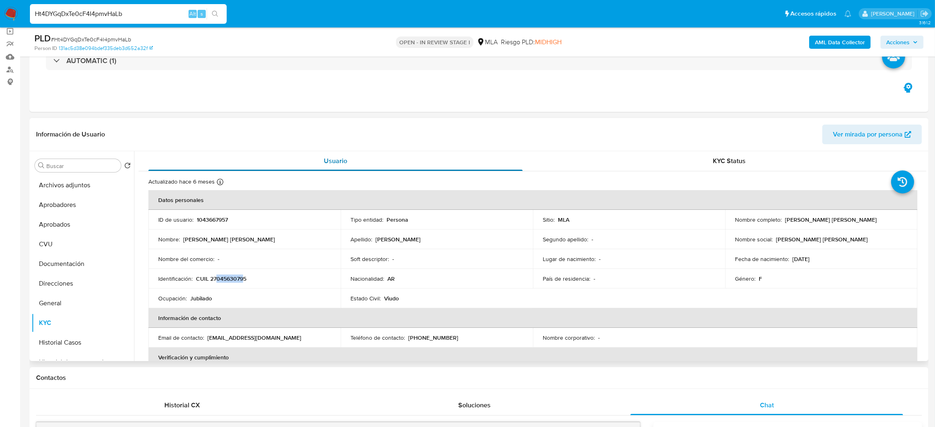
click at [243, 278] on p "CUIL 27045630795" at bounding box center [221, 278] width 50 height 7
copy p "04563079"
click at [85, 337] on button "Historial Casos" at bounding box center [80, 343] width 96 height 20
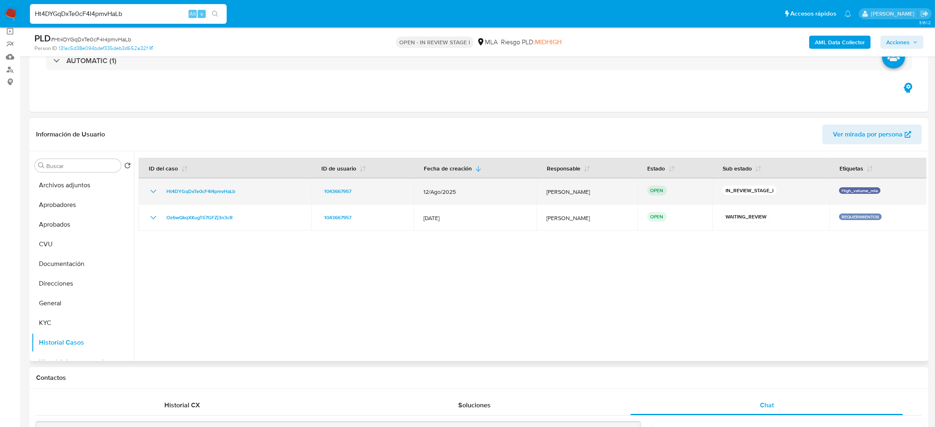
drag, startPoint x: 276, startPoint y: 196, endPoint x: 162, endPoint y: 192, distance: 114.4
click at [162, 192] on div "Ht4DYGqDxTe0cF4I4pmvHaLb" at bounding box center [224, 192] width 153 height 10
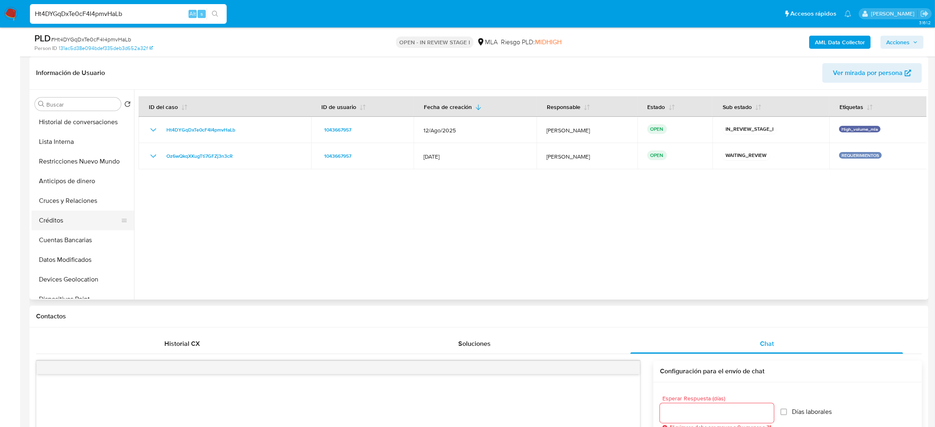
scroll to position [0, 0]
click at [80, 200] on button "Documentación" at bounding box center [80, 203] width 96 height 20
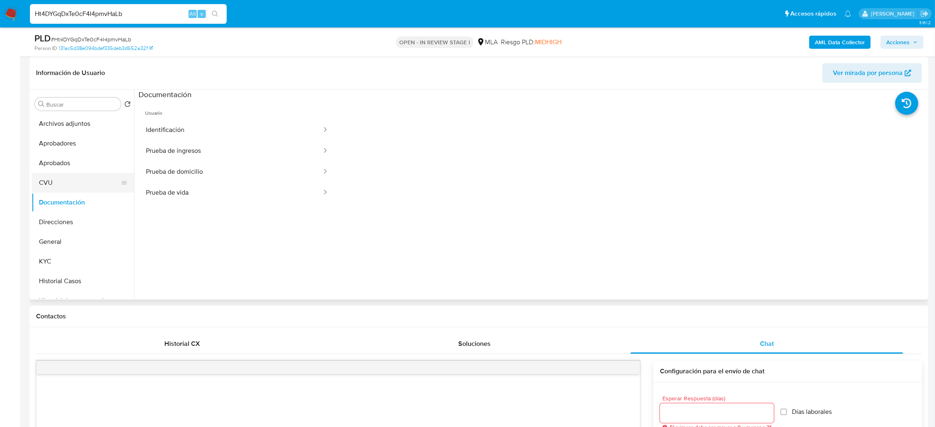
click at [68, 175] on button "CVU" at bounding box center [80, 183] width 96 height 20
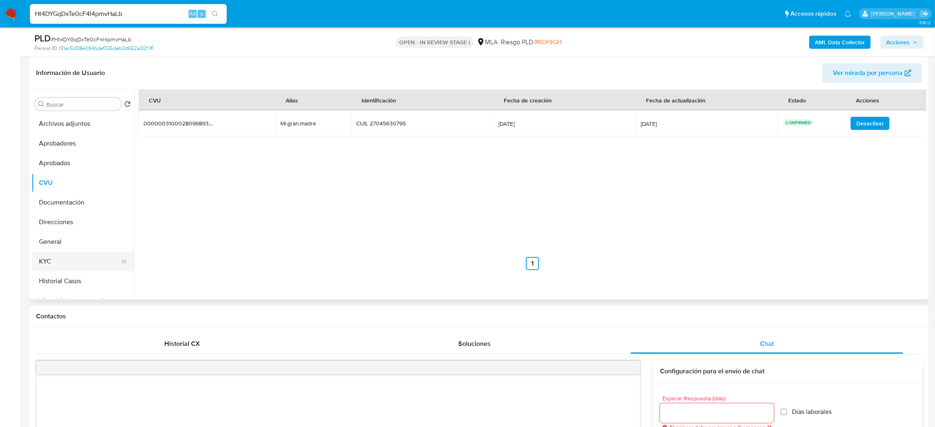
click at [66, 257] on button "KYC" at bounding box center [80, 262] width 96 height 20
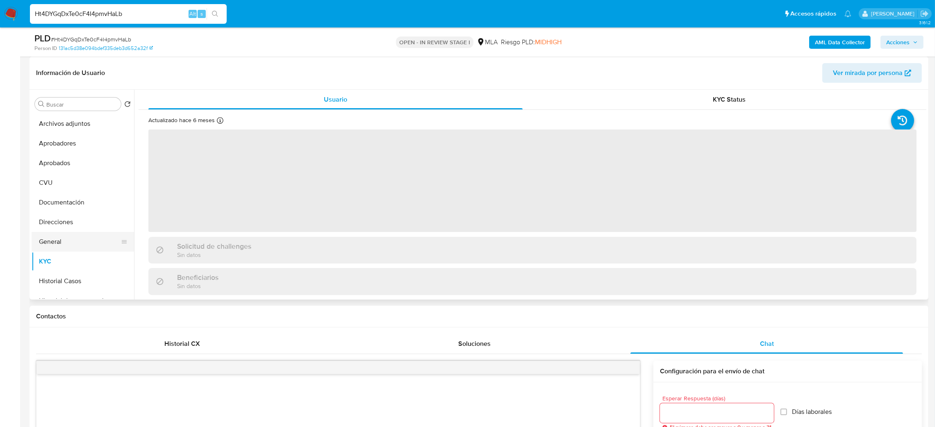
click at [66, 240] on button "General" at bounding box center [80, 242] width 96 height 20
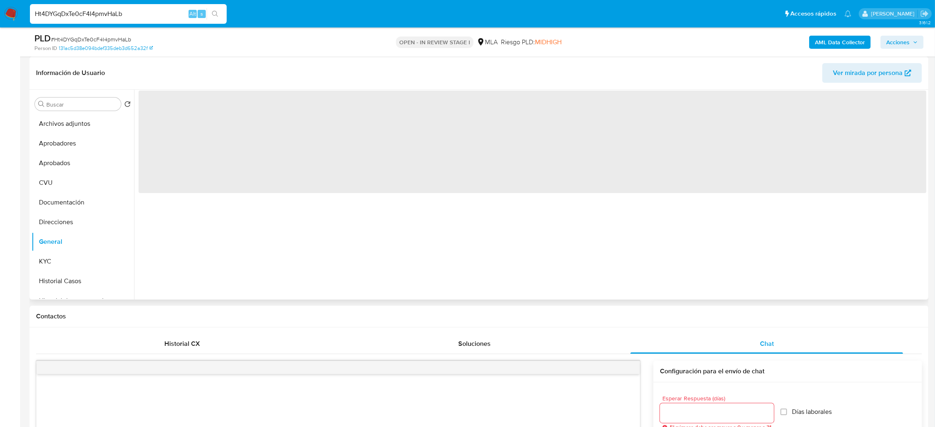
scroll to position [61, 0]
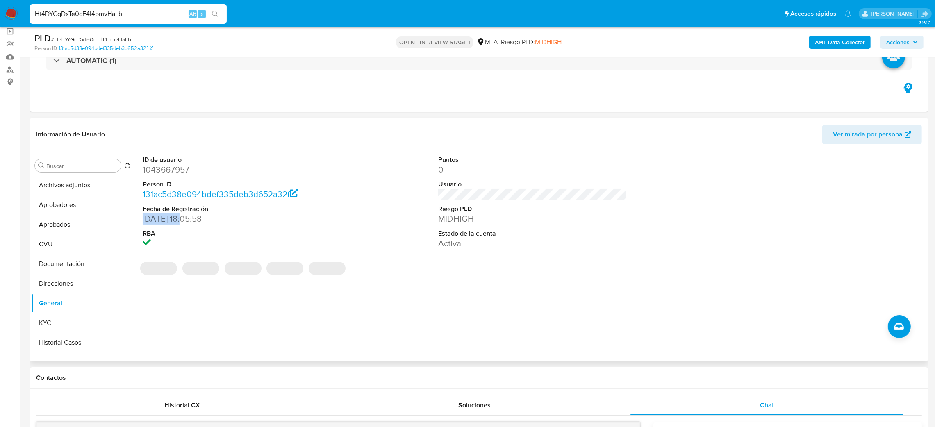
drag, startPoint x: 183, startPoint y: 221, endPoint x: 134, endPoint y: 223, distance: 48.8
click at [134, 223] on div "ID de usuario 1043667957 Person ID 131ac5d38e094bdef335deb3d652a32f Fecha de Re…" at bounding box center [530, 256] width 792 height 210
copy dd "20/12/2021"
click at [63, 325] on button "KYC" at bounding box center [80, 323] width 96 height 20
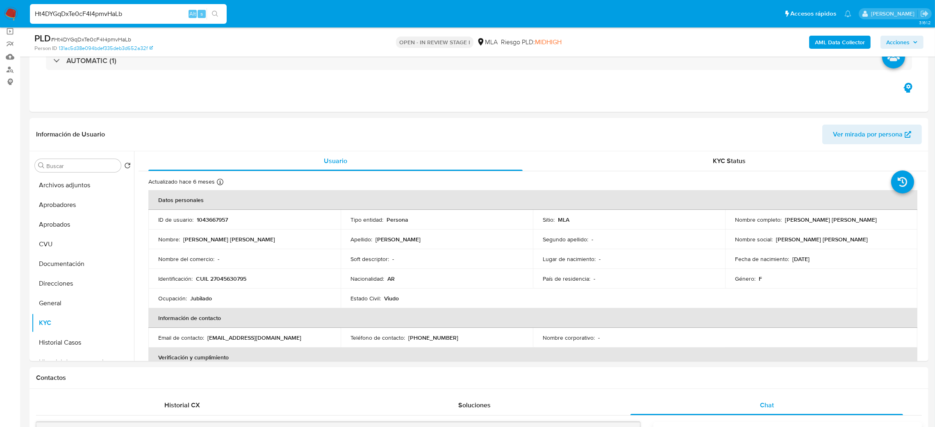
click at [107, 37] on span "# Ht4DYGqDxTe0cF4I4pmvHaLb" at bounding box center [91, 39] width 80 height 8
copy span "Ht4DYGqDxTe0cF4I4pmvHaLb"
drag, startPoint x: 783, startPoint y: 220, endPoint x: 872, endPoint y: 225, distance: 89.1
click at [872, 225] on td "Nombre completo : Olga Amanda Rodriguez" at bounding box center [821, 220] width 192 height 20
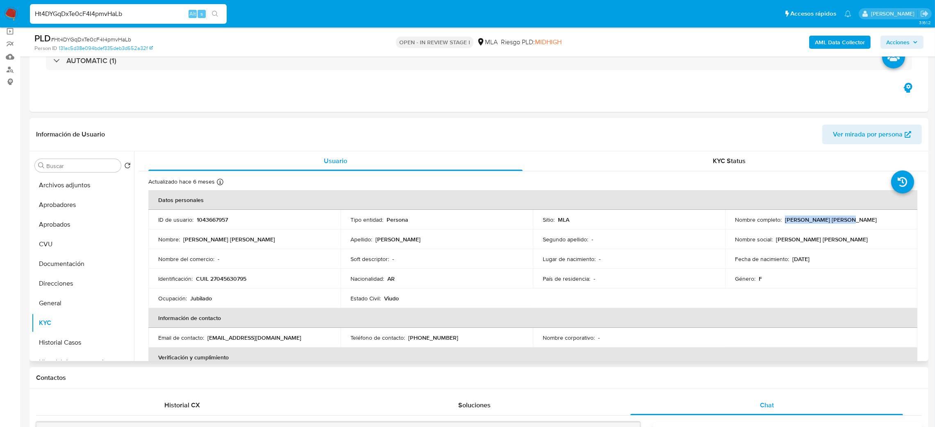
copy p "[PERSON_NAME] [PERSON_NAME]"
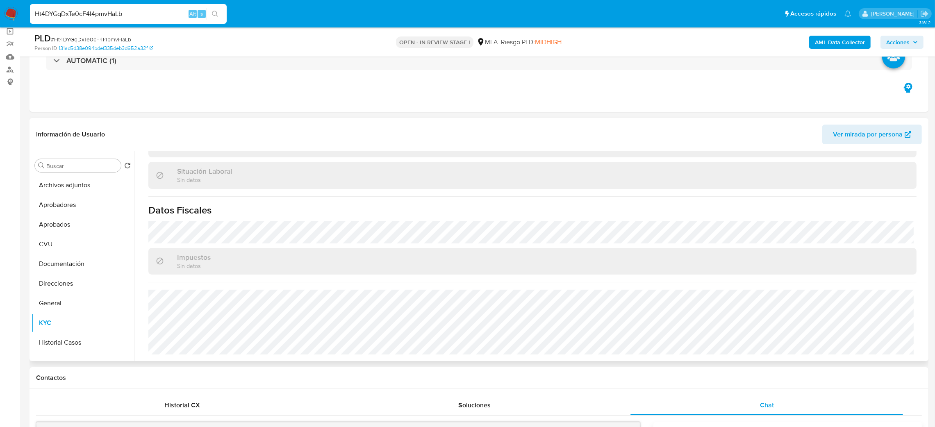
scroll to position [0, 0]
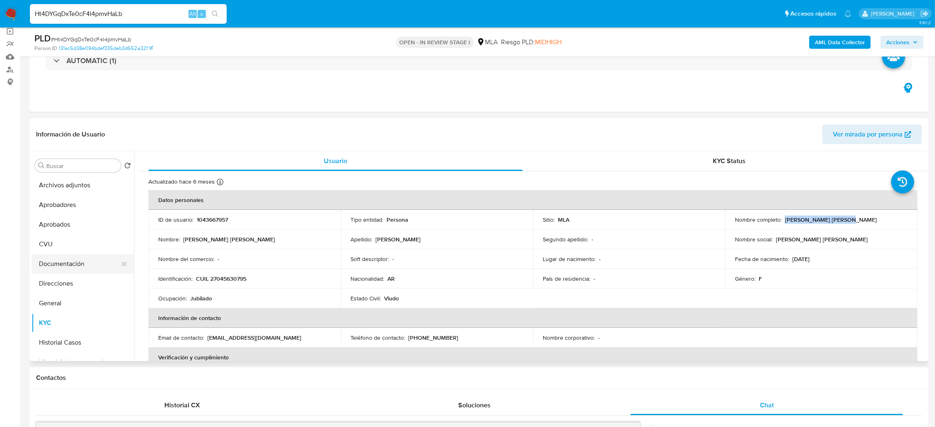
click at [61, 264] on button "Documentación" at bounding box center [80, 264] width 96 height 20
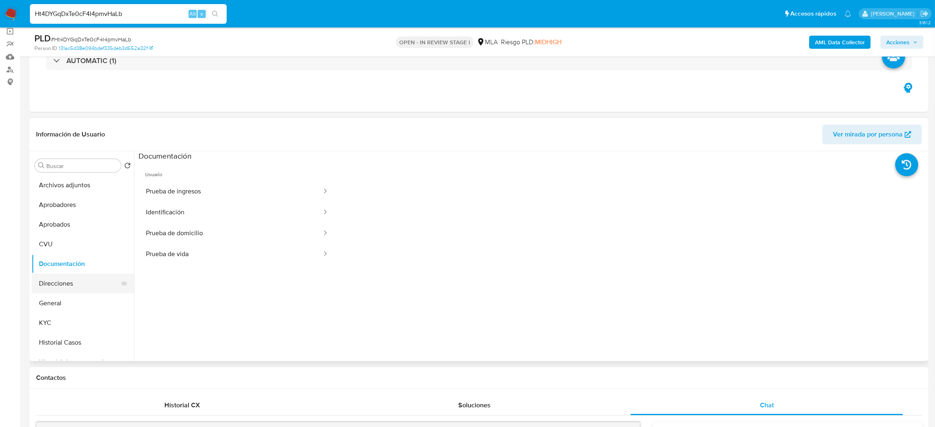
click at [75, 280] on button "Direcciones" at bounding box center [80, 284] width 96 height 20
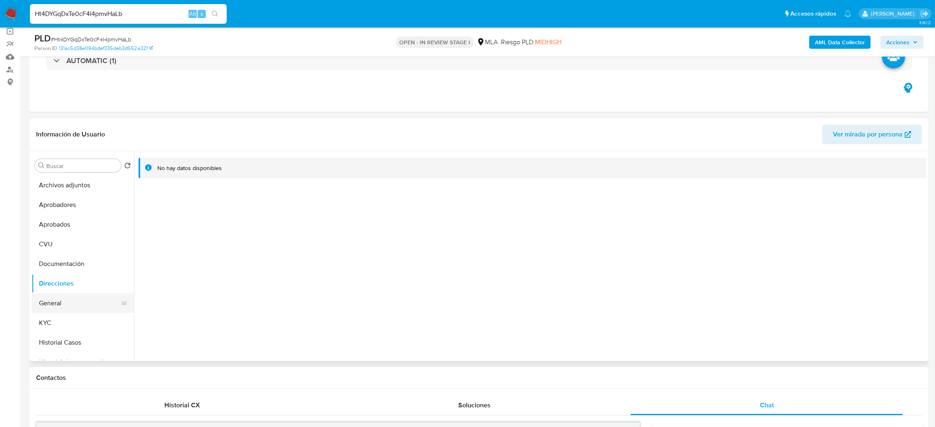
click at [55, 307] on button "General" at bounding box center [80, 304] width 96 height 20
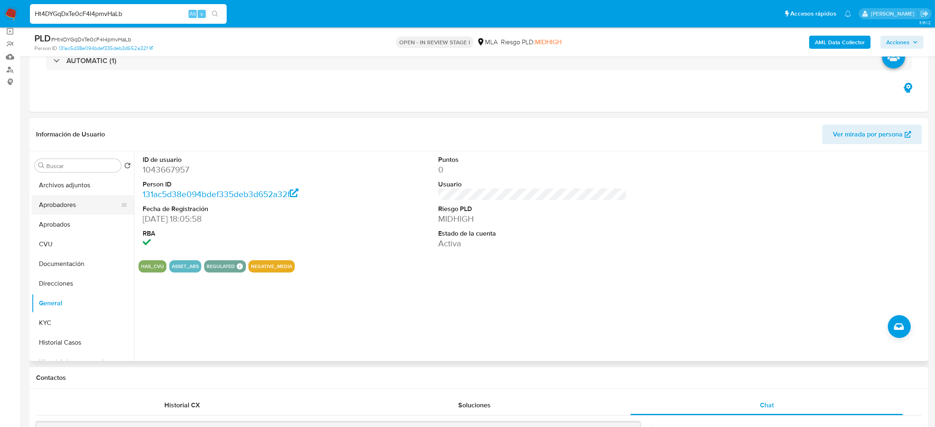
click at [73, 208] on button "Aprobadores" at bounding box center [80, 205] width 96 height 20
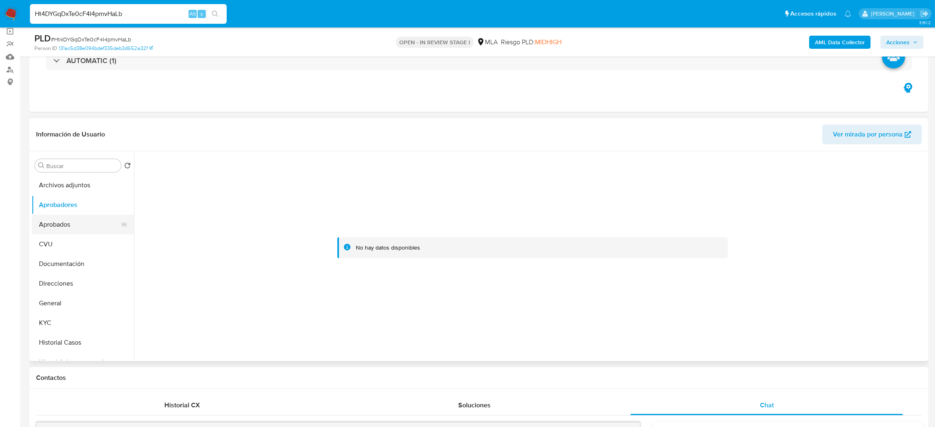
click at [84, 230] on button "Aprobados" at bounding box center [80, 225] width 96 height 20
click at [80, 341] on button "Historial Casos" at bounding box center [80, 343] width 96 height 20
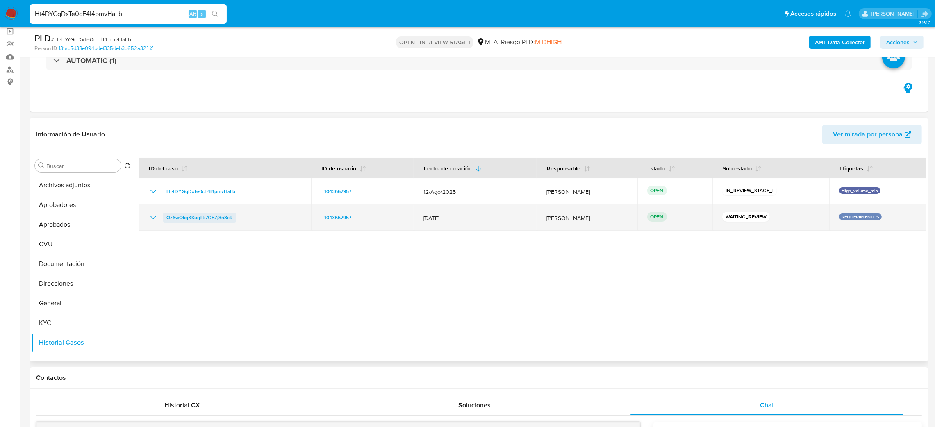
click at [195, 216] on span "Oz6wQkqXKugTti7GFZj3n3cR" at bounding box center [199, 218] width 66 height 10
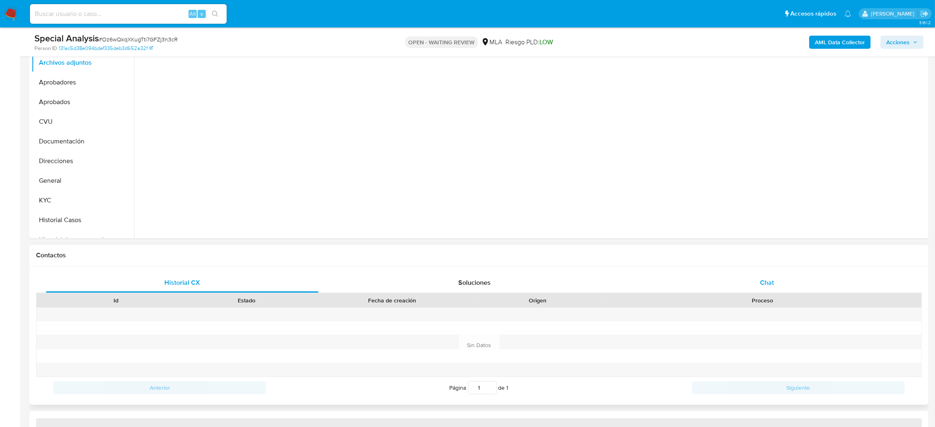
select select "10"
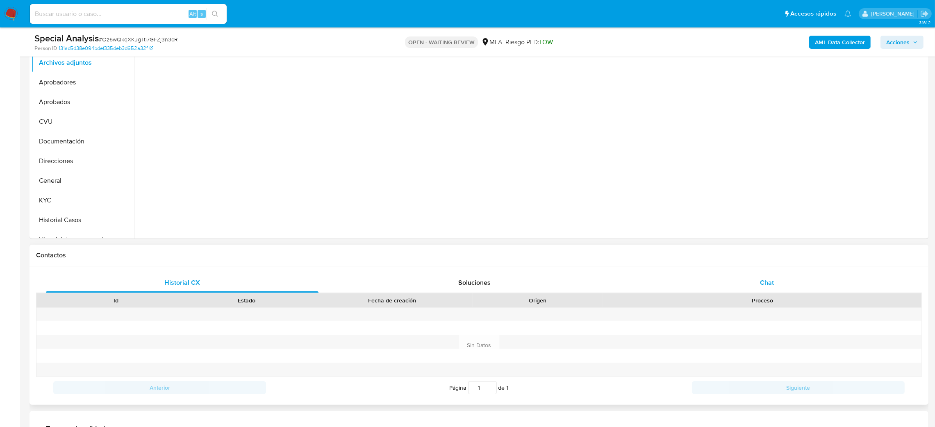
click at [782, 275] on div "Chat" at bounding box center [767, 283] width 273 height 20
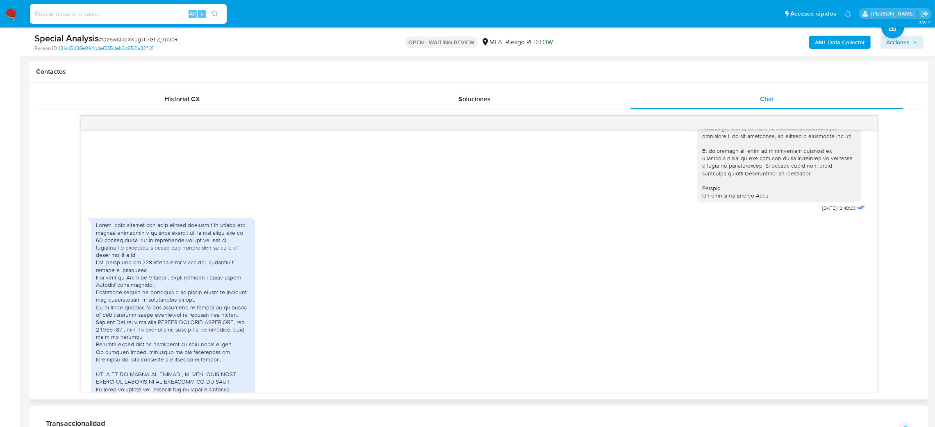
scroll to position [123, 0]
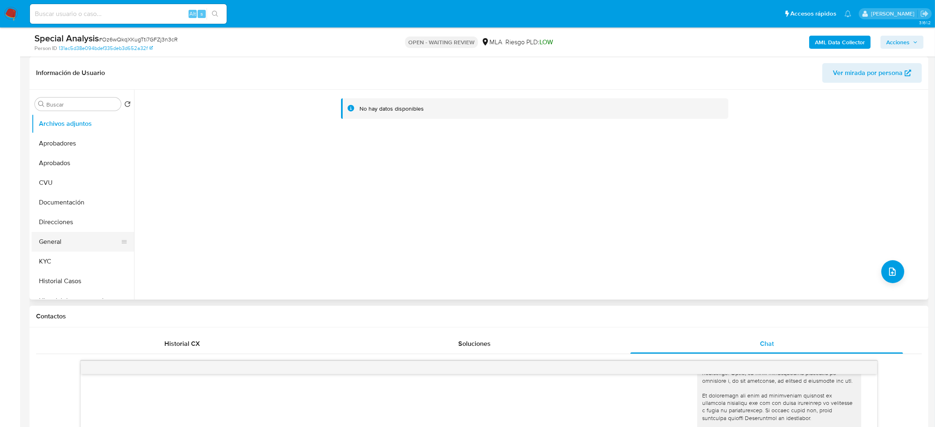
click at [67, 236] on button "General" at bounding box center [80, 242] width 96 height 20
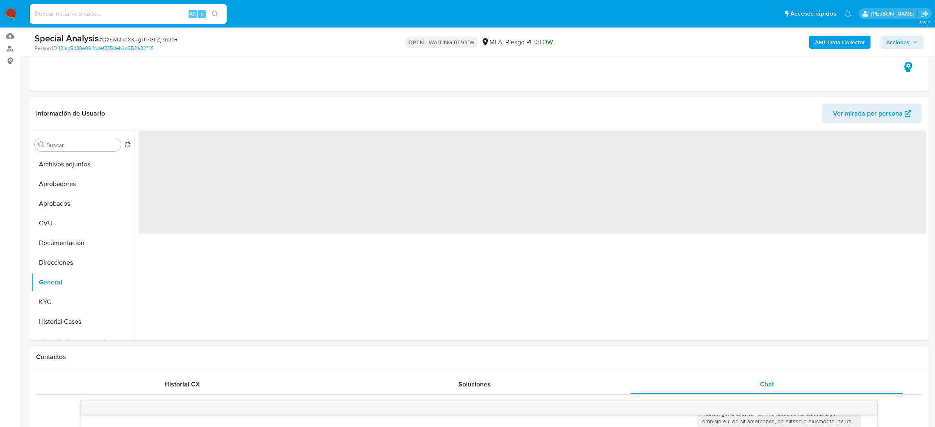
scroll to position [61, 0]
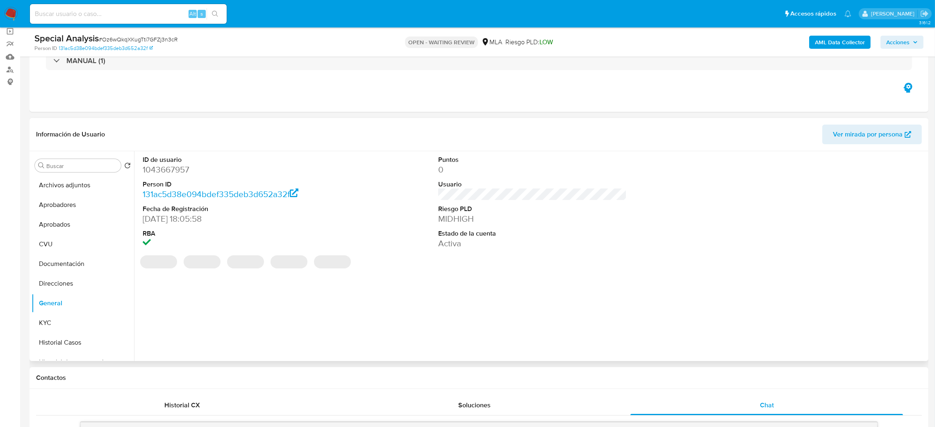
click at [166, 172] on dd "1043667957" at bounding box center [237, 169] width 189 height 11
copy dd "1043667957"
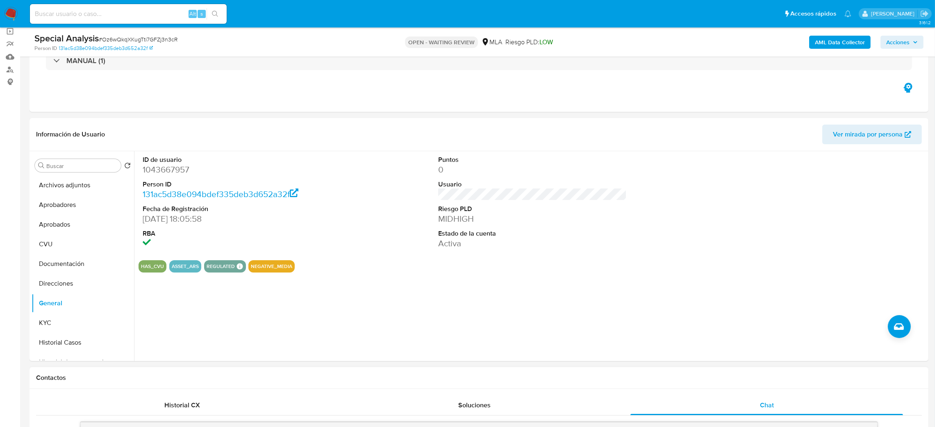
click at [134, 38] on span "# Oz6wQkqXKugTti7GFZj3n3cR" at bounding box center [138, 39] width 79 height 8
copy span "Oz6wQkqXKugTti7GFZj3n3cR"
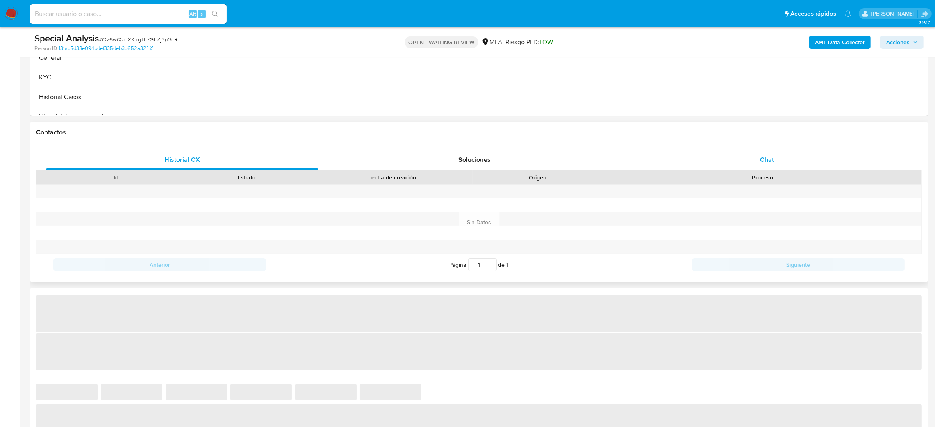
click at [766, 157] on span "Chat" at bounding box center [767, 159] width 14 height 9
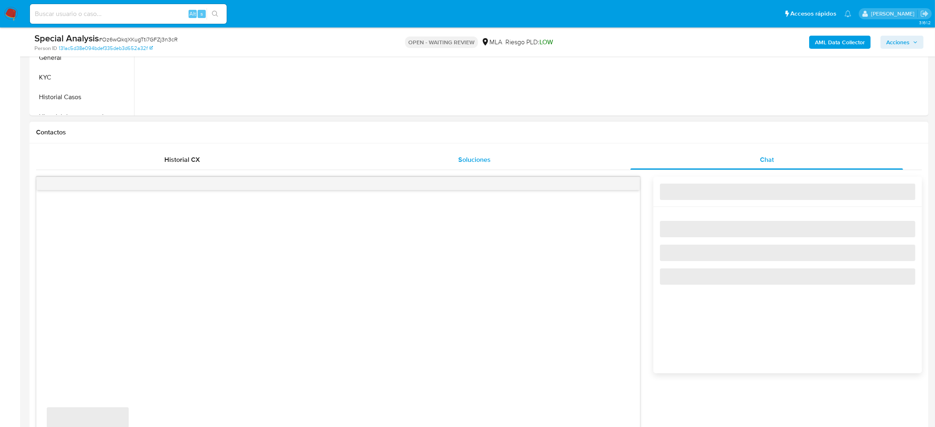
select select "10"
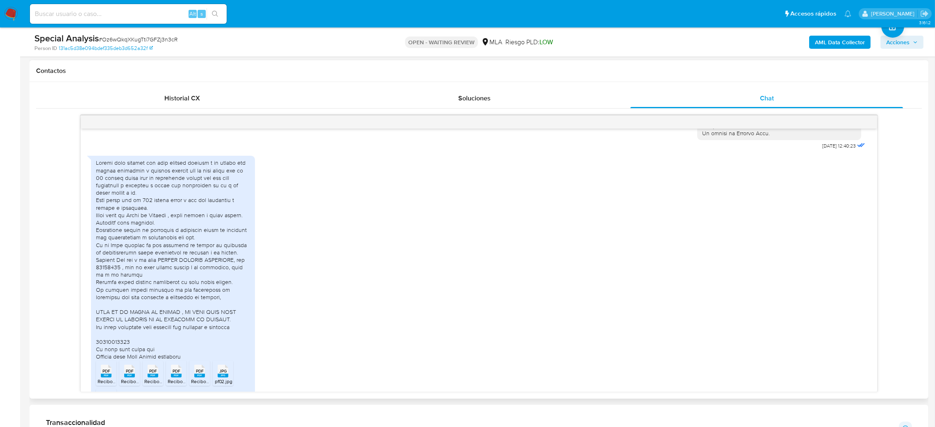
scroll to position [491, 0]
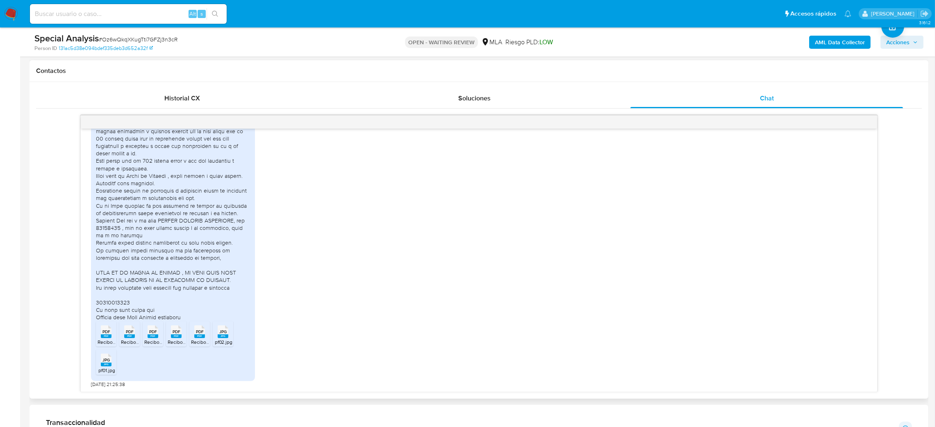
click at [110, 336] on rect at bounding box center [106, 337] width 11 height 4
click at [133, 338] on rect at bounding box center [129, 337] width 11 height 4
drag, startPoint x: 156, startPoint y: 339, endPoint x: 165, endPoint y: 339, distance: 9.4
click at [156, 339] on span "Recibo-Normal-Abril-2025.pdf" at bounding box center [177, 342] width 66 height 7
drag, startPoint x: 174, startPoint y: 339, endPoint x: 188, endPoint y: 339, distance: 13.5
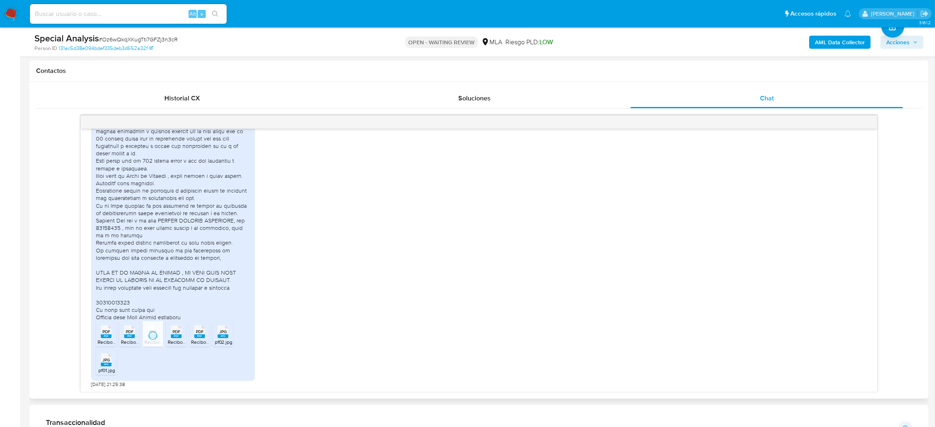
click at [175, 339] on span "Recibo-Normal-Marzo-2025.pdf" at bounding box center [202, 342] width 69 height 7
click at [200, 339] on icon "PDF" at bounding box center [199, 332] width 11 height 14
click at [219, 327] on icon at bounding box center [223, 331] width 11 height 13
click at [108, 371] on span "pf01.jpg" at bounding box center [106, 370] width 17 height 7
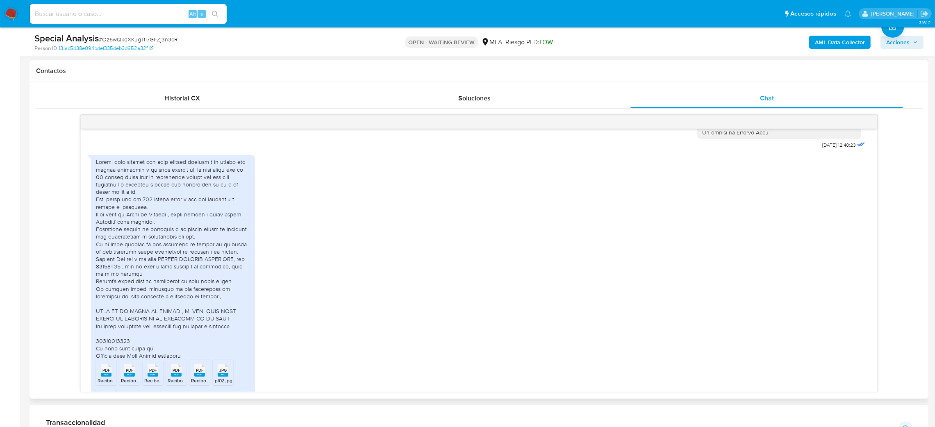
scroll to position [430, 0]
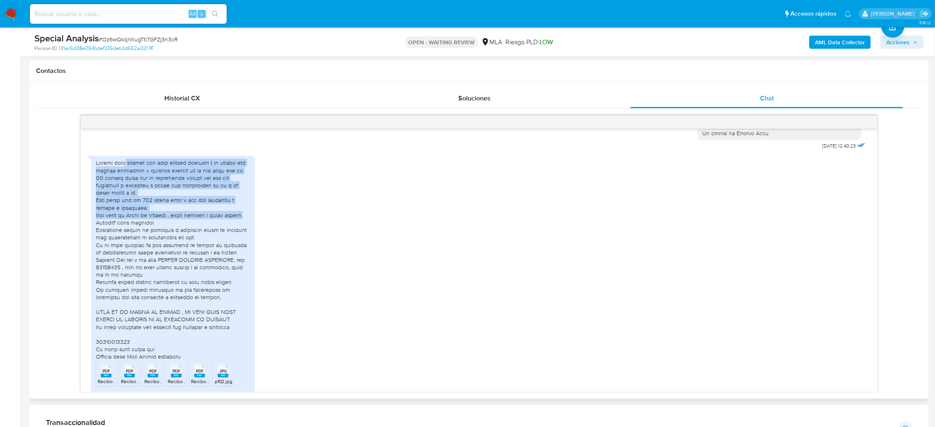
drag, startPoint x: 127, startPoint y: 177, endPoint x: 175, endPoint y: 241, distance: 79.9
click at [175, 241] on div at bounding box center [173, 259] width 154 height 201
copy div "adjunto mis tres últimos recibos y el recibo del ultimo aguinaldo y también mue…"
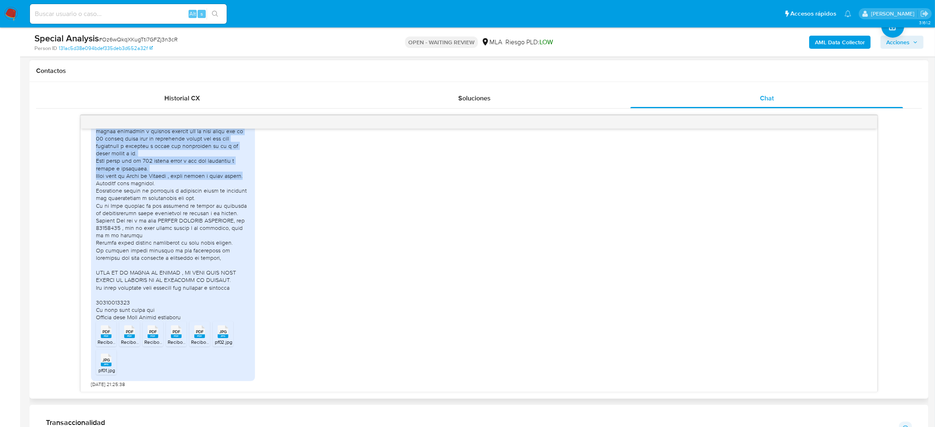
scroll to position [491, 0]
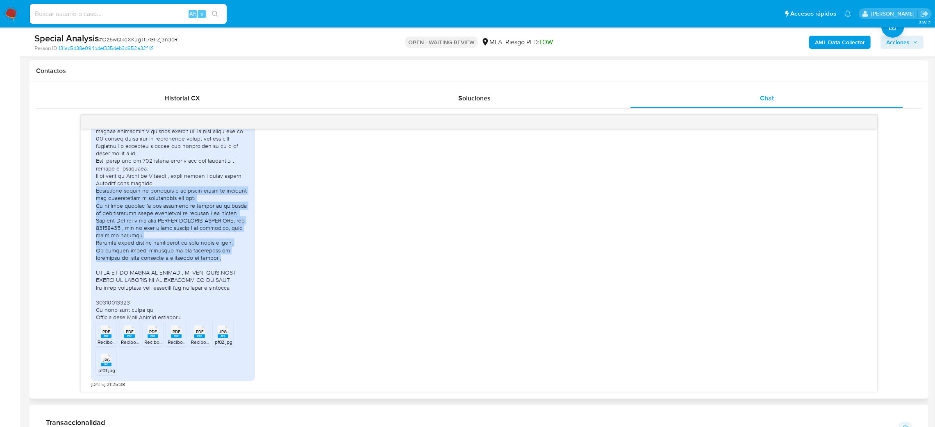
drag, startPoint x: 96, startPoint y: 191, endPoint x: 202, endPoint y: 261, distance: 127.1
click at [202, 261] on div at bounding box center [173, 220] width 154 height 201
copy div "Transfiero dinero de billetera a billetera según me convenga los rendimientos o…"
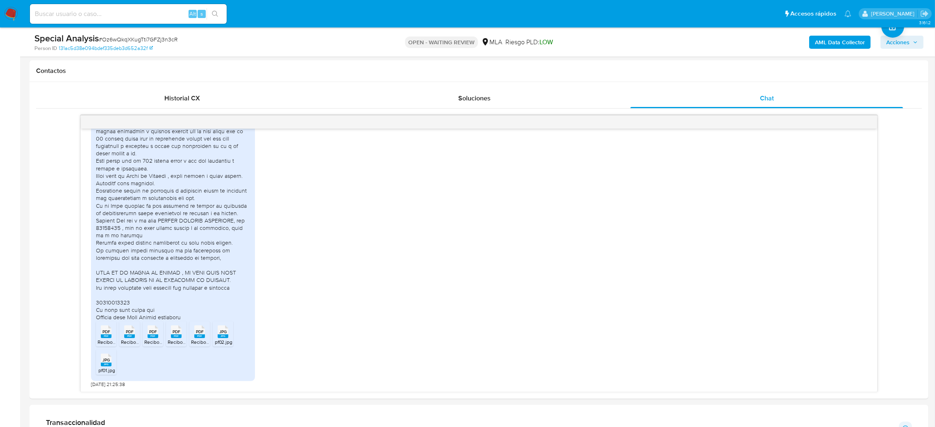
click at [131, 38] on span "# Oz6wQkqXKugTti7GFZj3n3cR" at bounding box center [138, 39] width 79 height 8
copy span "Oz6wQkqXKugTti7GFZj3n3cR"
drag, startPoint x: 7, startPoint y: 16, endPoint x: 7, endPoint y: 23, distance: 7.4
click at [7, 15] on img at bounding box center [11, 14] width 14 height 14
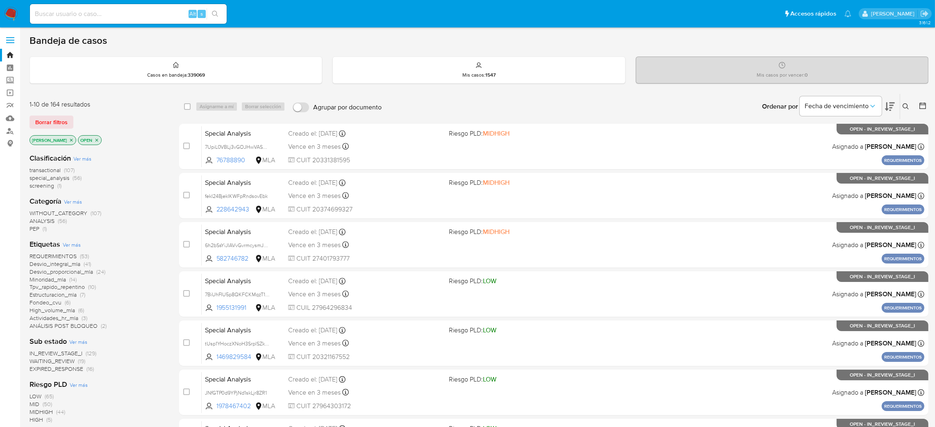
click at [902, 105] on button at bounding box center [907, 107] width 14 height 10
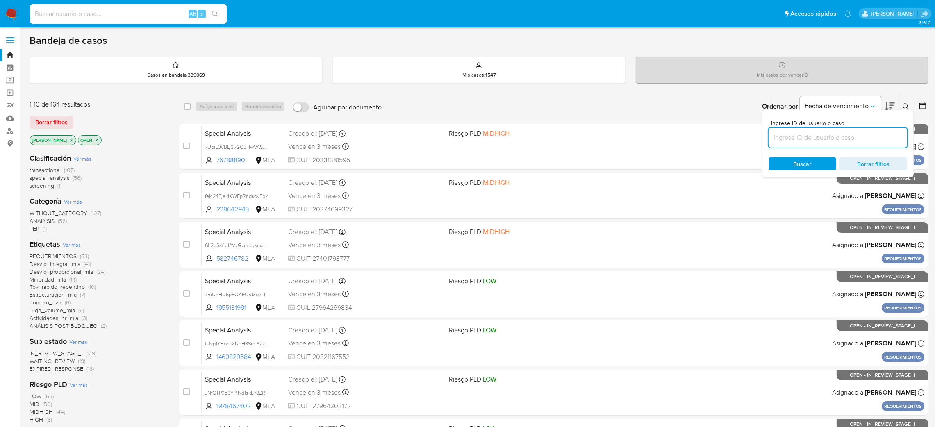
click at [862, 134] on input at bounding box center [838, 137] width 139 height 11
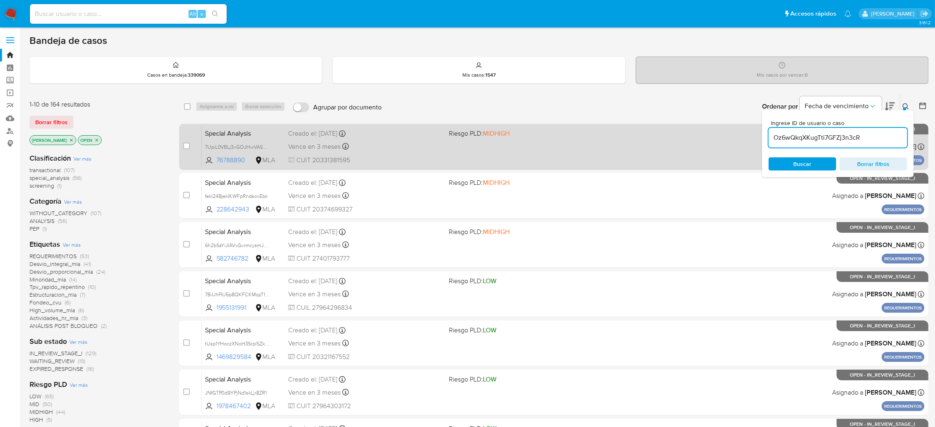
type input "Oz6wQkqXKugTti7GFZj3n3cR"
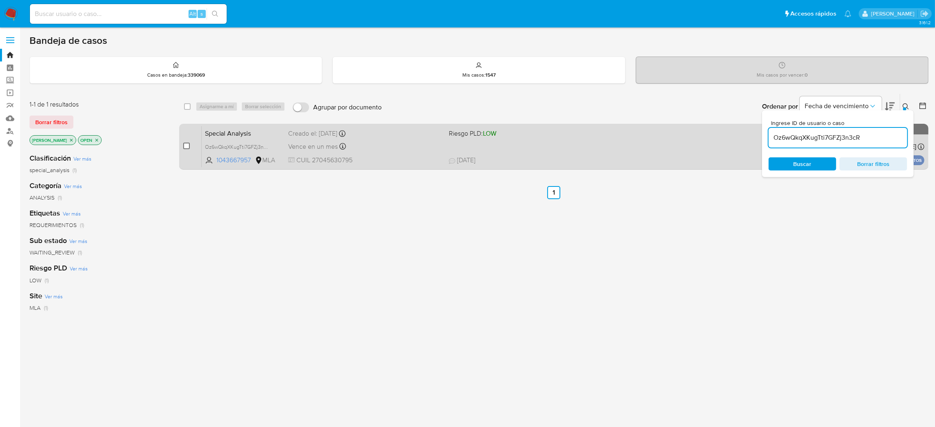
click at [187, 147] on input "checkbox" at bounding box center [186, 146] width 7 height 7
checkbox input "true"
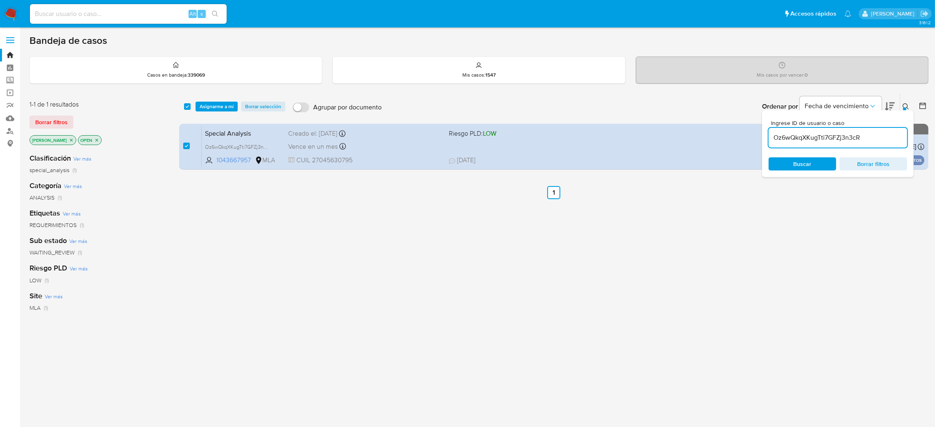
click at [215, 112] on div "select-all-cases-checkbox Asignarme a mí Borrar selección Agrupar por documento…" at bounding box center [553, 106] width 749 height 25
click at [222, 106] on span "Asignarme a mí" at bounding box center [217, 106] width 34 height 8
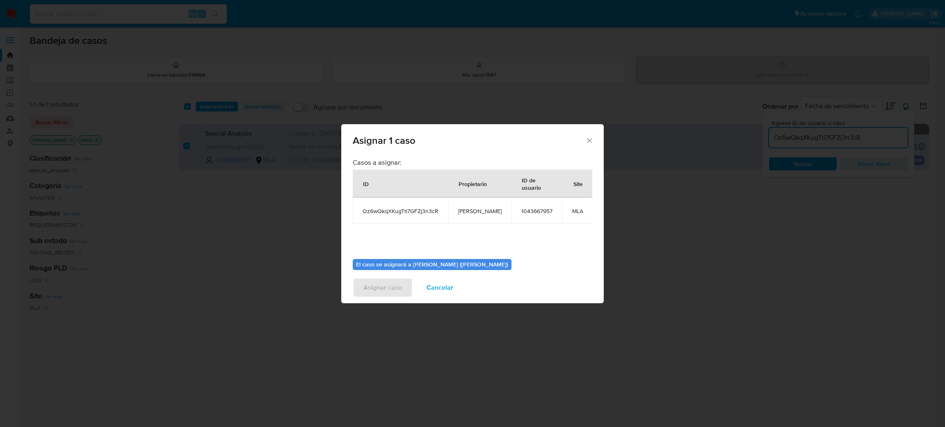
click at [472, 210] on span "[PERSON_NAME]" at bounding box center [479, 210] width 43 height 7
copy span "[PERSON_NAME]"
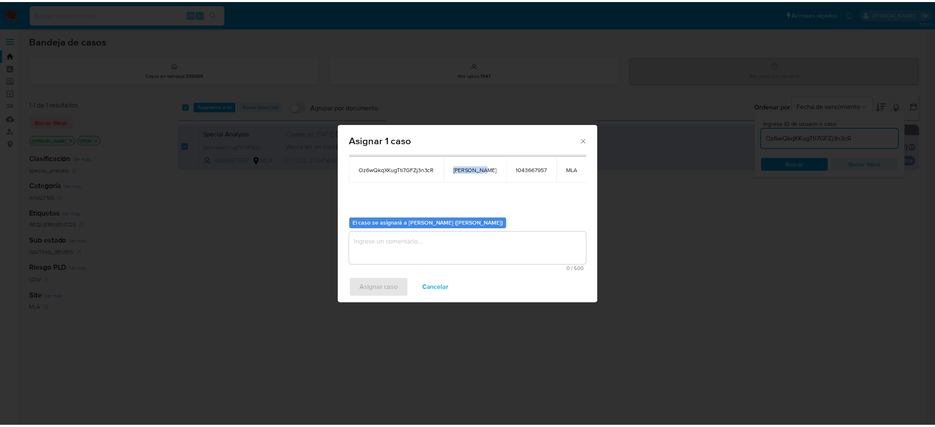
scroll to position [42, 0]
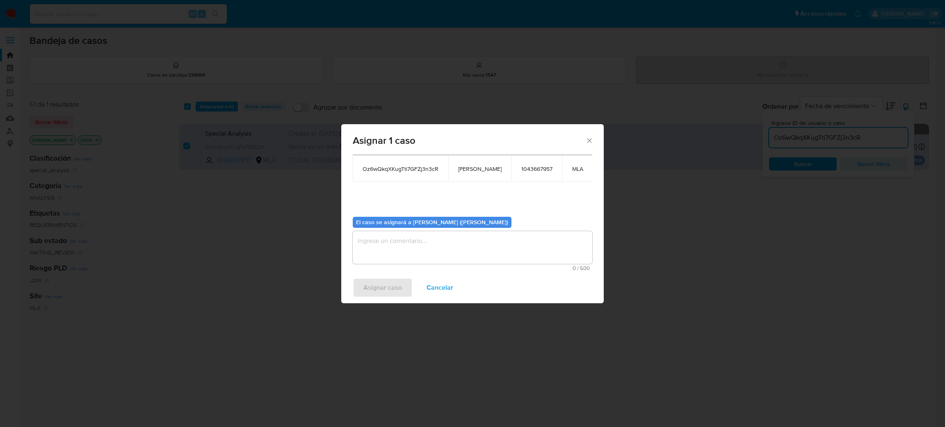
click at [394, 256] on textarea "assign-modal" at bounding box center [472, 247] width 239 height 33
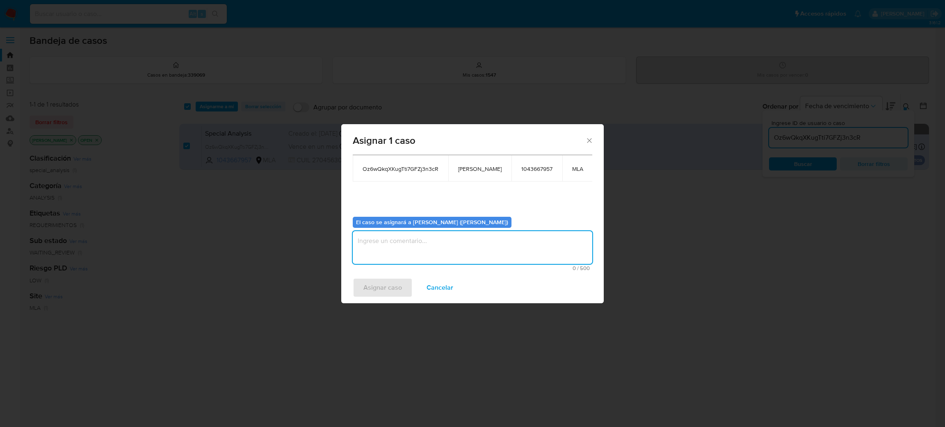
paste textarea "[PERSON_NAME]"
type textarea "[PERSON_NAME]"
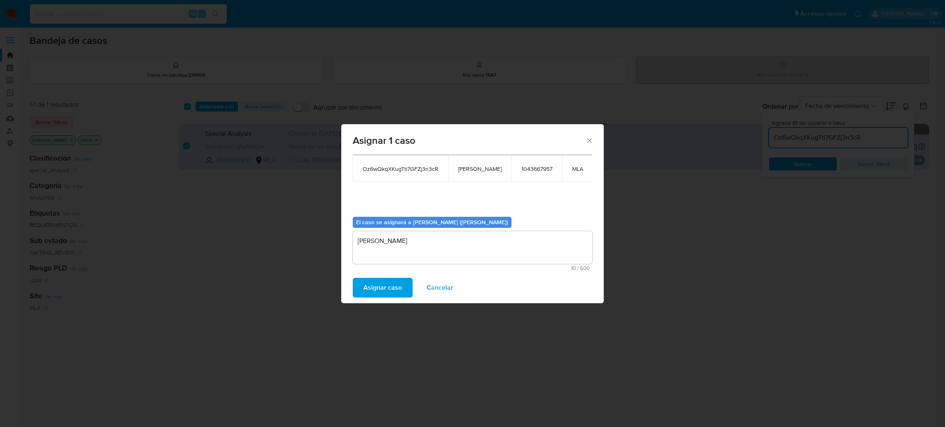
click at [395, 287] on span "Asignar caso" at bounding box center [382, 288] width 39 height 18
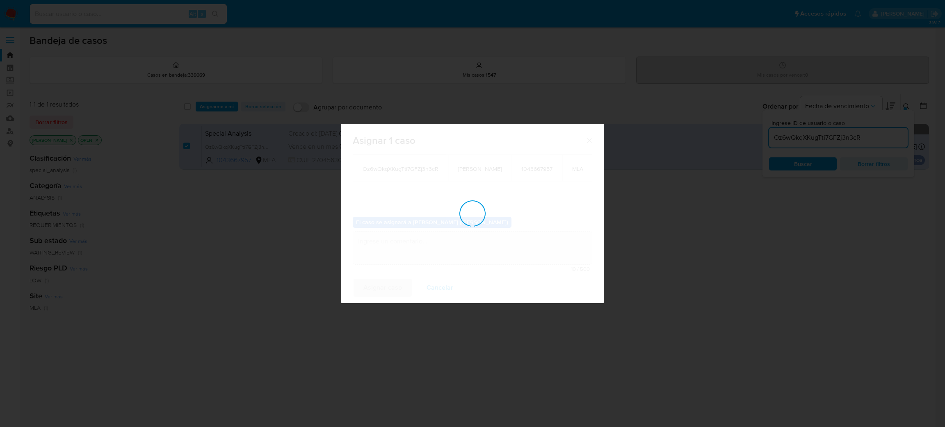
checkbox input "false"
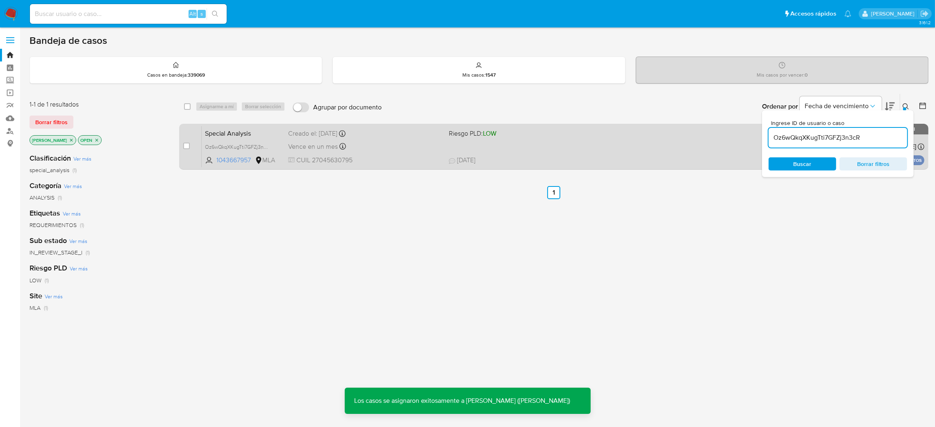
click at [260, 127] on span "Special Analysis" at bounding box center [243, 132] width 77 height 11
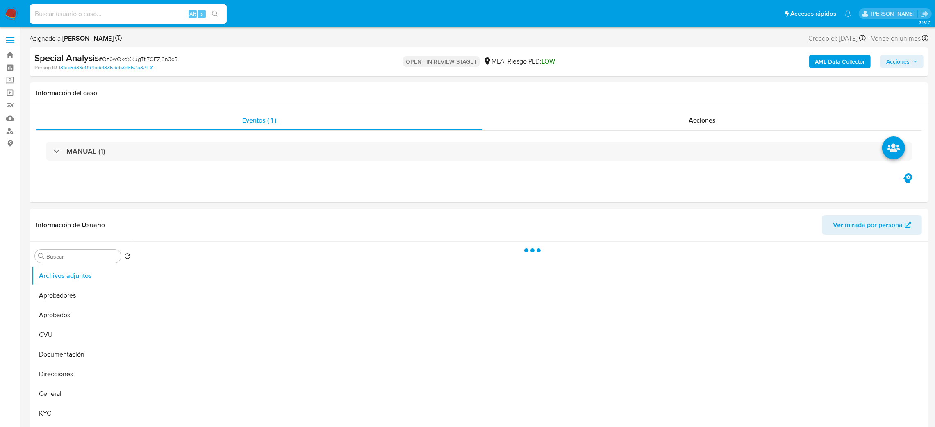
select select "10"
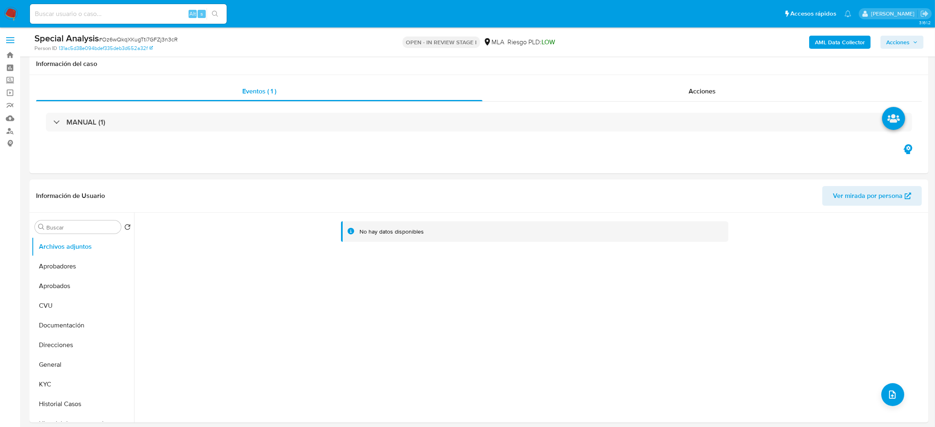
scroll to position [307, 0]
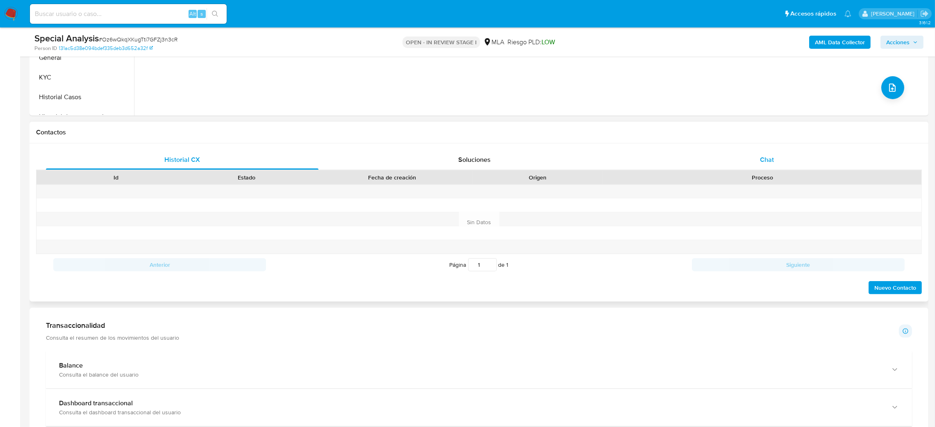
click at [760, 150] on div "Chat" at bounding box center [767, 160] width 273 height 20
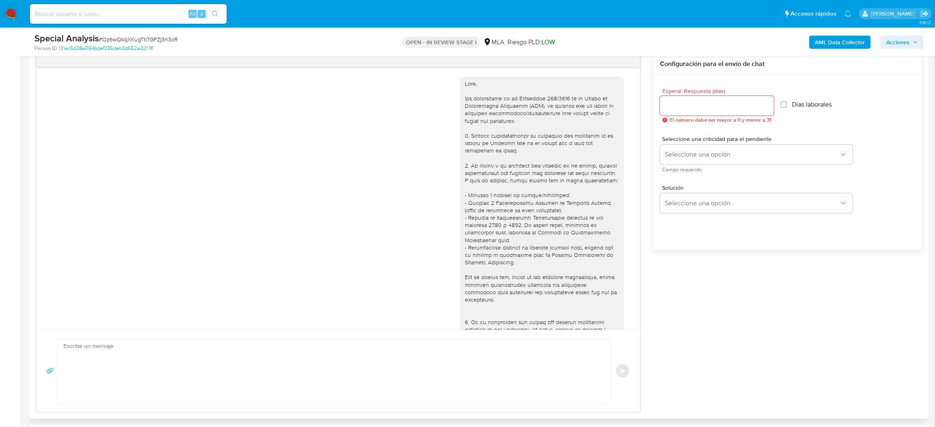
scroll to position [491, 0]
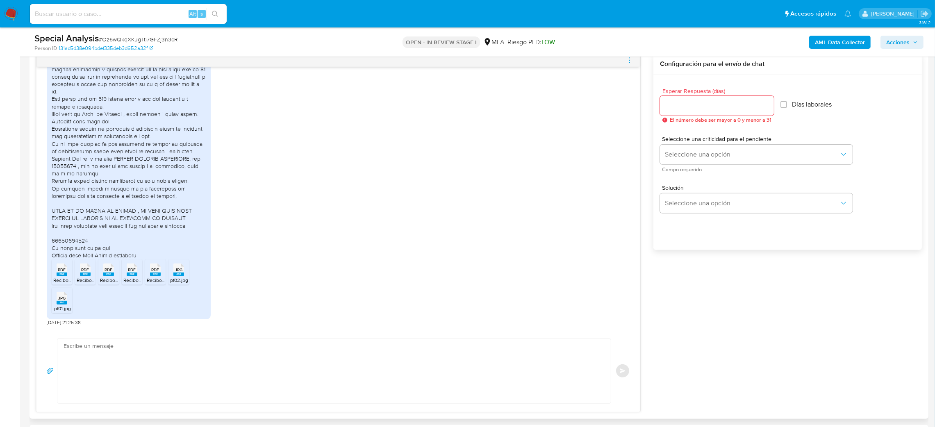
click at [147, 363] on textarea at bounding box center [332, 371] width 537 height 64
paste textarea "Hola, ¡Muchas gracias por tu respuesta! Confirmamos la recepción de la document…"
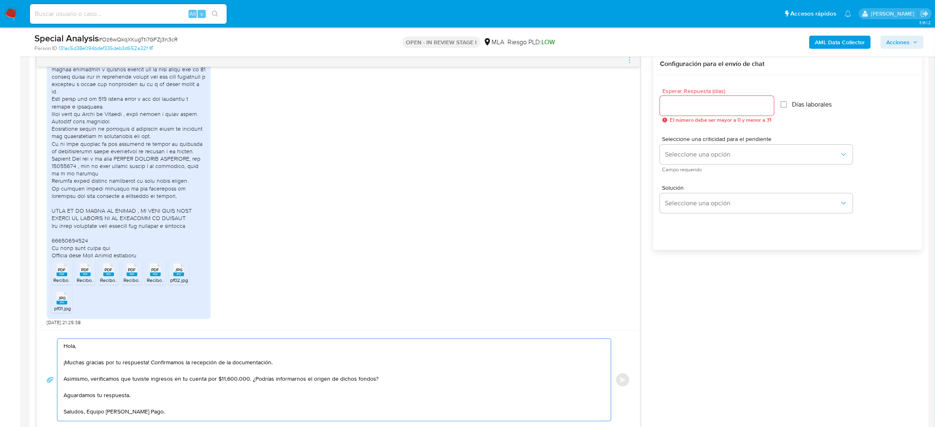
scroll to position [38, 0]
type textarea "Hola, ¡Muchas gracias por tu respuesta! Confirmamos la recepción de la document…"
click at [675, 110] on input "Esperar Respuesta (días)" at bounding box center [717, 105] width 114 height 11
type input "2"
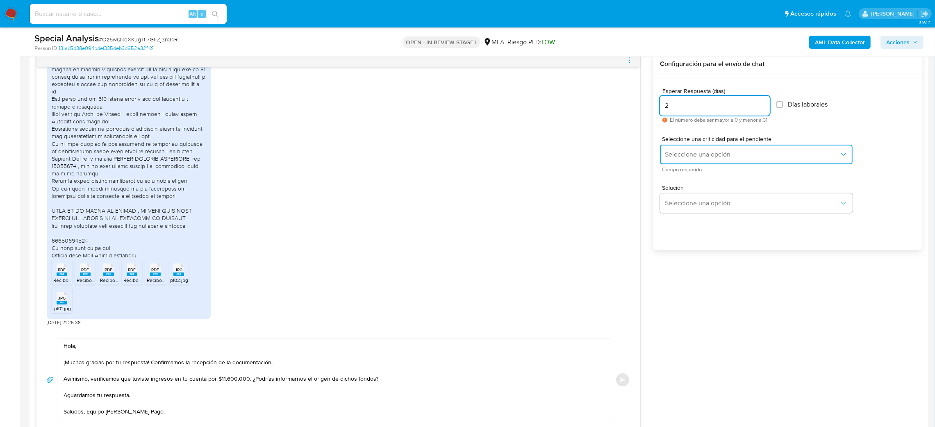
click at [671, 148] on button "Seleccione una opción" at bounding box center [756, 155] width 193 height 20
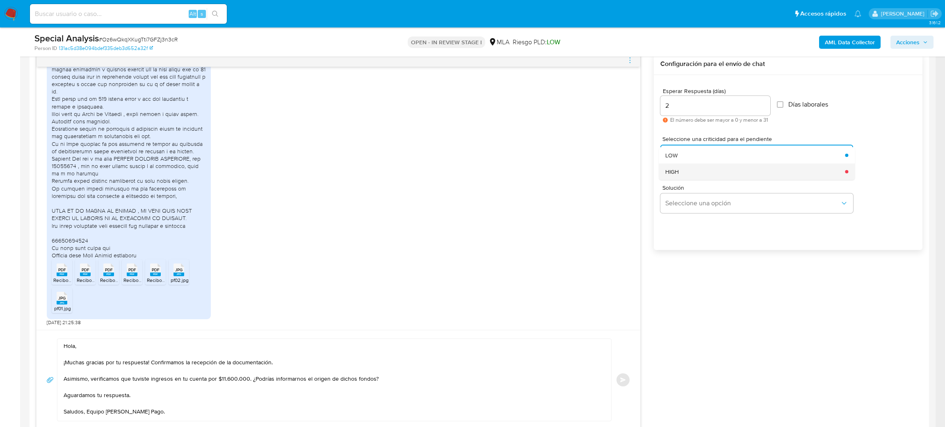
click at [677, 169] on span "HIGH" at bounding box center [672, 171] width 14 height 7
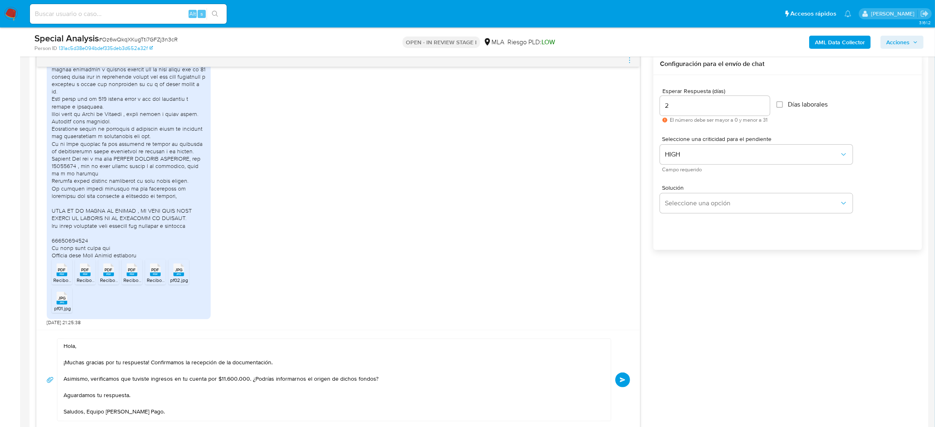
click at [627, 379] on button "Enviar" at bounding box center [622, 380] width 15 height 15
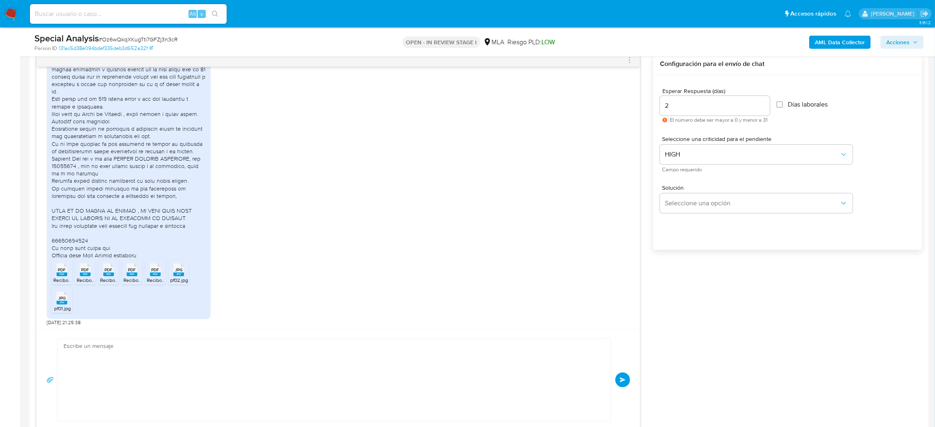
scroll to position [0, 0]
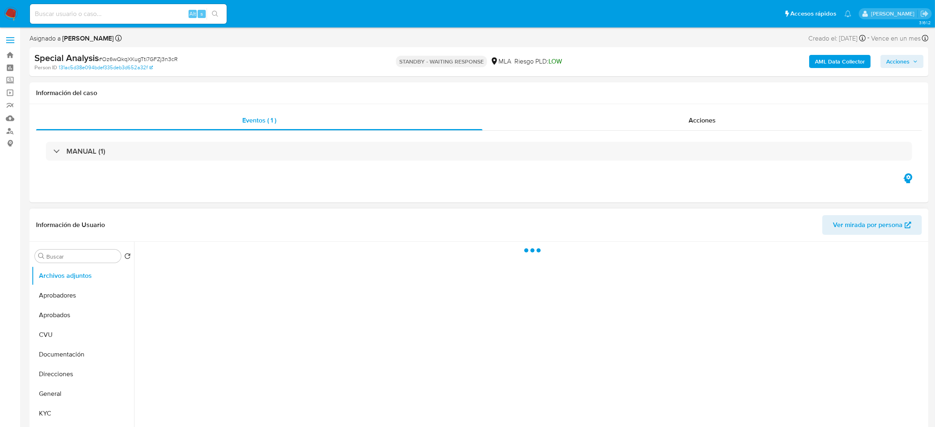
select select "10"
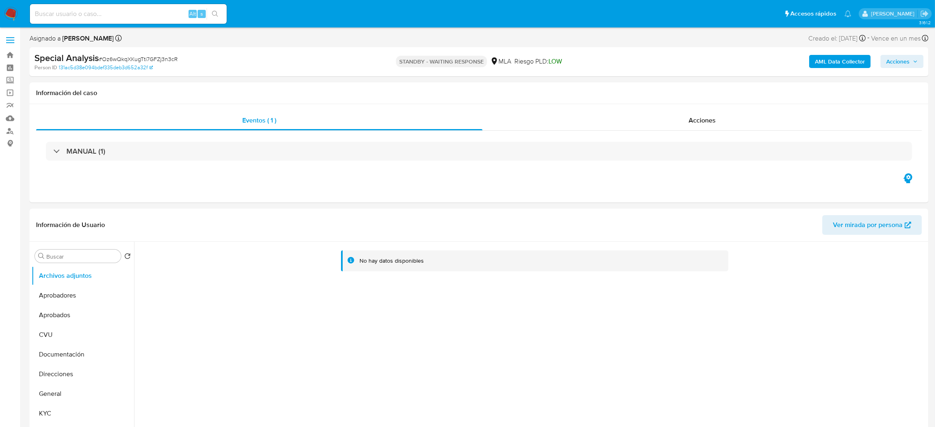
click at [151, 20] on div "Alt s" at bounding box center [128, 14] width 197 height 20
click at [144, 14] on input at bounding box center [128, 14] width 197 height 11
paste input "3oQPnUAEwzcJL4bU06XzUon6"
type input "3oQPnUAEwzcJL4bU06XzUon6"
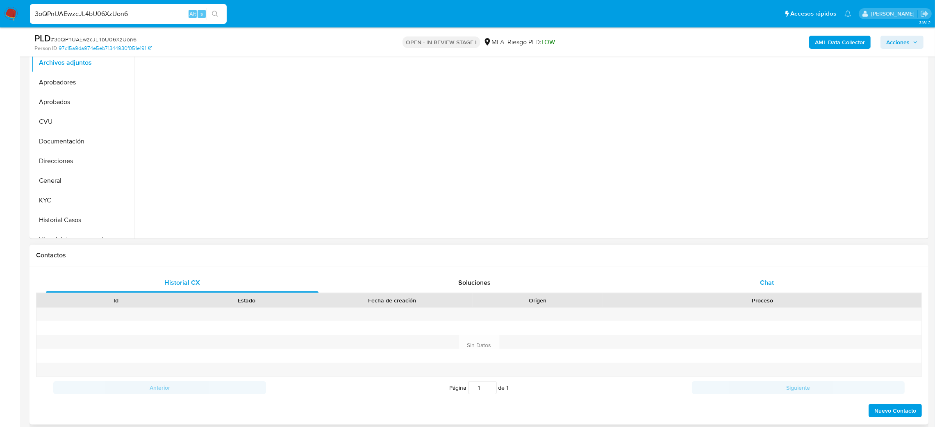
click at [794, 277] on div "Chat" at bounding box center [767, 283] width 273 height 20
select select "10"
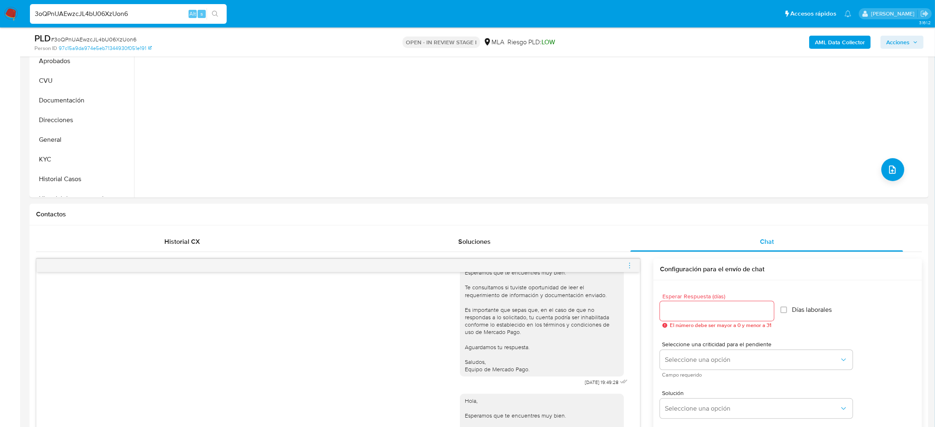
scroll to position [123, 0]
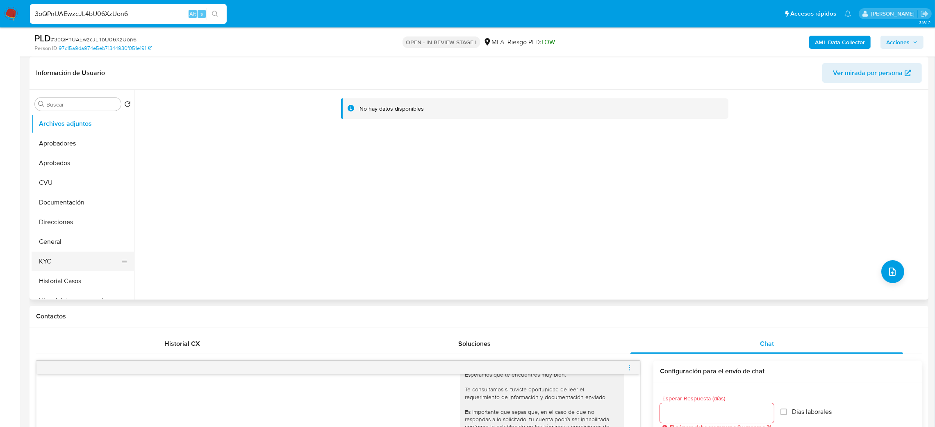
click at [66, 255] on button "KYC" at bounding box center [80, 262] width 96 height 20
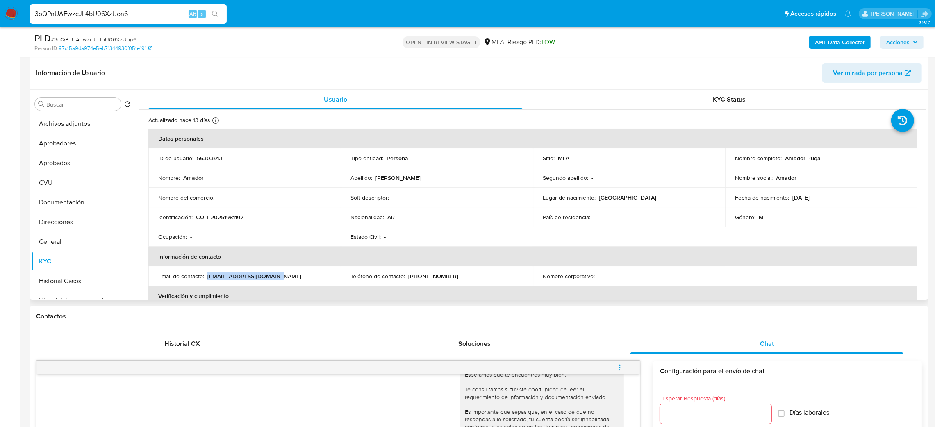
drag, startPoint x: 207, startPoint y: 277, endPoint x: 296, endPoint y: 277, distance: 88.6
click at [296, 277] on div "Email de contacto : amadorpuga@yahoo.com.ar" at bounding box center [244, 276] width 173 height 7
copy p "amadorpuga@yahoo.com.ar"
drag, startPoint x: 148, startPoint y: 14, endPoint x: 0, endPoint y: 21, distance: 148.6
click at [0, 21] on nav "Pausado Ver notificaciones 3oQPnUAEwzcJL4bU06XzUon6 Alt s Accesos rápidos Presi…" at bounding box center [467, 13] width 935 height 27
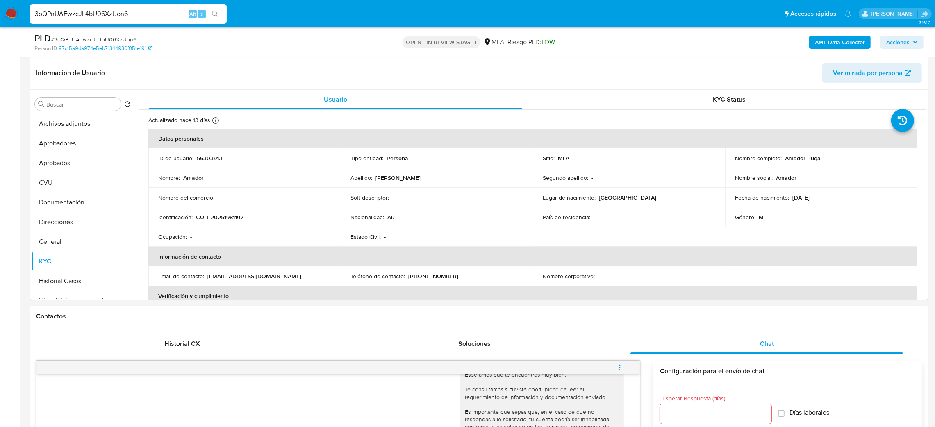
paste input "W8m2nJNKvVYgHyJd3WS5s34E"
type input "W8m2nJNKvVYgHyJd3WS5s34E"
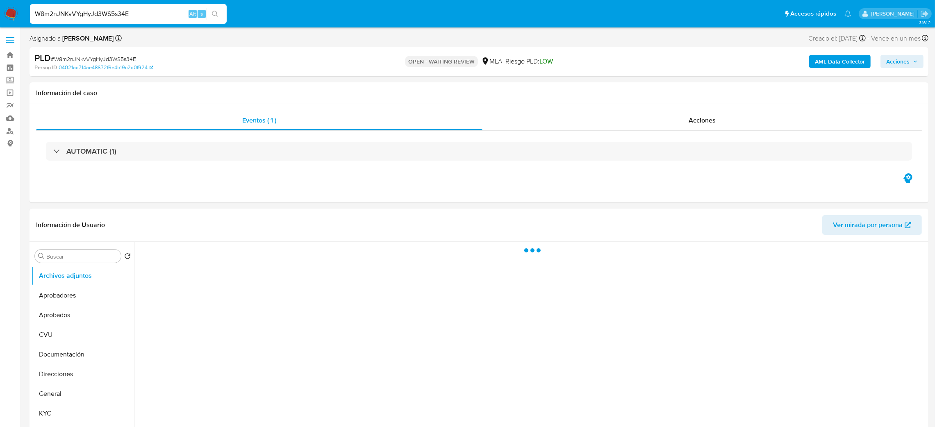
select select "10"
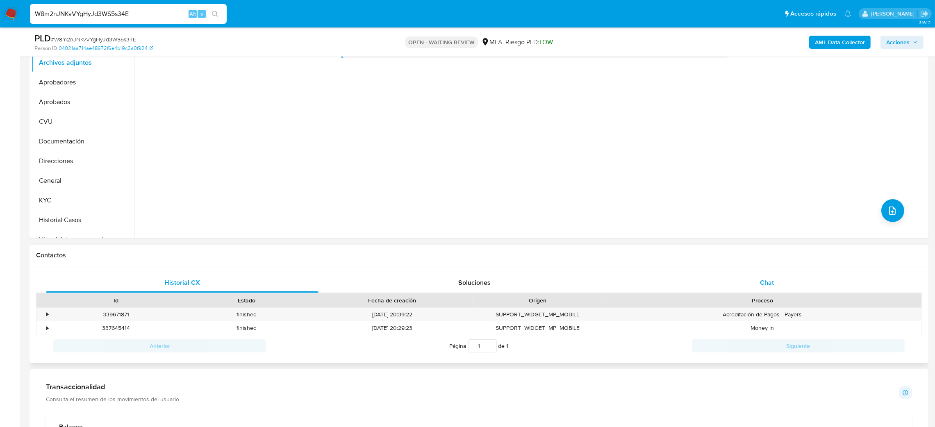
click at [783, 288] on div "Chat" at bounding box center [767, 283] width 273 height 20
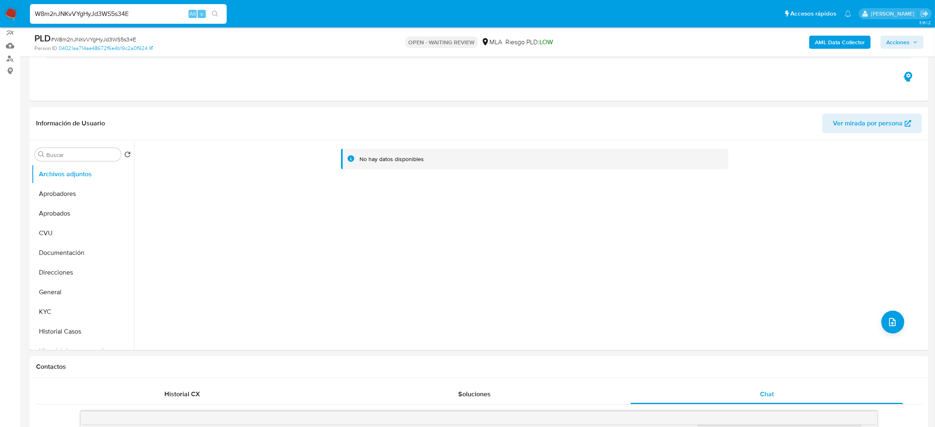
scroll to position [61, 0]
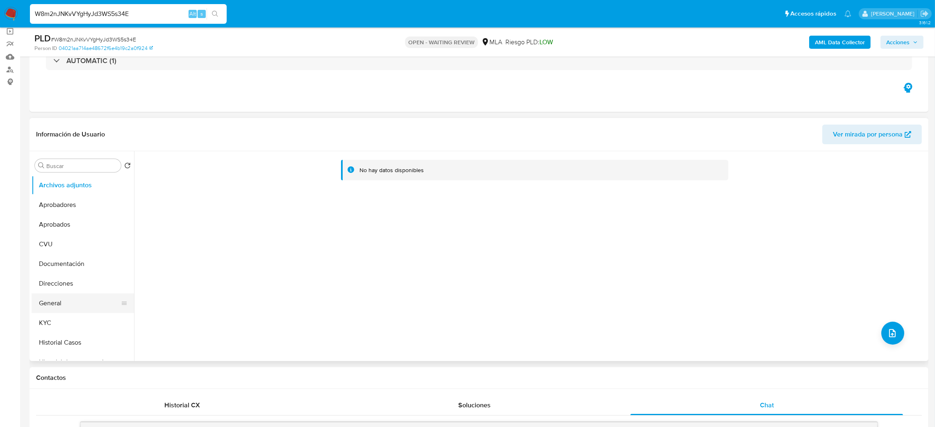
click at [71, 309] on button "General" at bounding box center [80, 304] width 96 height 20
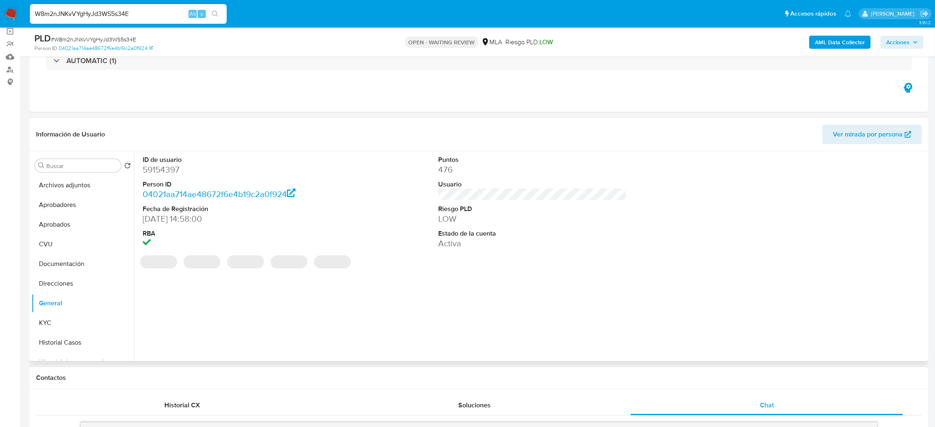
drag, startPoint x: 157, startPoint y: 174, endPoint x: 154, endPoint y: 169, distance: 6.3
click at [154, 169] on dd "59154397" at bounding box center [237, 169] width 189 height 11
copy dd "59154397"
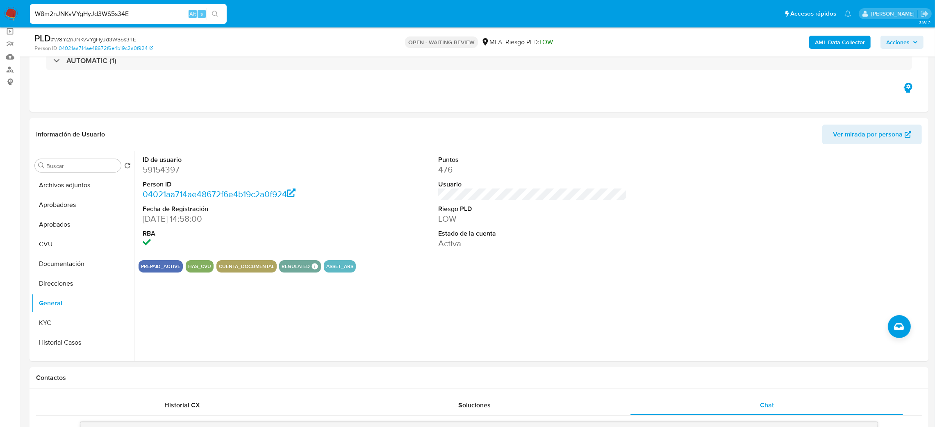
click at [78, 35] on span "# W8m2nJNKvVYgHyJd3WS5s34E" at bounding box center [93, 39] width 85 height 8
copy span "W8m2nJNKvVYgHyJd3WS5s34E"
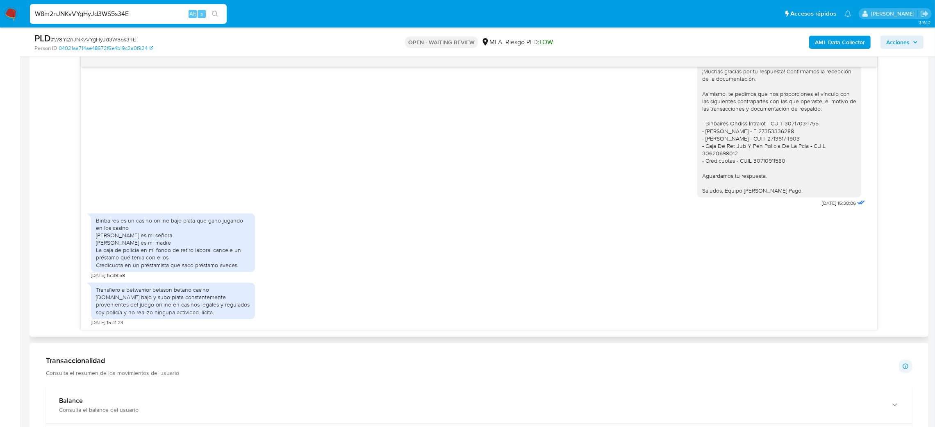
scroll to position [626, 0]
click at [18, 205] on aside "Bandeja Tablero Screening Búsqueda en Listas Watchlist Herramientas Operaciones…" at bounding box center [10, 279] width 20 height 1418
drag, startPoint x: 145, startPoint y: 9, endPoint x: 0, endPoint y: 12, distance: 144.7
click at [0, 12] on nav "Pausado Ver notificaciones W8m2nJNKvVYgHyJd3WS5s34E Alt s Accesos rápidos Presi…" at bounding box center [467, 13] width 935 height 27
paste input "LLIAf8VxJ8smxPlk75jp6pTv"
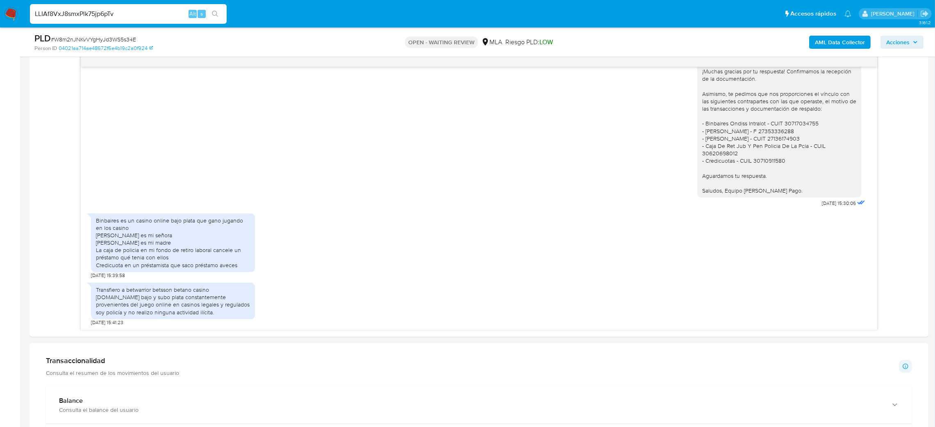
type input "LLIAf8VxJ8smxPlk75jp6pTv"
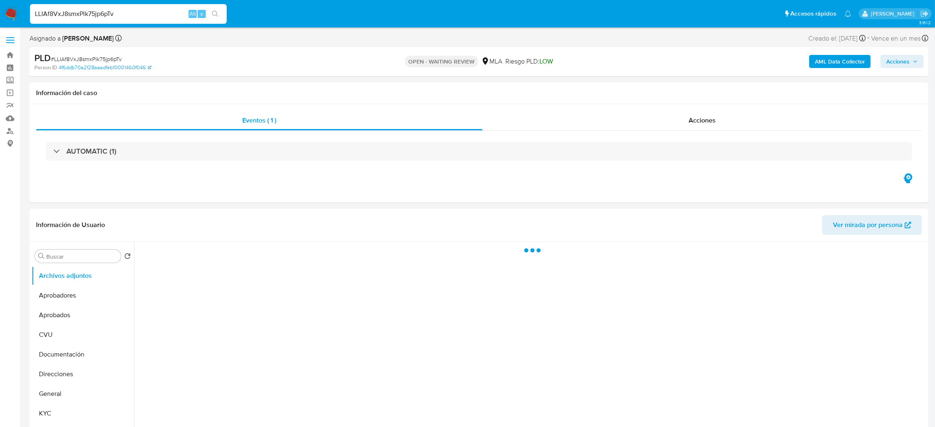
select select "10"
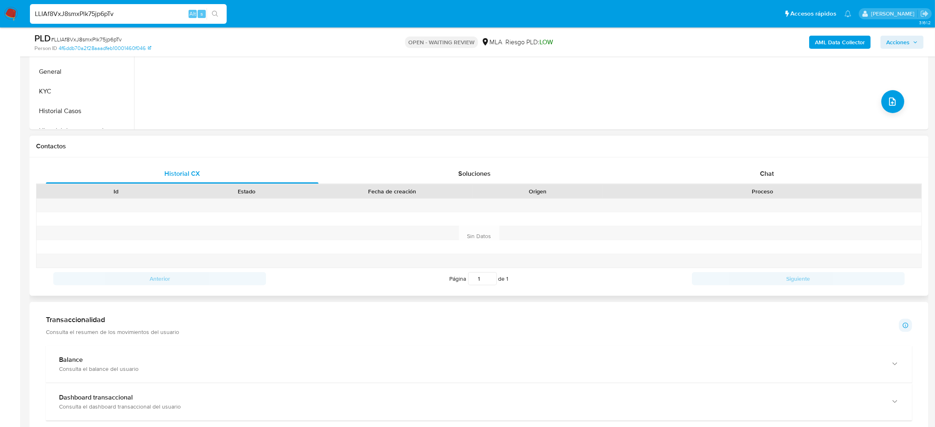
scroll to position [307, 0]
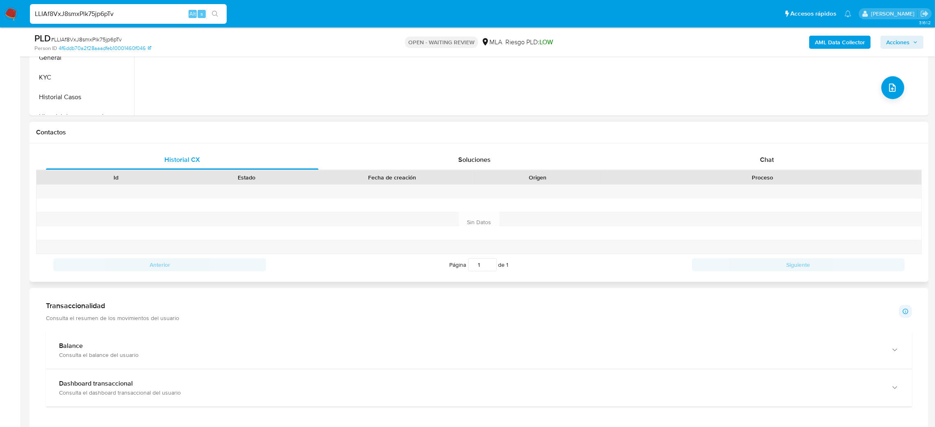
click at [767, 145] on div "Historial CX Soluciones Chat Id Estado Fecha de creación Origen Proceso Anterio…" at bounding box center [479, 212] width 899 height 139
click at [770, 156] on span "Chat" at bounding box center [767, 159] width 14 height 9
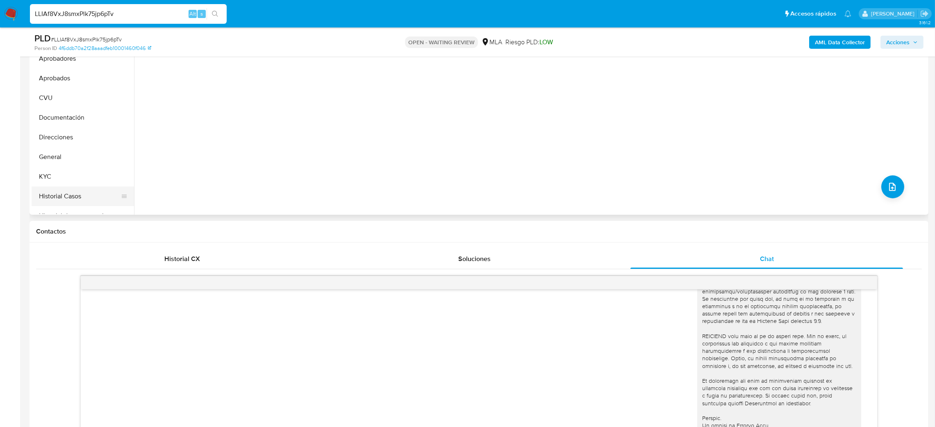
scroll to position [123, 0]
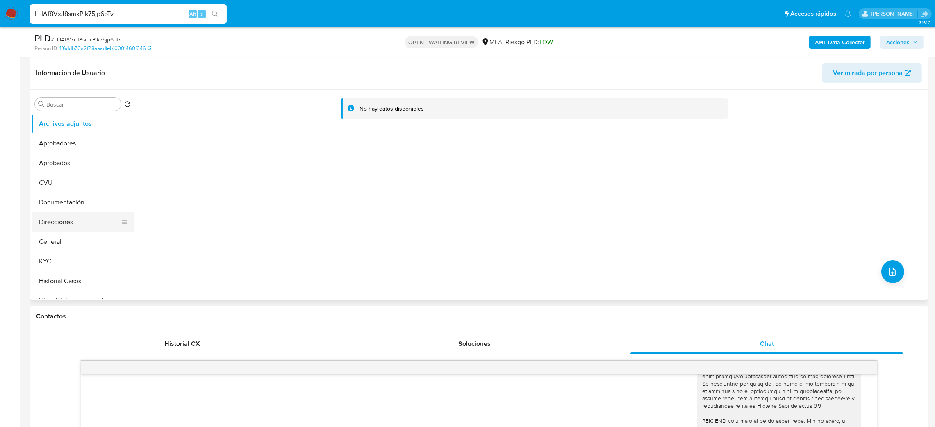
click at [61, 231] on button "Direcciones" at bounding box center [80, 222] width 96 height 20
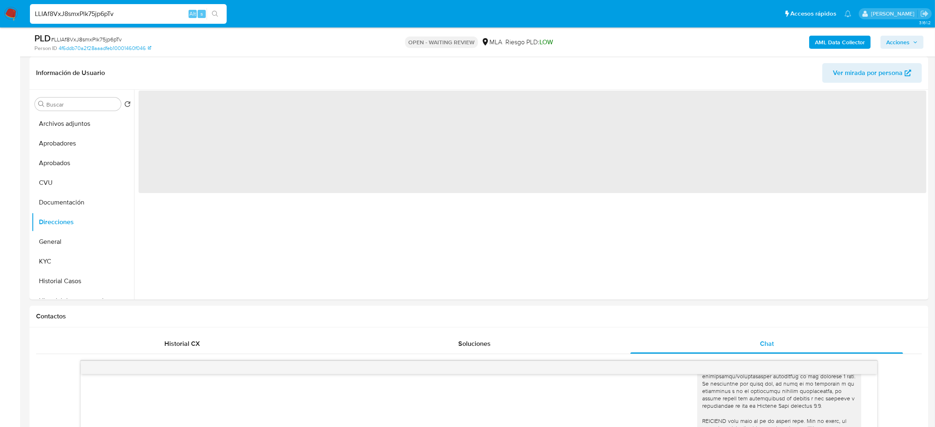
click at [50, 241] on button "General" at bounding box center [80, 242] width 96 height 20
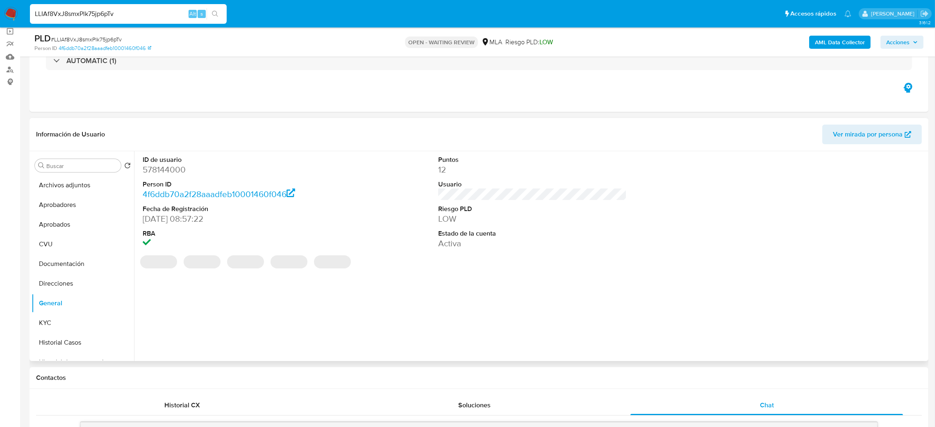
click at [157, 174] on dd "578144000" at bounding box center [237, 169] width 189 height 11
copy dd "578144000"
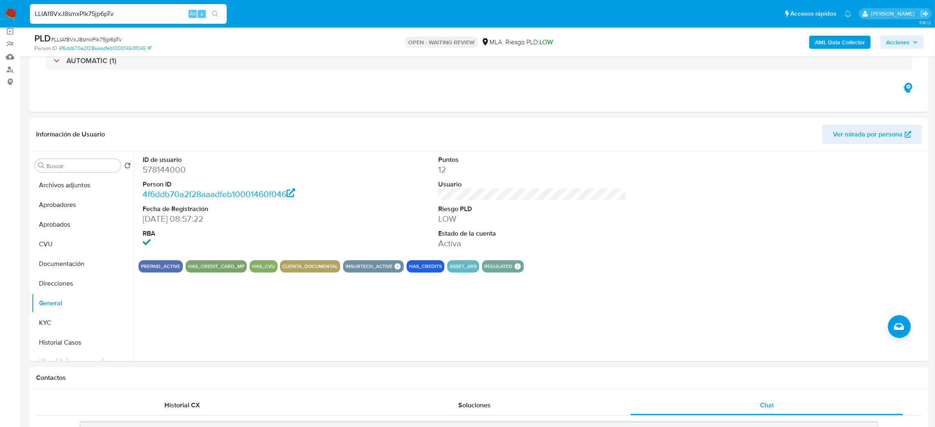
click at [88, 39] on span "# LLIAf8VxJ8smxPlk75jp6pTv" at bounding box center [86, 39] width 71 height 8
copy span "LLIAf8VxJ8smxPlk75jp6pTv"
drag, startPoint x: 134, startPoint y: 17, endPoint x: 0, endPoint y: 17, distance: 134.5
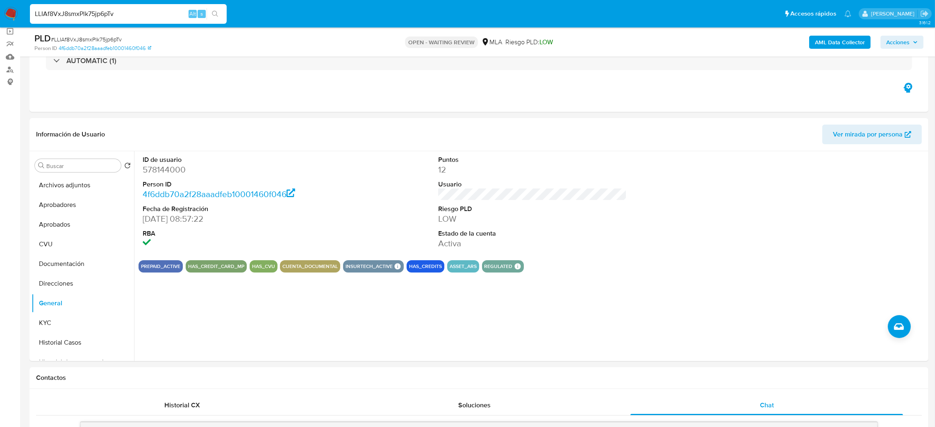
click at [0, 19] on nav "Pausado Ver notificaciones LLIAf8VxJ8smxPlk75jp6pTv Alt s Accesos rápidos Presi…" at bounding box center [467, 13] width 935 height 27
paste input "di5KOP7EJjixEyIGwNPThF2H"
type input "di5KOP7EJjixEyIGwNPThF2H"
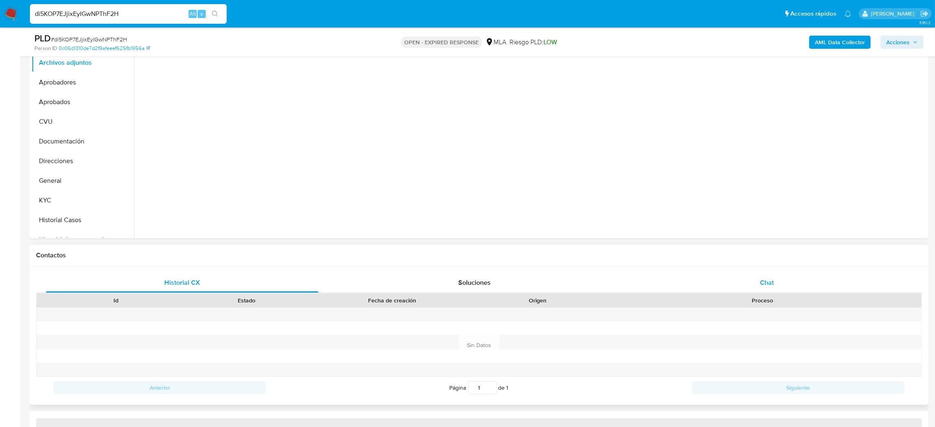
click at [776, 280] on div "Chat" at bounding box center [767, 283] width 273 height 20
select select "10"
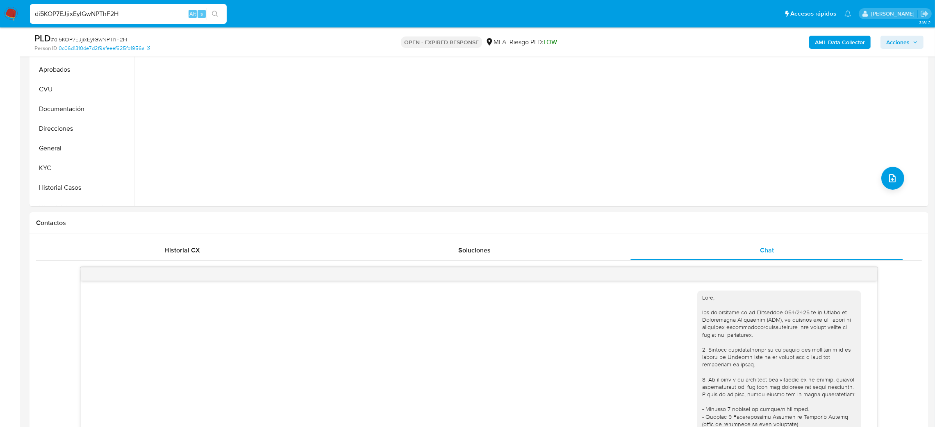
scroll to position [61, 0]
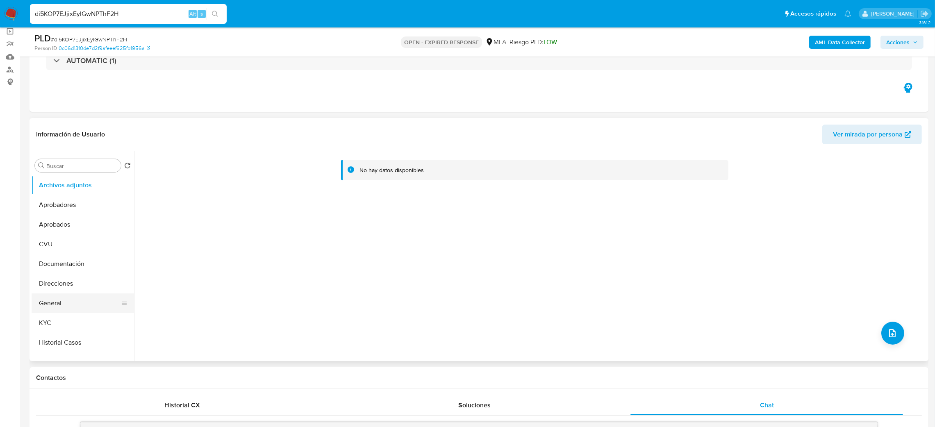
click at [80, 296] on button "General" at bounding box center [80, 304] width 96 height 20
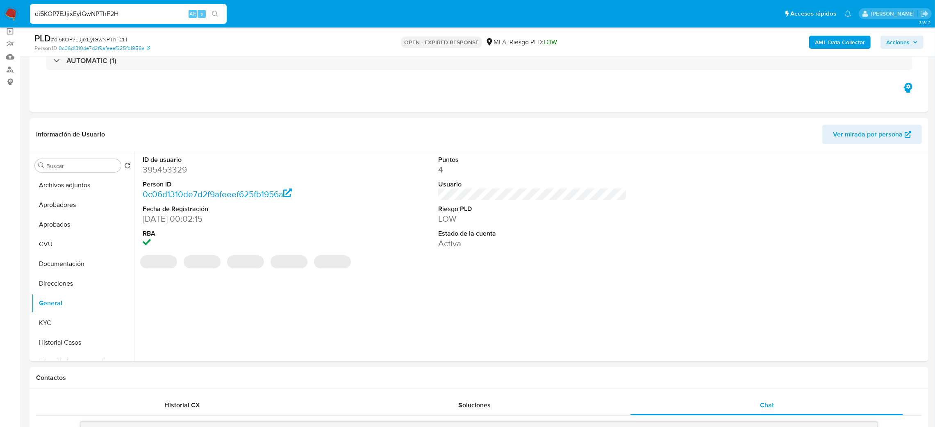
click at [159, 168] on dd "395453329" at bounding box center [237, 169] width 189 height 11
copy dd "395453329"
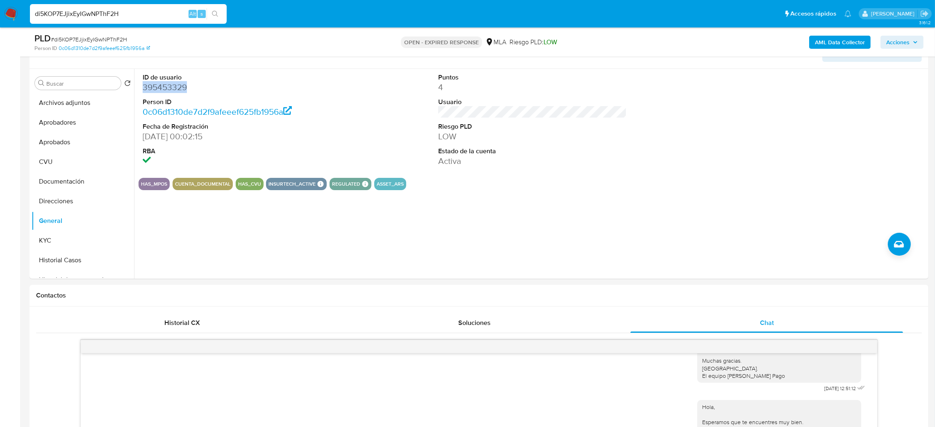
scroll to position [0, 0]
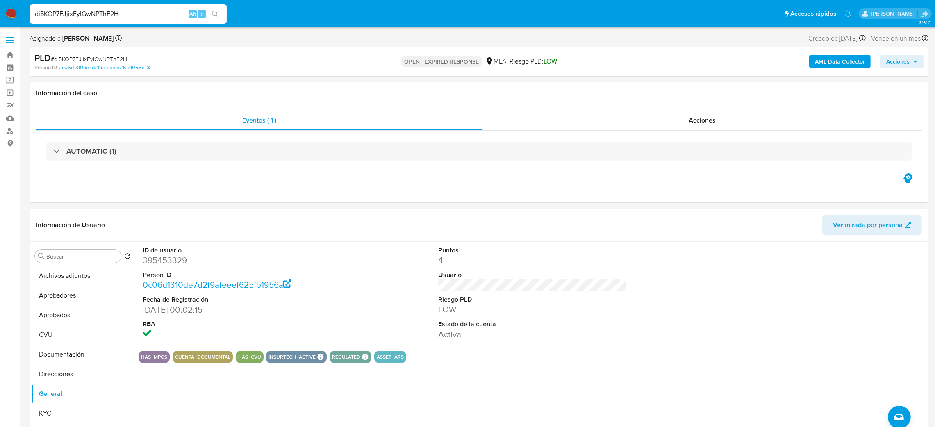
drag, startPoint x: 136, startPoint y: 11, endPoint x: 0, endPoint y: 25, distance: 136.8
click at [0, 25] on nav "Pausado Ver notificaciones di5KOP7EJjixEyIGwNPThF2H Alt s Accesos rápidos Presi…" at bounding box center [467, 13] width 935 height 27
paste input "FN8znjjC2QmeSvCLaD5kjFZT"
type input "FN8znjjC2QmeSvCLaD5kjFZT"
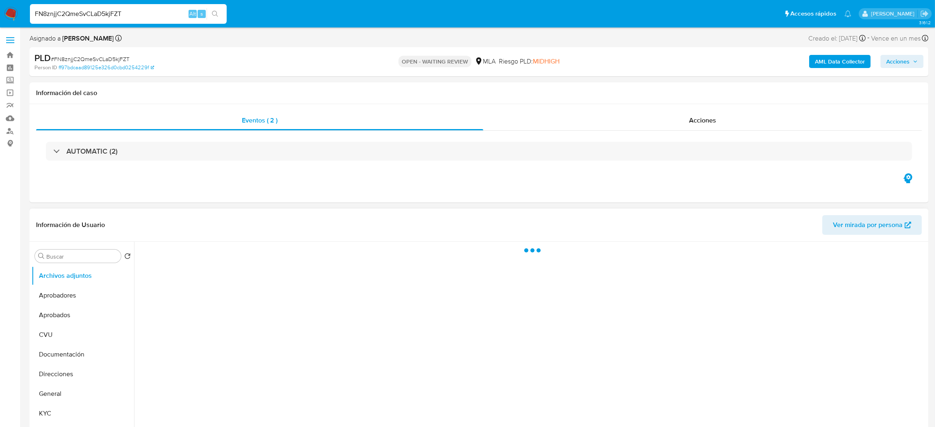
select select "10"
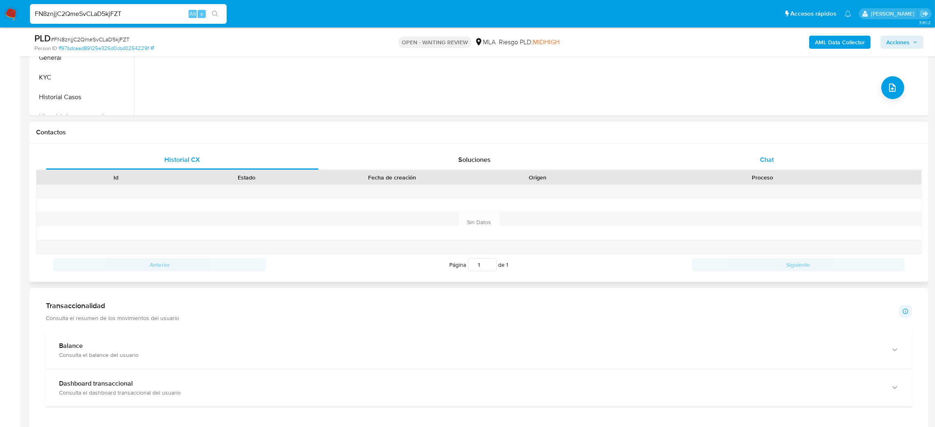
click at [775, 157] on div "Chat" at bounding box center [767, 160] width 273 height 20
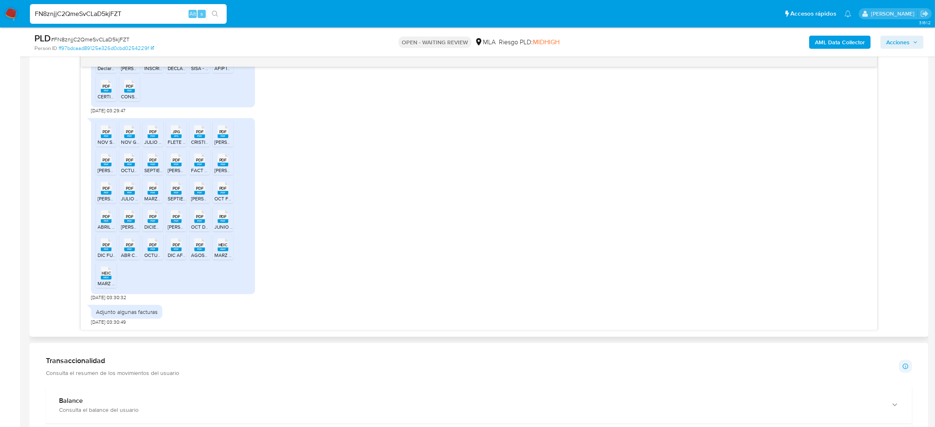
scroll to position [1073, 0]
drag, startPoint x: 149, startPoint y: 14, endPoint x: 0, endPoint y: 11, distance: 149.3
click at [0, 12] on nav "Pausado Ver notificaciones FN8znjjC2QmeSvCLaD5kjFZT Alt s Accesos rápidos Presi…" at bounding box center [467, 13] width 935 height 27
paste input "EnO7JjFO3aeDAA5cCOK4OO8b"
type input "EnO7JjFO3aeDAA5cCOK4OO8b"
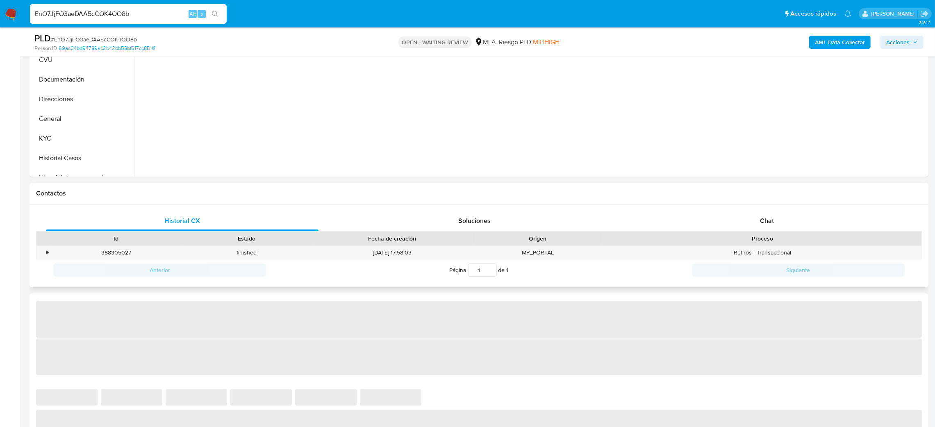
click at [763, 246] on div "Proceso" at bounding box center [762, 239] width 319 height 14
click at [761, 226] on div "Chat" at bounding box center [767, 221] width 273 height 20
select select "10"
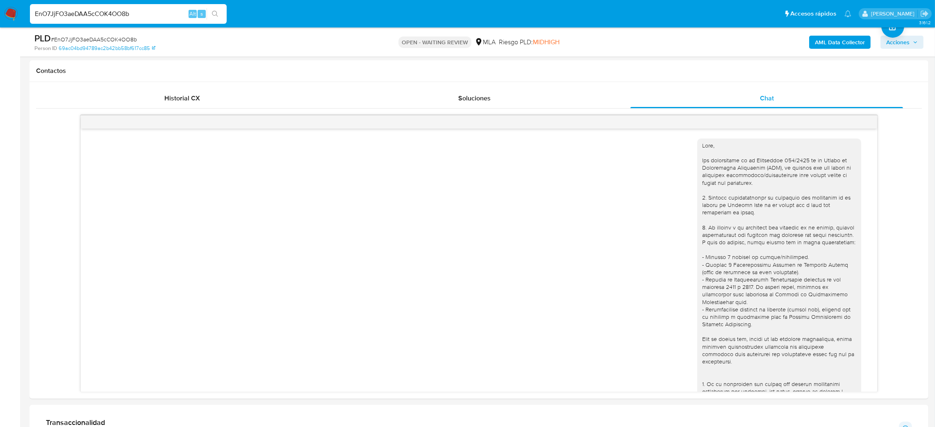
scroll to position [726, 0]
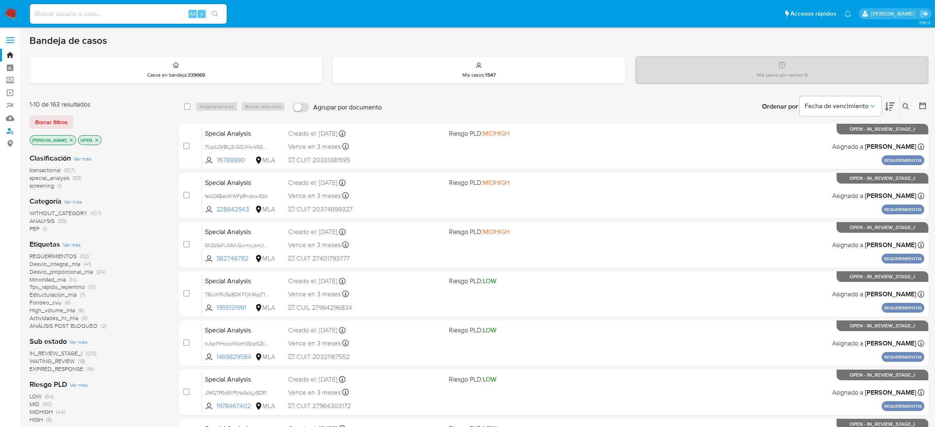
drag, startPoint x: 11, startPoint y: 131, endPoint x: 48, endPoint y: 131, distance: 37.7
click at [11, 130] on link "Buscador de personas" at bounding box center [49, 131] width 98 height 13
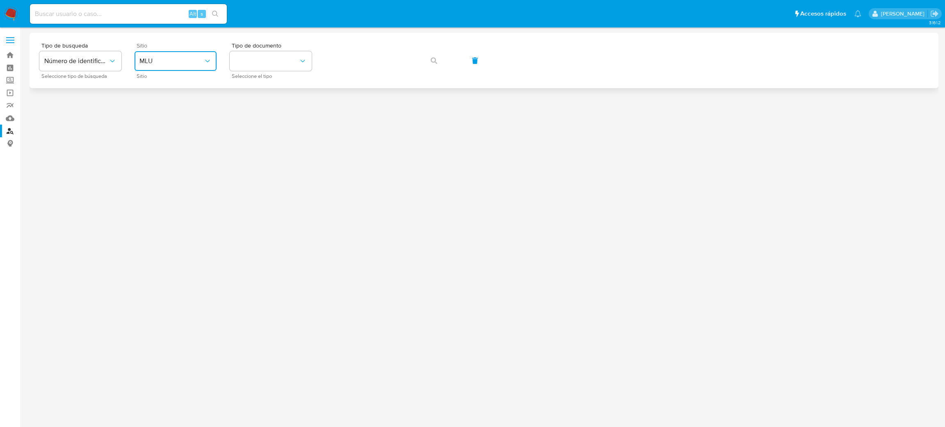
click at [163, 62] on span "MLU" at bounding box center [171, 61] width 64 height 8
click at [168, 98] on div "MLA" at bounding box center [172, 103] width 67 height 20
click at [264, 53] on button "identificationType" at bounding box center [271, 61] width 82 height 20
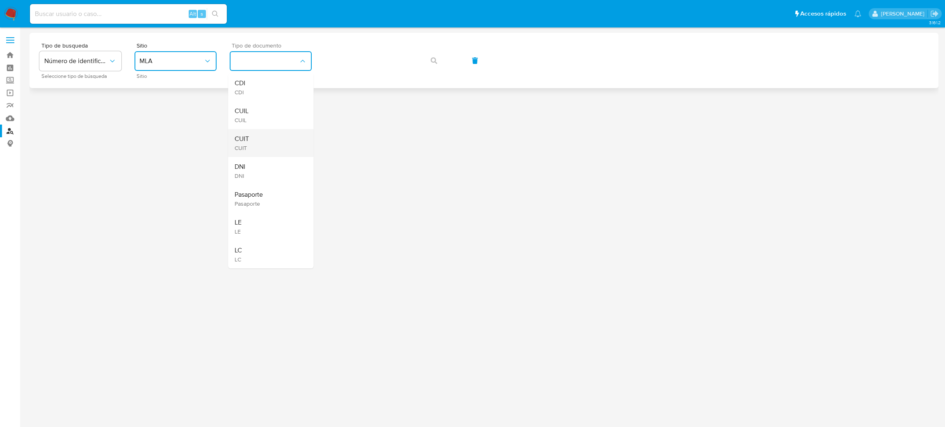
click at [273, 140] on div "CUIT CUIT" at bounding box center [268, 143] width 67 height 28
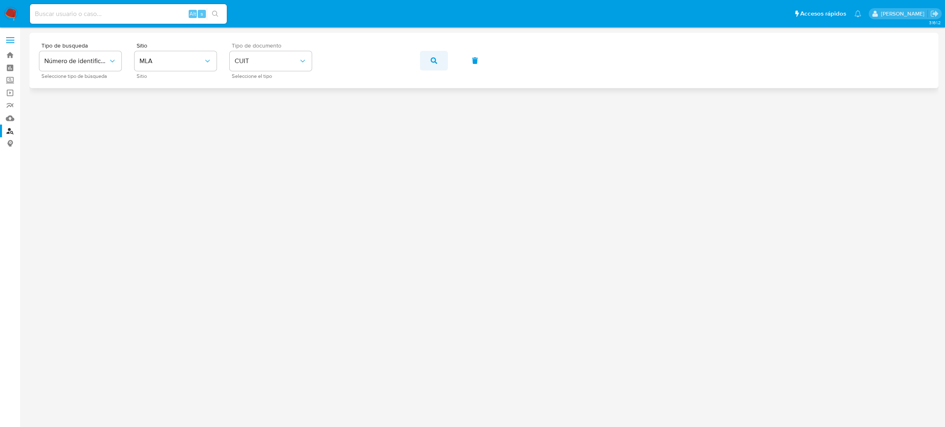
click at [430, 60] on icon "button" at bounding box center [433, 60] width 7 height 7
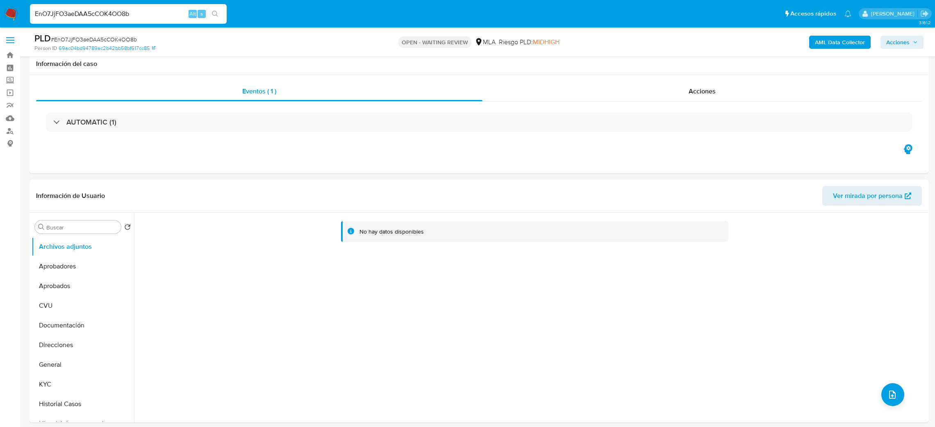
select select "10"
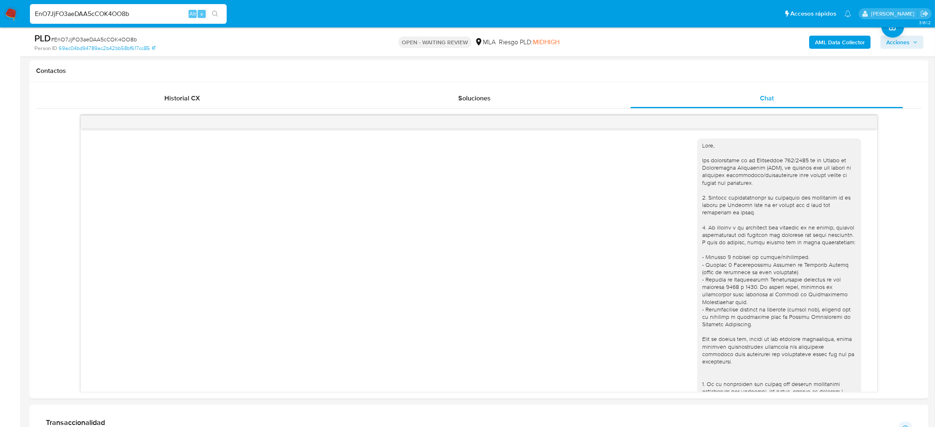
click at [0, 24] on nav "Pausado Ver notificaciones EnO7JjFO3aeDAA5cCOK4OO8b Alt s Accesos rápidos Presi…" at bounding box center [467, 13] width 935 height 27
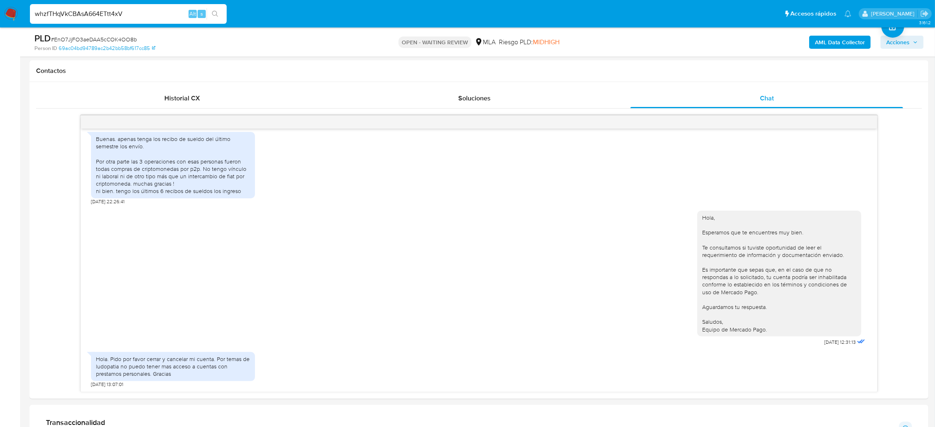
type input "whzfTHqVkCBAsA664ETtt4xV"
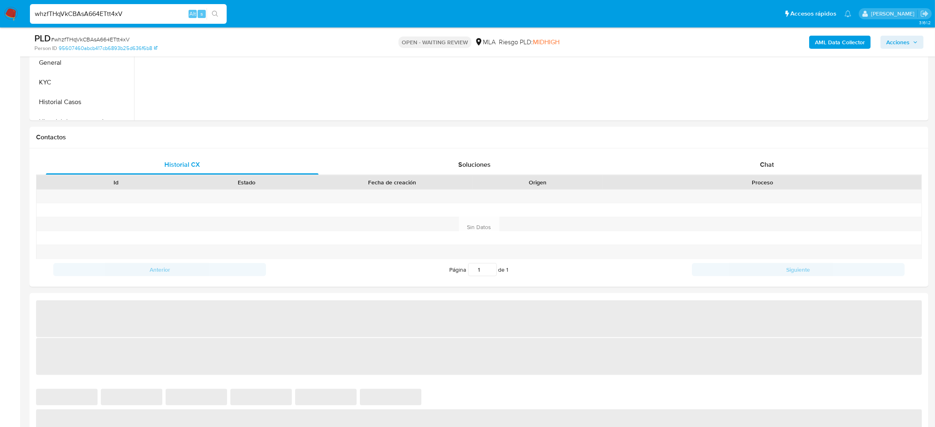
scroll to position [369, 0]
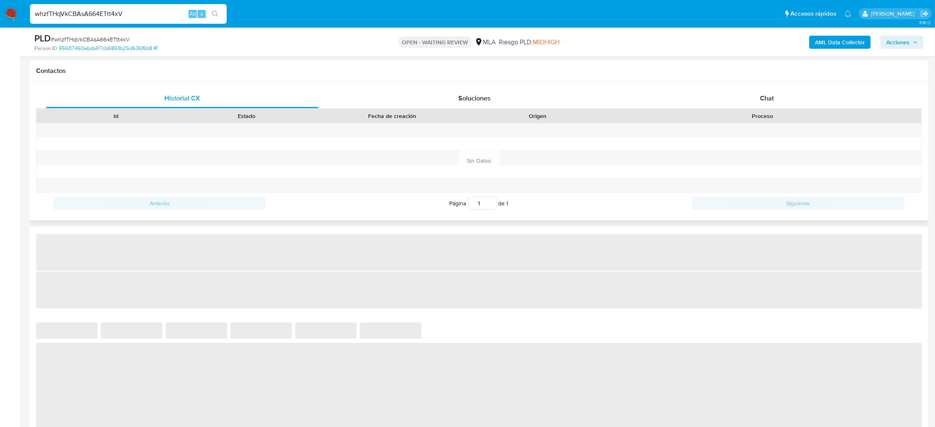
click at [779, 127] on div at bounding box center [762, 130] width 319 height 14
click at [768, 93] on div "Chat" at bounding box center [767, 99] width 273 height 20
select select "10"
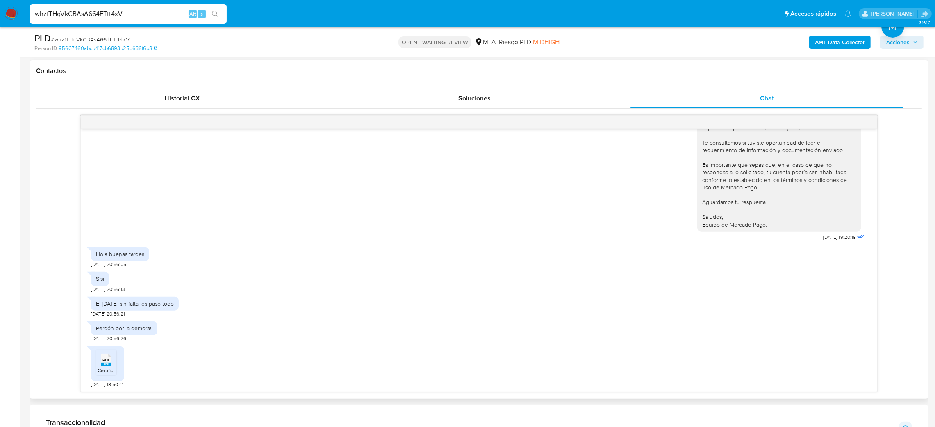
click at [101, 366] on icon "PDF" at bounding box center [106, 360] width 11 height 14
drag, startPoint x: 125, startPoint y: 14, endPoint x: 0, endPoint y: 21, distance: 124.8
click at [0, 22] on nav "Pausado Ver notificaciones whzfTHqVkCBAsA664ETtt4xV Alt s Accesos rápidos Presi…" at bounding box center [467, 13] width 935 height 27
paste input "g3rgGWqKHSZf8au39KBr2HM7"
type input "g3rgGWqKHSZf8au39KBr2HM7"
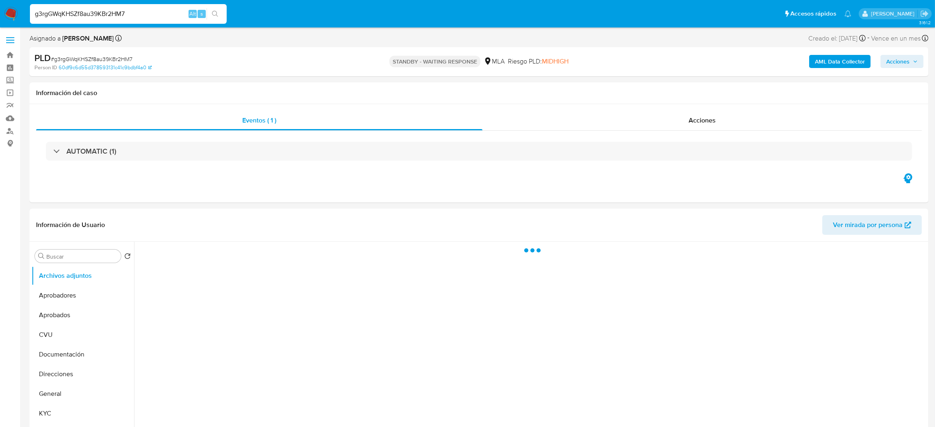
select select "10"
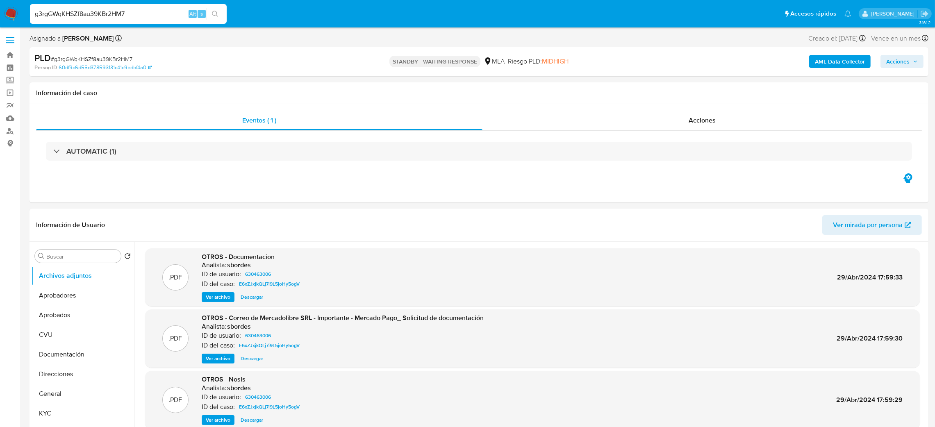
drag, startPoint x: 151, startPoint y: 17, endPoint x: 0, endPoint y: 17, distance: 151.3
click at [0, 17] on nav "Pausado Ver notificaciones g3rgGWqKHSZf8au39KBr2HM7 Alt s Accesos rápidos Presi…" at bounding box center [467, 13] width 935 height 27
paste input "PCXM1RHtNh0Cr1ct2xuIgs7q"
type input "PCXM1RHtNh0Cr1ct2xuIgs7q"
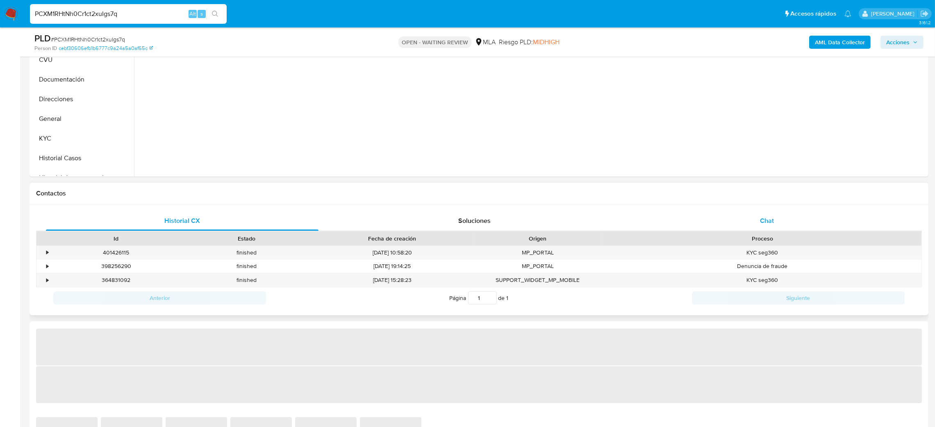
click at [768, 214] on div "Chat" at bounding box center [767, 221] width 273 height 20
select select "10"
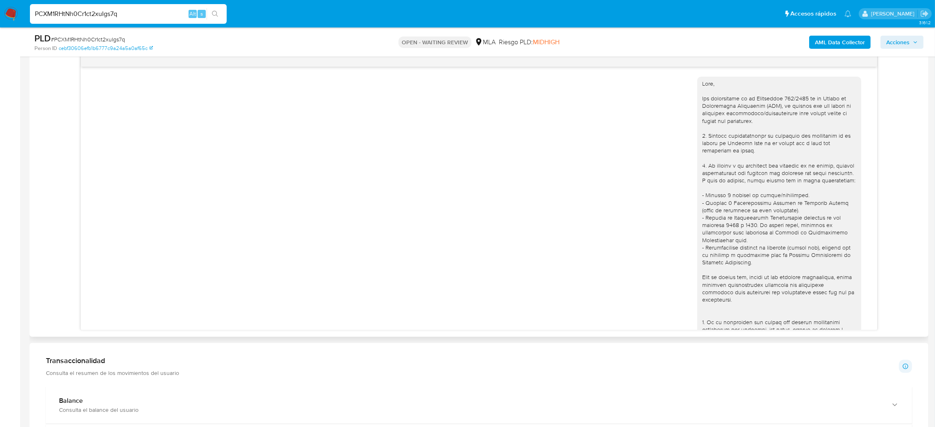
scroll to position [755, 0]
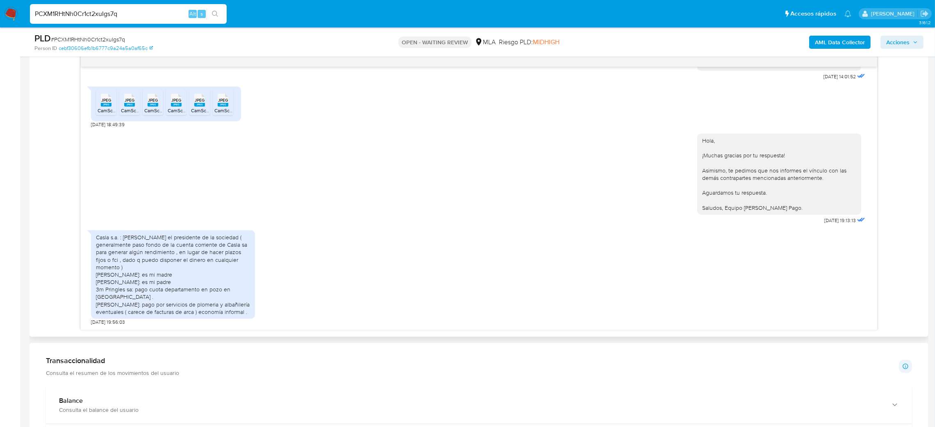
drag, startPoint x: 146, startPoint y: 8, endPoint x: 0, endPoint y: 21, distance: 146.1
click at [0, 21] on nav "Pausado Ver notificaciones PCXM1RHtNh0Cr1ct2xuIgs7q Alt s Accesos rápidos Presi…" at bounding box center [467, 13] width 935 height 27
paste input "bBDSOMtUzGs0TLEP4jPYhvI2"
type input "bBDSOMtUzGs0TLEP4jPYhvI2"
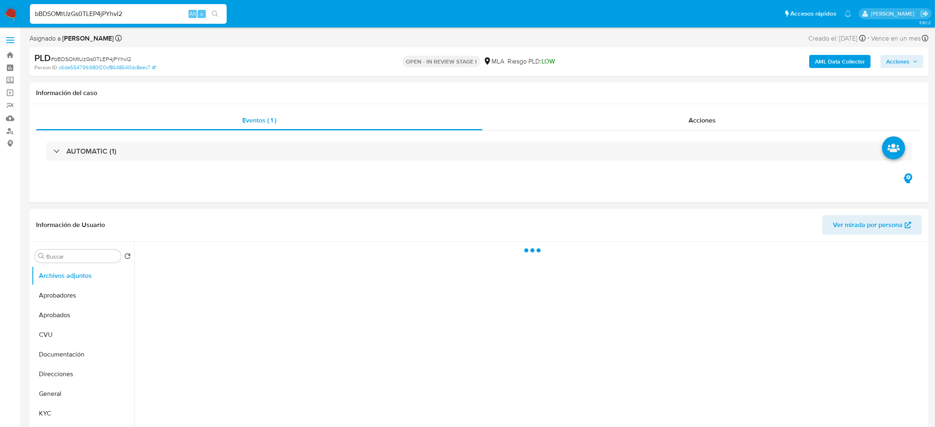
select select "10"
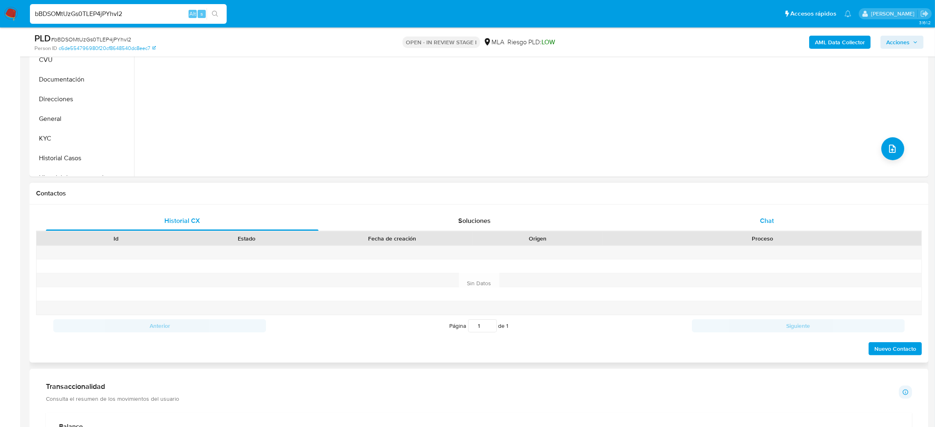
click at [790, 218] on div "Chat" at bounding box center [767, 221] width 273 height 20
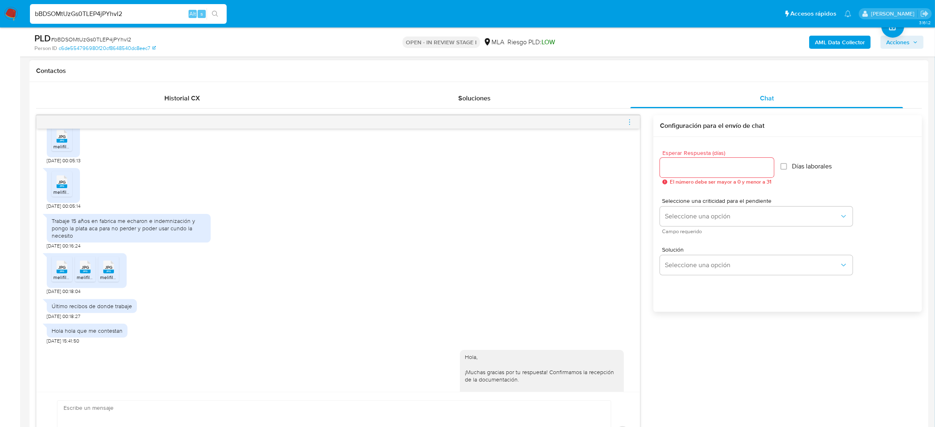
scroll to position [492, 0]
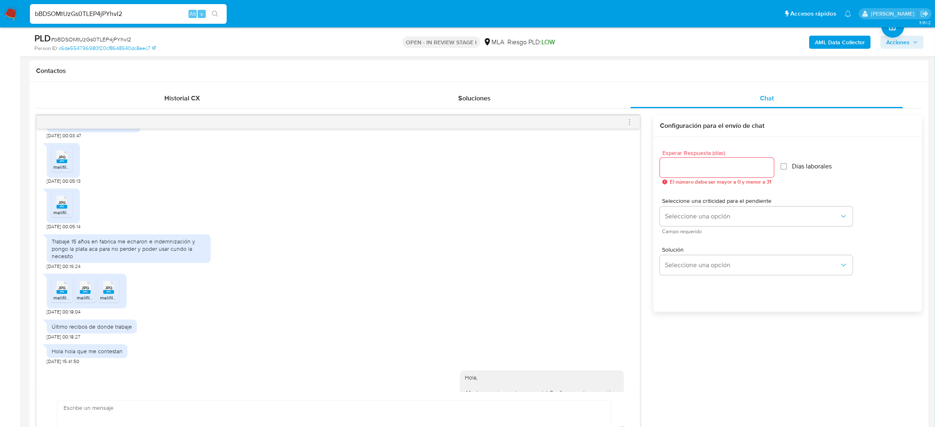
click at [55, 209] on div "JPG JPG" at bounding box center [61, 202] width 17 height 16
drag, startPoint x: 173, startPoint y: 12, endPoint x: 0, endPoint y: 20, distance: 172.8
click at [0, 20] on nav "Pausado Ver notificaciones bBDSOMtUzGs0TLEP4jPYhvI2 Alt s Accesos rápidos Presi…" at bounding box center [467, 13] width 935 height 27
paste input "YQ0V2Xj1SKceUCMU9K2taFIW"
type input "YQ0V2Xj1SKceUCMU9K2taFIW"
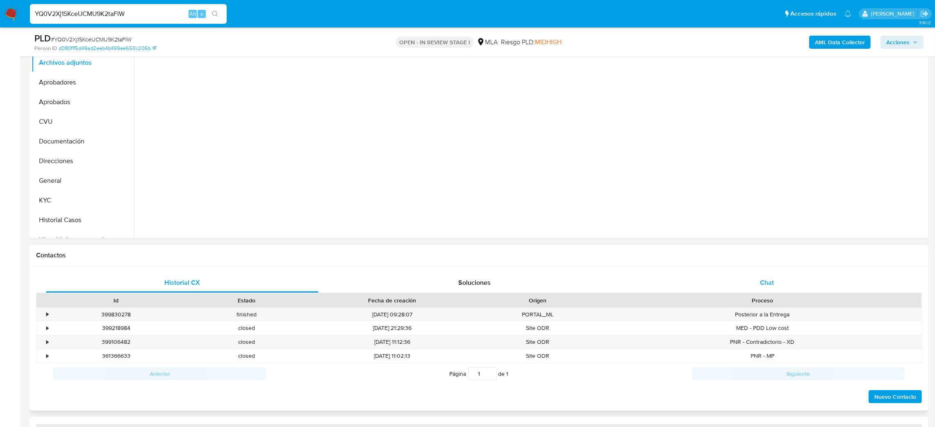
click at [774, 277] on div "Chat" at bounding box center [767, 283] width 273 height 20
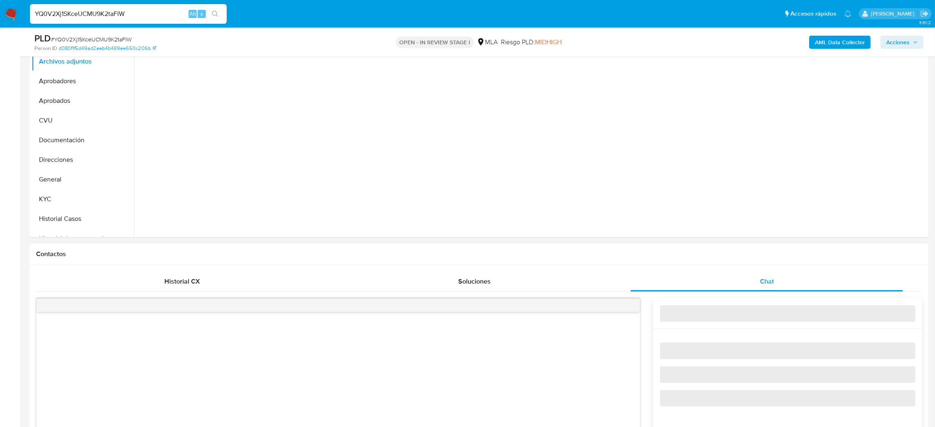
scroll to position [369, 0]
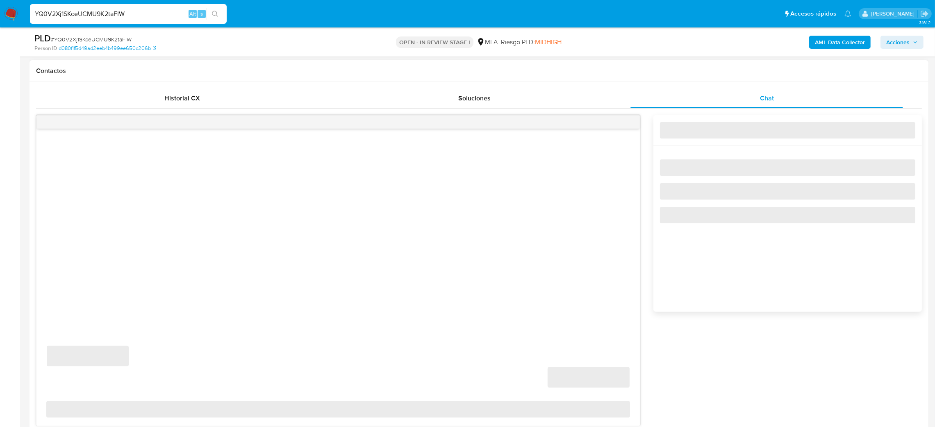
select select "10"
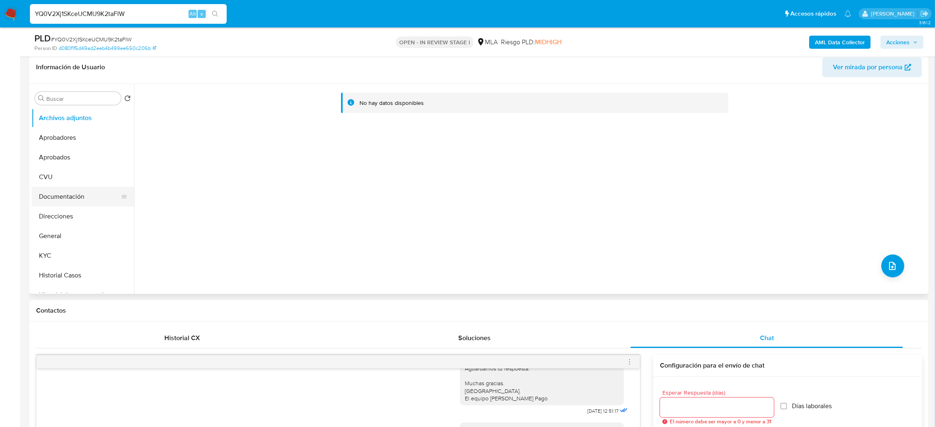
scroll to position [123, 0]
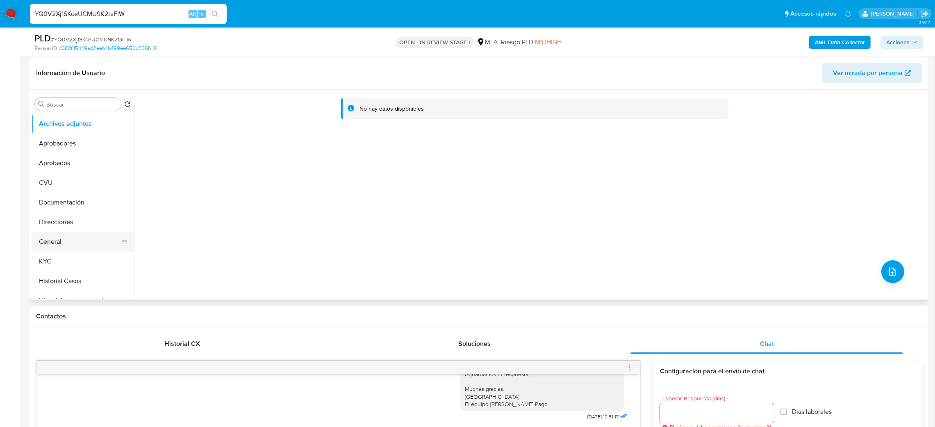
click at [82, 243] on button "General" at bounding box center [80, 242] width 96 height 20
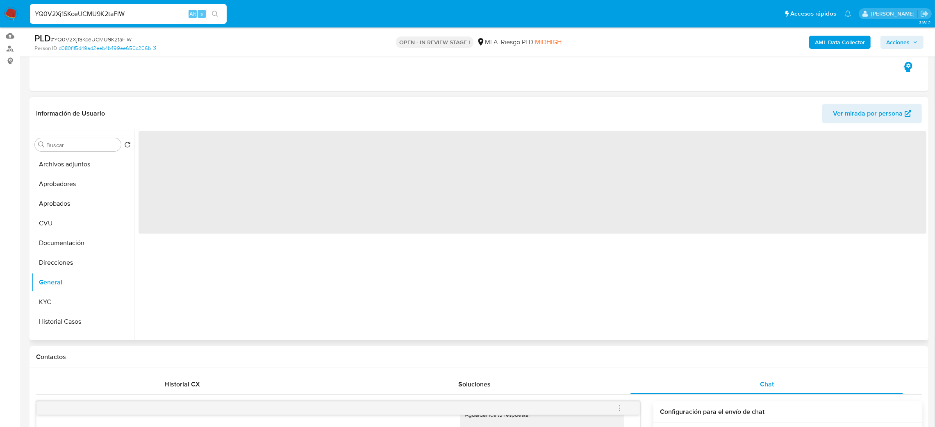
scroll to position [61, 0]
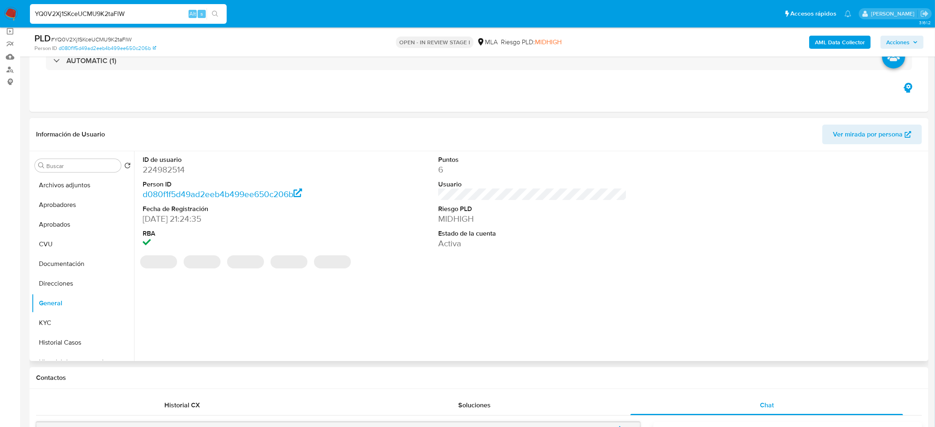
click at [159, 168] on dd "224982514" at bounding box center [237, 169] width 189 height 11
copy dd "224982514"
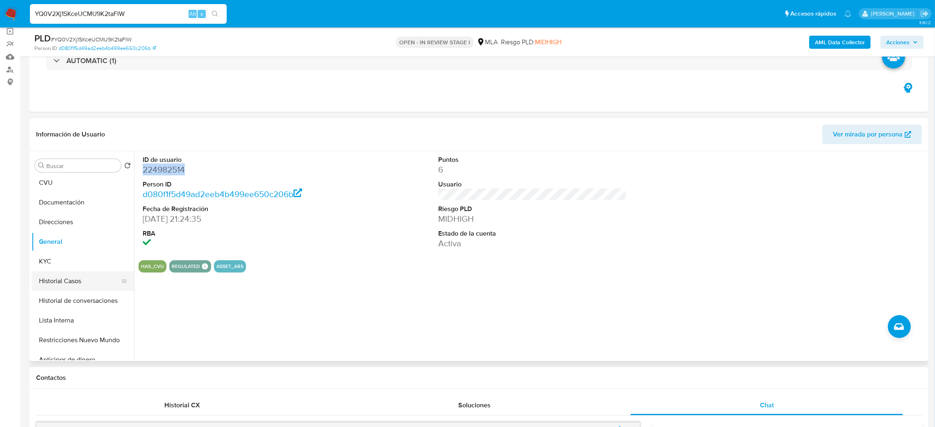
click at [72, 287] on button "Historial Casos" at bounding box center [80, 281] width 96 height 20
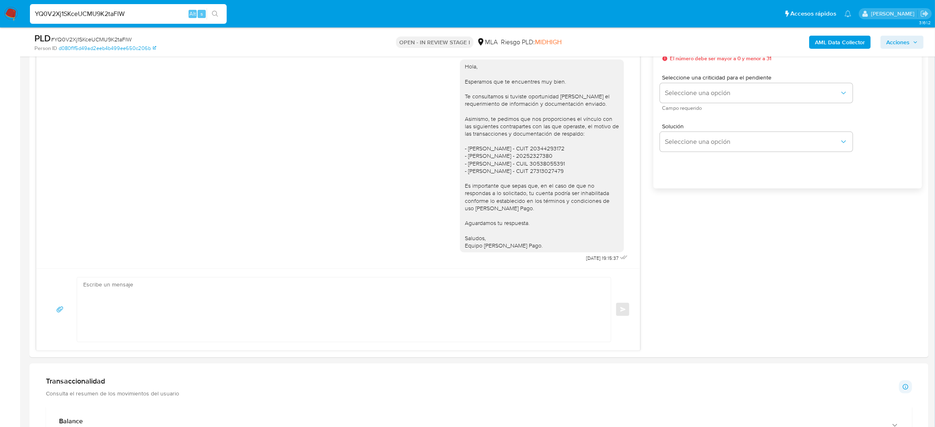
scroll to position [246, 0]
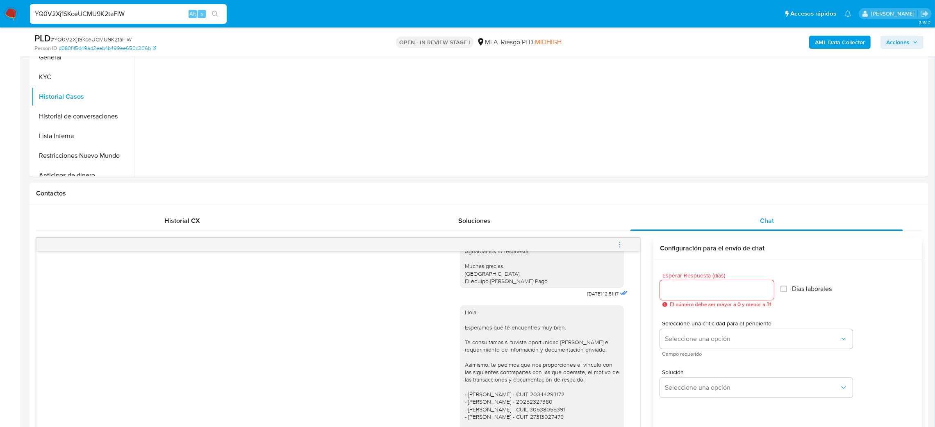
drag, startPoint x: 130, startPoint y: 18, endPoint x: 0, endPoint y: 23, distance: 130.1
click at [0, 23] on nav "Pausado Ver notificaciones YQ0V2Xj1SKceUCMU9K2taFIW Alt s Accesos rápidos Presi…" at bounding box center [467, 13] width 935 height 27
paste input "687343944"
type input "687343944"
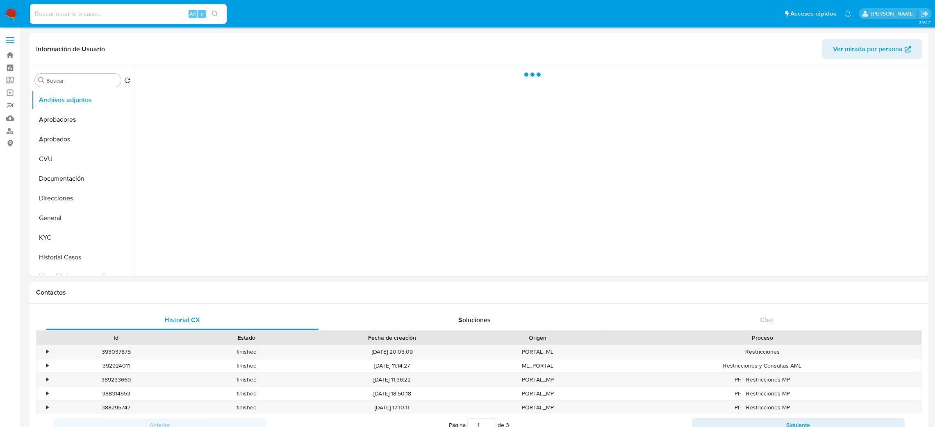
select select "10"
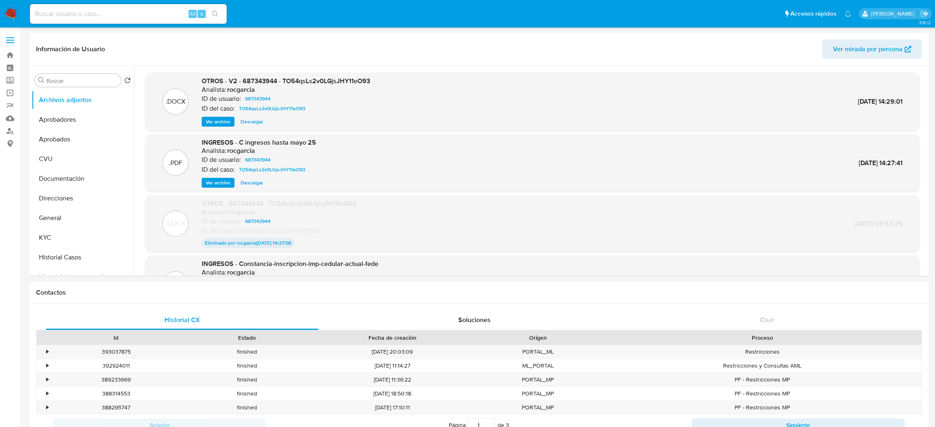
select select "10"
click at [71, 263] on button "Historial Casos" at bounding box center [80, 258] width 96 height 20
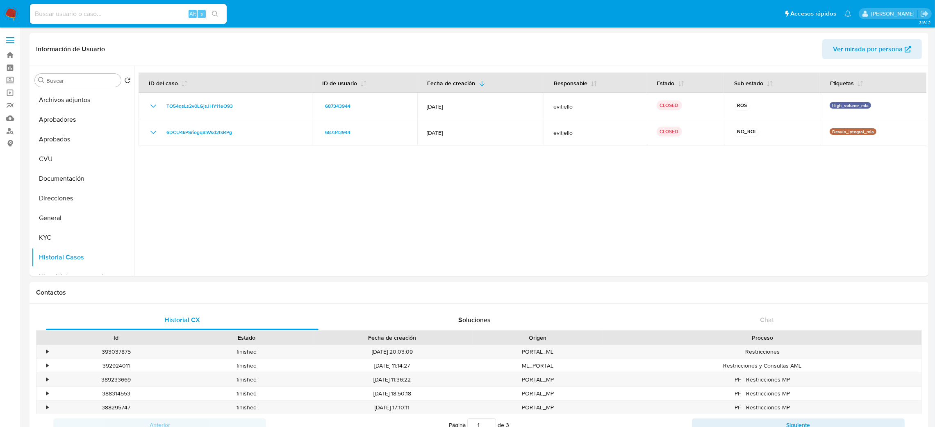
click at [14, 11] on img at bounding box center [11, 14] width 14 height 14
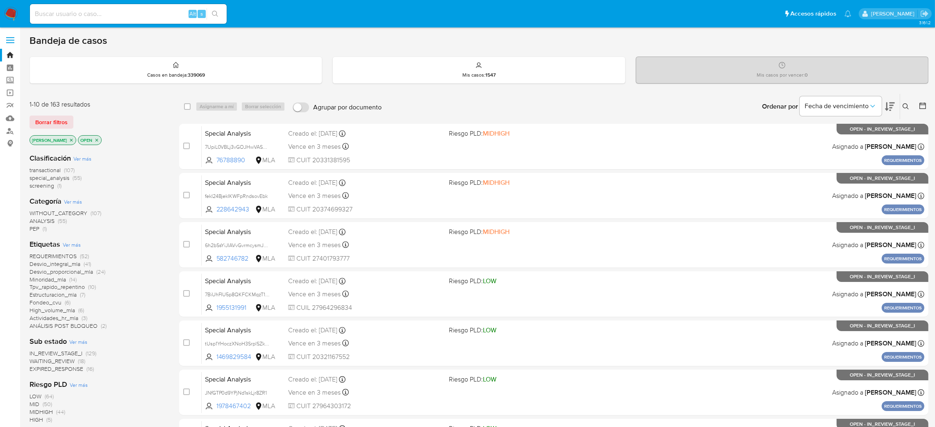
click at [149, 16] on input at bounding box center [128, 14] width 197 height 11
paste input "dSdmpnkSPoQXHAh6YNOrSRo9"
type input "dSdmpnkSPoQXHAh6YNOrSRo9"
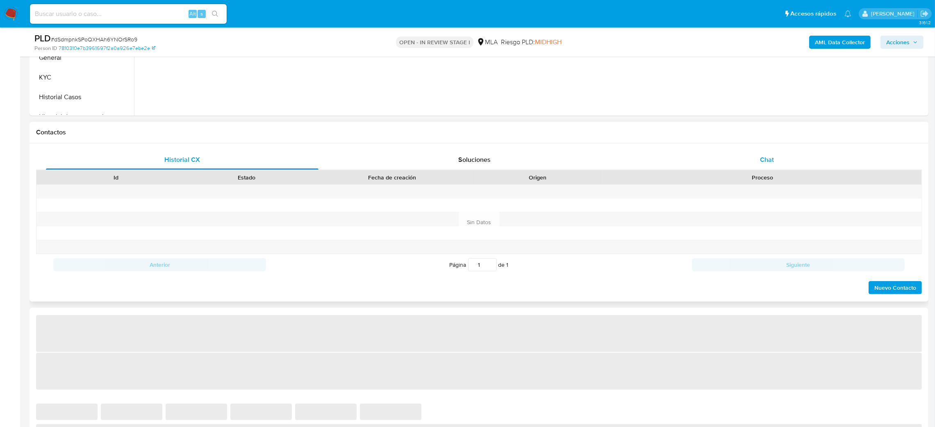
select select "10"
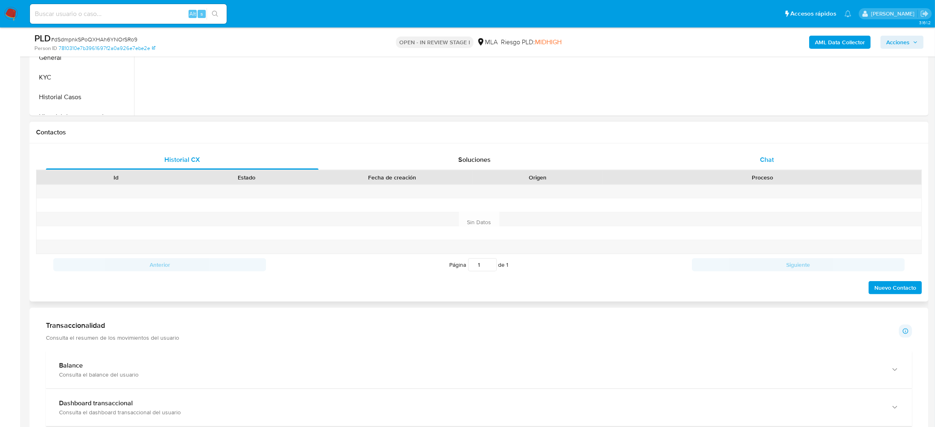
click at [767, 160] on span "Chat" at bounding box center [767, 159] width 14 height 9
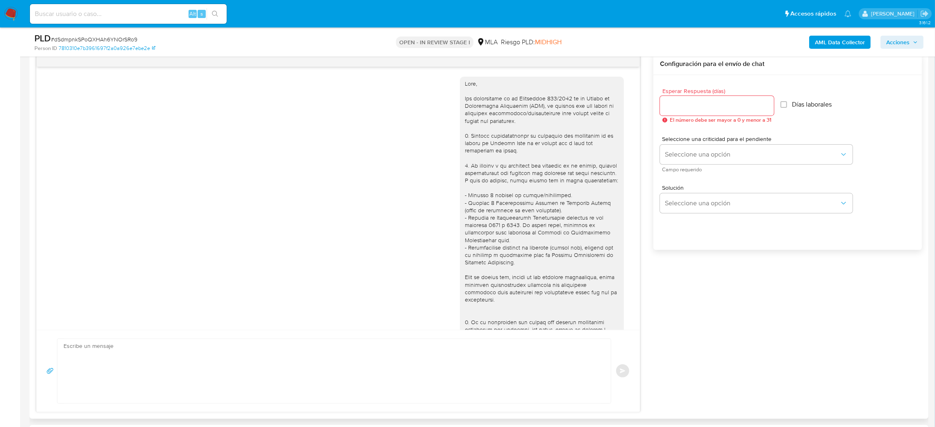
scroll to position [923, 0]
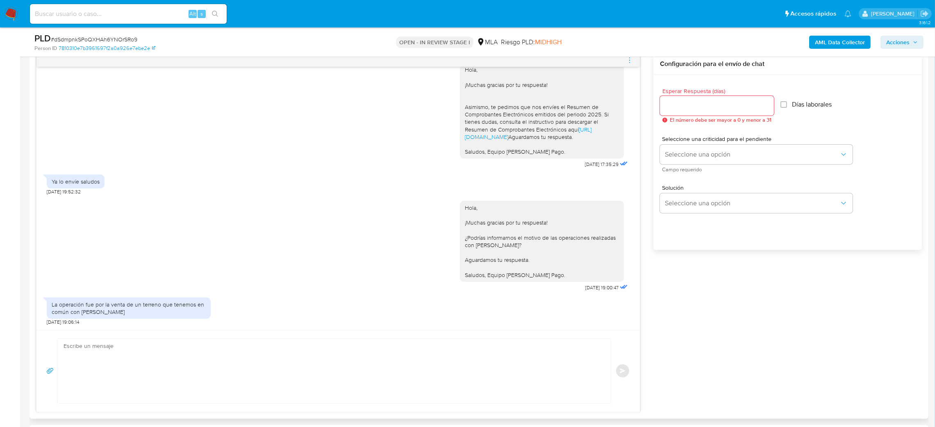
click at [162, 13] on input at bounding box center [128, 14] width 197 height 11
paste input "w60IzXSs0joaWRhH6GtUu5he"
type input "w60IzXSs0joaWRhH6GtUu5he"
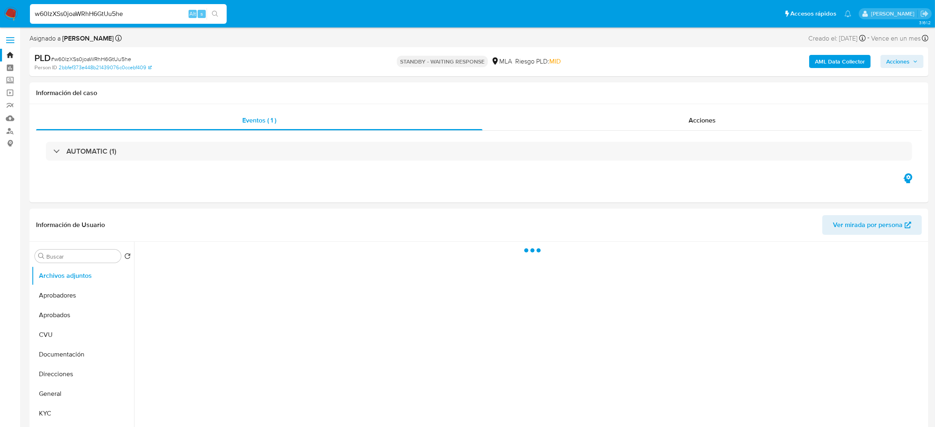
select select "10"
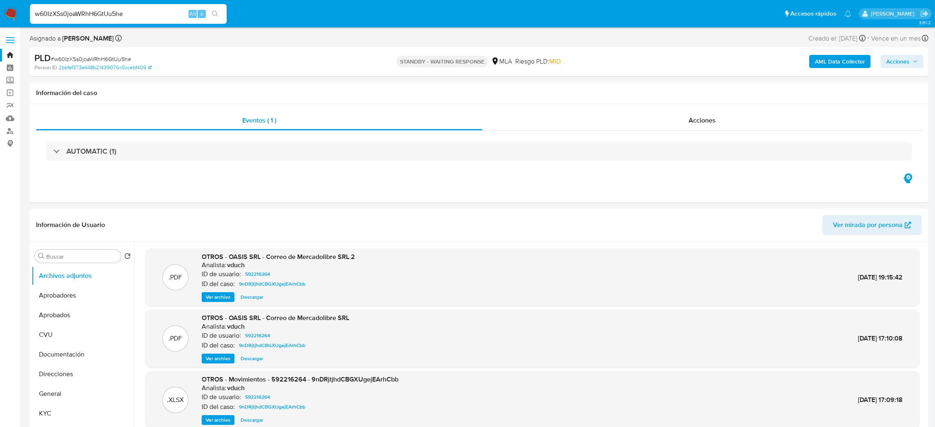
drag, startPoint x: 137, startPoint y: 14, endPoint x: 0, endPoint y: 10, distance: 136.6
click at [0, 12] on nav "Pausado Ver notificaciones w60IzXSs0joaWRhH6GtUu5he Alt s Accesos rápidos Presi…" at bounding box center [467, 13] width 935 height 27
paste input "Ht4DYGqDxTe0cF4I4pmvHaLb"
type input "Ht4DYGqDxTe0cF4I4pmvHaLb"
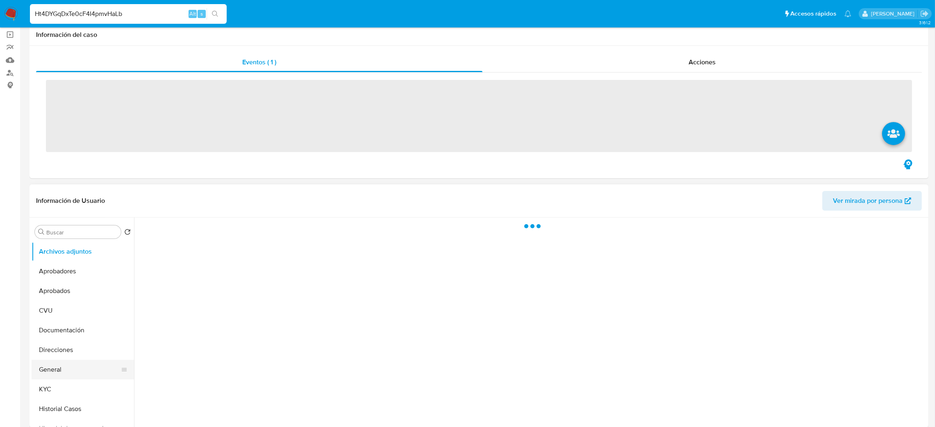
scroll to position [123, 0]
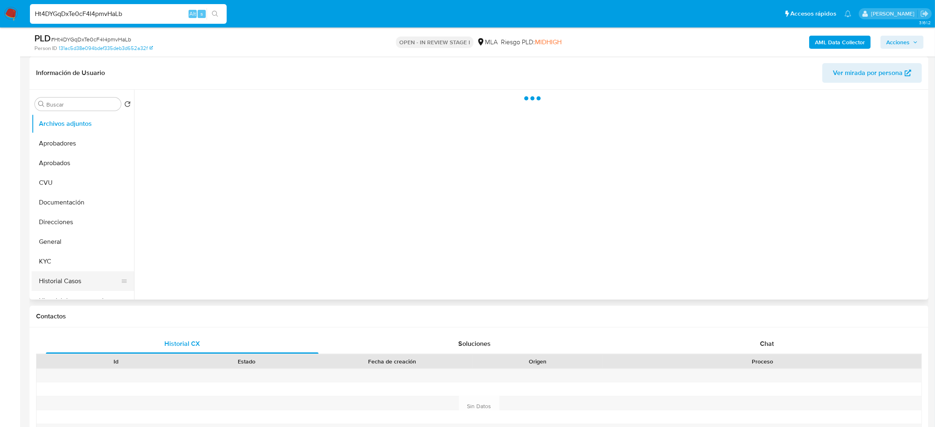
select select "10"
drag, startPoint x: 78, startPoint y: 284, endPoint x: 27, endPoint y: 280, distance: 51.4
click at [78, 284] on button "Historial Casos" at bounding box center [83, 281] width 102 height 20
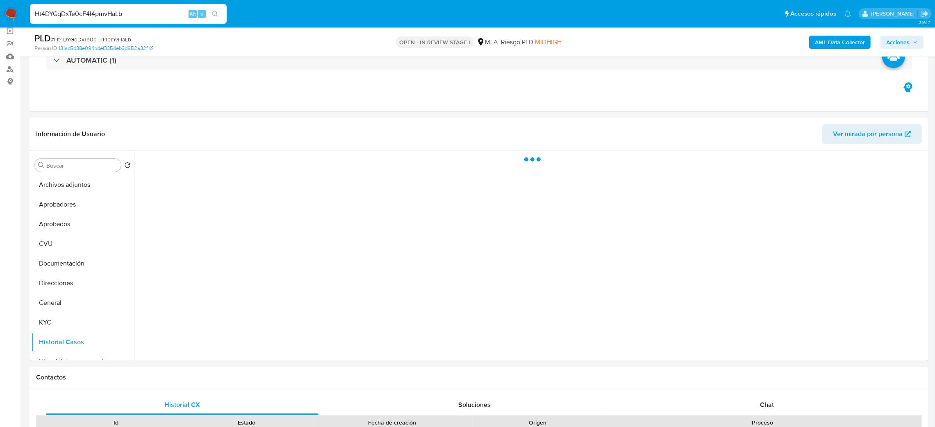
scroll to position [61, 0]
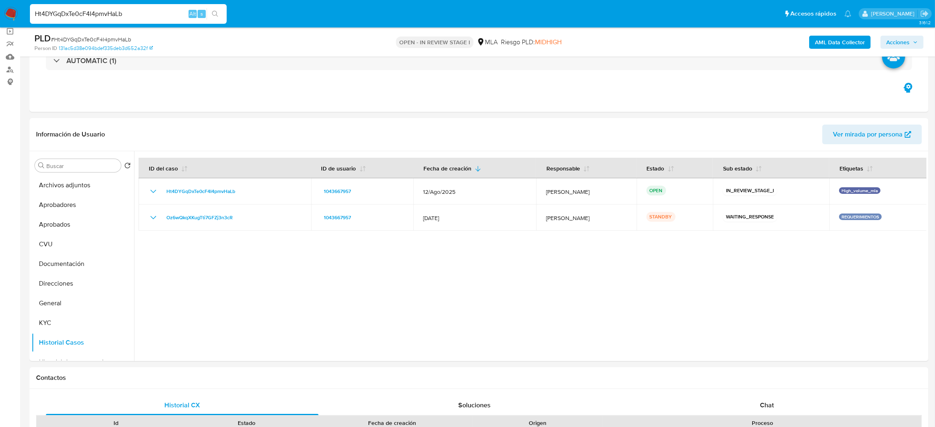
click at [13, 12] on img at bounding box center [11, 14] width 14 height 14
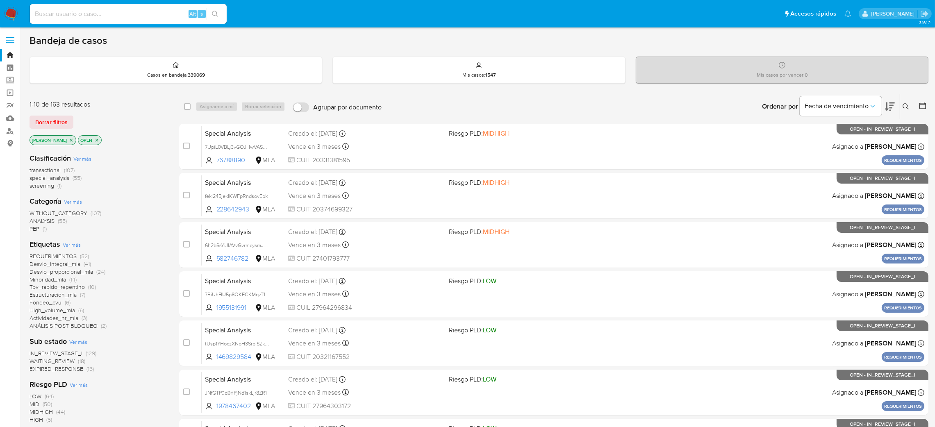
click at [137, 18] on input at bounding box center [128, 14] width 197 height 11
paste input "dSdmpnkSPoQXHAh6YNOrSRo9"
type input "dSdmpnkSPoQXHAh6YNOrSRo9"
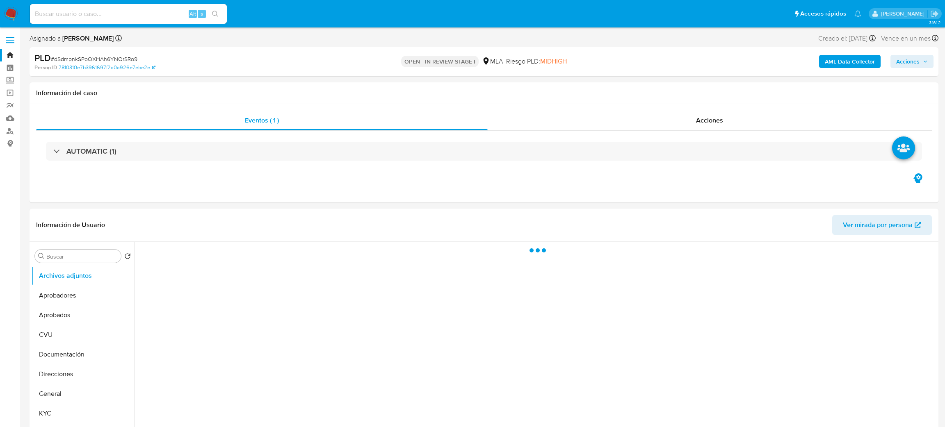
select select "10"
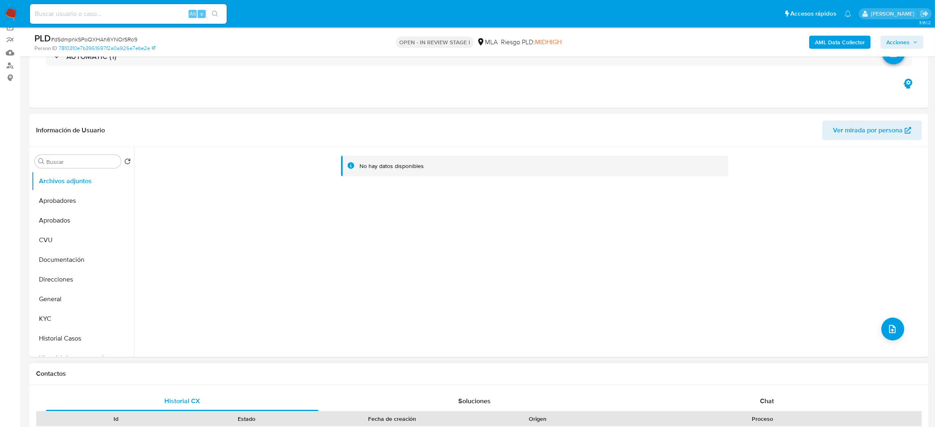
scroll to position [307, 0]
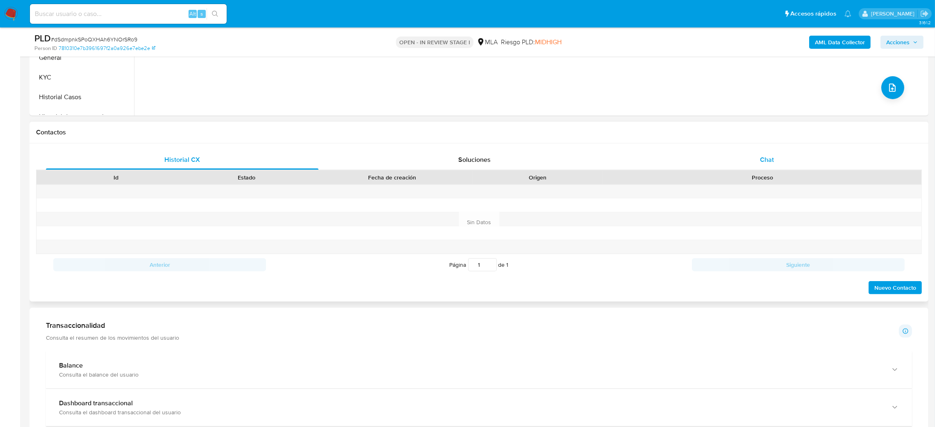
click at [823, 154] on div "Chat" at bounding box center [767, 160] width 273 height 20
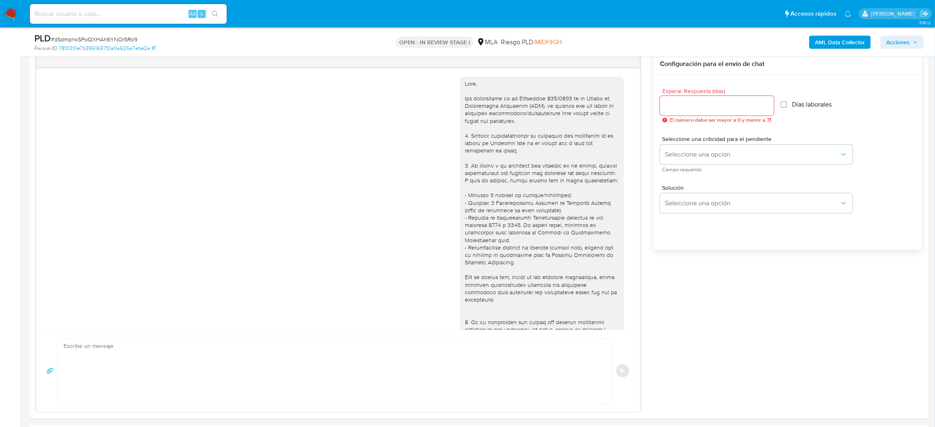
scroll to position [923, 0]
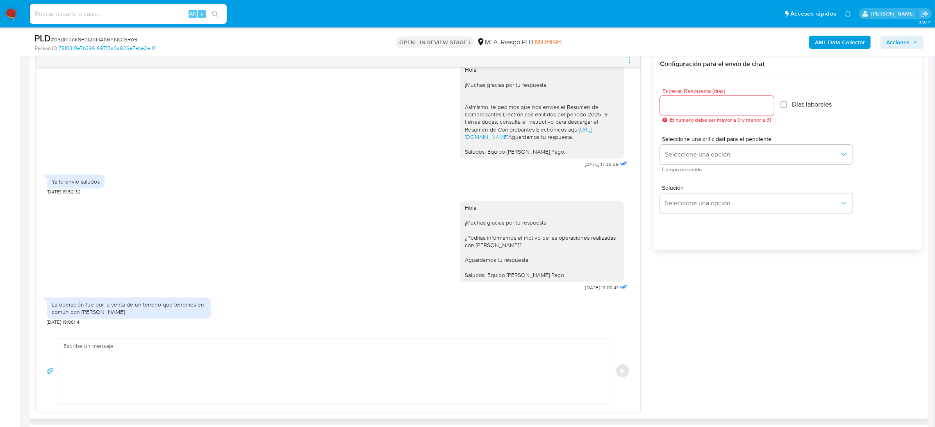
click at [125, 376] on textarea at bounding box center [332, 371] width 537 height 64
paste textarea "Hola, ¡Muchas gracias por tu respuesta! ¿Podrías enviarnos documentación que pe…"
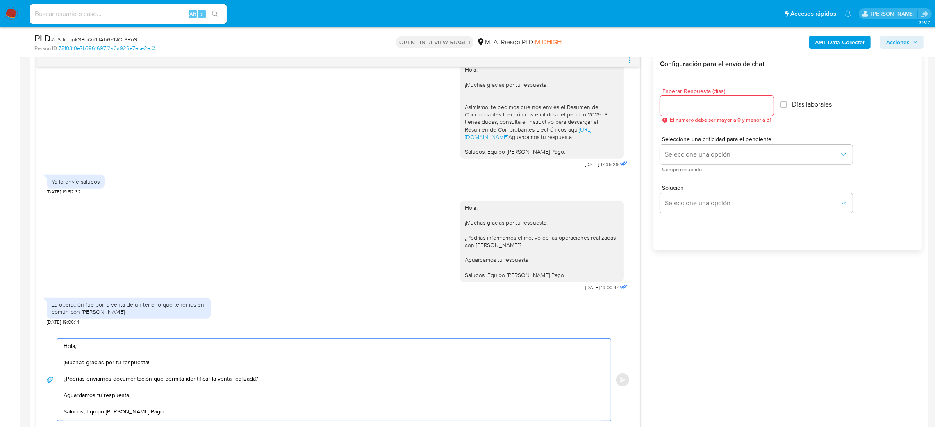
scroll to position [55, 0]
type textarea "Hola, ¡Muchas gracias por tu respuesta! ¿Podrías enviarnos documentación que pe…"
click at [675, 106] on input "Esperar Respuesta (días)" at bounding box center [717, 105] width 114 height 11
type input "2"
click at [682, 146] on button "Seleccione una opción" at bounding box center [756, 155] width 193 height 20
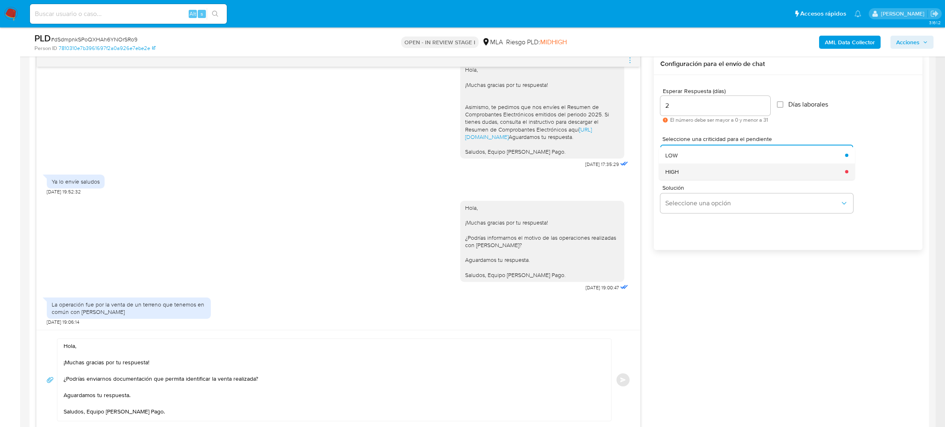
click at [685, 175] on div "HIGH" at bounding box center [752, 172] width 175 height 16
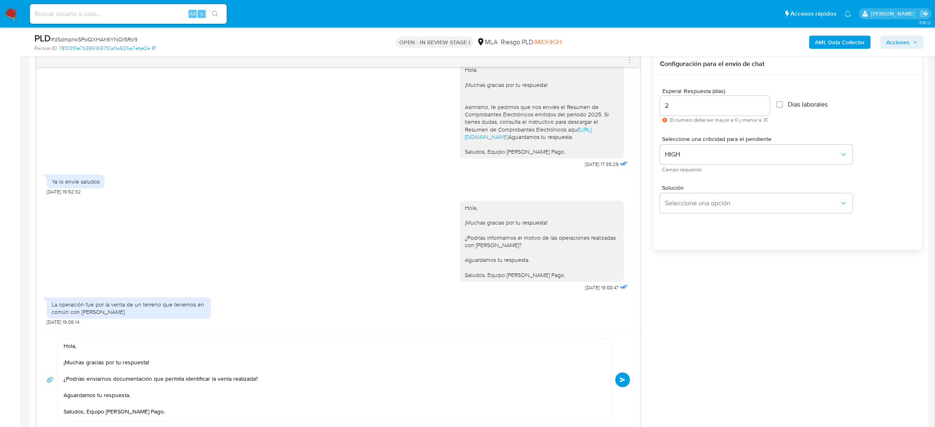
click at [628, 380] on button "Enviar" at bounding box center [622, 380] width 15 height 15
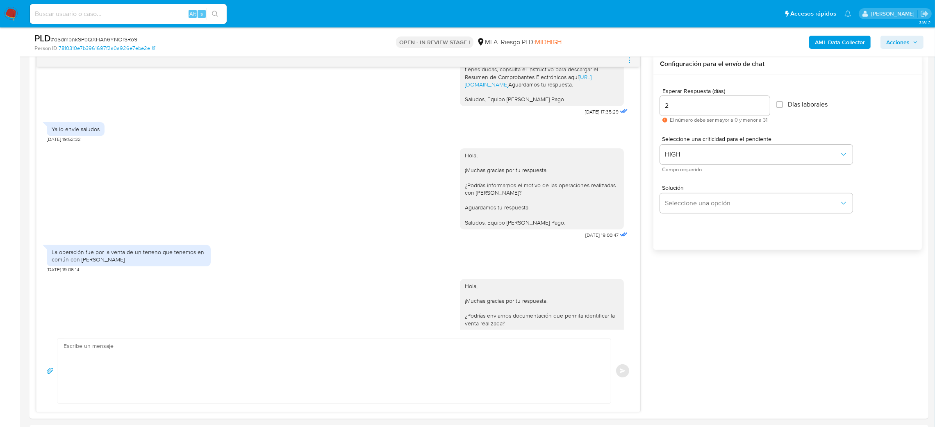
scroll to position [0, 0]
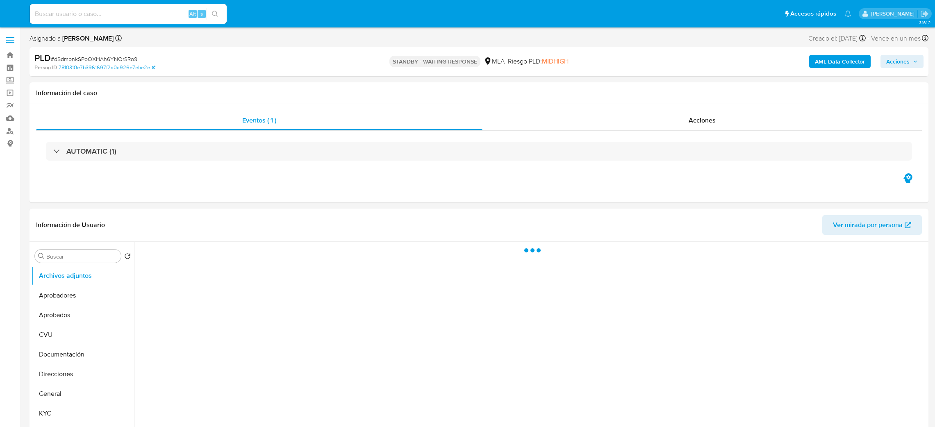
select select "10"
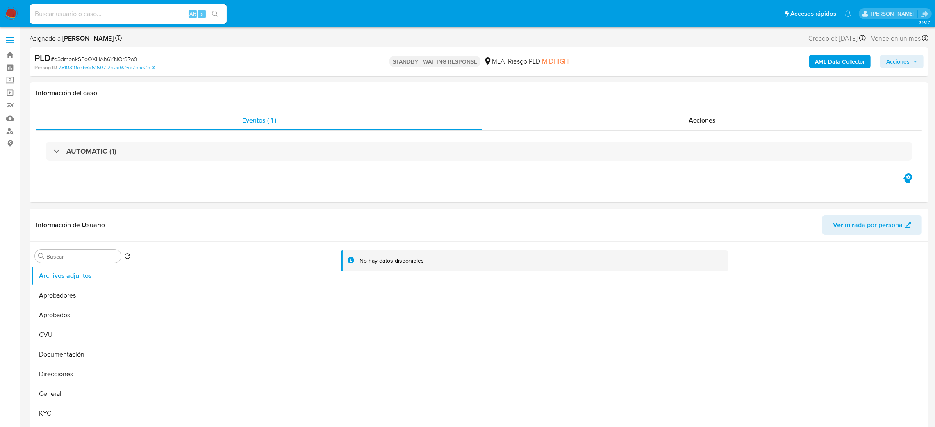
click at [169, 9] on input at bounding box center [128, 14] width 197 height 11
paste input "YE1PMfZ3LA6nEZ1UDOnEypUI"
type input "YE1PMfZ3LA6nEZ1UDOnEypUI"
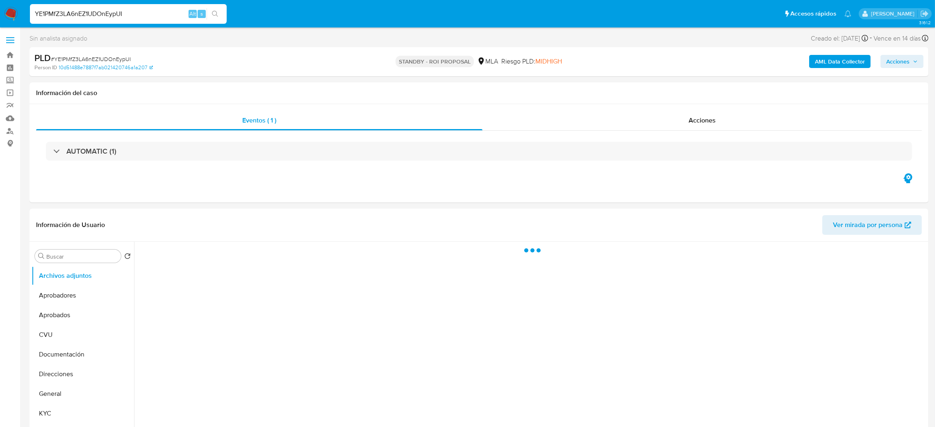
select select "10"
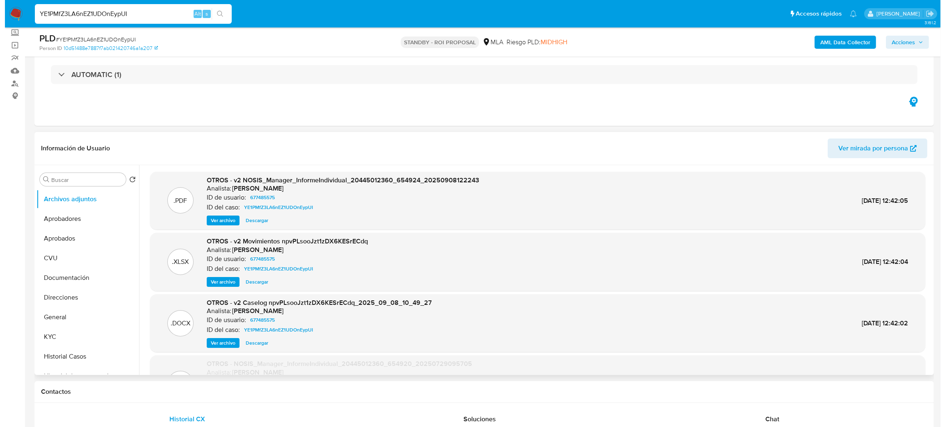
scroll to position [123, 0]
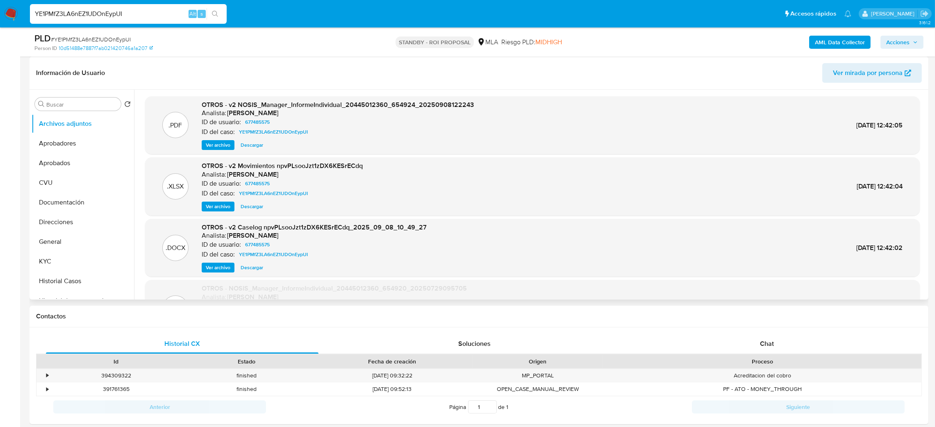
drag, startPoint x: 211, startPoint y: 270, endPoint x: 217, endPoint y: 268, distance: 6.5
click at [212, 270] on span "Ver archivo" at bounding box center [218, 268] width 25 height 8
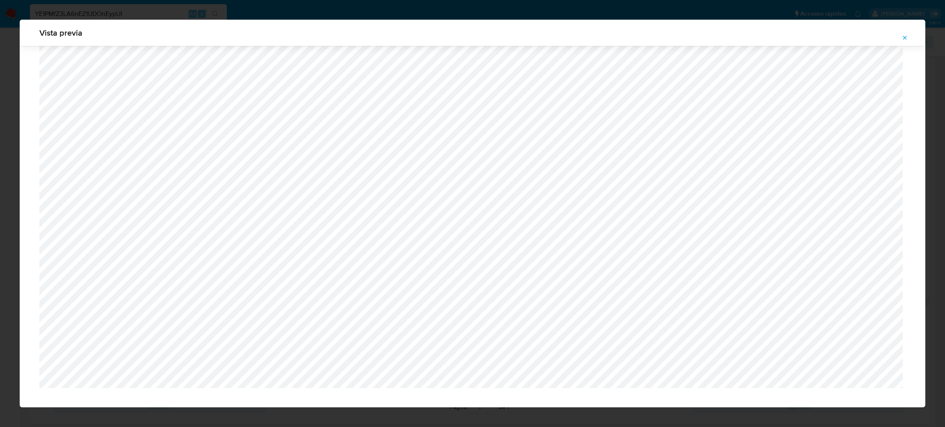
scroll to position [636, 0]
click at [902, 34] on span "Attachment preview" at bounding box center [904, 37] width 7 height 11
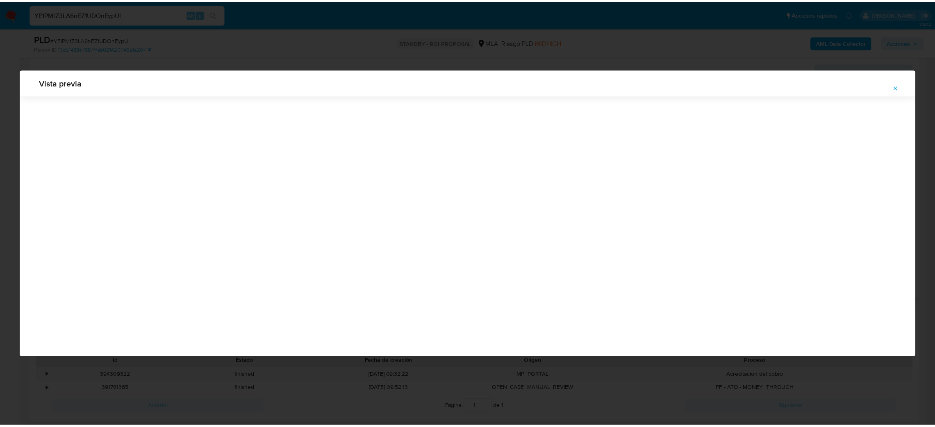
scroll to position [0, 0]
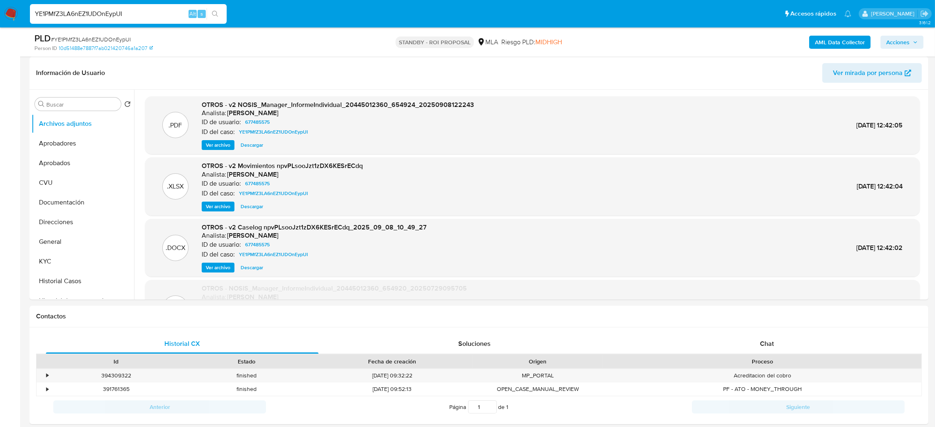
drag, startPoint x: 144, startPoint y: 12, endPoint x: 0, endPoint y: 7, distance: 144.4
click at [0, 12] on nav "Pausado Ver notificaciones YE1PMfZ3LA6nEZ1UDOnEypUI Alt s Accesos rápidos Presi…" at bounding box center [467, 13] width 935 height 27
paste input "hhHrDxbyJ7Z7qLE2ck0jOM6E"
type input "hhHrDxbyJ7Z7qLE2ck0jOM6E"
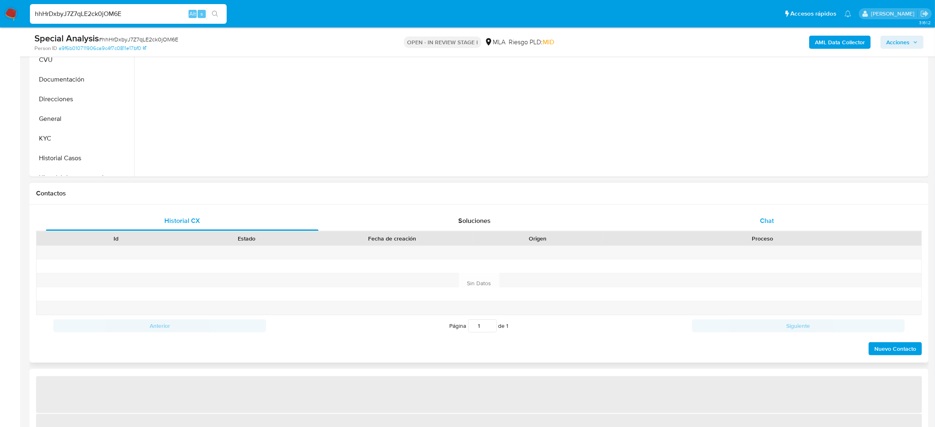
click at [762, 221] on span "Chat" at bounding box center [767, 220] width 14 height 9
select select "10"
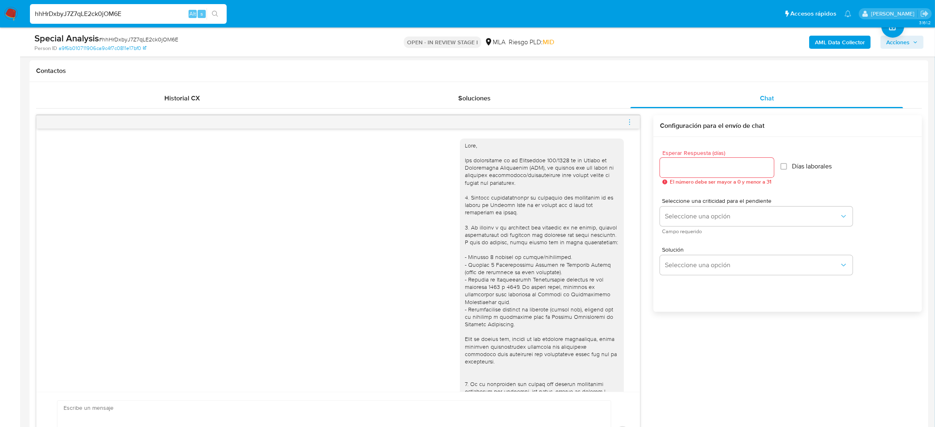
scroll to position [61, 0]
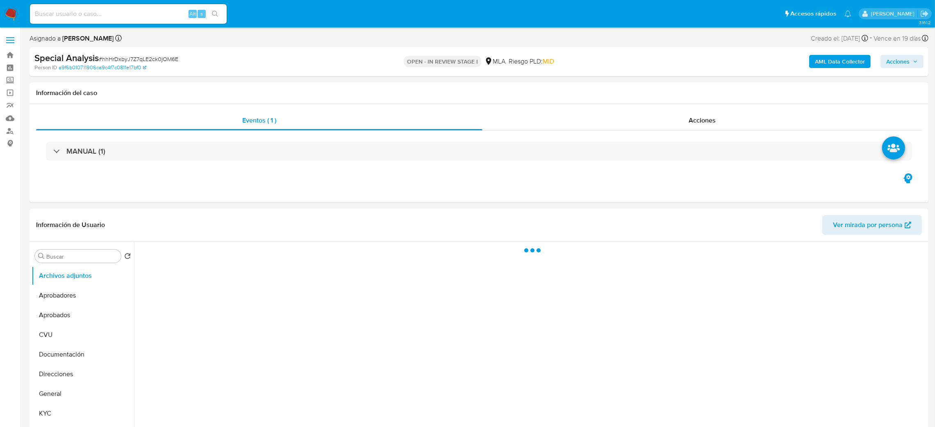
select select "10"
